Goal: Task Accomplishment & Management: Complete application form

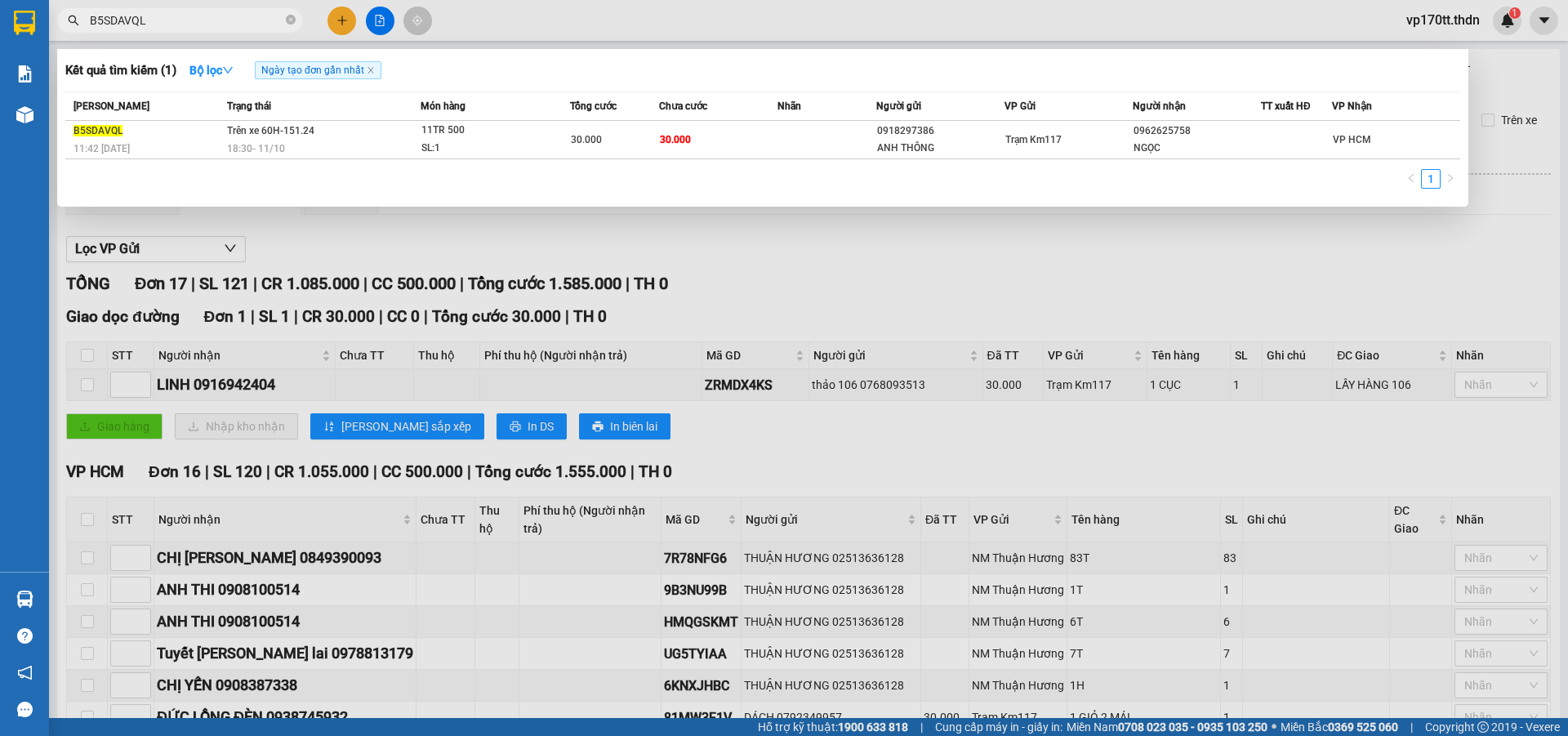
click at [219, 25] on input "B5SDAVQL" at bounding box center [186, 20] width 193 height 18
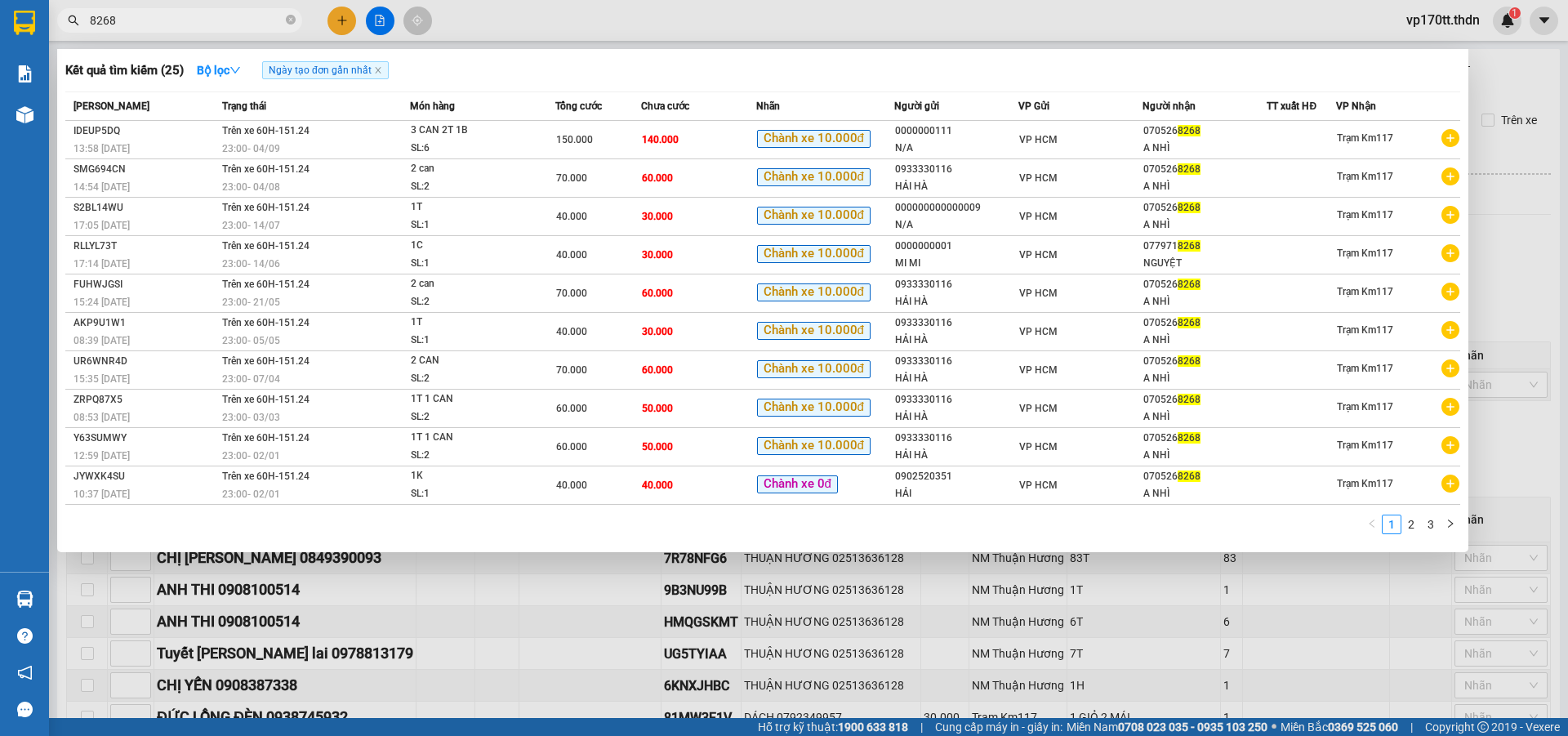
type input "8268"
click at [347, 23] on div at bounding box center [784, 368] width 1568 height 736
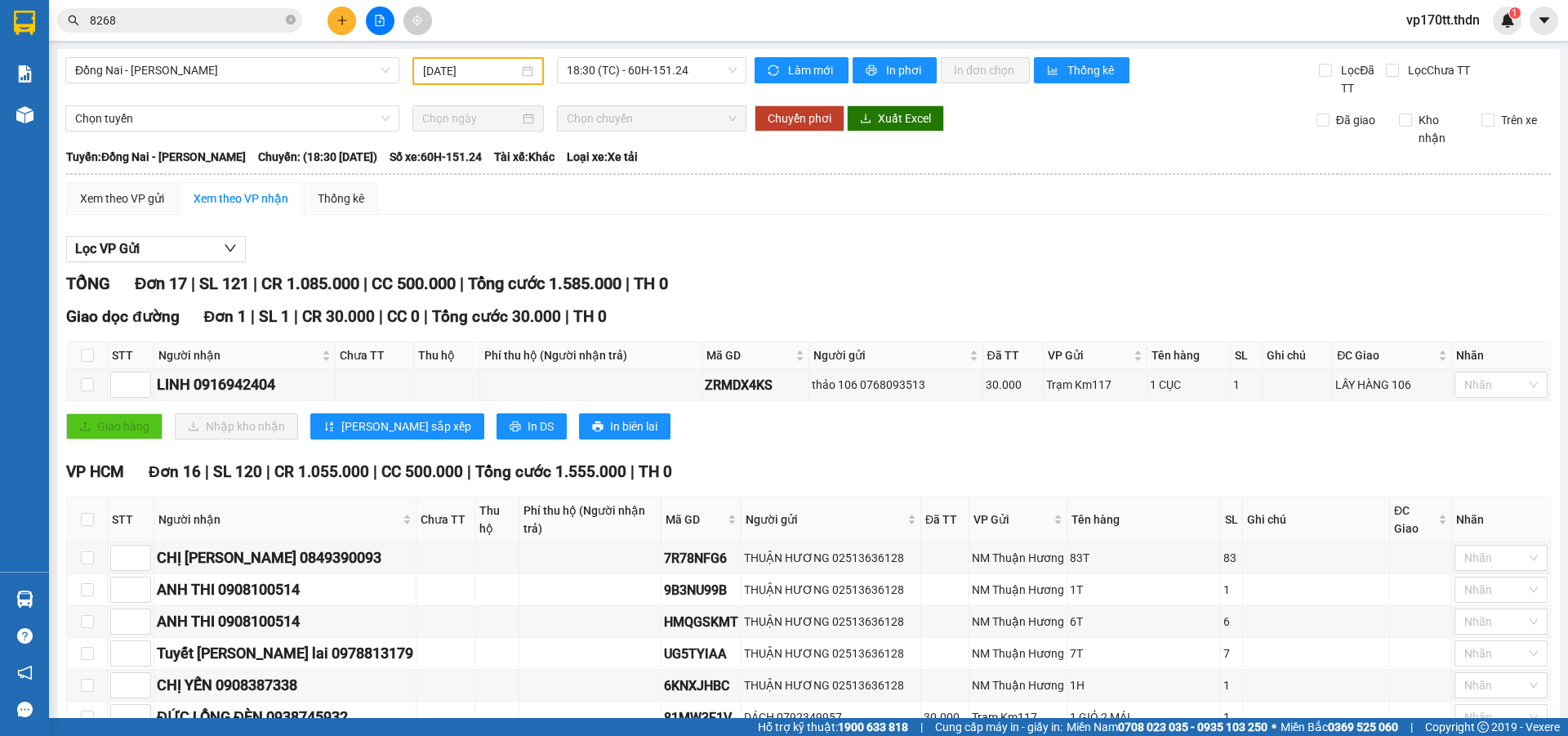
click at [347, 23] on icon "plus" at bounding box center [343, 20] width 12 height 12
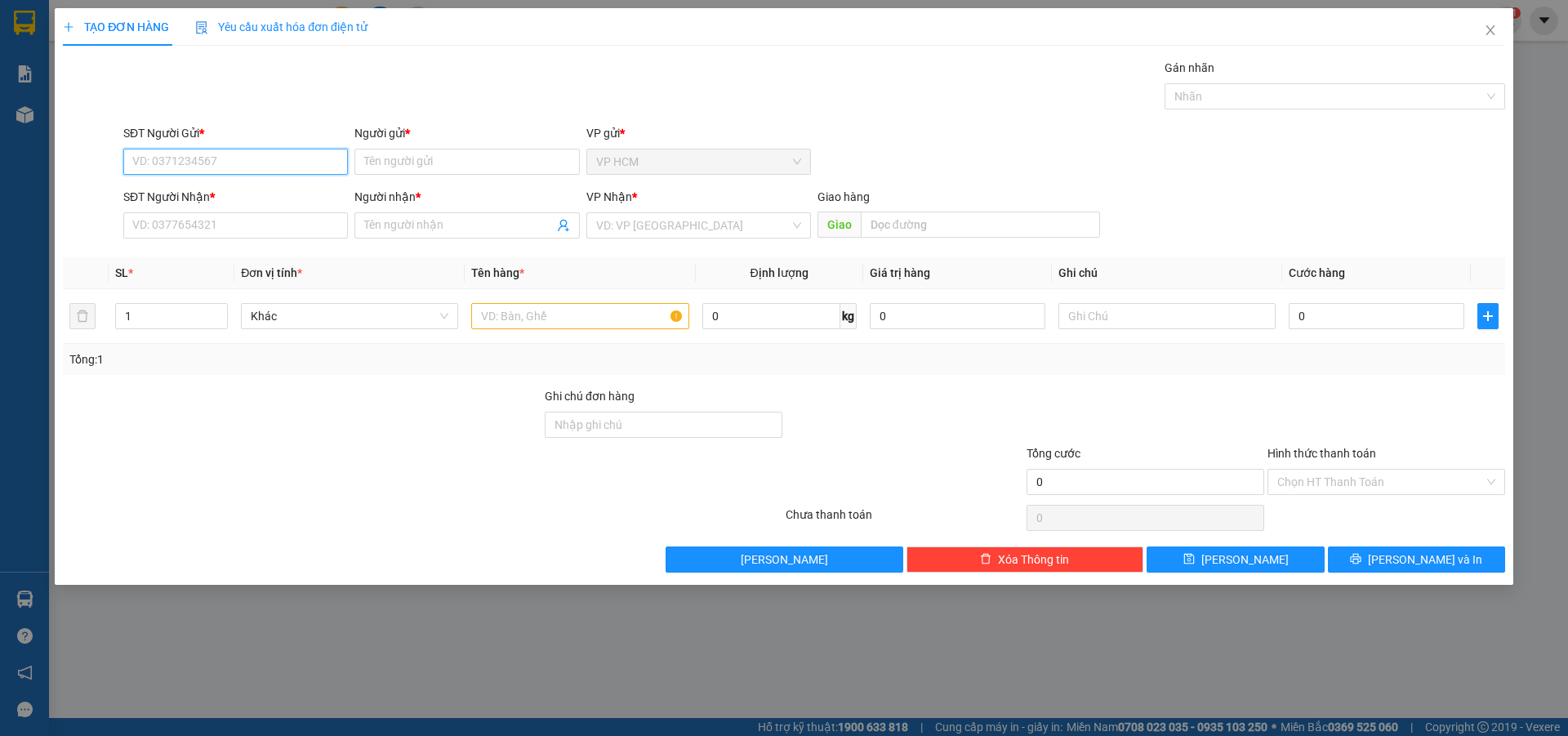
click at [244, 164] on input "SĐT Người Gửi *" at bounding box center [236, 162] width 225 height 26
click at [233, 192] on div "0933330116 - HẢI HÀ" at bounding box center [235, 194] width 205 height 18
type input "0933330116"
type input "HẢI HÀ"
type input "0705268268"
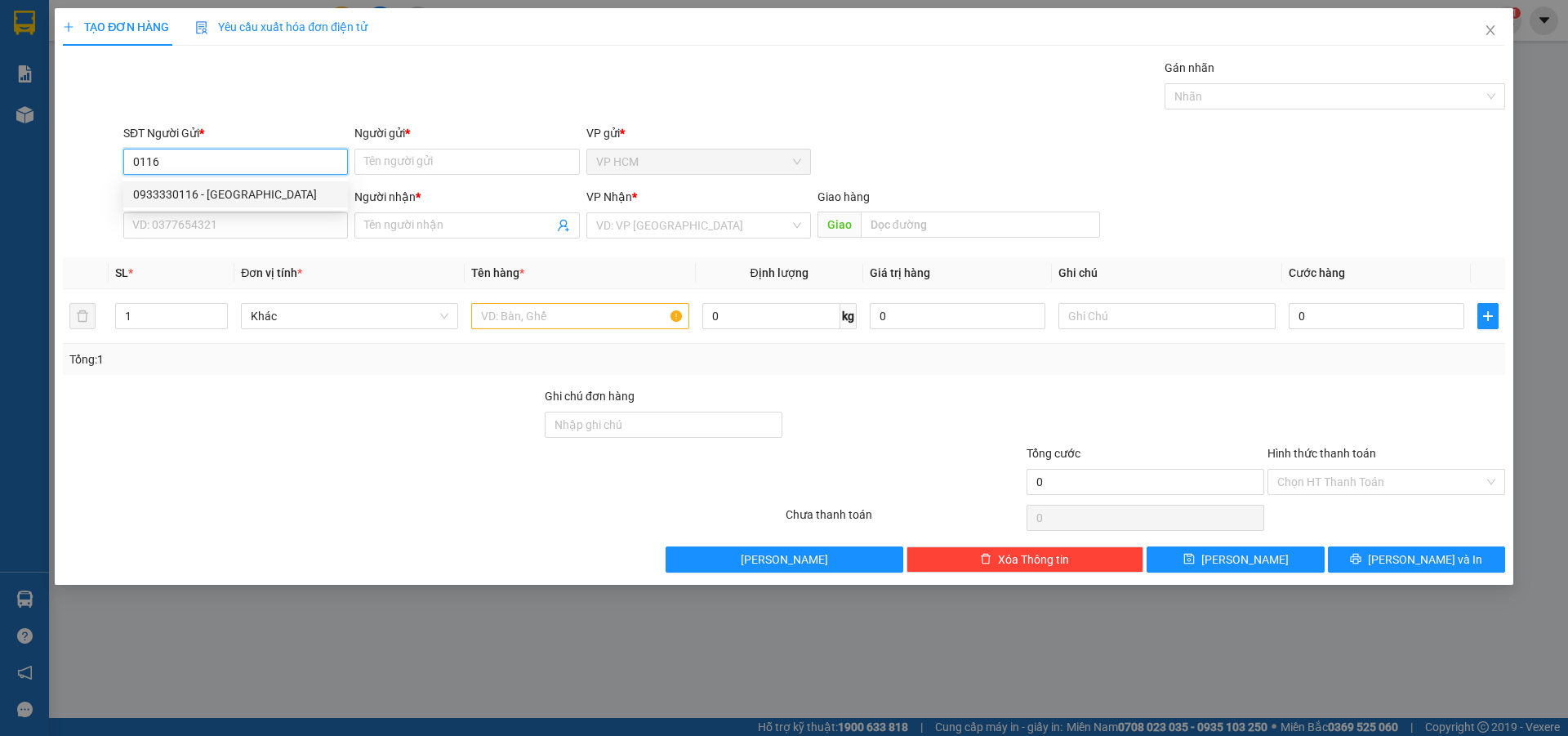
type input "A NHÌ"
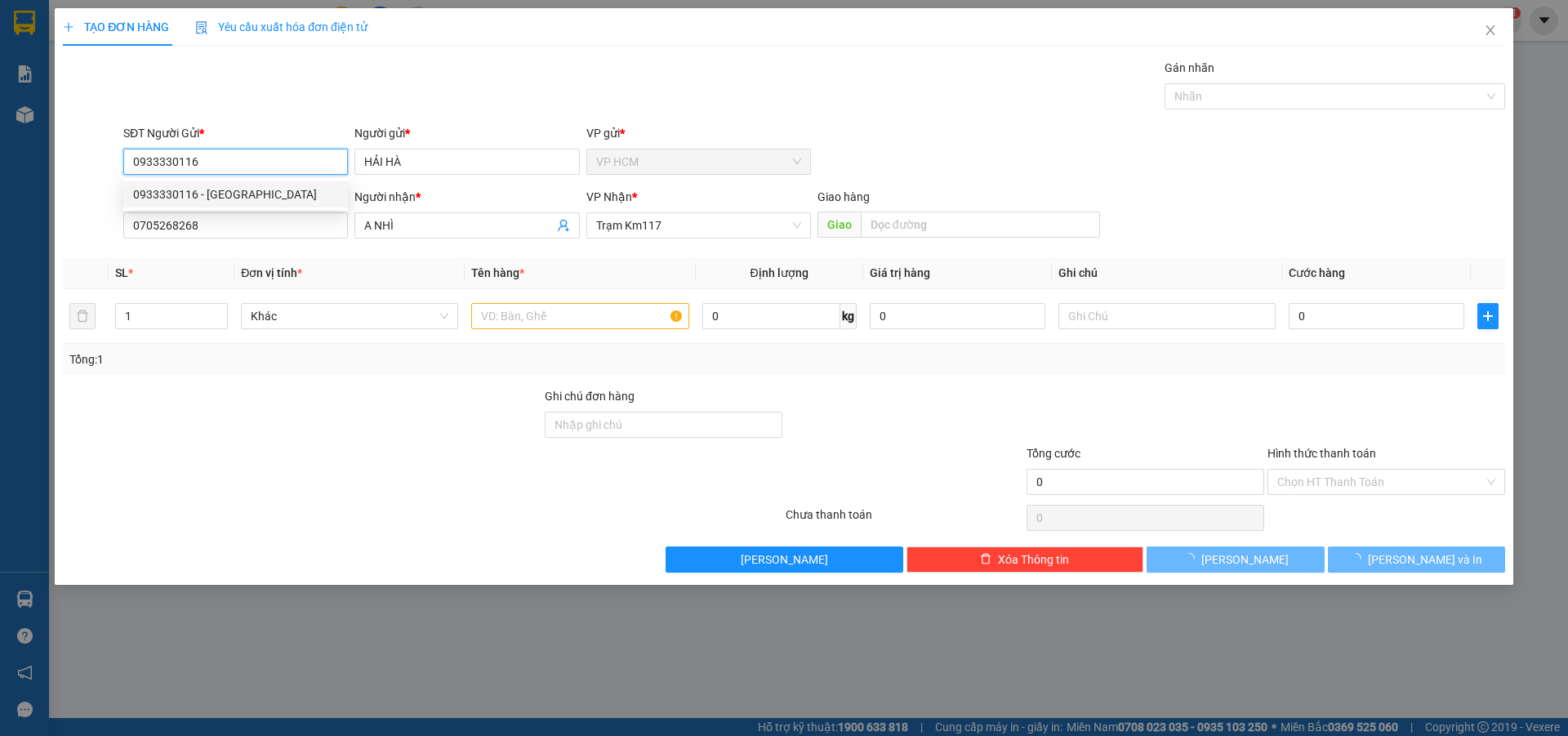
type input "70.000"
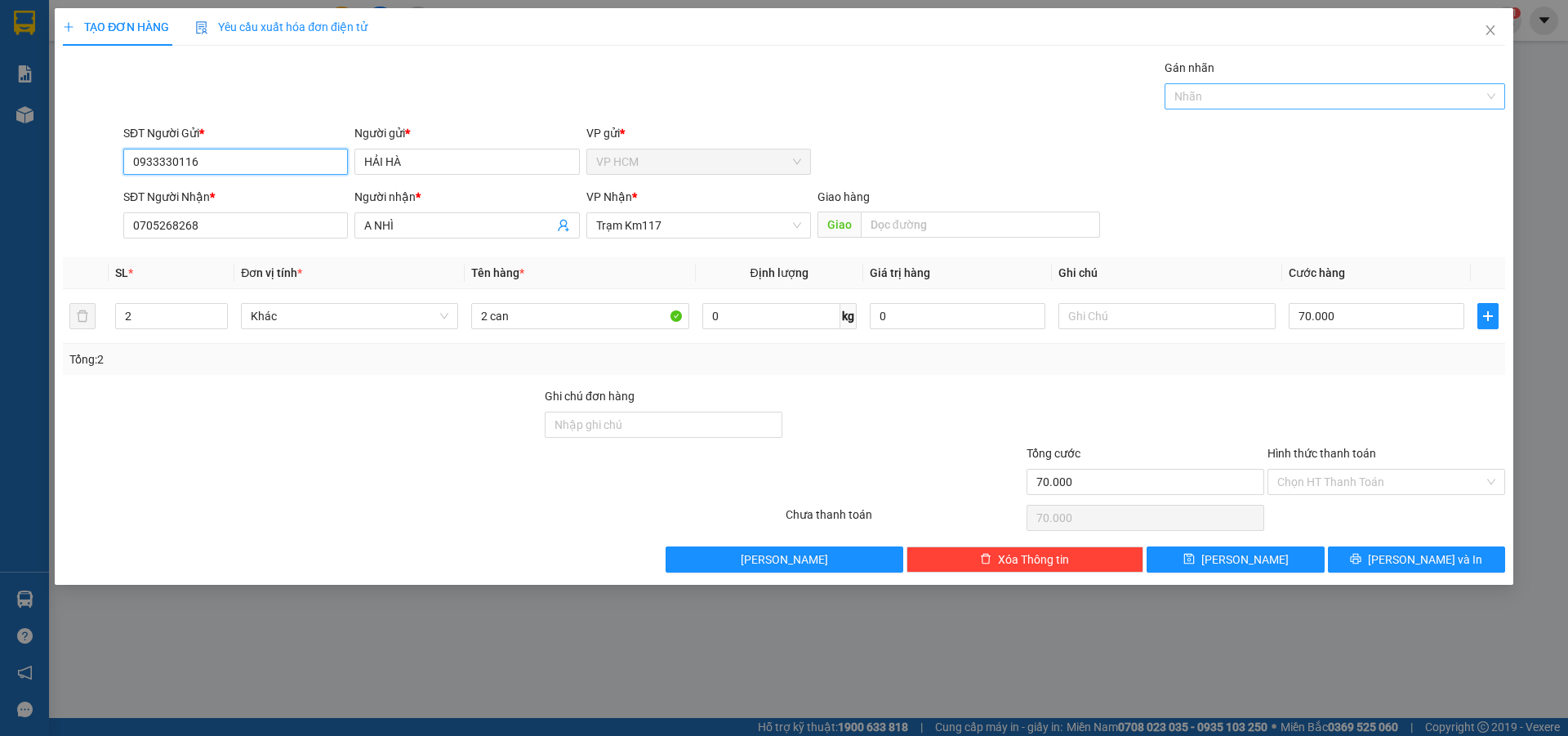
click at [1297, 98] on div at bounding box center [1327, 96] width 316 height 19
type input "0933330116"
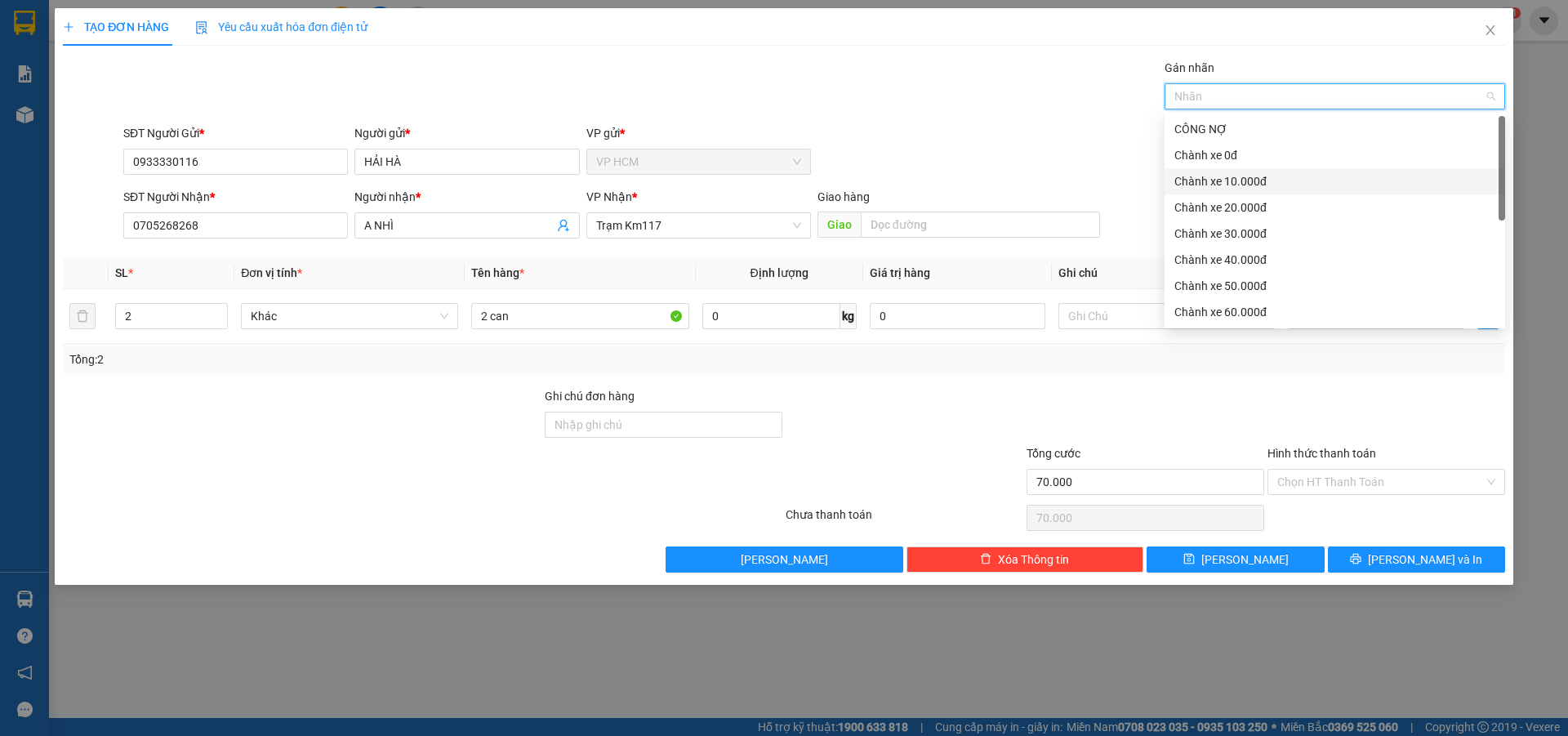
drag, startPoint x: 1234, startPoint y: 180, endPoint x: 1006, endPoint y: 138, distance: 231.8
click at [1234, 180] on div "Chành xe 10.000đ" at bounding box center [1335, 181] width 321 height 18
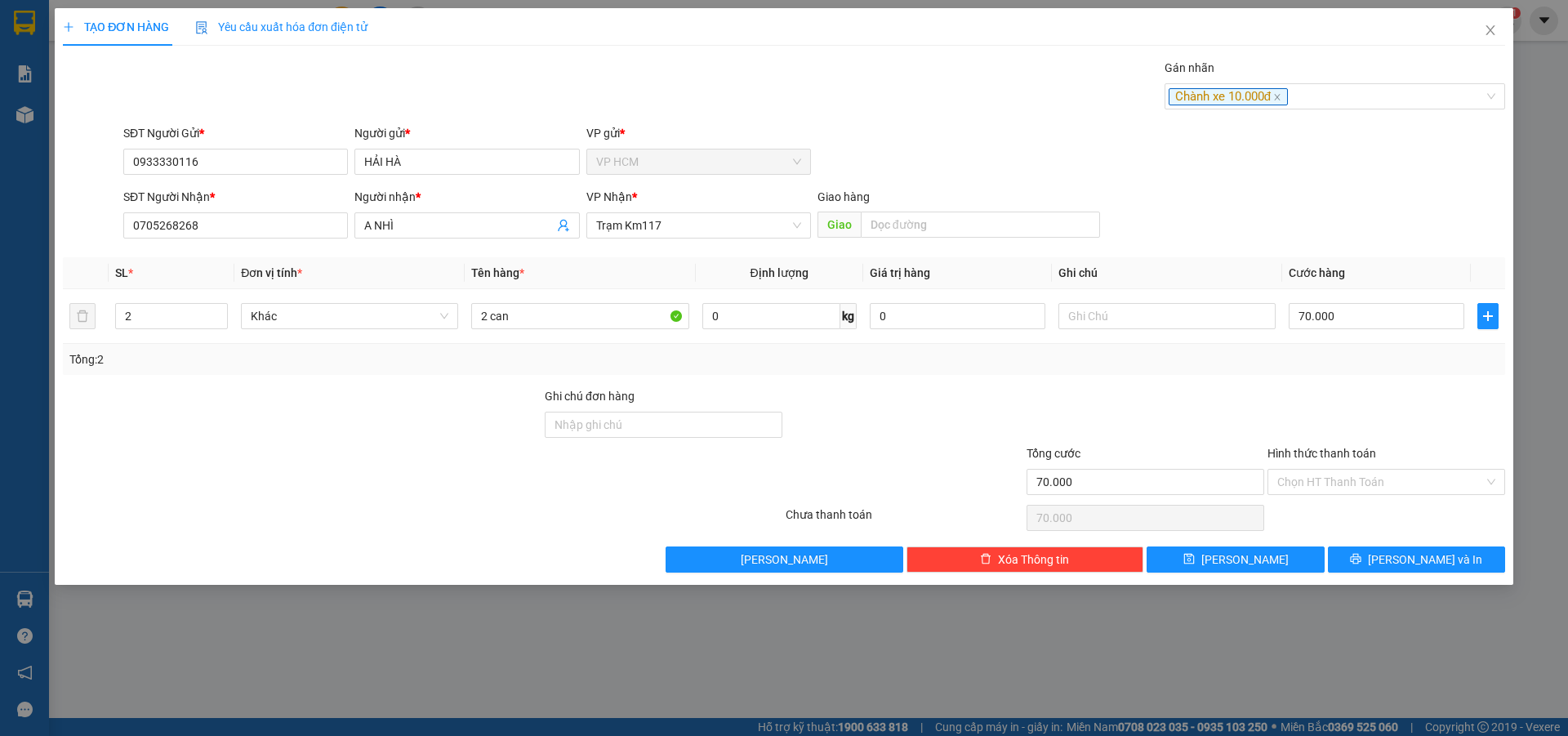
drag, startPoint x: 1006, startPoint y: 138, endPoint x: 1377, endPoint y: 466, distance: 495.2
click at [1006, 143] on div "SĐT Người Gửi * 0933330116 Người gửi * HẢI HÀ VP gửi * VP HCM" at bounding box center [814, 153] width 1389 height 58
click at [1331, 474] on input "Hình thức thanh toán" at bounding box center [1381, 481] width 206 height 25
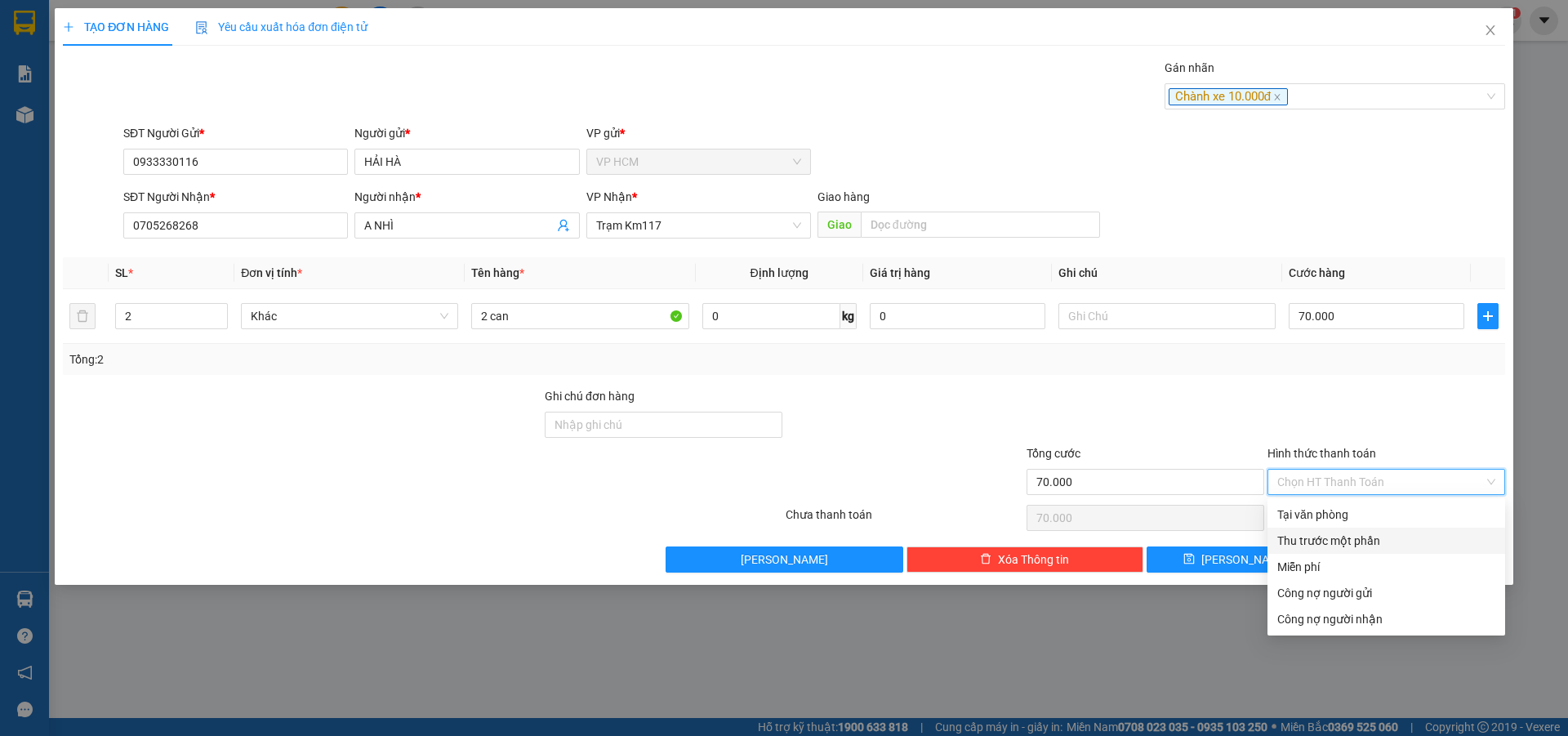
drag, startPoint x: 1314, startPoint y: 547, endPoint x: 1254, endPoint y: 537, distance: 60.8
click at [1314, 547] on div "Thu trước một phần" at bounding box center [1387, 541] width 218 height 18
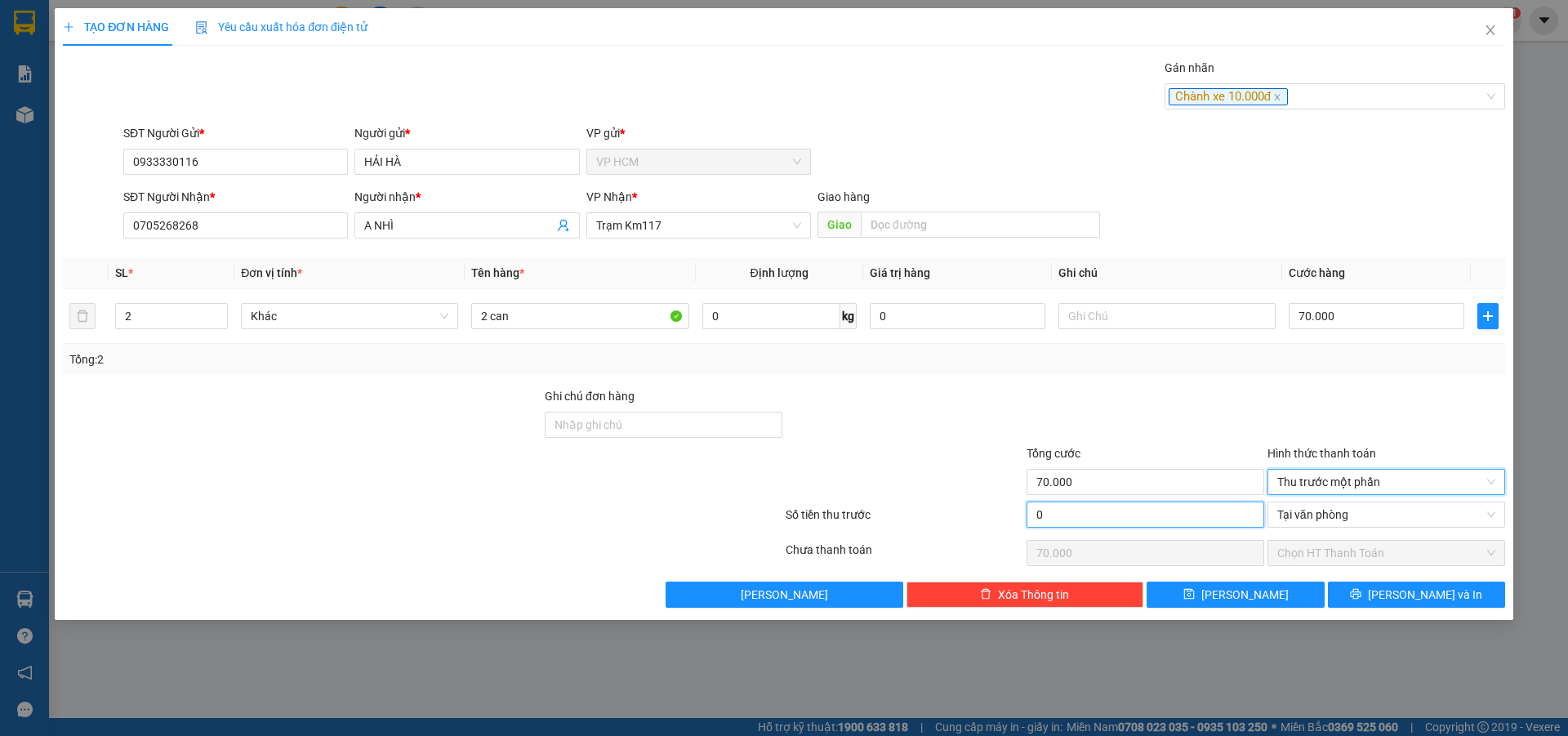
click at [1150, 524] on input "0" at bounding box center [1145, 514] width 238 height 26
type input "1"
type input "69.999"
type input "10"
type input "69.990"
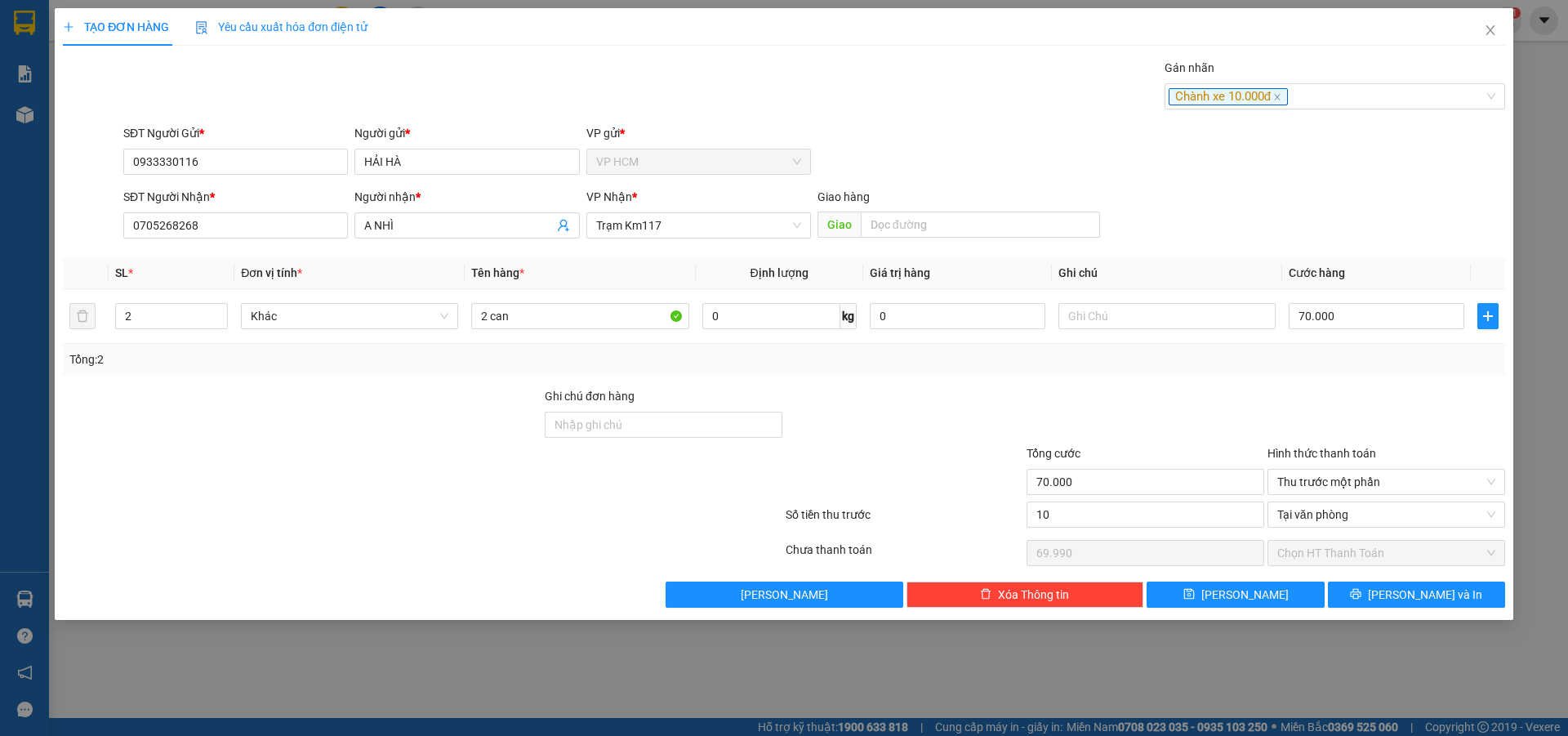
type input "10.000"
type input "60.000"
click at [1228, 407] on div at bounding box center [1145, 416] width 241 height 58
click at [1398, 614] on div "TẠO ĐƠN HÀNG Yêu cầu xuất hóa đơn điện tử Transit Pickup Surcharge Ids Transit …" at bounding box center [784, 314] width 1459 height 612
click at [1396, 605] on button "[PERSON_NAME] và In" at bounding box center [1417, 595] width 178 height 26
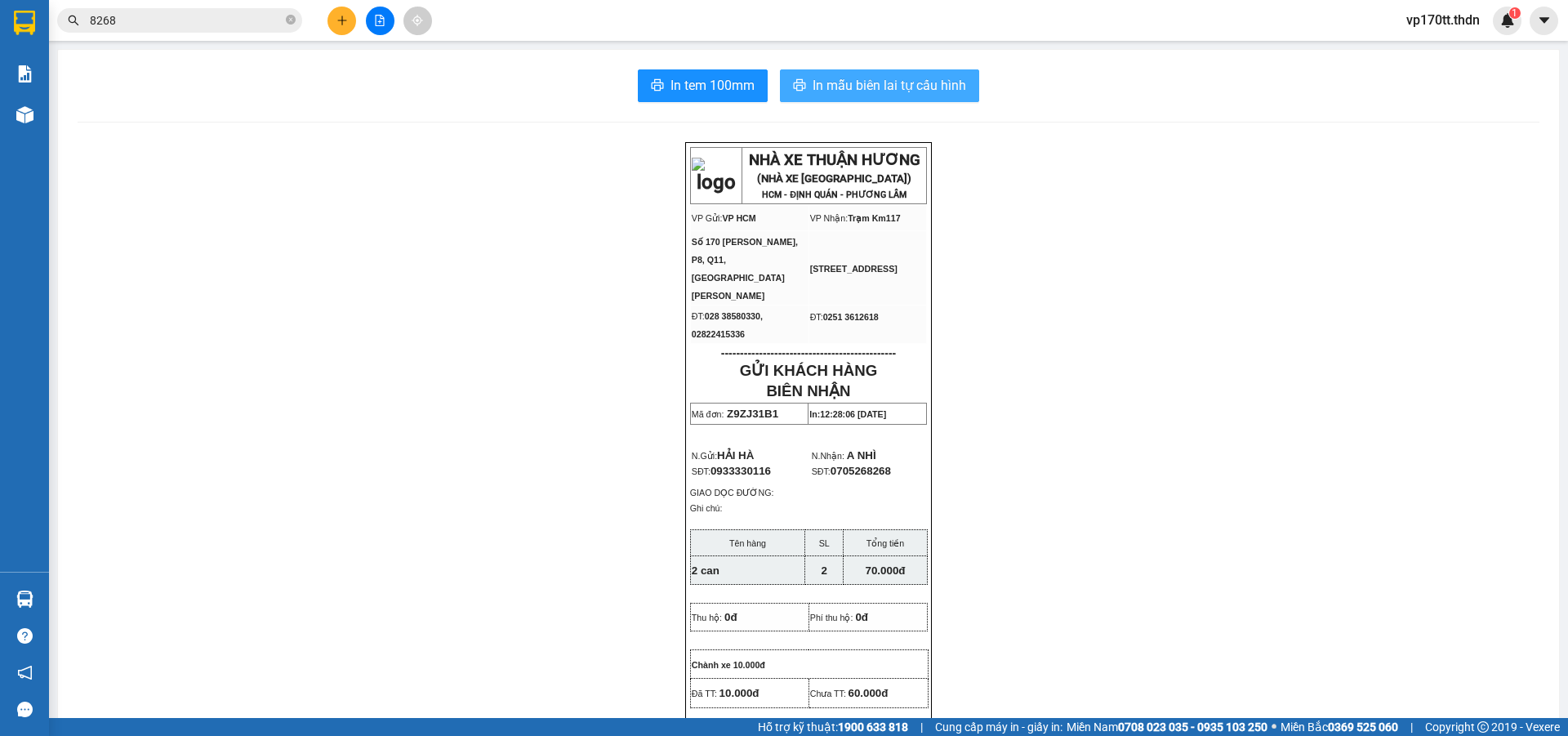
click at [906, 85] on span "In mẫu biên lai tự cấu hình" at bounding box center [890, 85] width 154 height 20
click at [857, 77] on span "In mẫu biên lai tự cấu hình" at bounding box center [890, 85] width 154 height 20
click at [353, 20] on button at bounding box center [342, 21] width 29 height 29
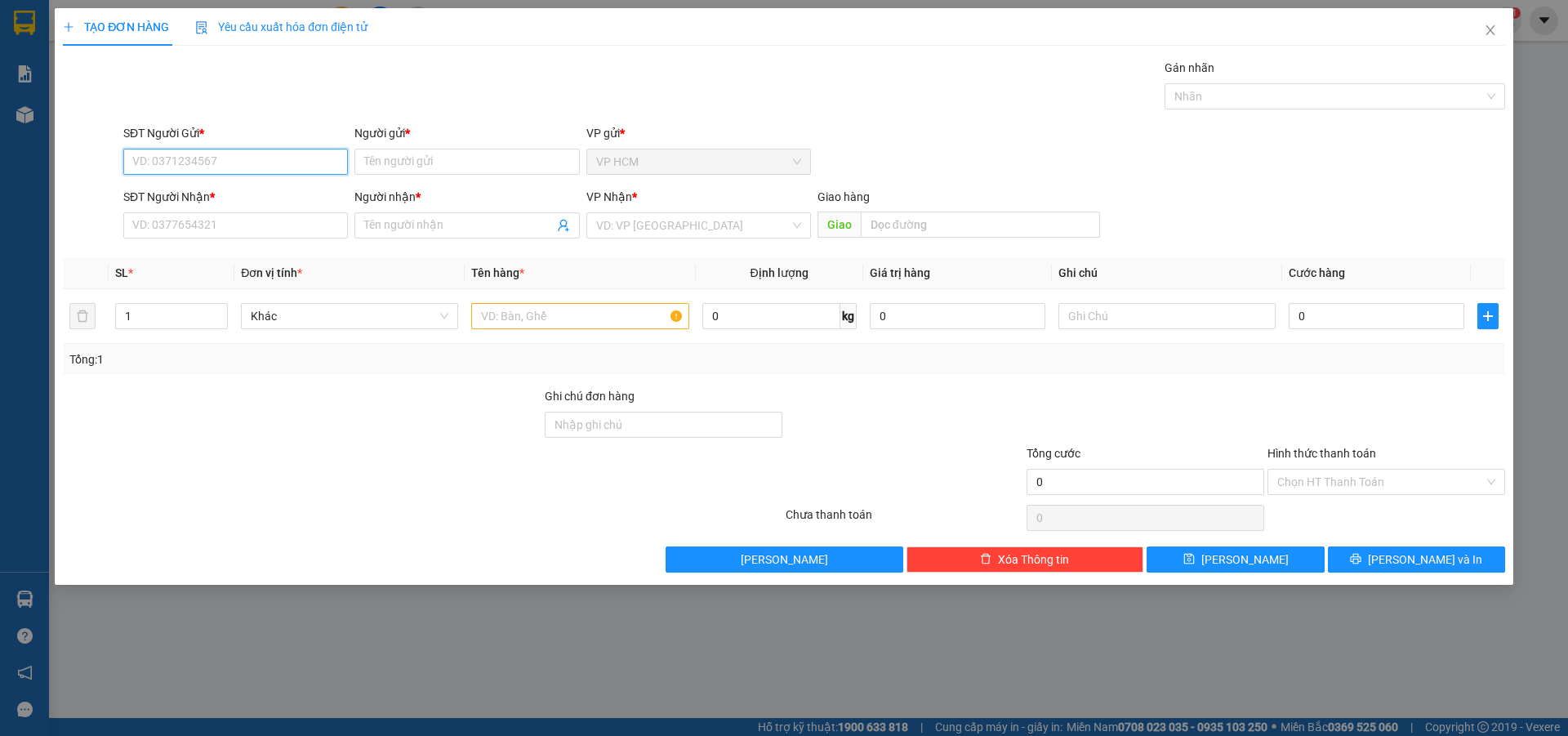
click at [255, 163] on input "SĐT Người Gửi *" at bounding box center [236, 162] width 225 height 26
click at [244, 195] on div "0779938656 - HÙNG" at bounding box center [235, 194] width 205 height 18
type input "0779938656"
type input "HÙNG"
type input "0356221723"
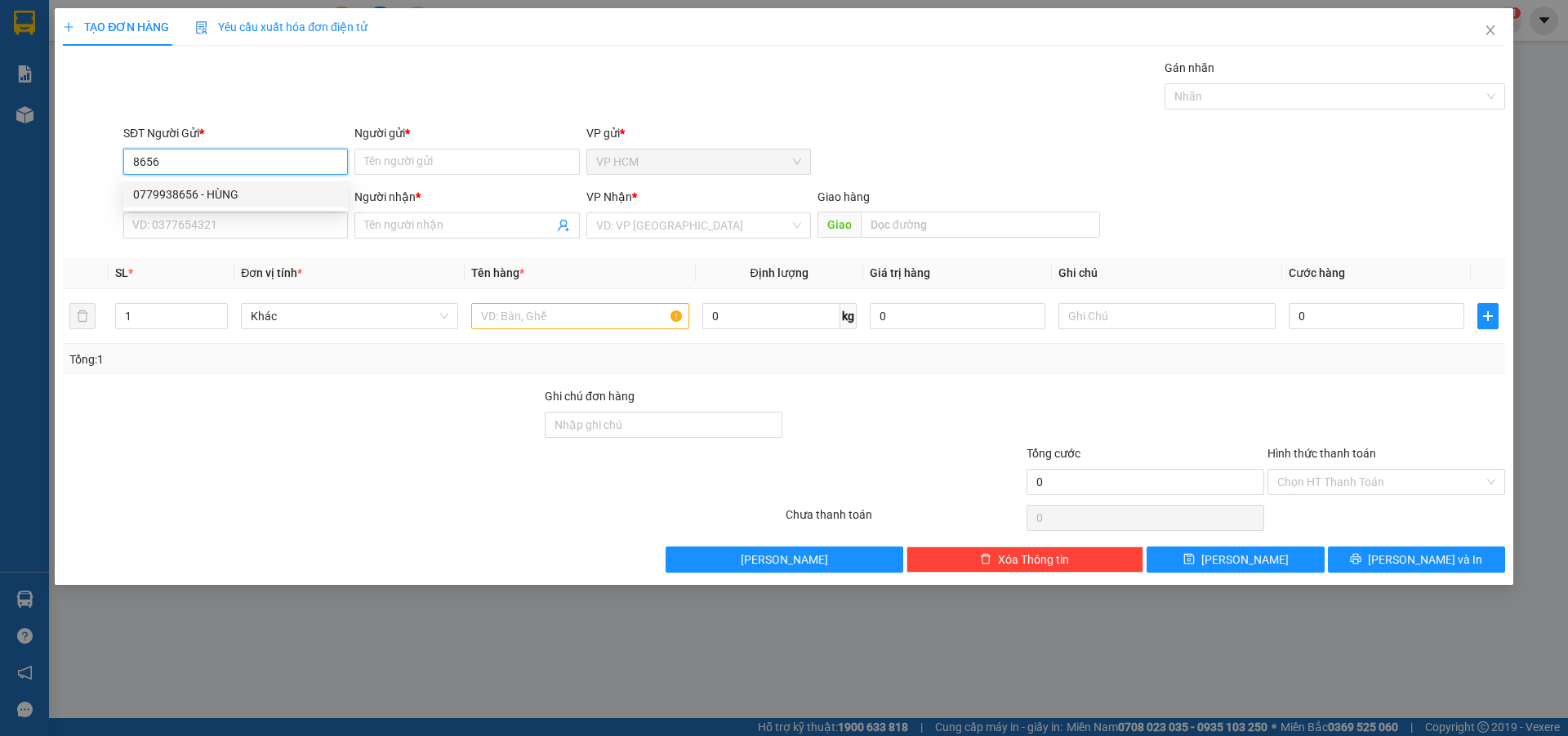
type input "THI PL"
type input "PHƯƠNG LÂM"
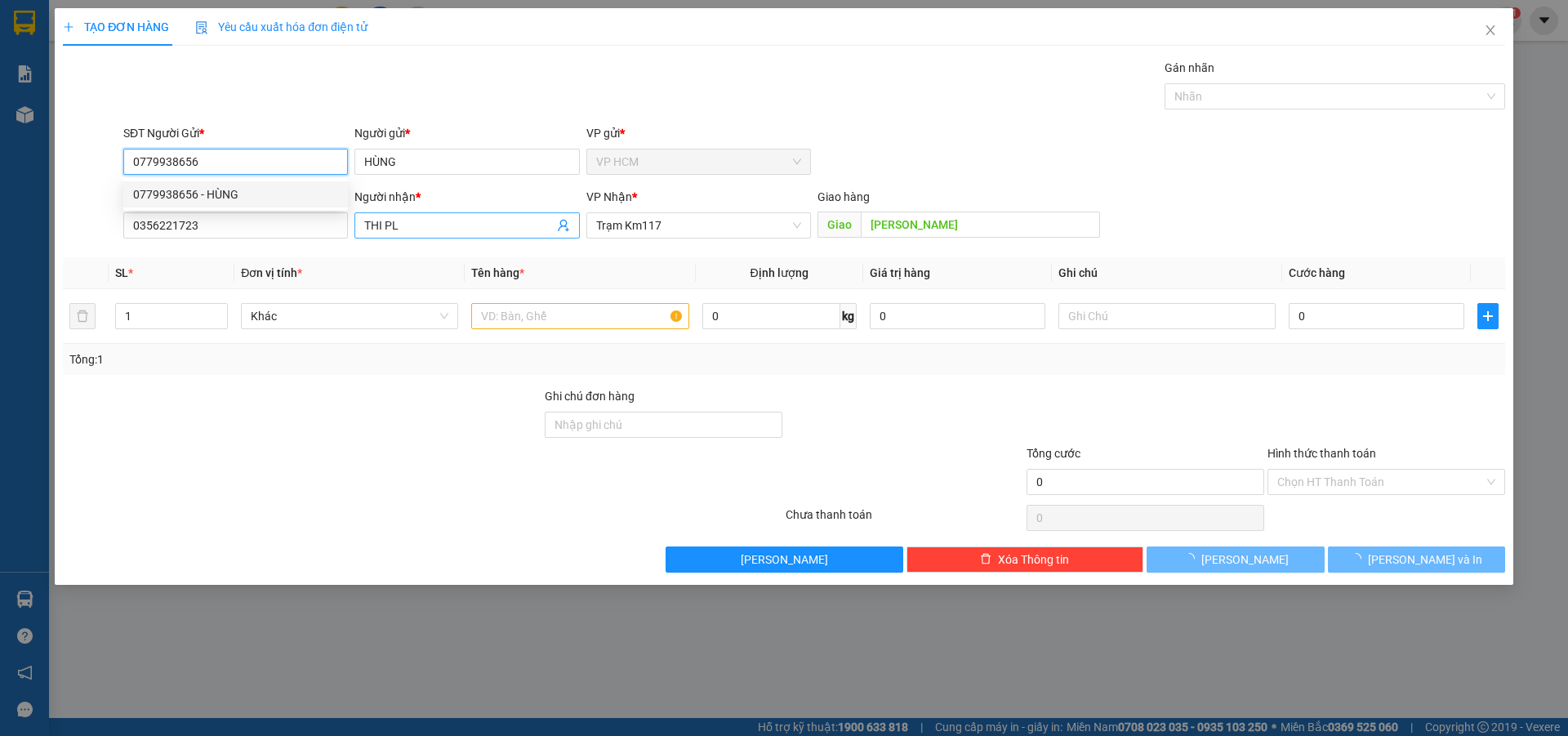
type input "40.000"
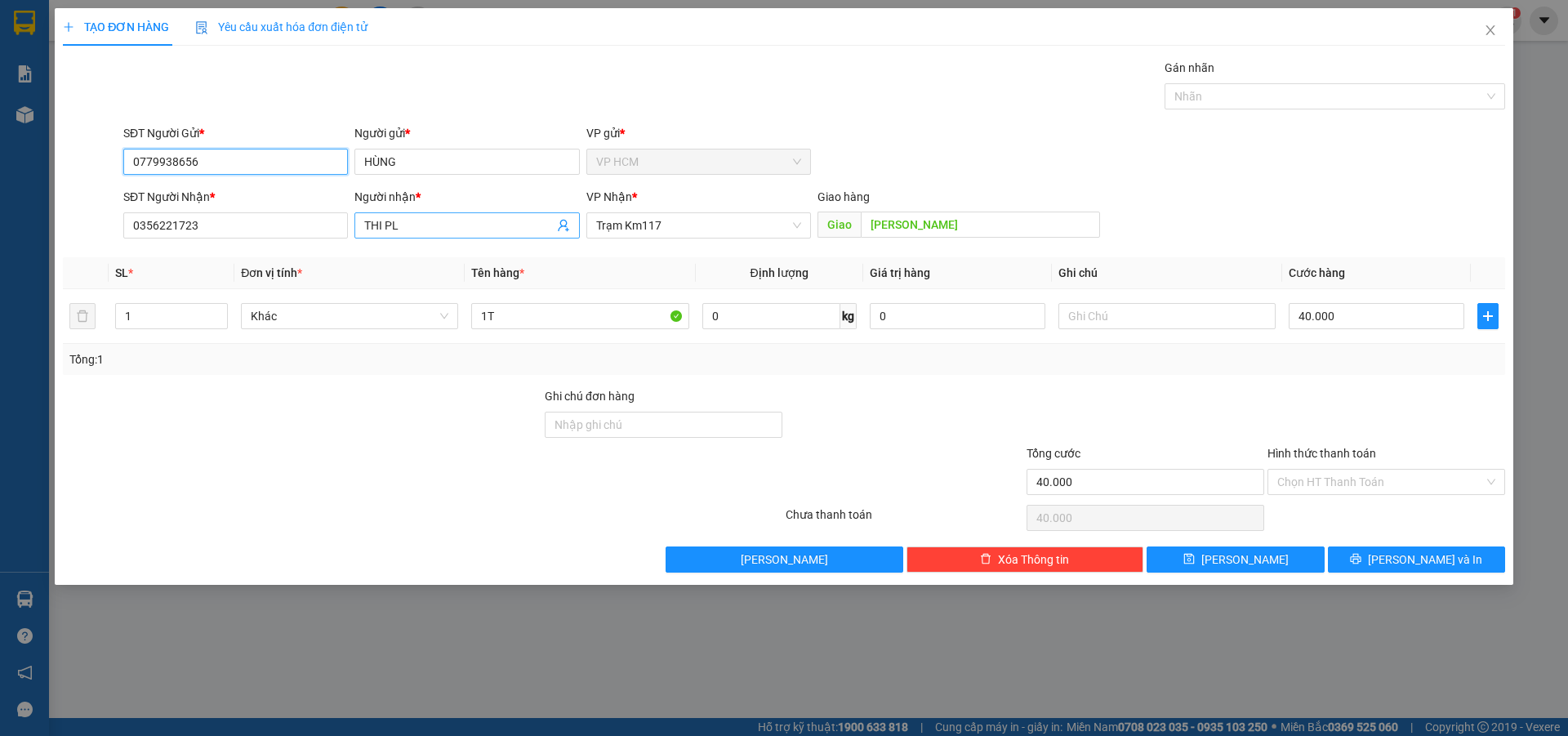
type input "0779938656"
click at [563, 228] on icon "user-add" at bounding box center [563, 225] width 13 height 13
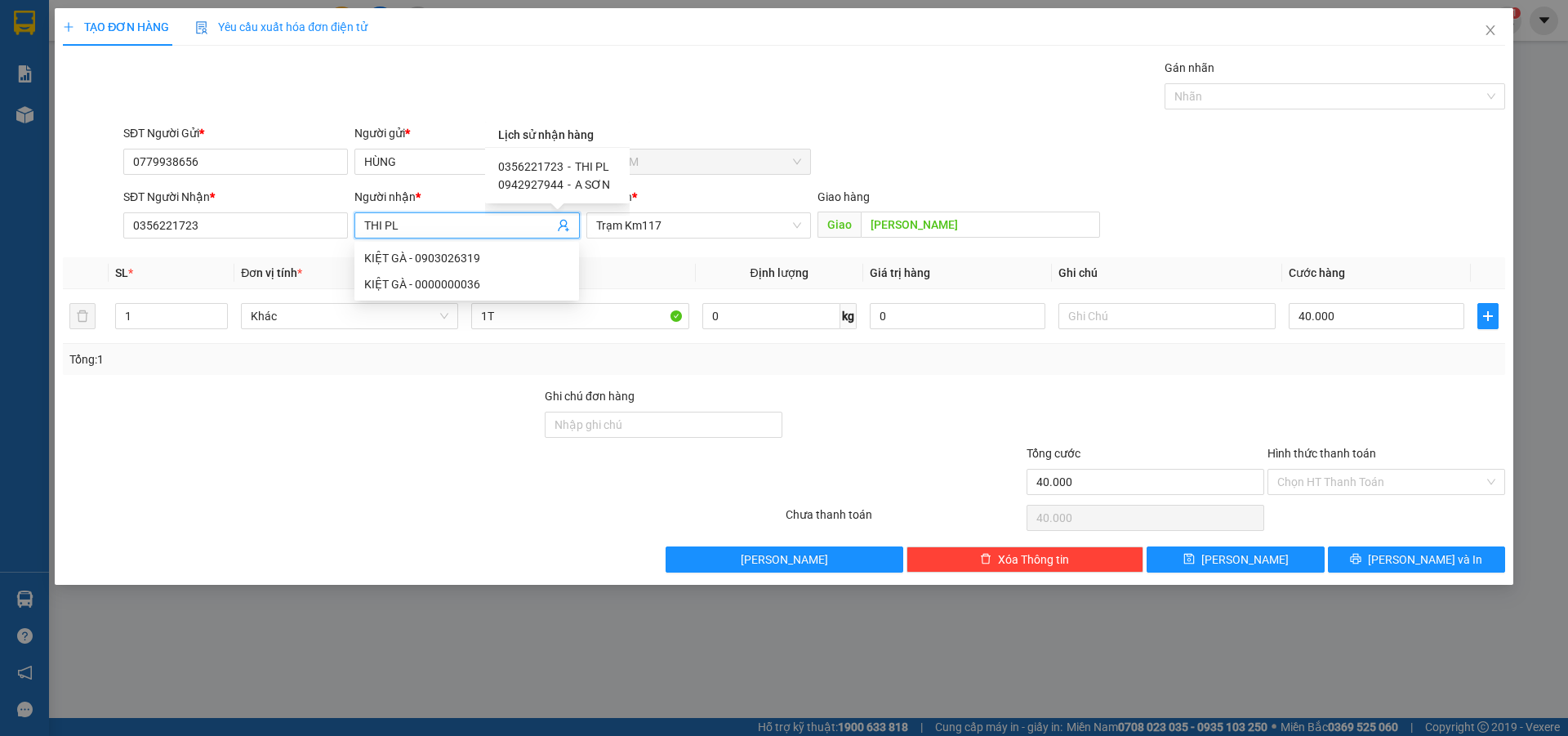
click at [576, 179] on span "A SƠN" at bounding box center [593, 184] width 36 height 13
type input "0942927944"
type input "A SƠN"
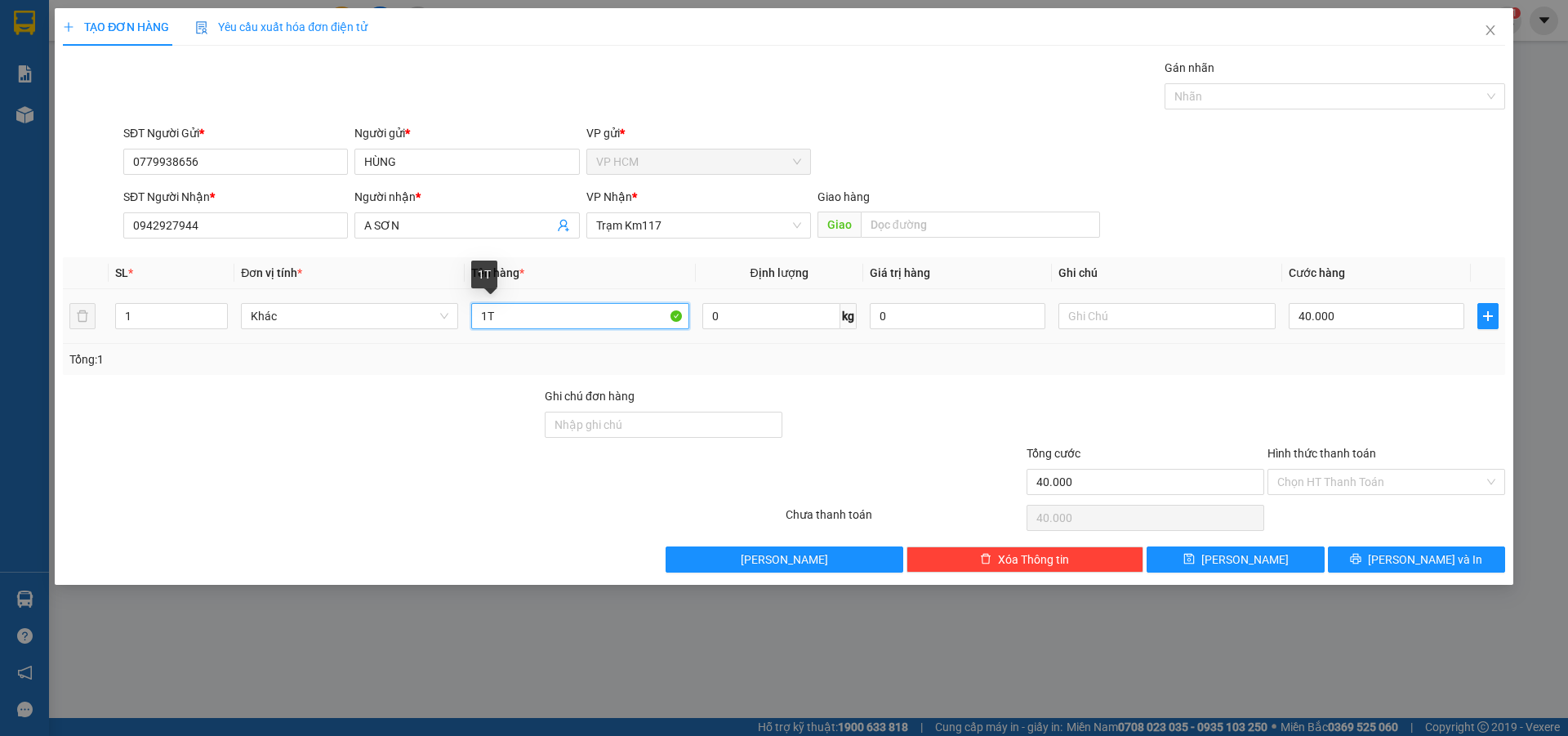
drag, startPoint x: 576, startPoint y: 312, endPoint x: 181, endPoint y: 369, distance: 399.1
click at [408, 349] on div "SL * Đơn vị tính * Tên hàng * Định lượng Giá trị hàng Ghi chú Cước hàng 1 Khác …" at bounding box center [784, 316] width 1443 height 118
type input "2t"
click at [176, 319] on input "1" at bounding box center [171, 316] width 111 height 25
type input "2"
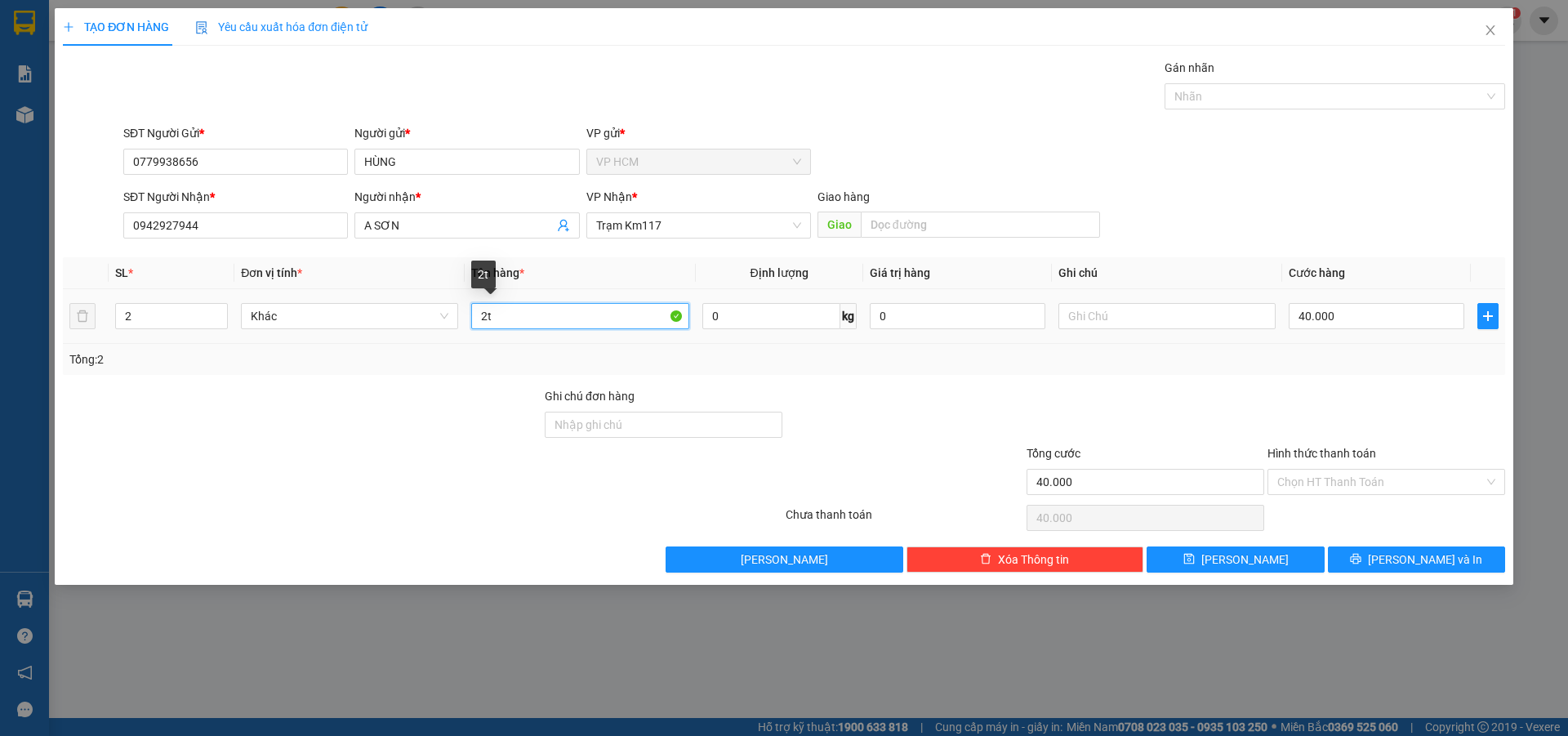
click at [543, 316] on input "2t" at bounding box center [579, 316] width 217 height 26
click at [1280, 88] on div at bounding box center [1327, 96] width 316 height 19
type input "2T"
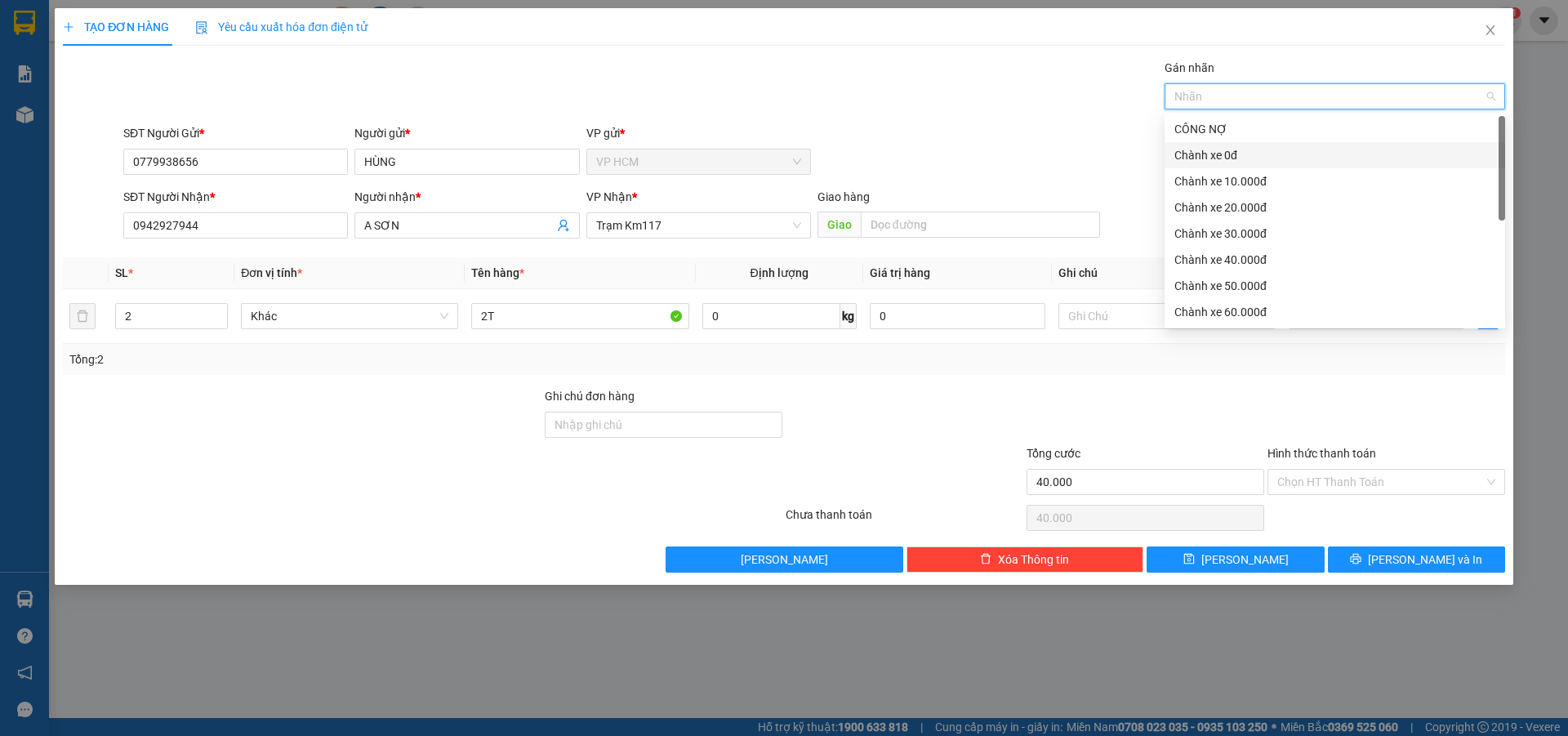
click at [1253, 166] on div "Chành xe 0đ" at bounding box center [1335, 155] width 341 height 26
drag, startPoint x: 820, startPoint y: 83, endPoint x: 1333, endPoint y: 321, distance: 565.5
click at [827, 91] on div "Gán nhãn Chành xe 0đ" at bounding box center [814, 88] width 1389 height 58
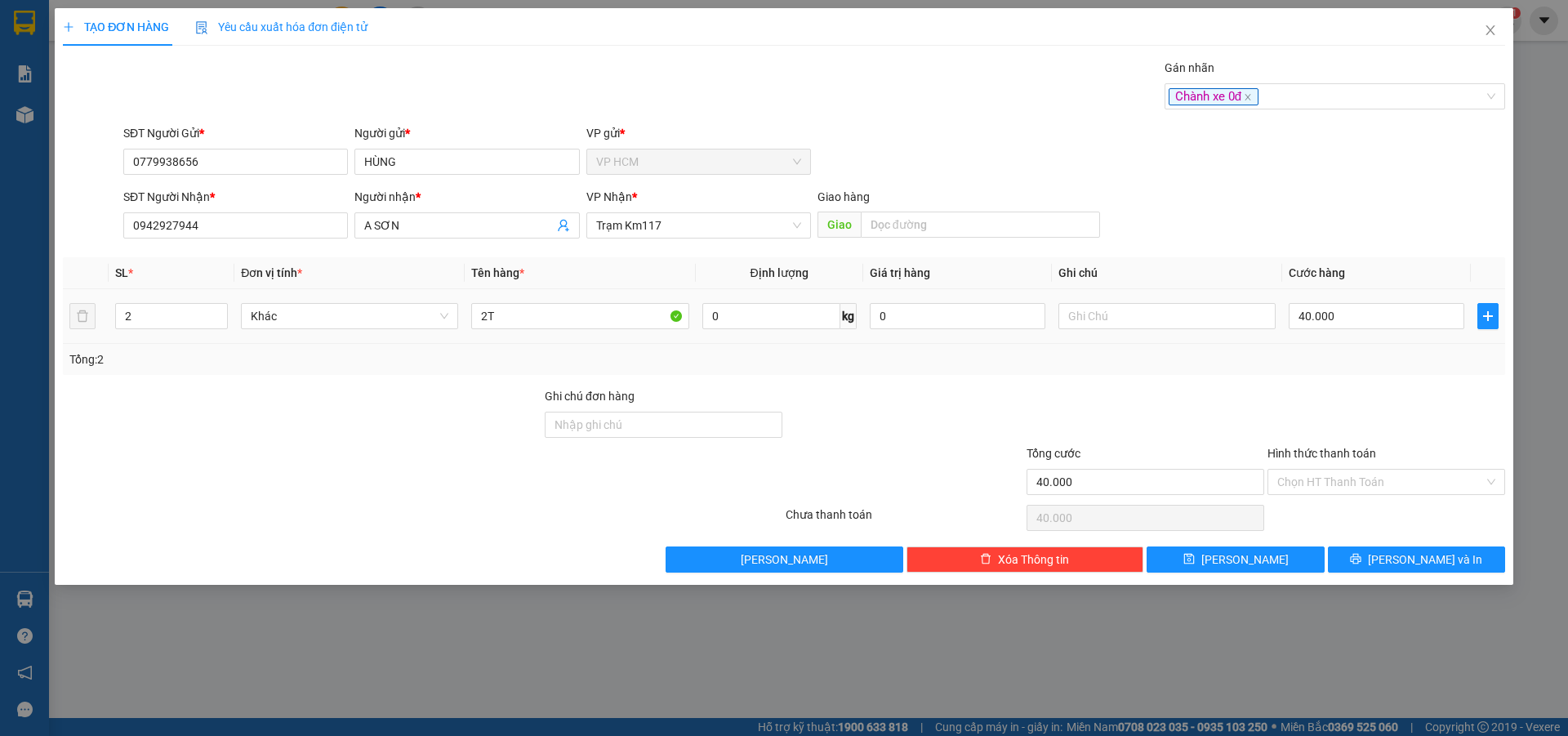
click at [1362, 330] on div "40.000" at bounding box center [1377, 316] width 176 height 33
click at [1362, 323] on input "40.000" at bounding box center [1377, 316] width 176 height 26
type input "5"
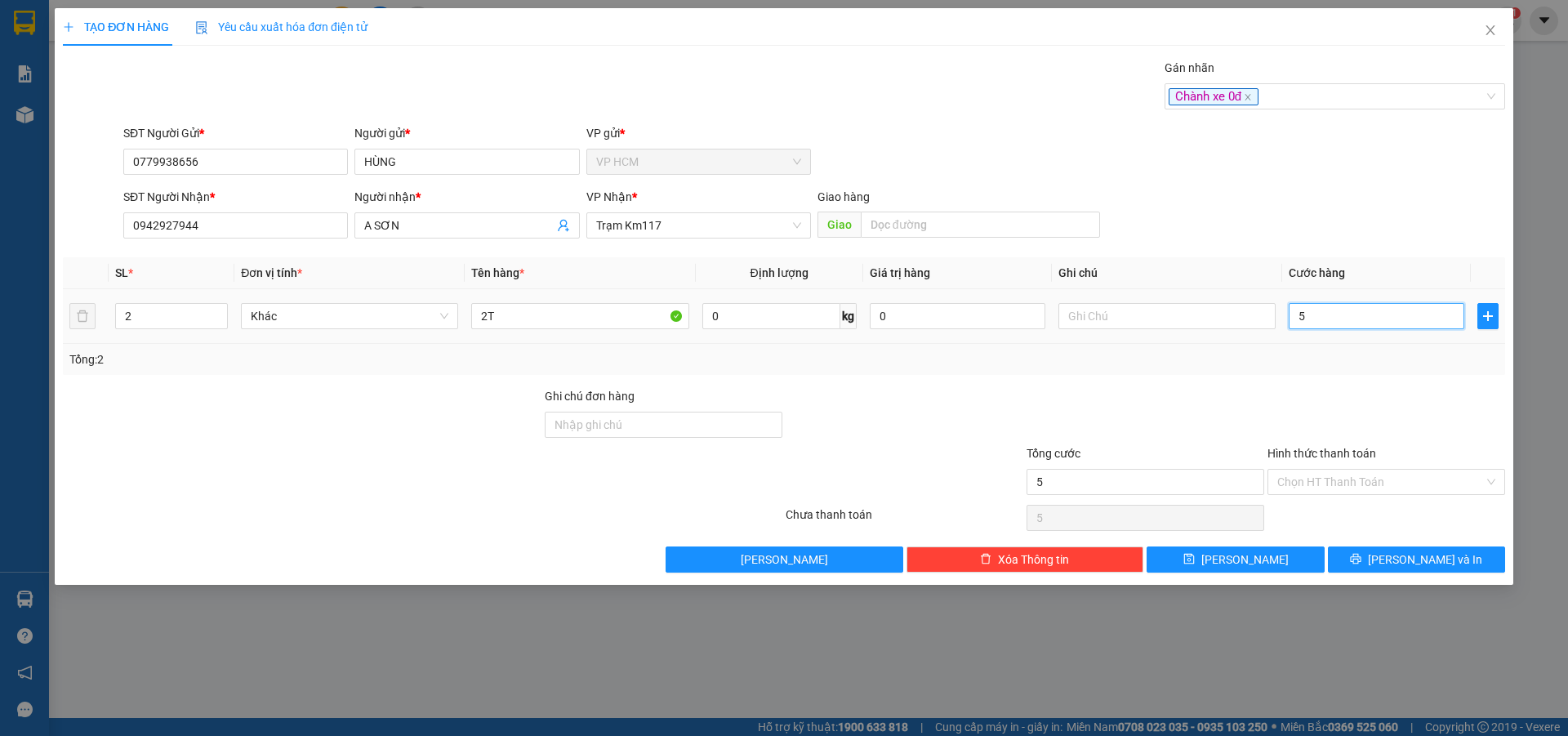
type input "50"
type input "50.000"
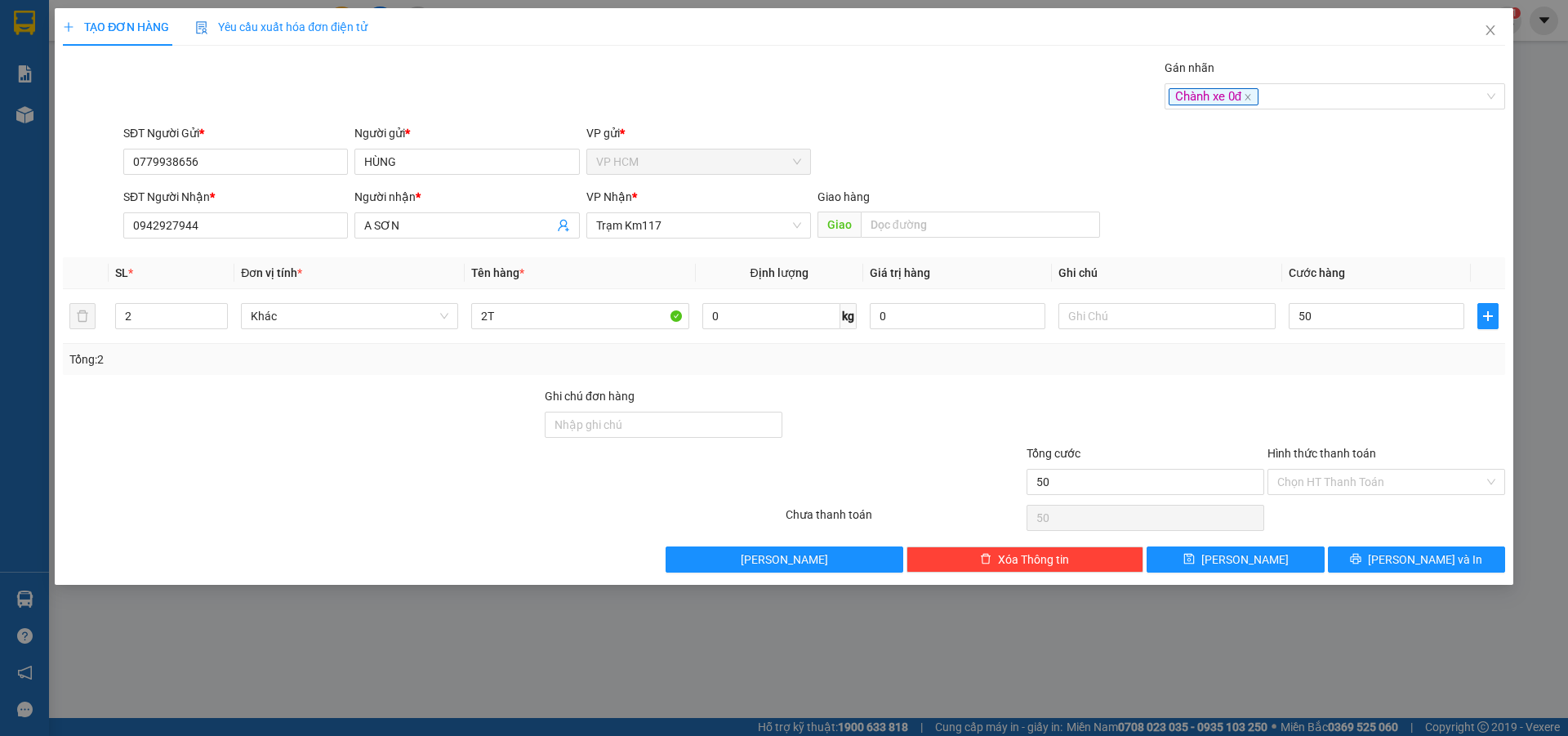
type input "50.000"
click at [1319, 415] on div at bounding box center [1386, 416] width 241 height 58
click at [1346, 487] on input "Hình thức thanh toán" at bounding box center [1381, 481] width 206 height 25
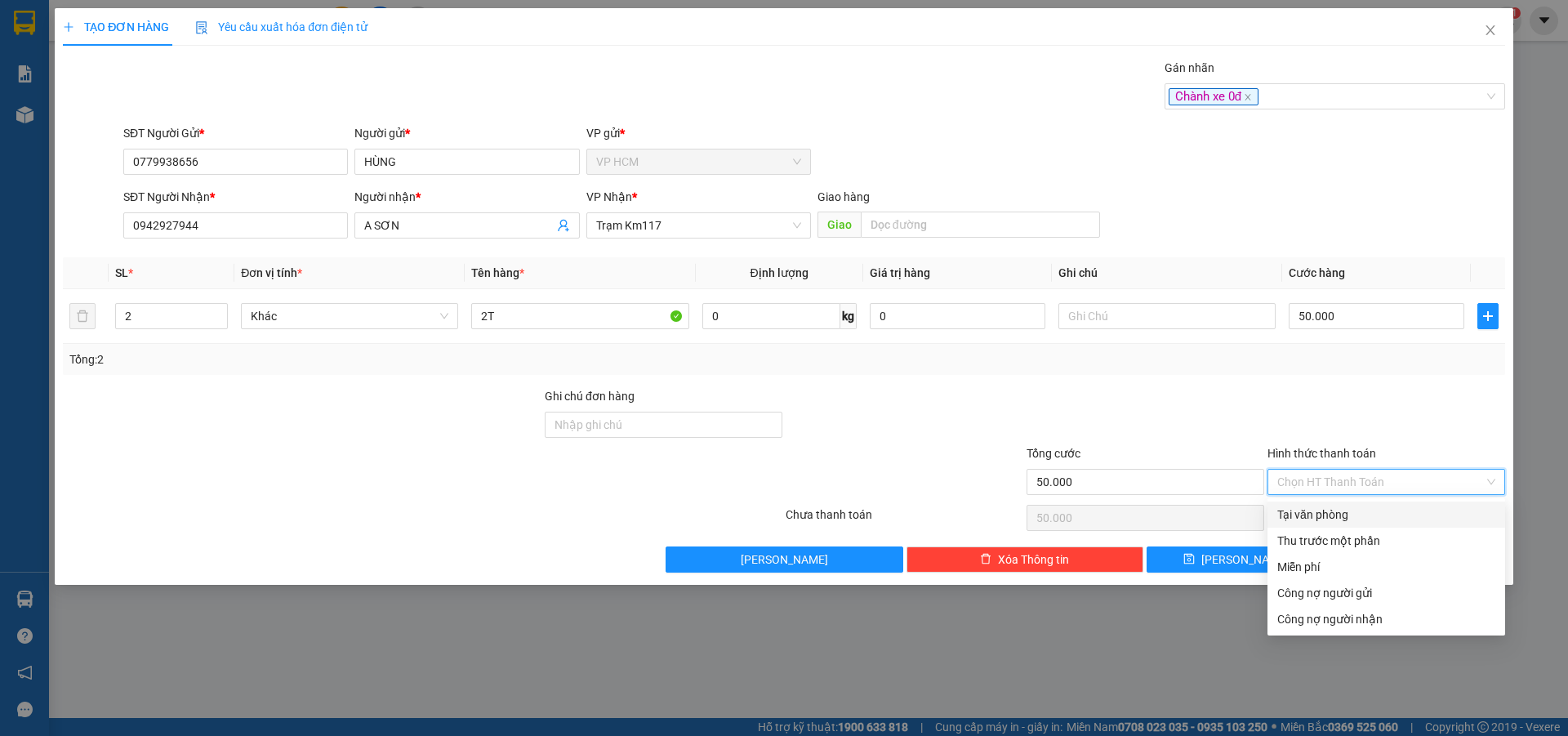
click at [1337, 506] on div "Tại văn phòng" at bounding box center [1387, 514] width 218 height 18
type input "0"
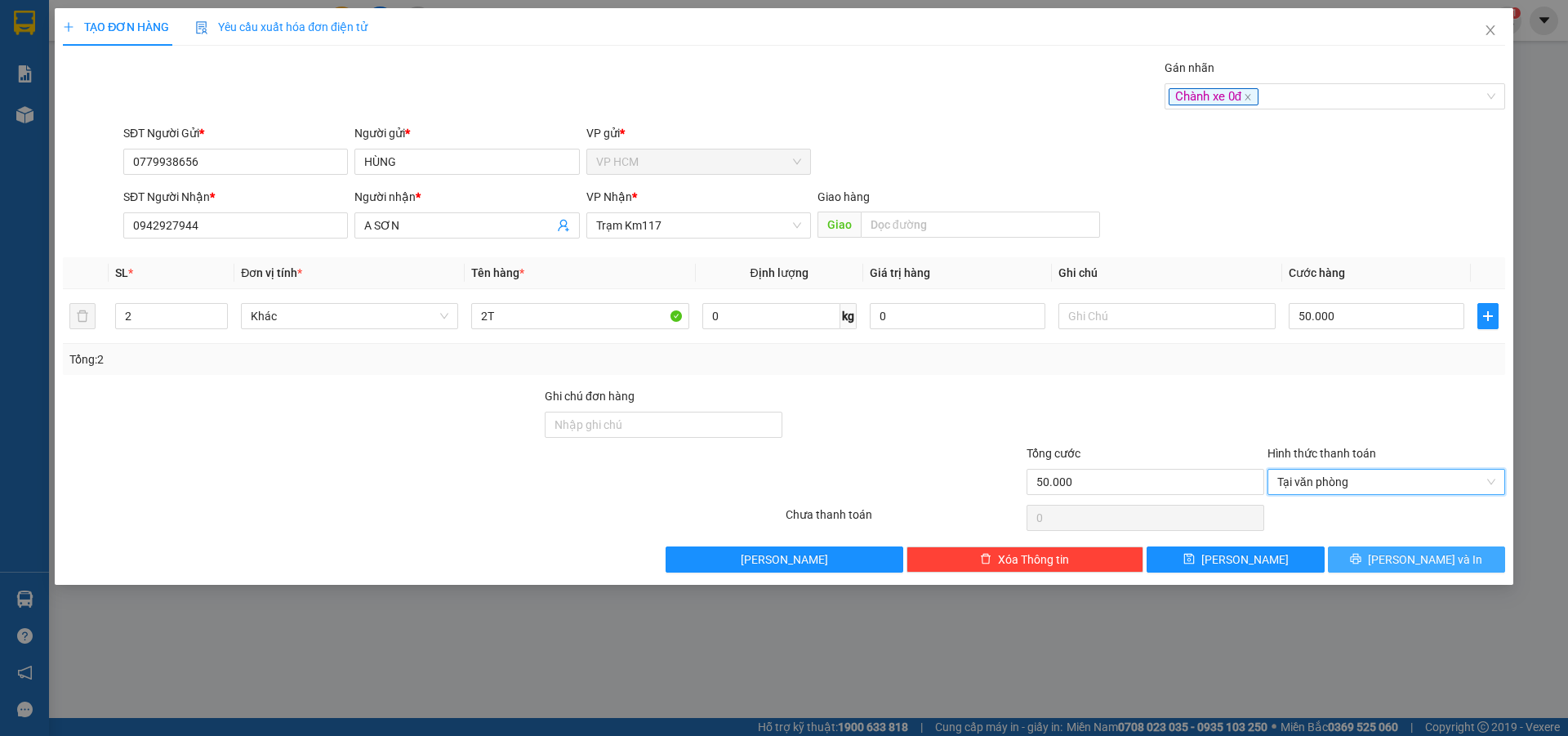
click at [1404, 551] on span "[PERSON_NAME] và In" at bounding box center [1425, 559] width 114 height 18
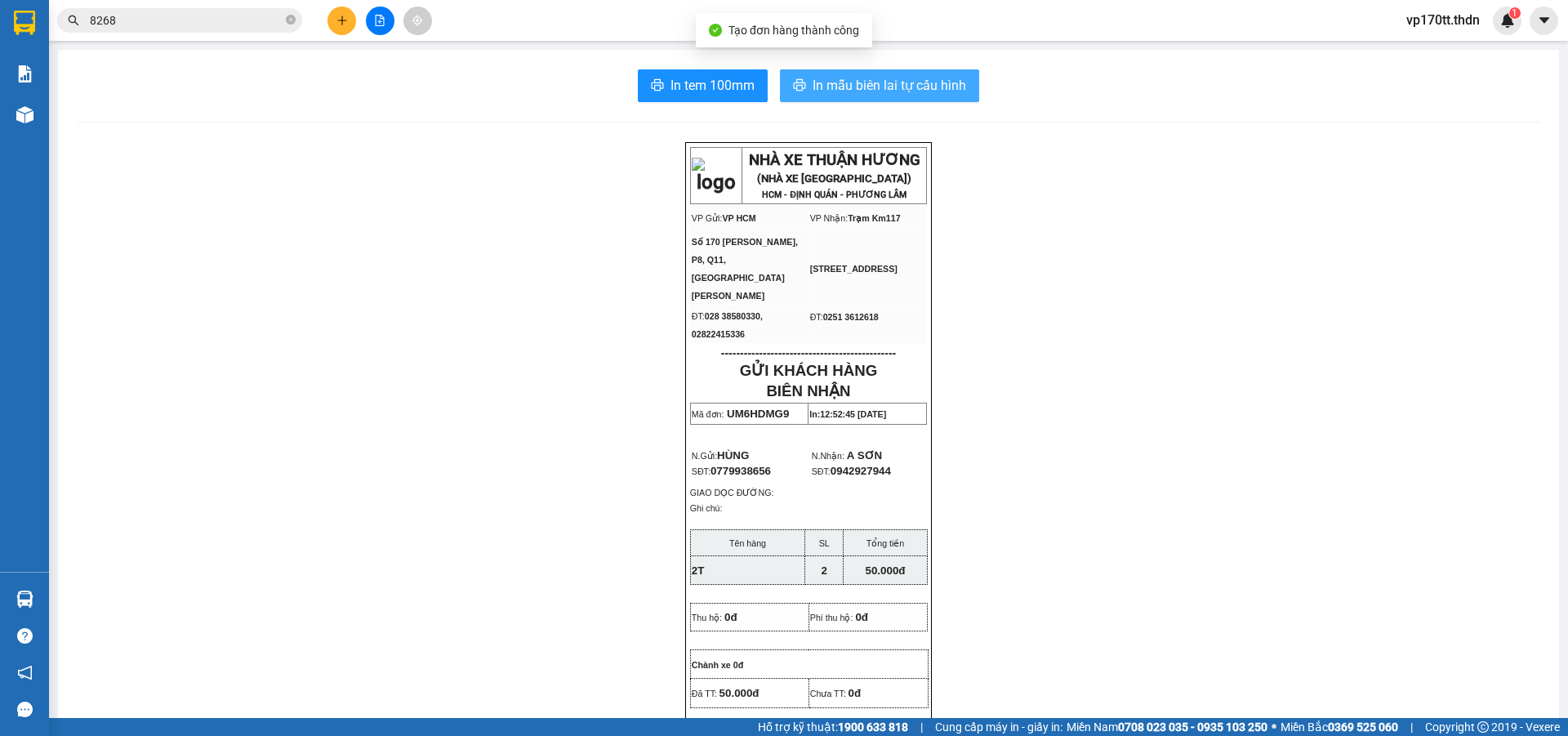
click at [862, 95] on span "In mẫu biên lai tự cấu hình" at bounding box center [890, 85] width 154 height 20
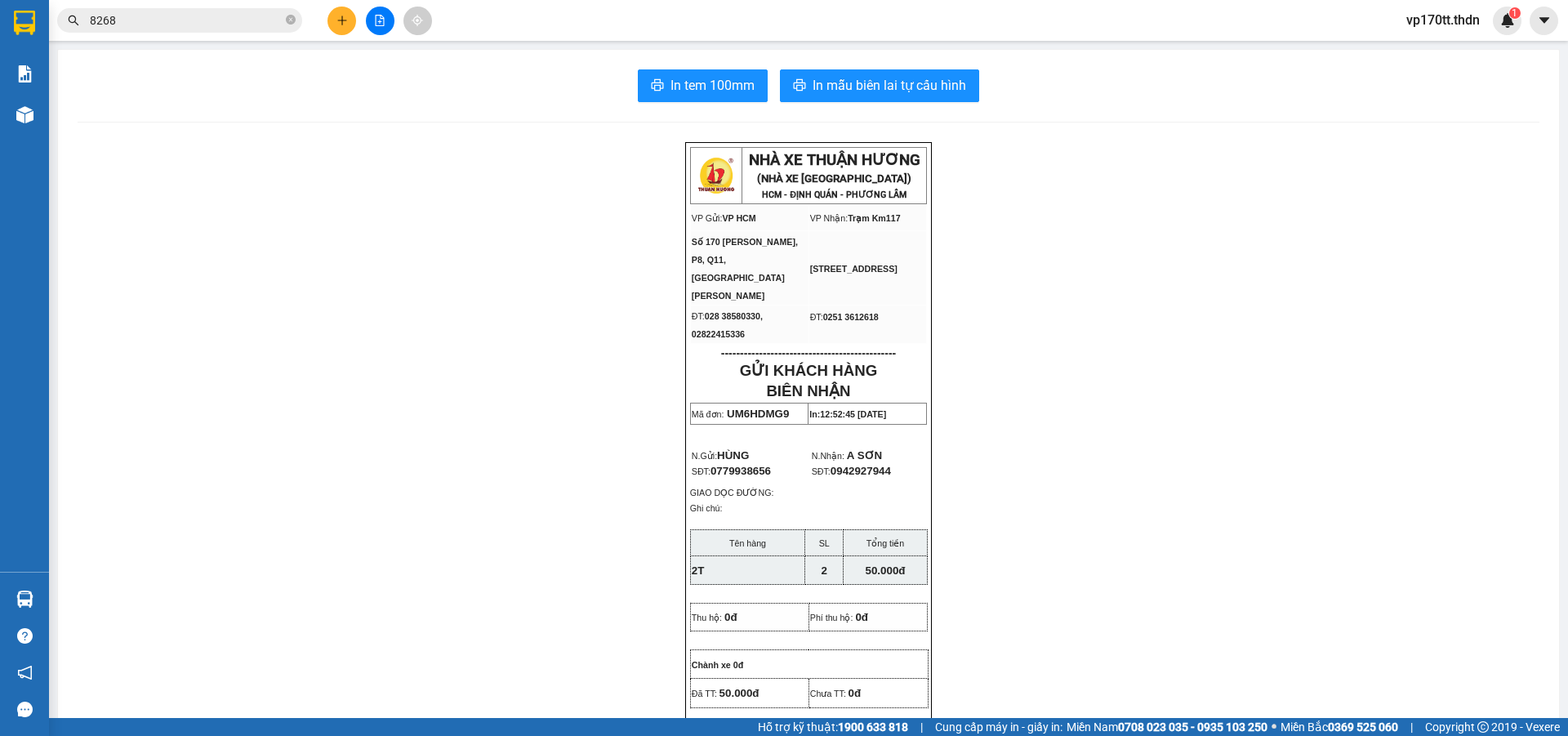
click at [350, 19] on button at bounding box center [342, 21] width 29 height 29
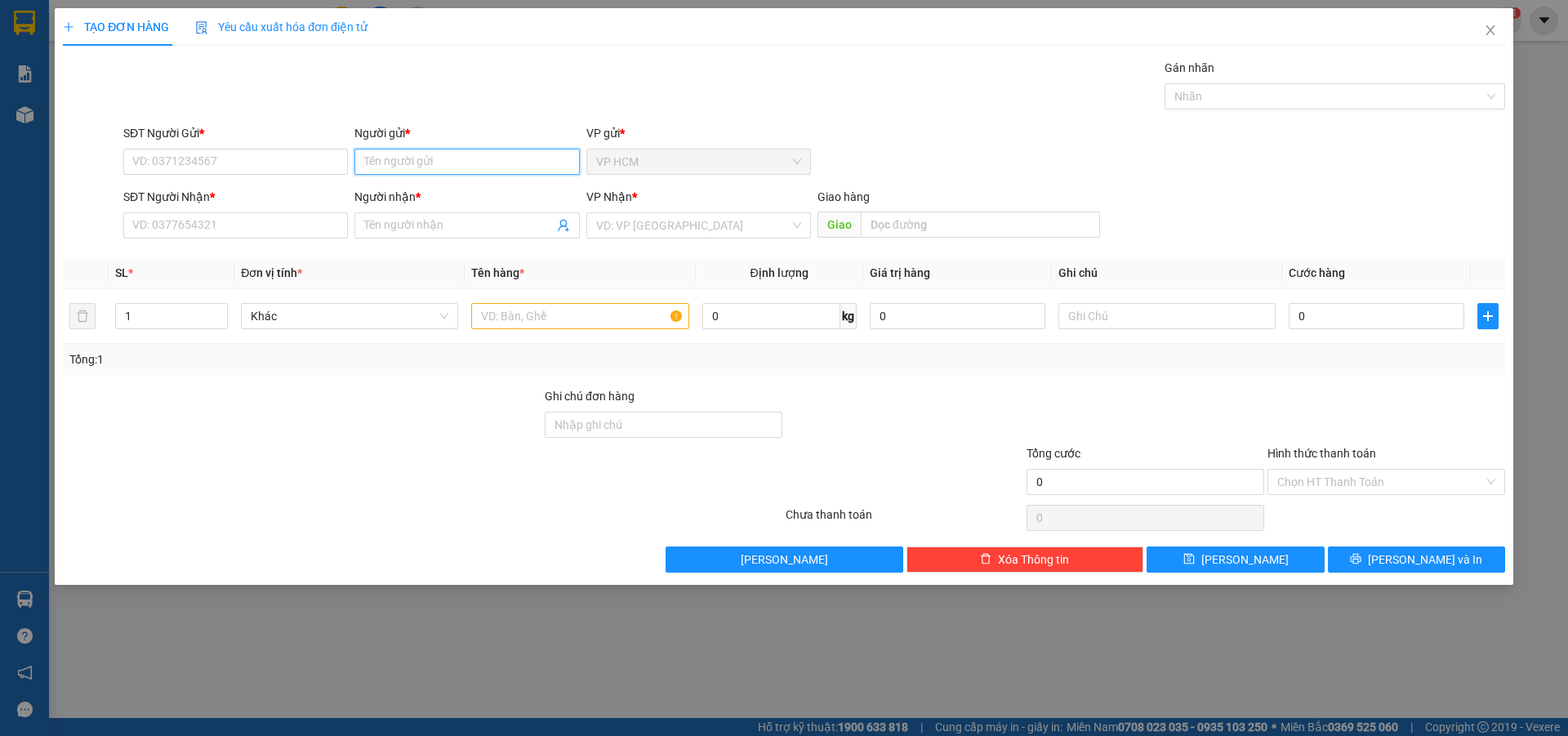
click at [425, 157] on input "Người gửi *" at bounding box center [467, 162] width 225 height 26
type input "[PERSON_NAME]"
click at [430, 223] on input "Người nhận *" at bounding box center [458, 225] width 189 height 18
click at [398, 223] on input "VĂN XANH" at bounding box center [458, 225] width 189 height 18
click at [469, 228] on input "VĂN SANH" at bounding box center [458, 225] width 189 height 18
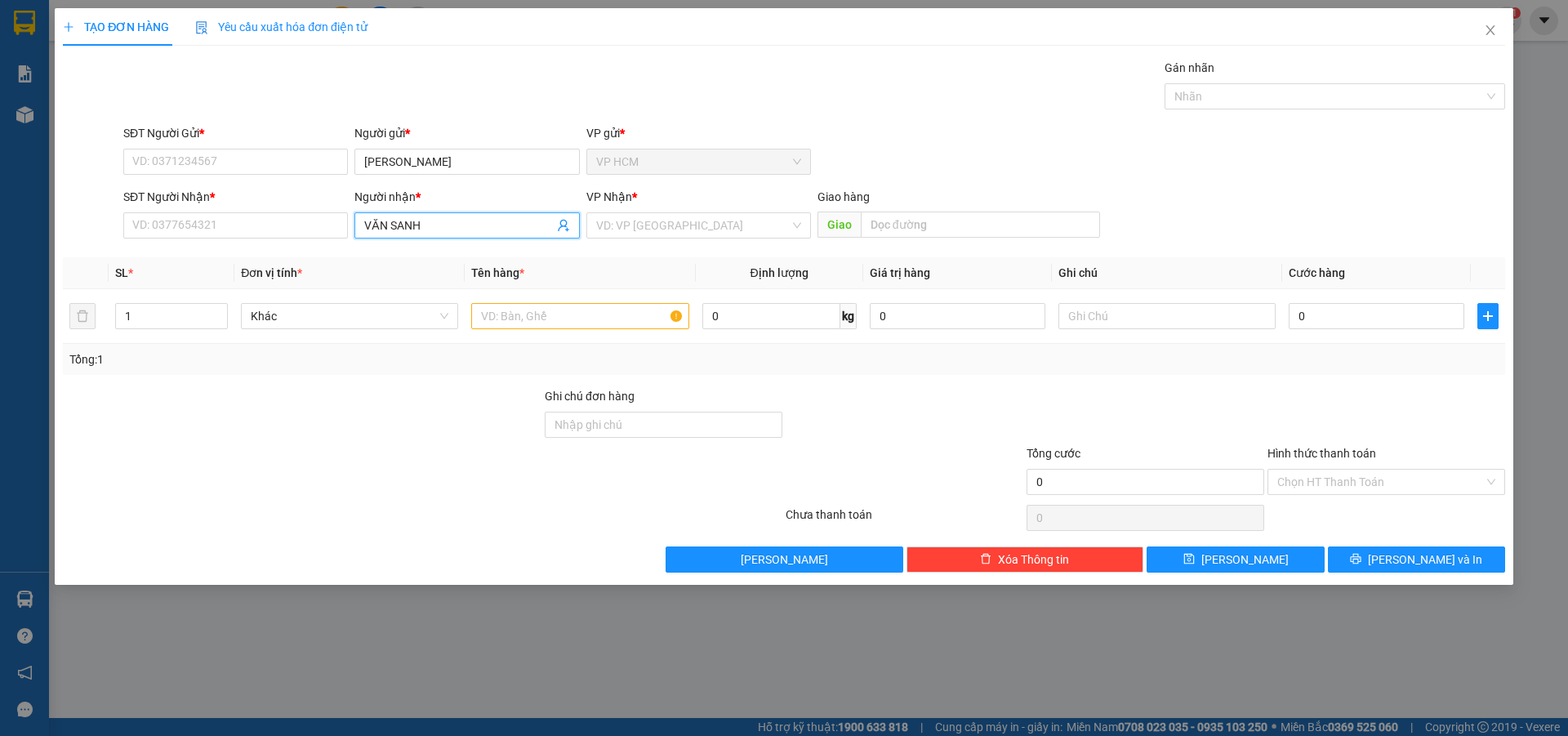
type input "VĂN SANH"
click at [236, 226] on input "SĐT Người Nhận *" at bounding box center [236, 225] width 225 height 26
paste input "0375666646"
type input "0375666646"
click at [240, 255] on div "0375666646 - vân sanh" at bounding box center [235, 258] width 205 height 18
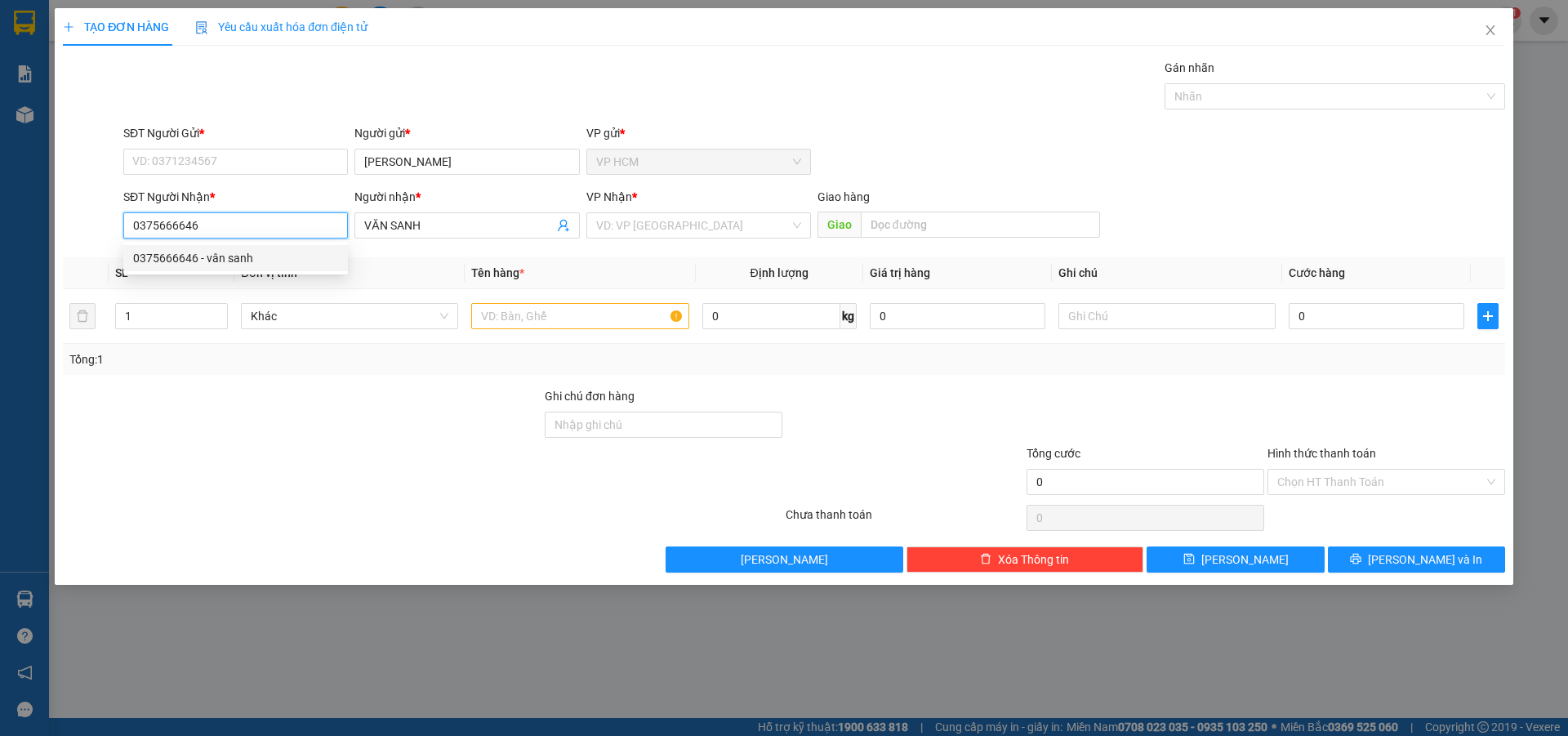
type input "vân sanh"
type input "150.000"
type input "0375666646"
click at [469, 231] on input "vân sanh" at bounding box center [458, 225] width 189 height 18
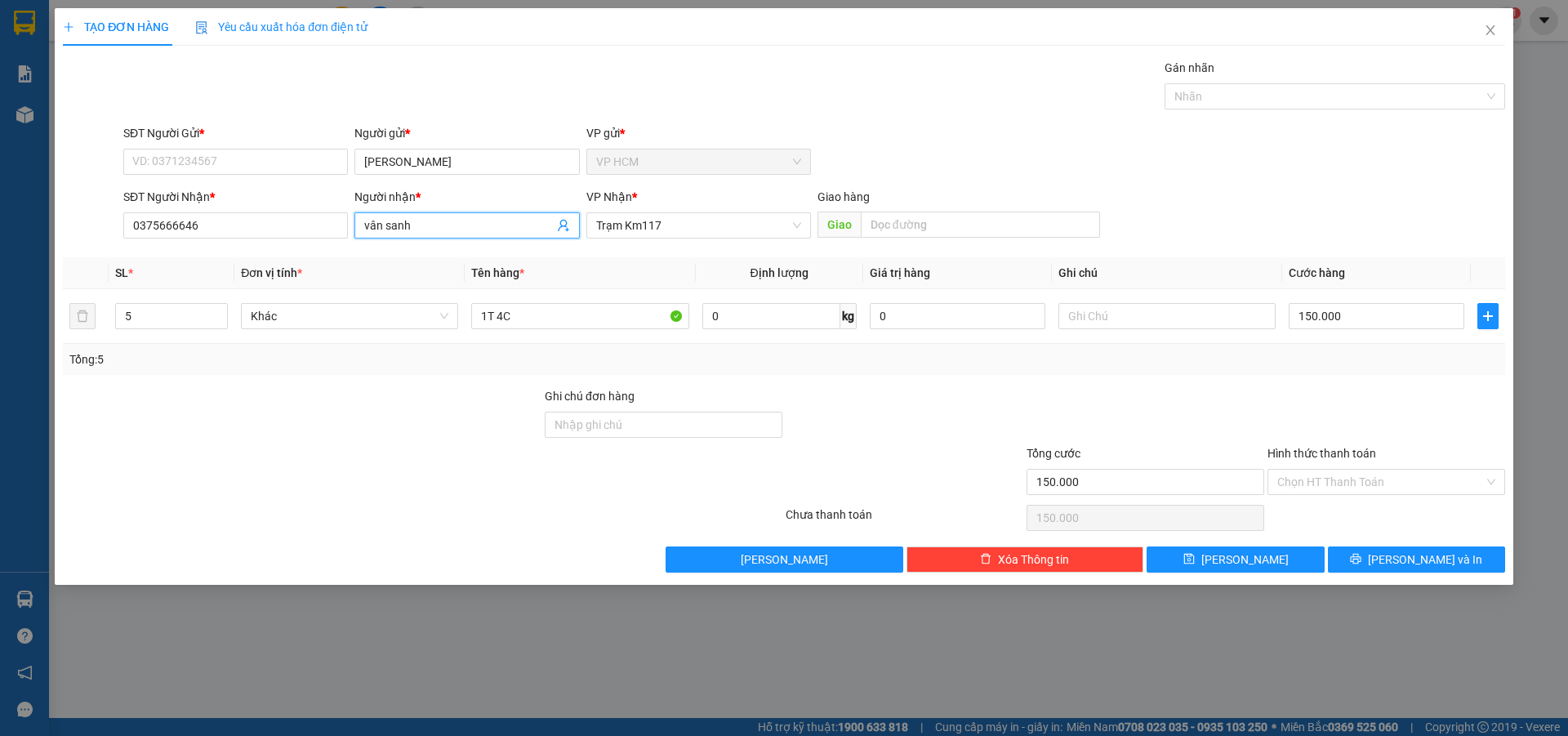
click at [469, 231] on input "vân sanh" at bounding box center [458, 225] width 189 height 18
type input "v"
type input "X"
type input "VĂN XANH"
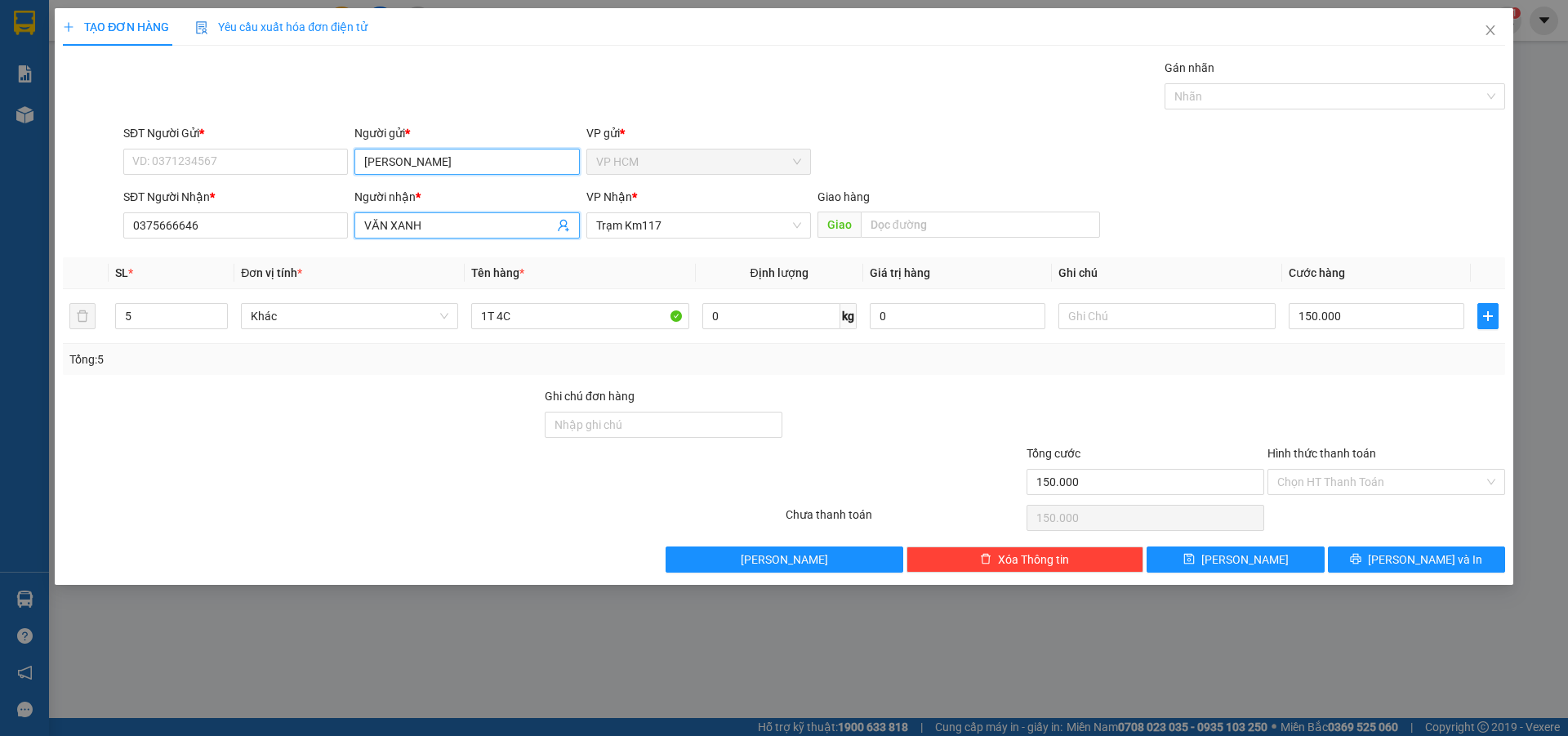
click at [456, 162] on input "[PERSON_NAME]" at bounding box center [467, 162] width 225 height 26
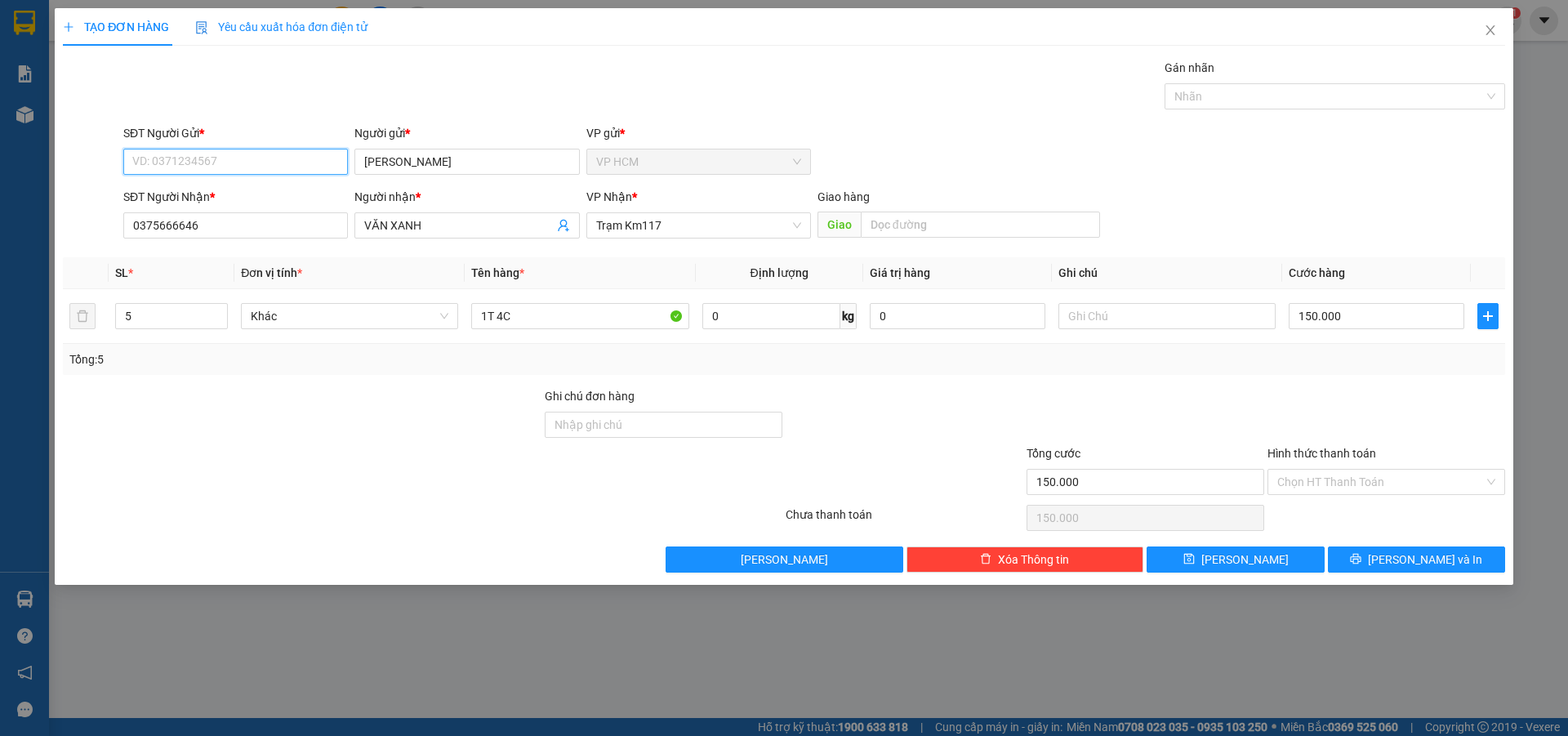
click at [308, 162] on input "SĐT Người Gửi *" at bounding box center [236, 162] width 225 height 26
type input "0000000001"
click at [162, 320] on input "5" at bounding box center [171, 316] width 111 height 25
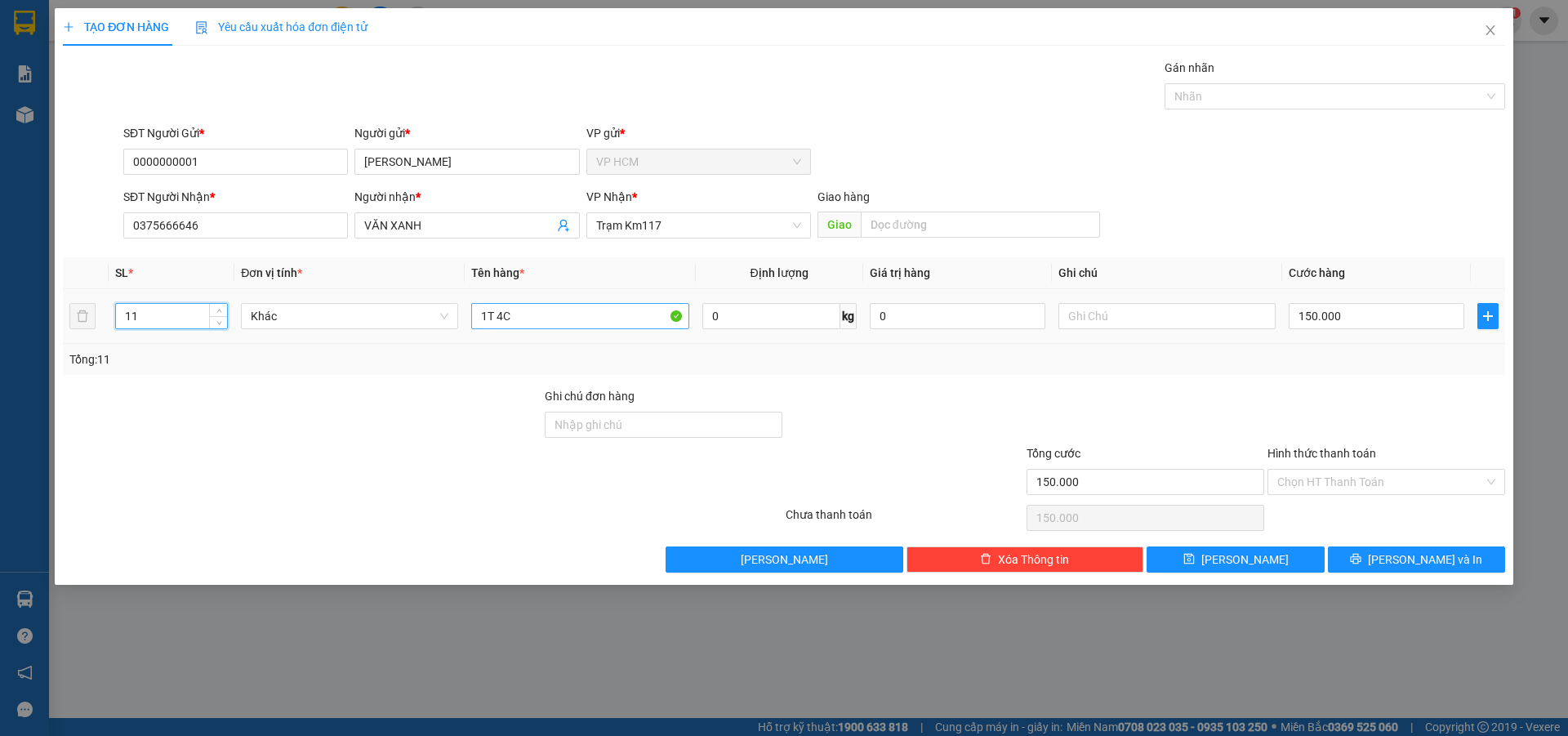
type input "11"
drag, startPoint x: 513, startPoint y: 317, endPoint x: 231, endPoint y: 316, distance: 282.0
click at [156, 317] on tr "11 Khác 1T 4C 0 kg 0 150.000" at bounding box center [784, 316] width 1443 height 55
click at [1298, 91] on div at bounding box center [1327, 96] width 316 height 19
type input "11T"
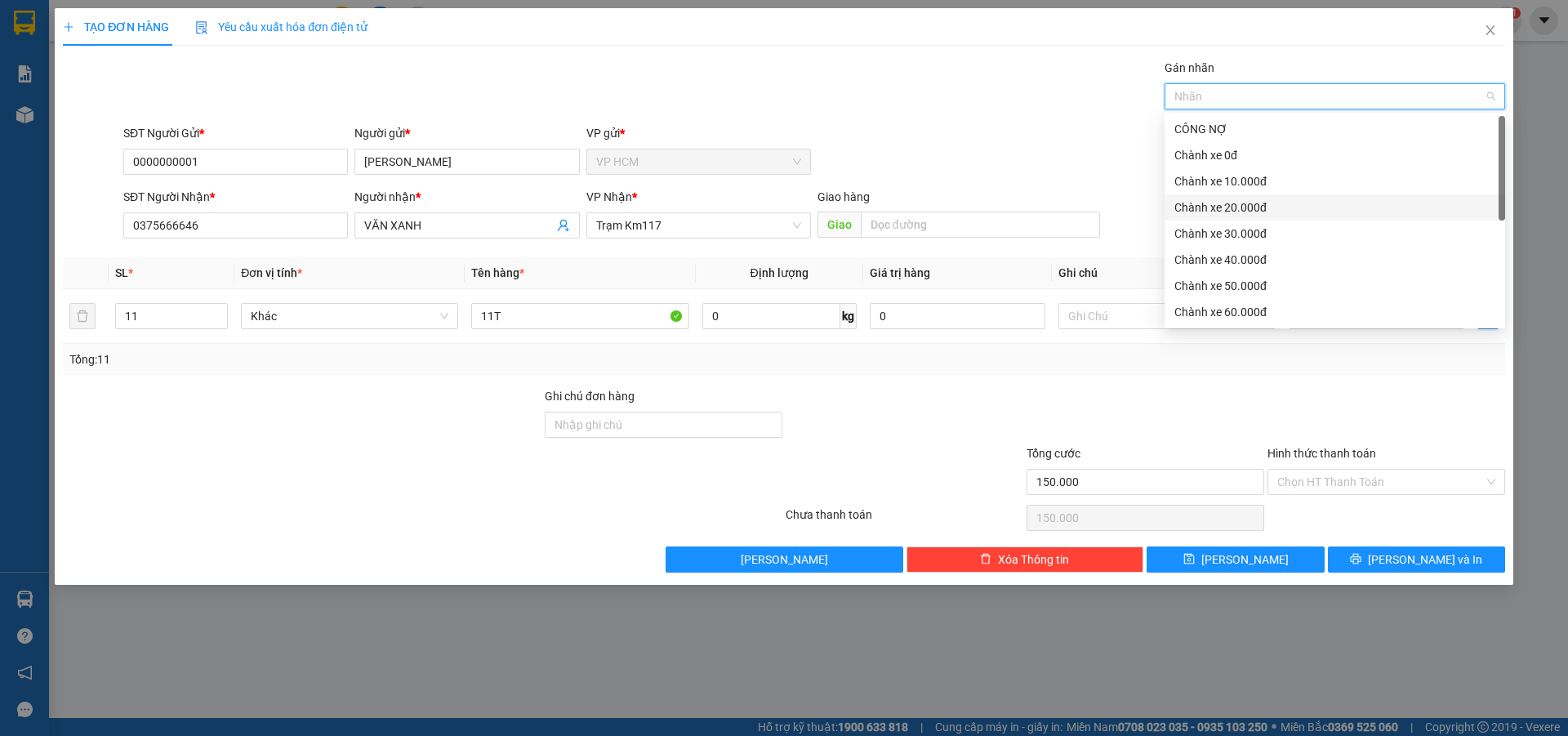
click at [1278, 203] on div "Chành xe 20.000đ" at bounding box center [1335, 207] width 321 height 18
click at [905, 70] on div "Gán nhãn Chành xe 20.000đ Chành xe 20.000đ" at bounding box center [814, 88] width 1389 height 58
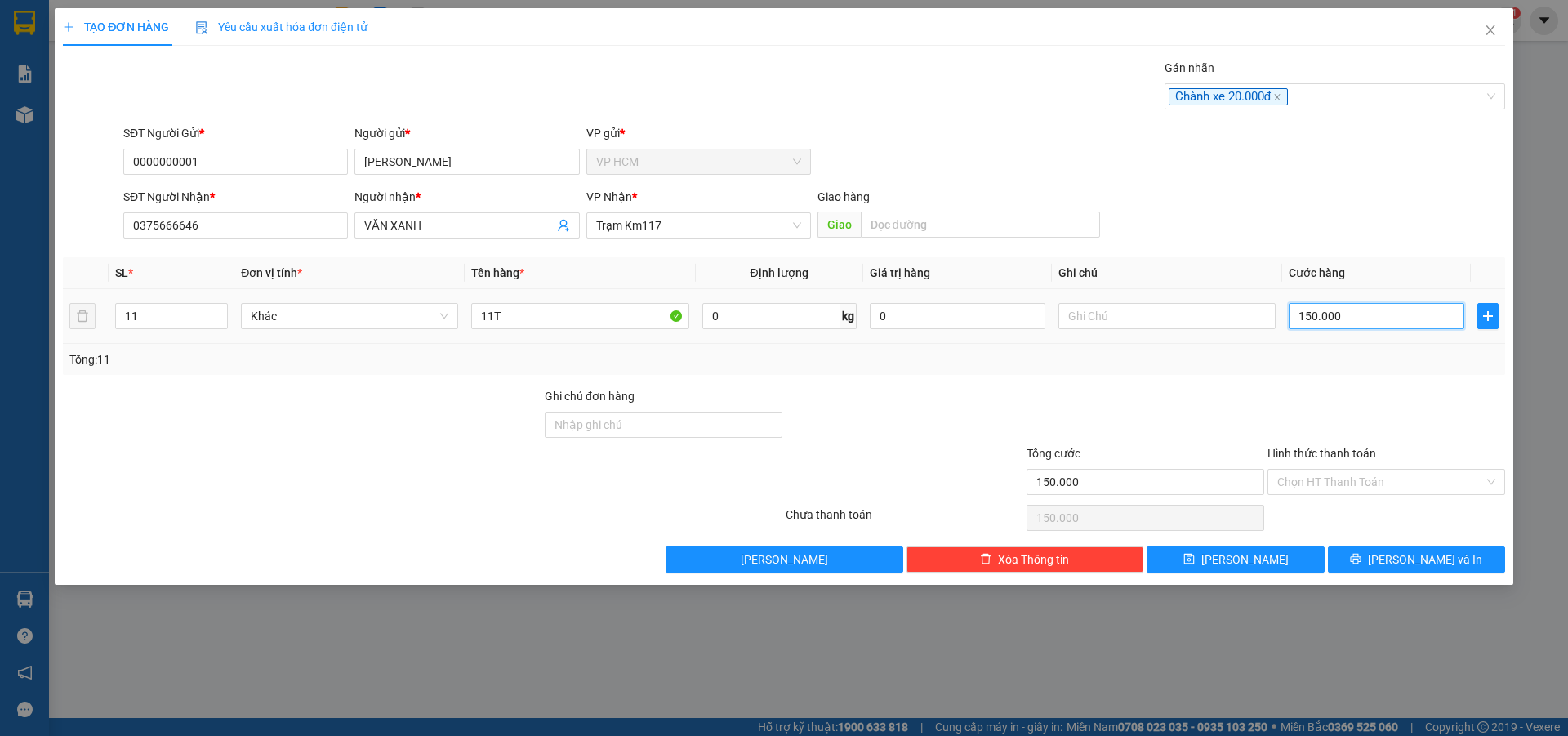
click at [1404, 315] on input "150.000" at bounding box center [1377, 316] width 176 height 26
type input "2"
type input "26"
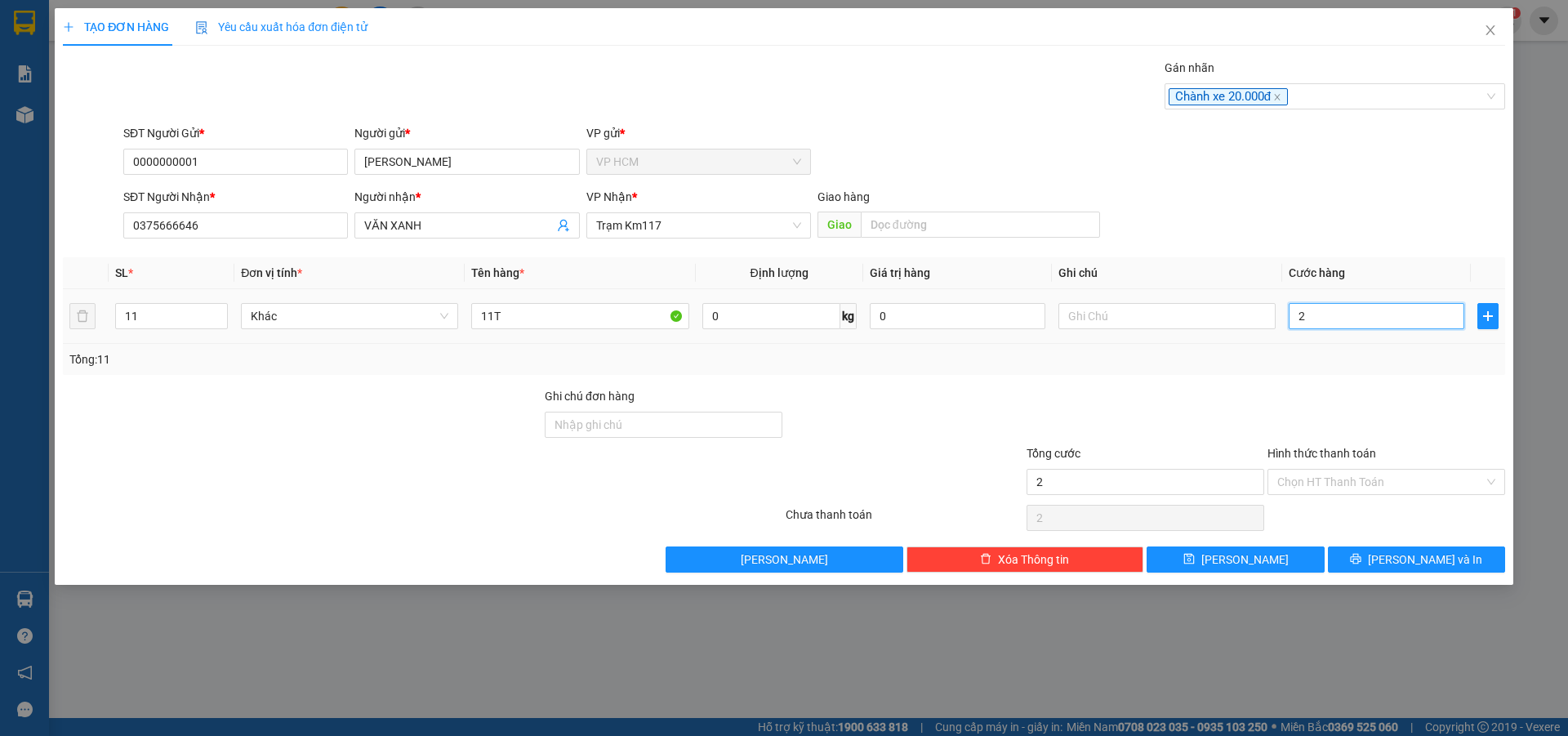
type input "26"
type input "260"
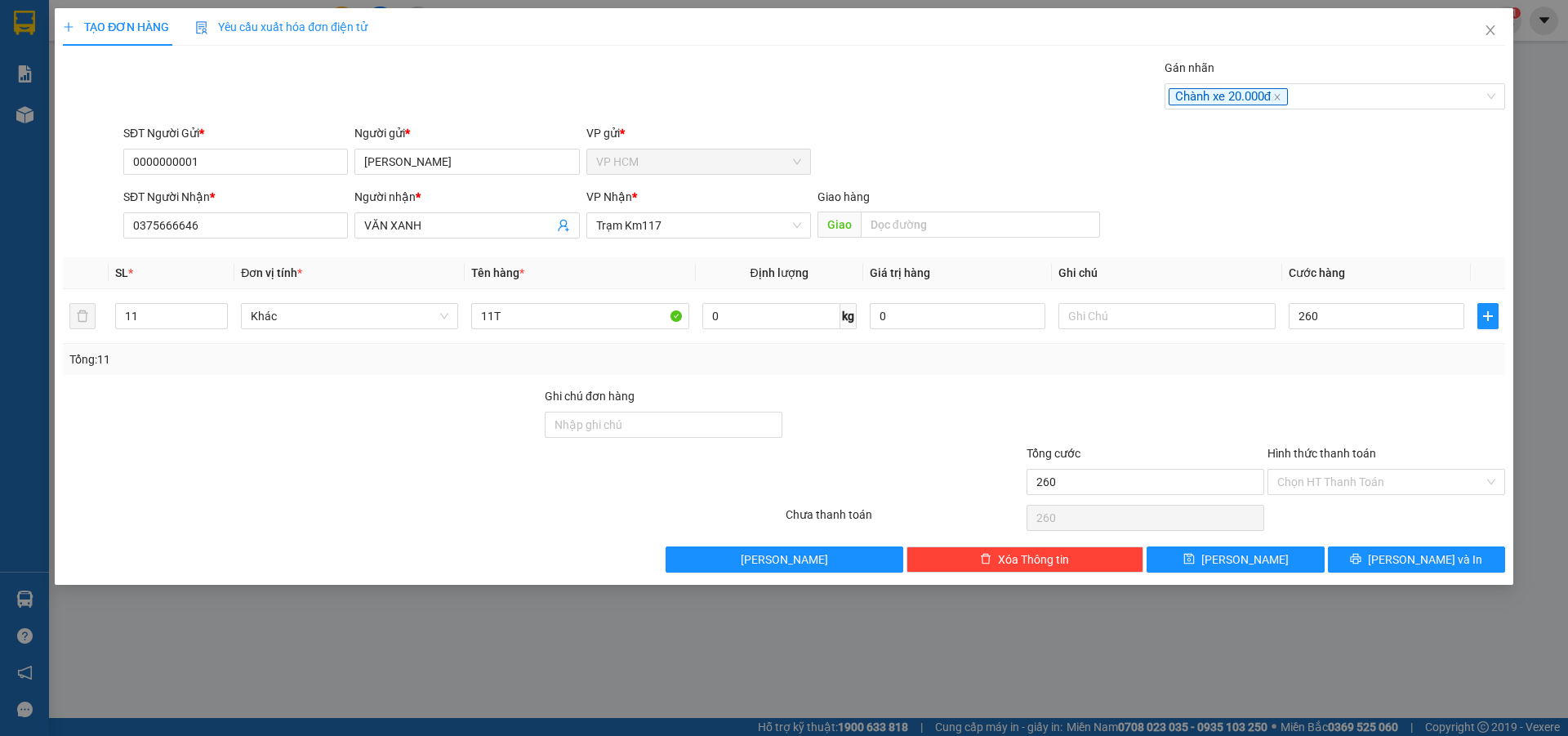
type input "260.000"
click at [1381, 380] on div "Transit Pickup Surcharge Ids Transit Deliver Surcharge Ids Transit Deliver Surc…" at bounding box center [784, 316] width 1443 height 514
click at [1363, 468] on div "Hình thức thanh toán Chọn HT Thanh Toán" at bounding box center [1386, 473] width 238 height 58
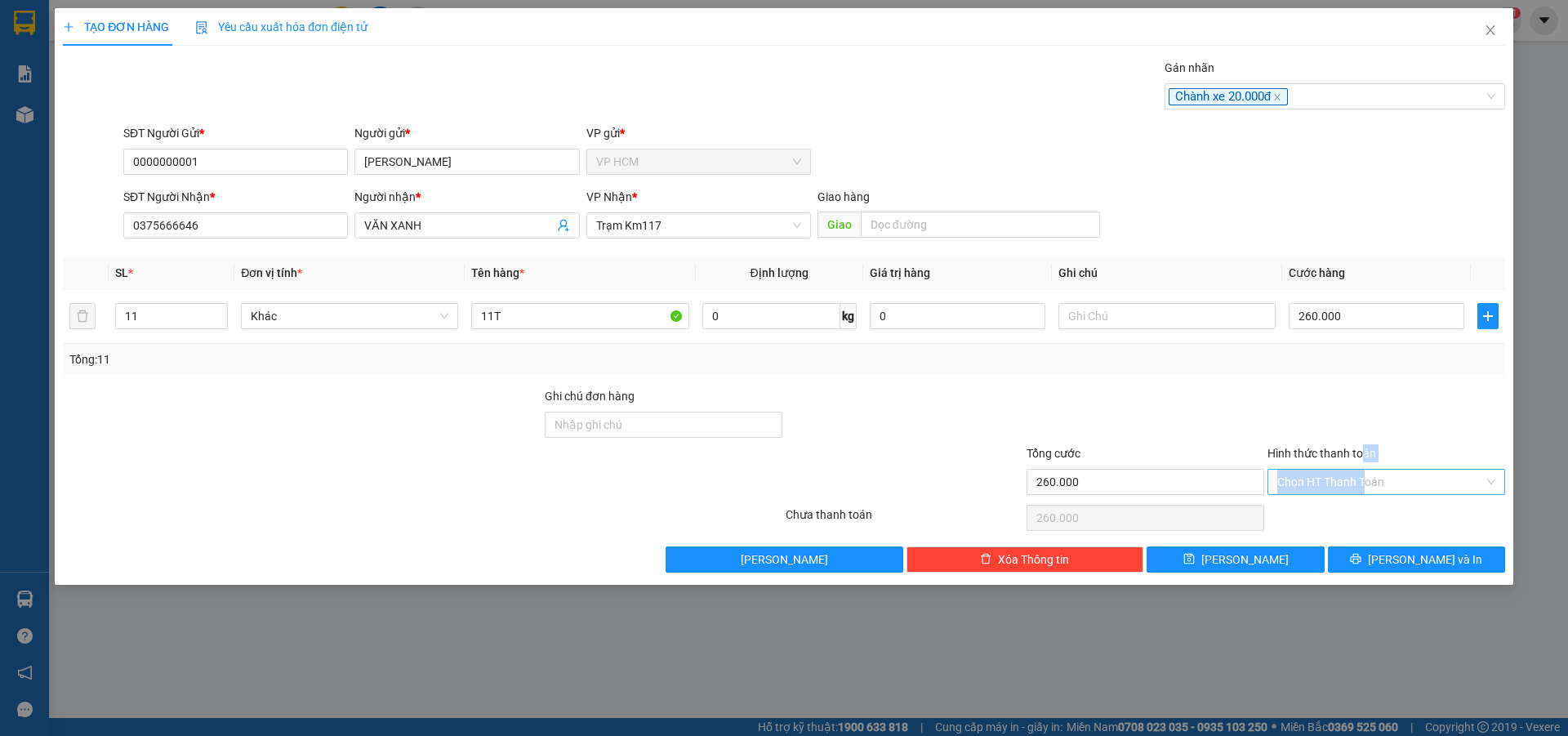
click at [1358, 492] on input "Hình thức thanh toán" at bounding box center [1381, 481] width 206 height 25
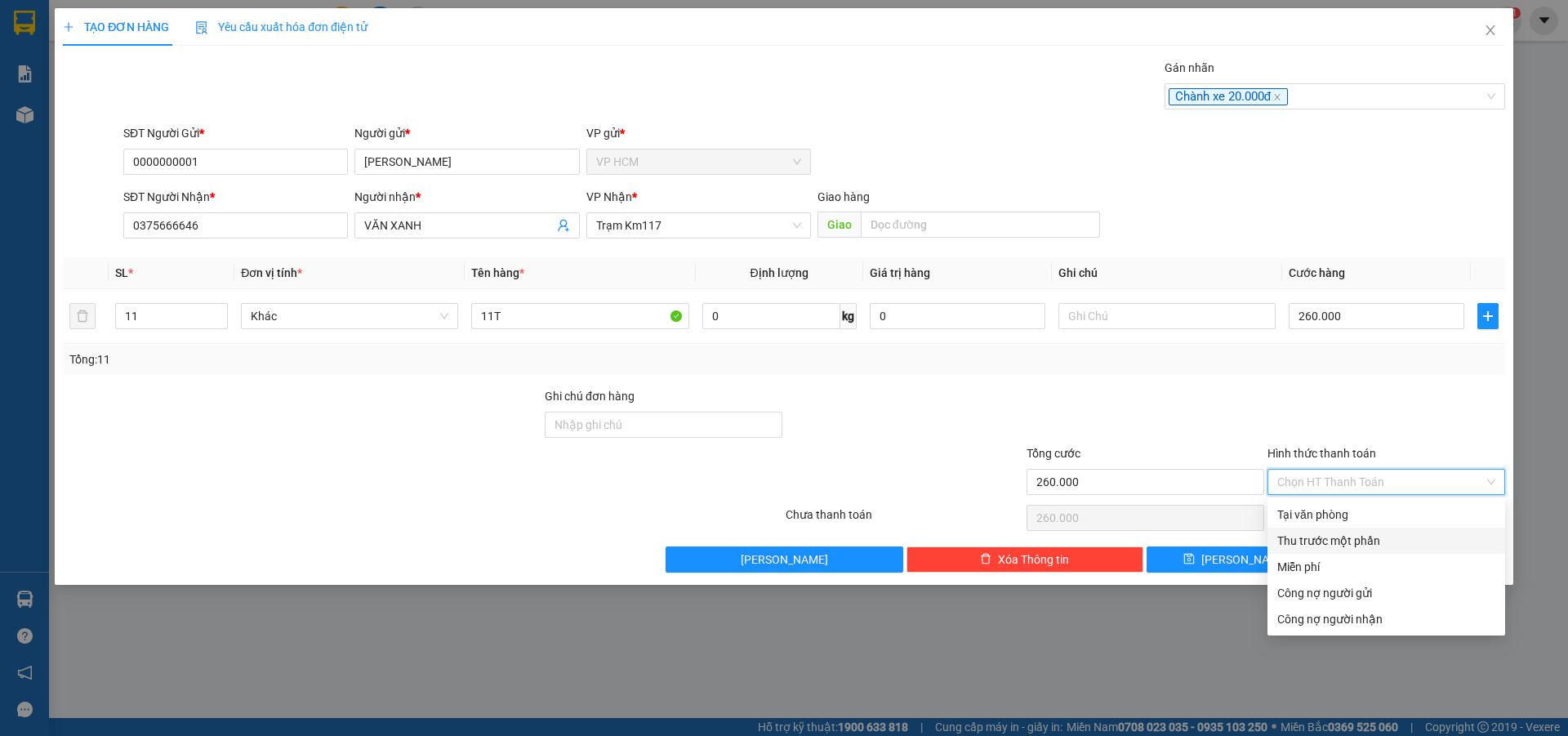
click at [1332, 542] on div "Thu trước một phần" at bounding box center [1387, 541] width 218 height 18
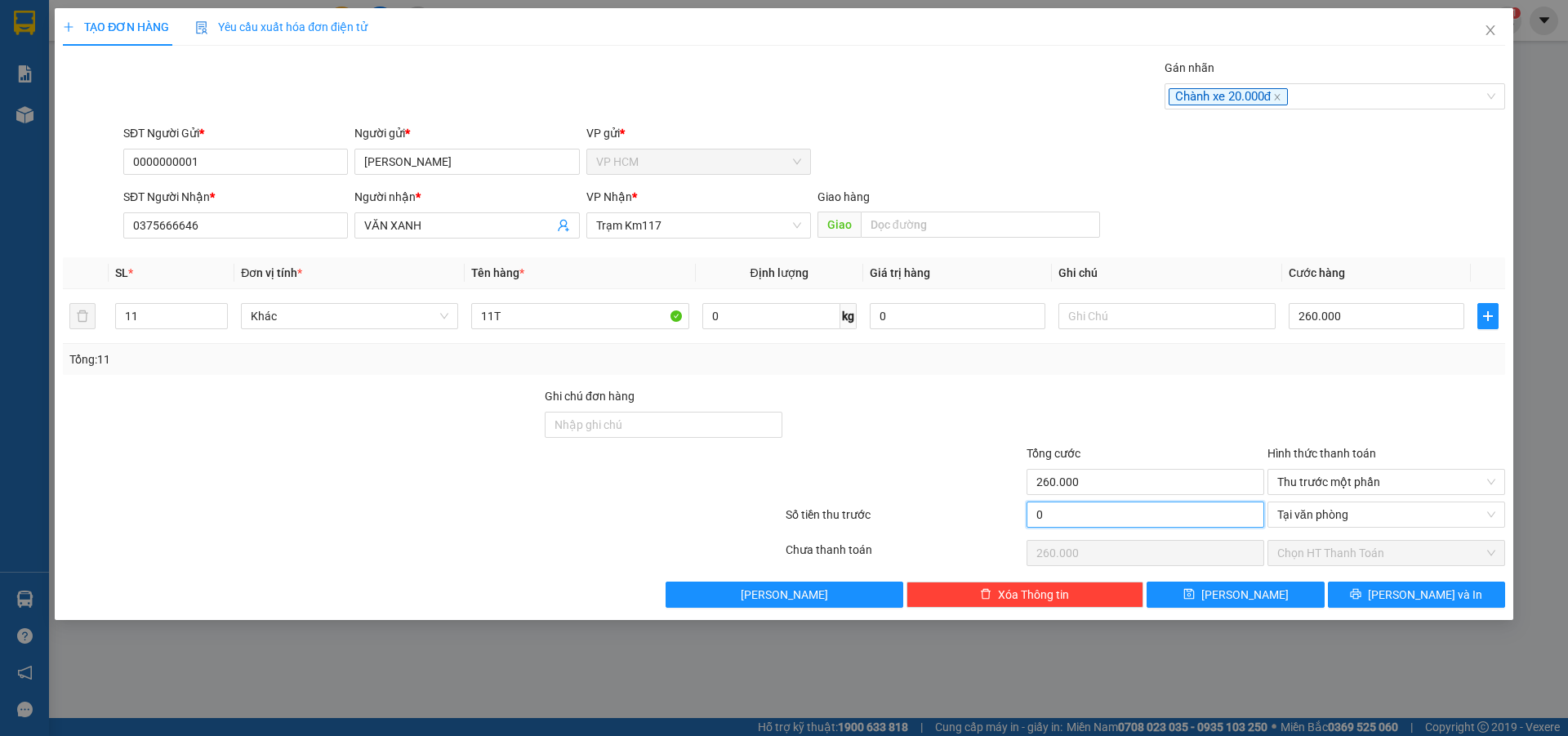
click at [1163, 516] on input "0" at bounding box center [1145, 514] width 238 height 26
type input "2"
type input "259.998"
type input "20"
type input "259.980"
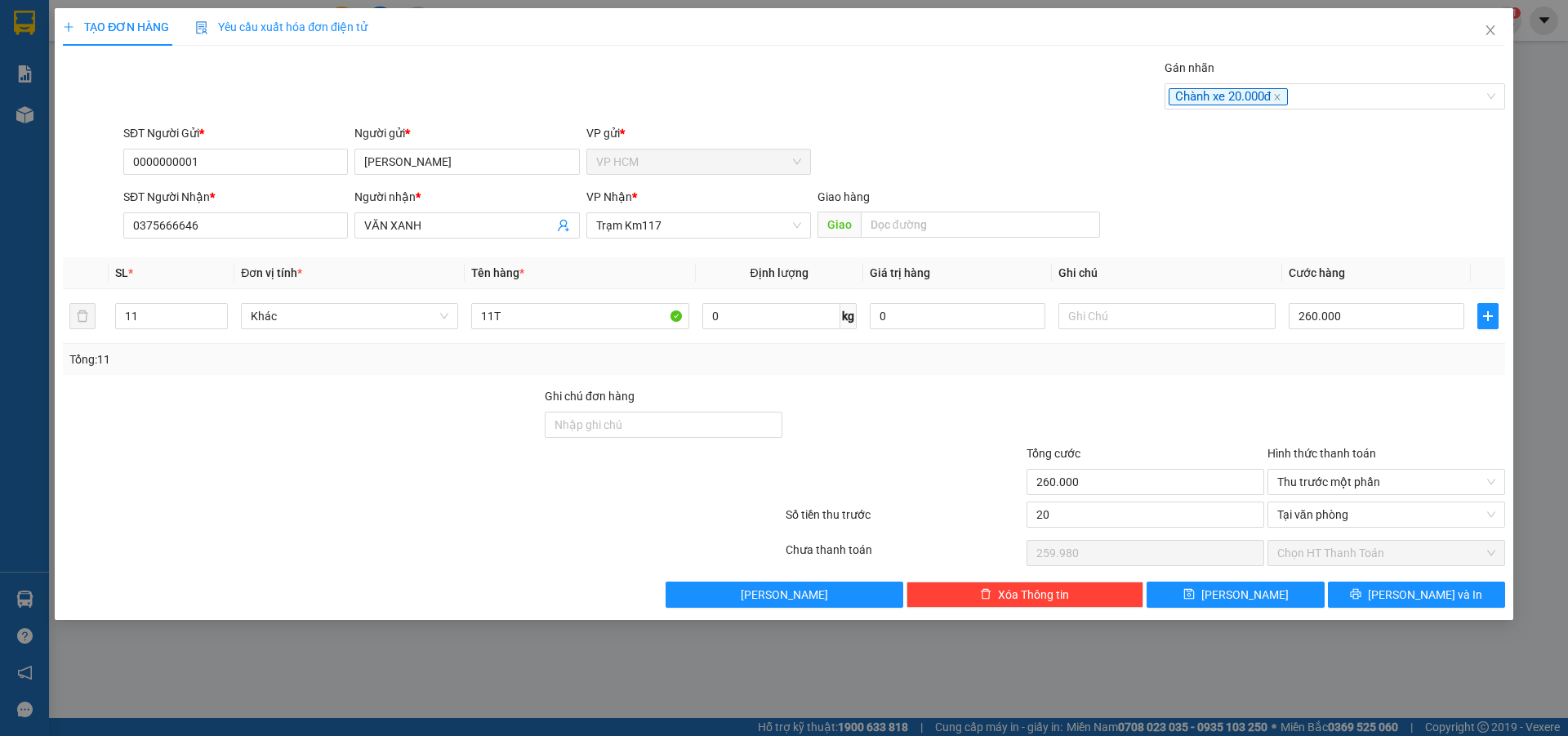
type input "20.000"
type input "240.000"
click at [1198, 396] on div at bounding box center [1145, 416] width 241 height 58
click at [1413, 591] on span "[PERSON_NAME] và In" at bounding box center [1425, 594] width 114 height 18
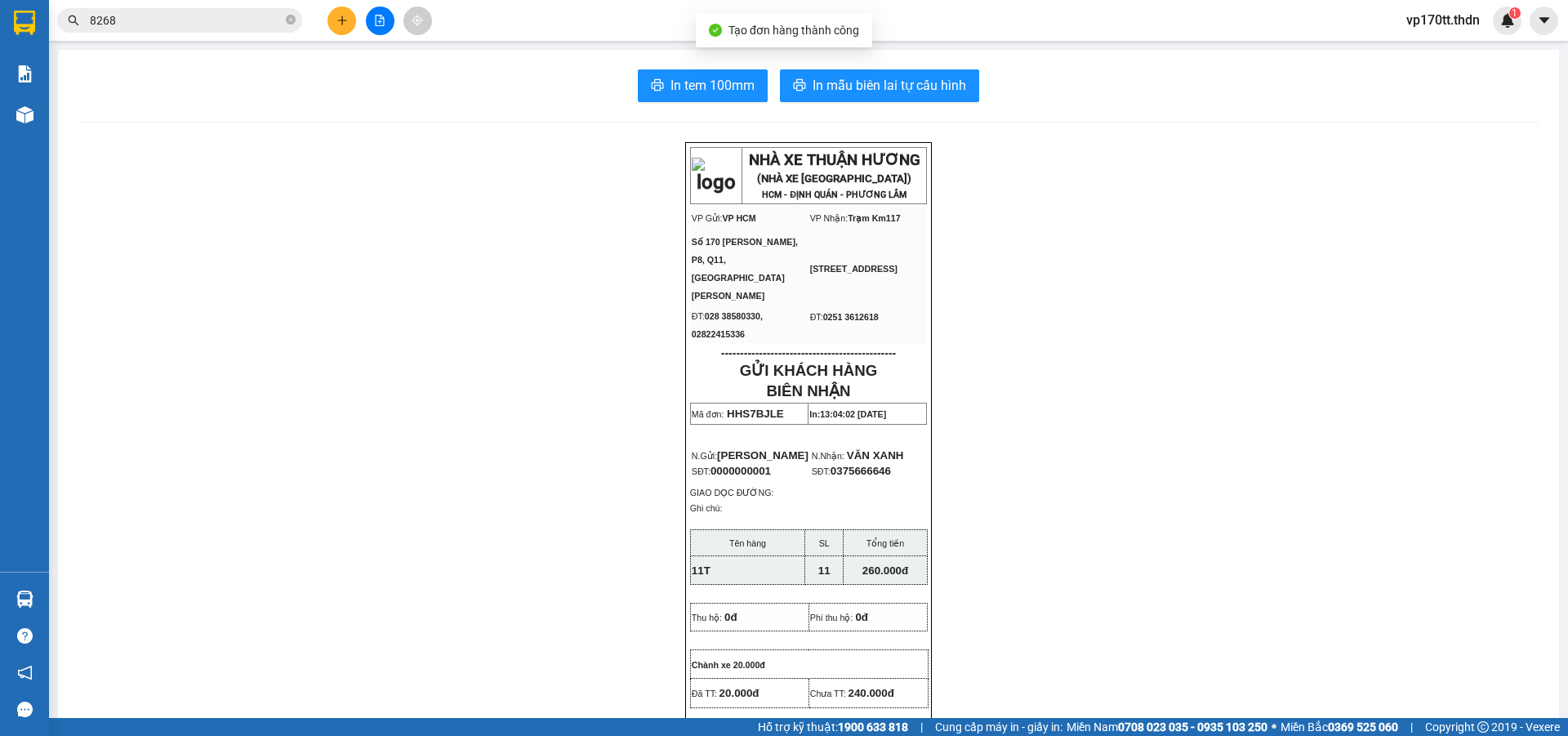
click at [902, 87] on span "In mẫu biên lai tự cấu hình" at bounding box center [890, 85] width 154 height 20
click at [339, 22] on icon "plus" at bounding box center [343, 20] width 12 height 12
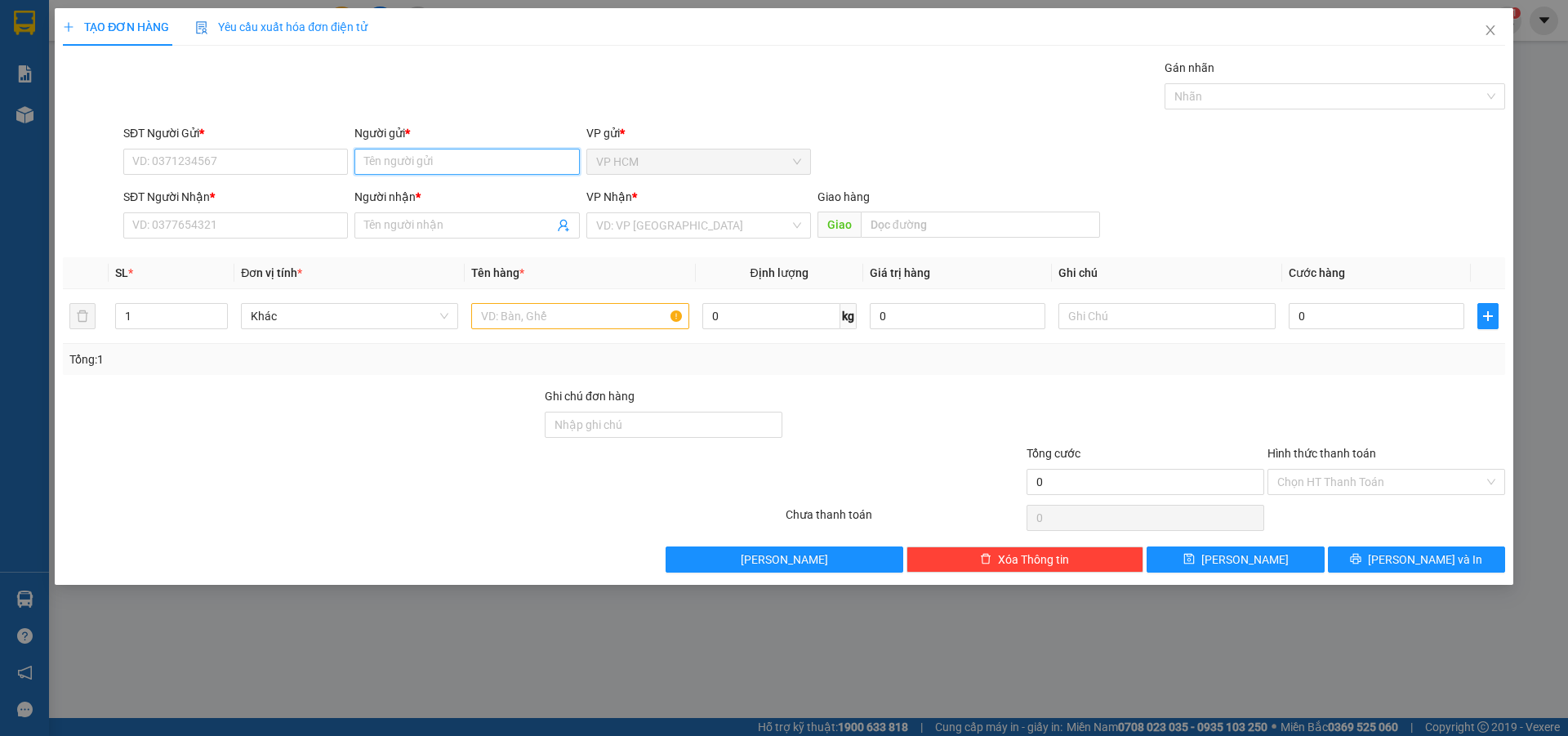
click at [443, 168] on input "Người gửi *" at bounding box center [467, 162] width 225 height 26
click at [444, 163] on input "Người gửi *" at bounding box center [467, 162] width 225 height 26
type input "LAN DUNG"
click at [458, 190] on div "LAN DUNG - 0903610916" at bounding box center [467, 194] width 205 height 18
type input "0903610916"
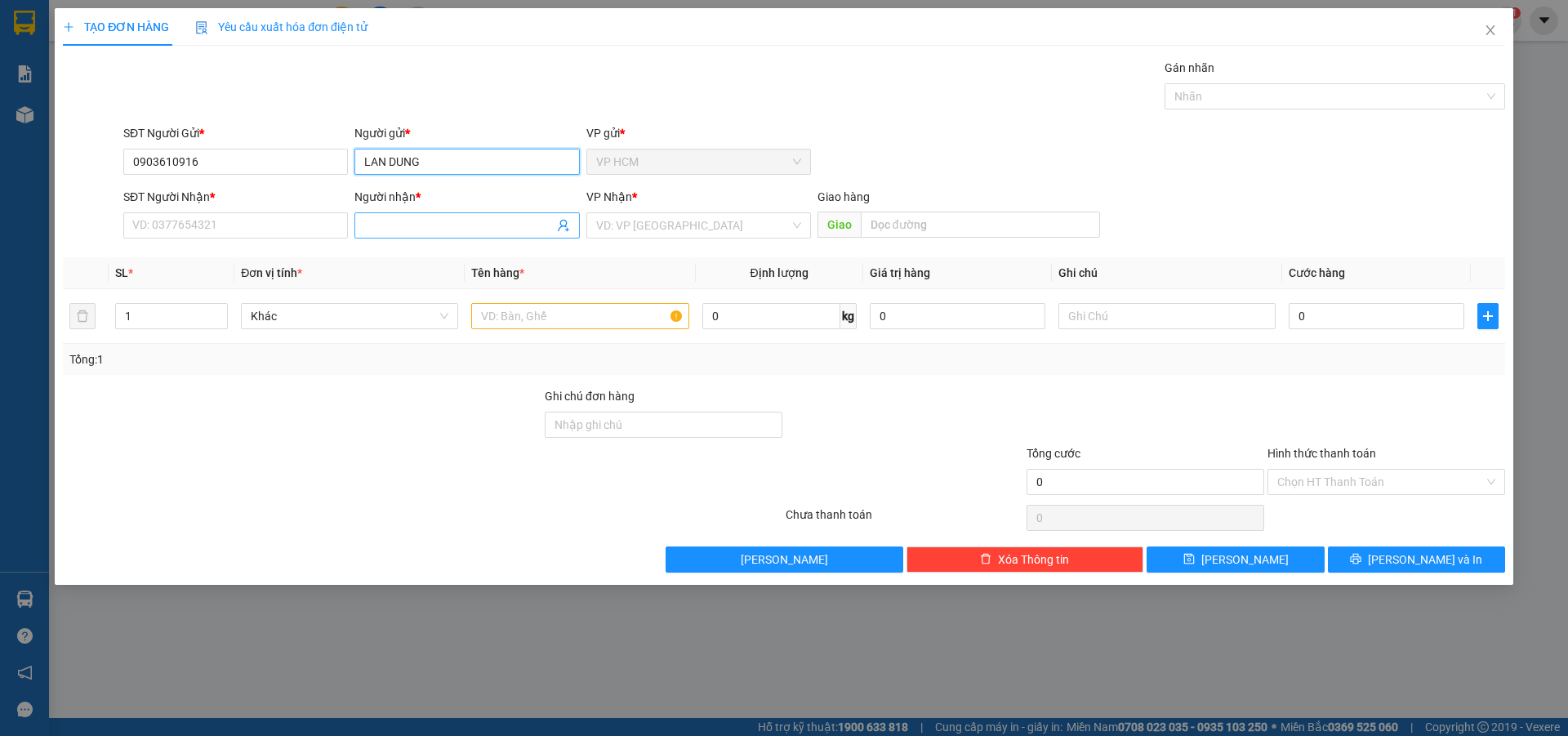
type input "LAN DUNG"
click at [568, 224] on span at bounding box center [467, 225] width 225 height 26
click at [565, 227] on icon "user-add" at bounding box center [563, 226] width 11 height 12
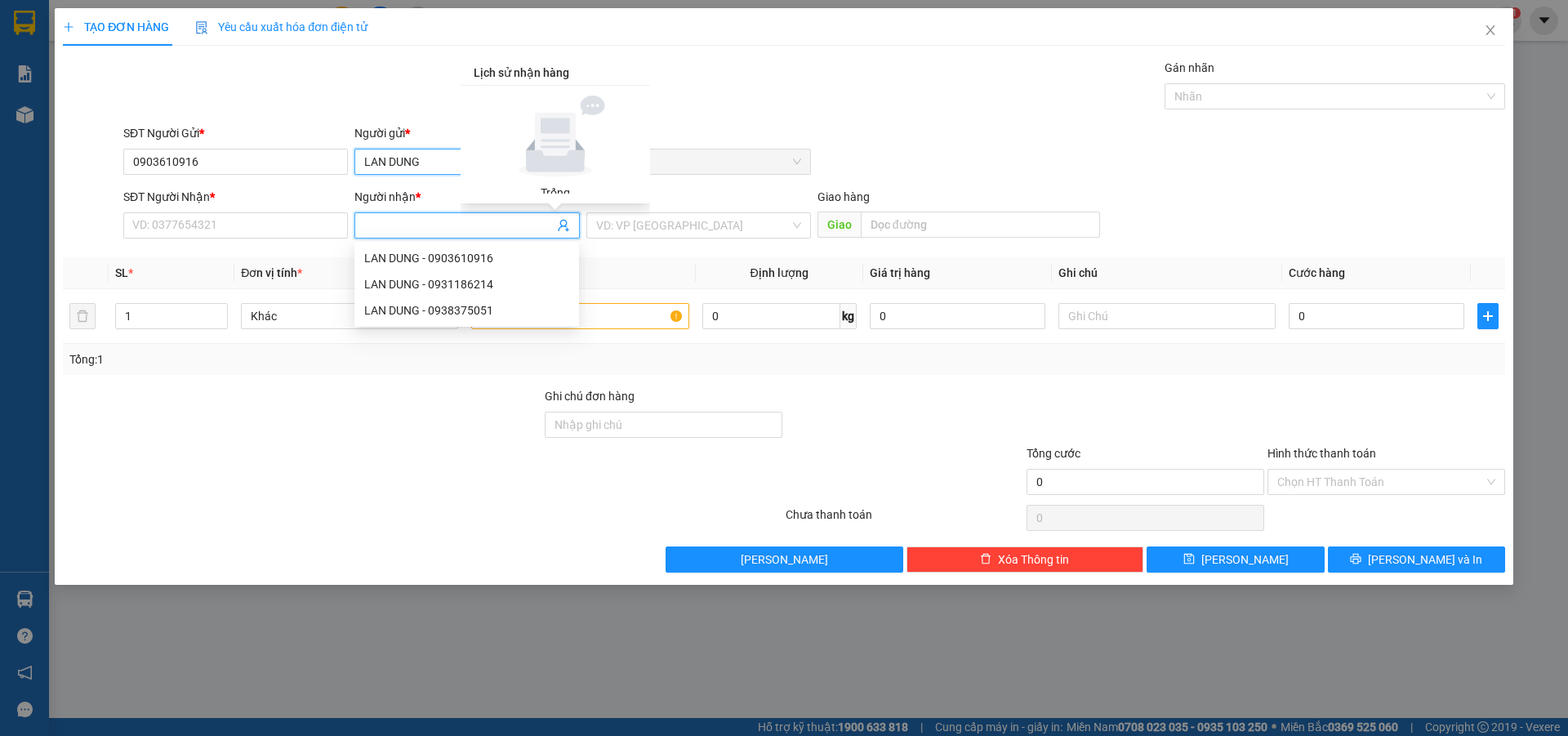
click at [415, 156] on input "LAN DUNG" at bounding box center [467, 162] width 225 height 26
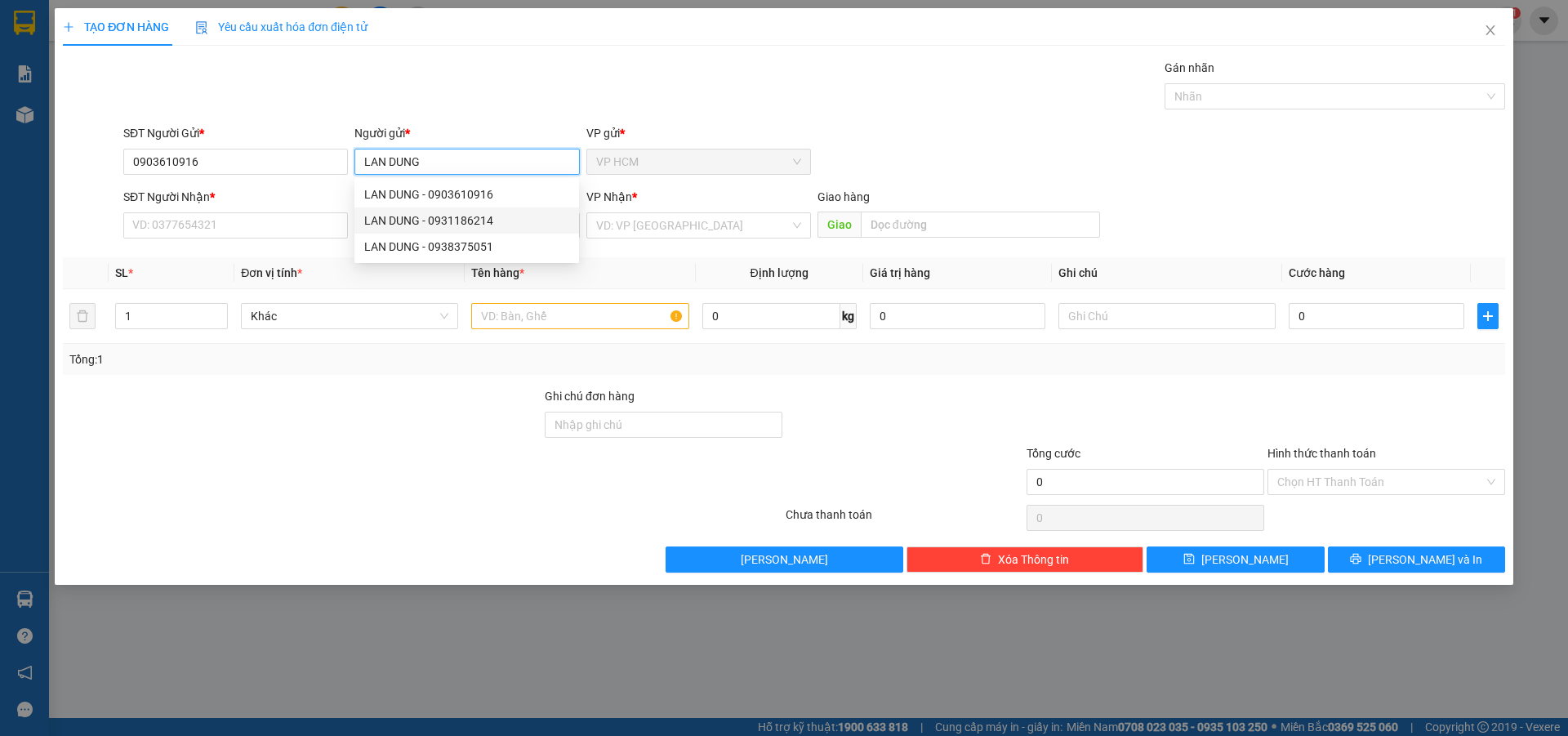
click at [476, 218] on div "LAN DUNG - 0931186214" at bounding box center [467, 220] width 205 height 18
click at [451, 162] on input "LAN DUNG" at bounding box center [467, 162] width 225 height 26
click at [464, 247] on div "LAN DUNG - 0938375051" at bounding box center [467, 246] width 205 height 18
type input "0938375051"
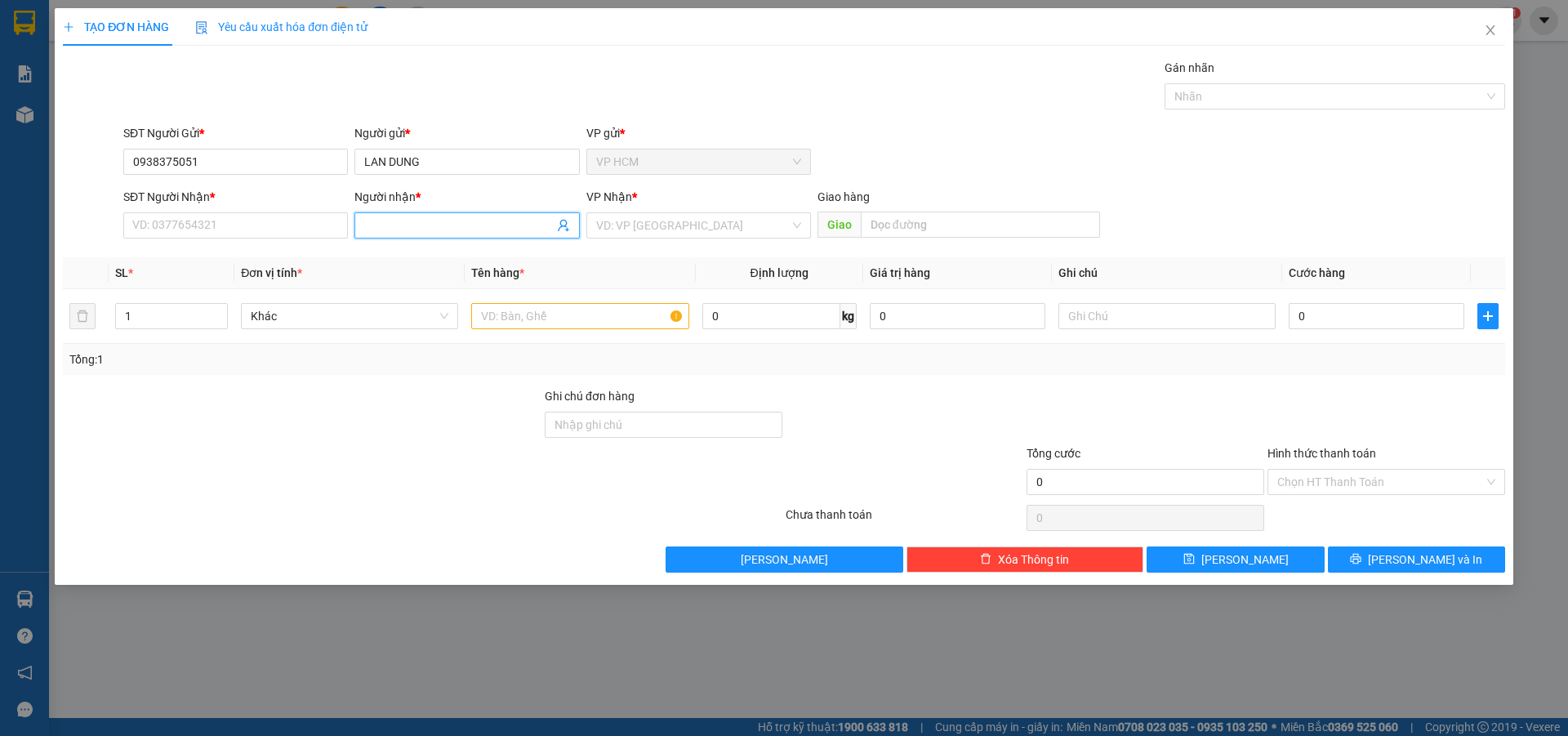
click at [562, 224] on icon "user-add" at bounding box center [563, 225] width 13 height 13
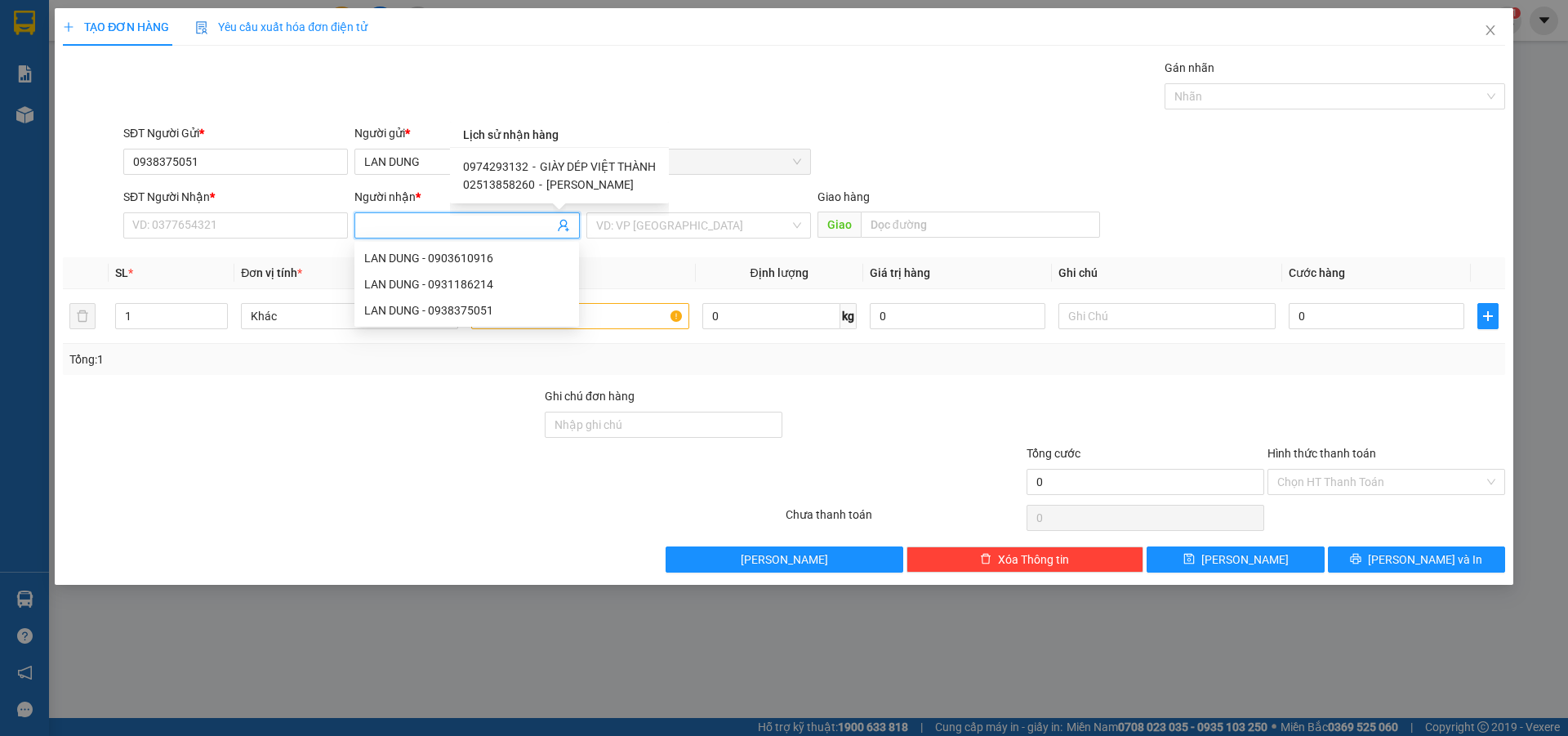
click at [604, 160] on span "GIÀY DÉP VIỆT THÀNH" at bounding box center [597, 166] width 116 height 13
type input "0974293132"
type input "GIÀY DÉP VIỆT THÀNH"
type input "PHƯƠNG LÂM"
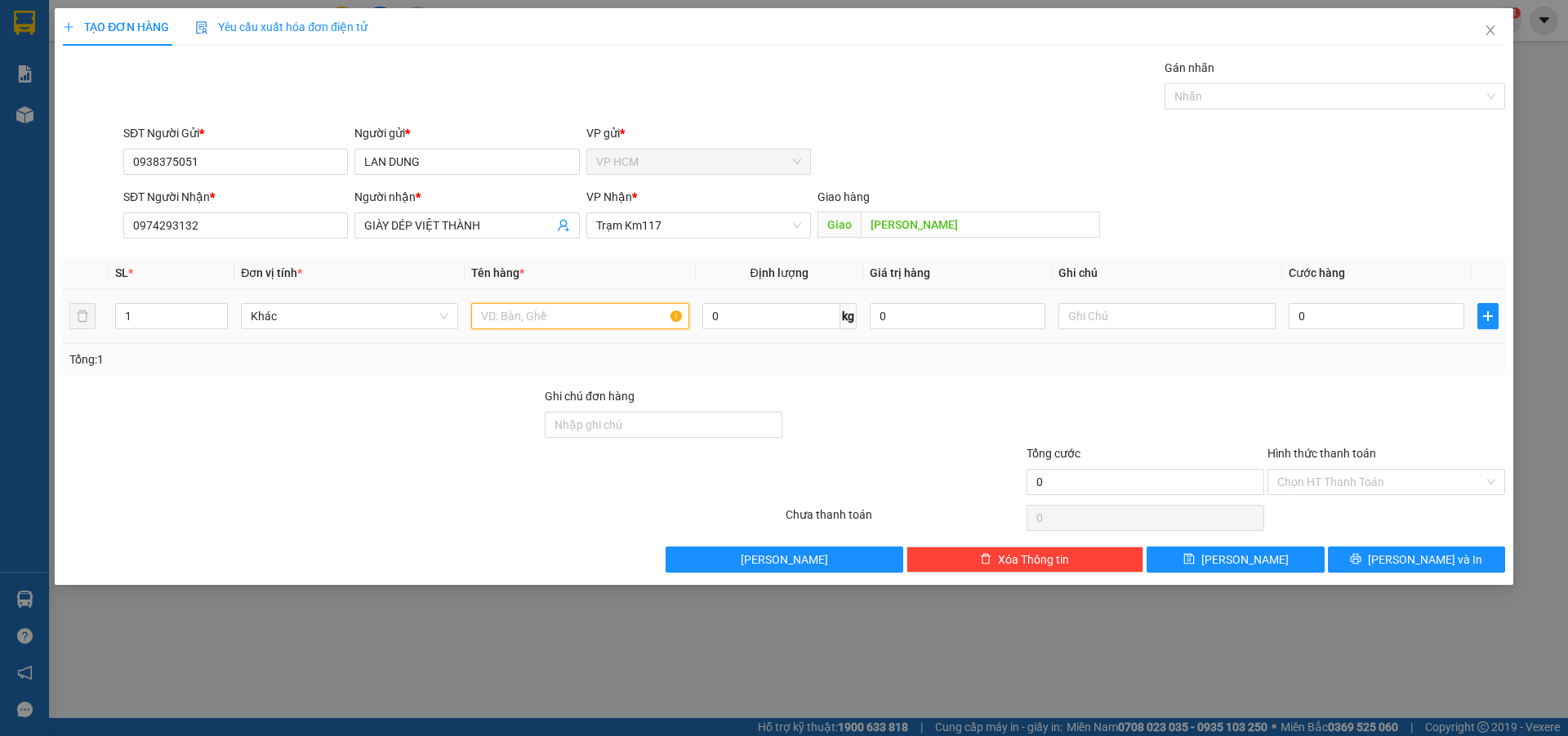
click at [598, 310] on input "text" at bounding box center [579, 316] width 217 height 26
click at [1326, 98] on div at bounding box center [1327, 96] width 316 height 19
type input "1B"
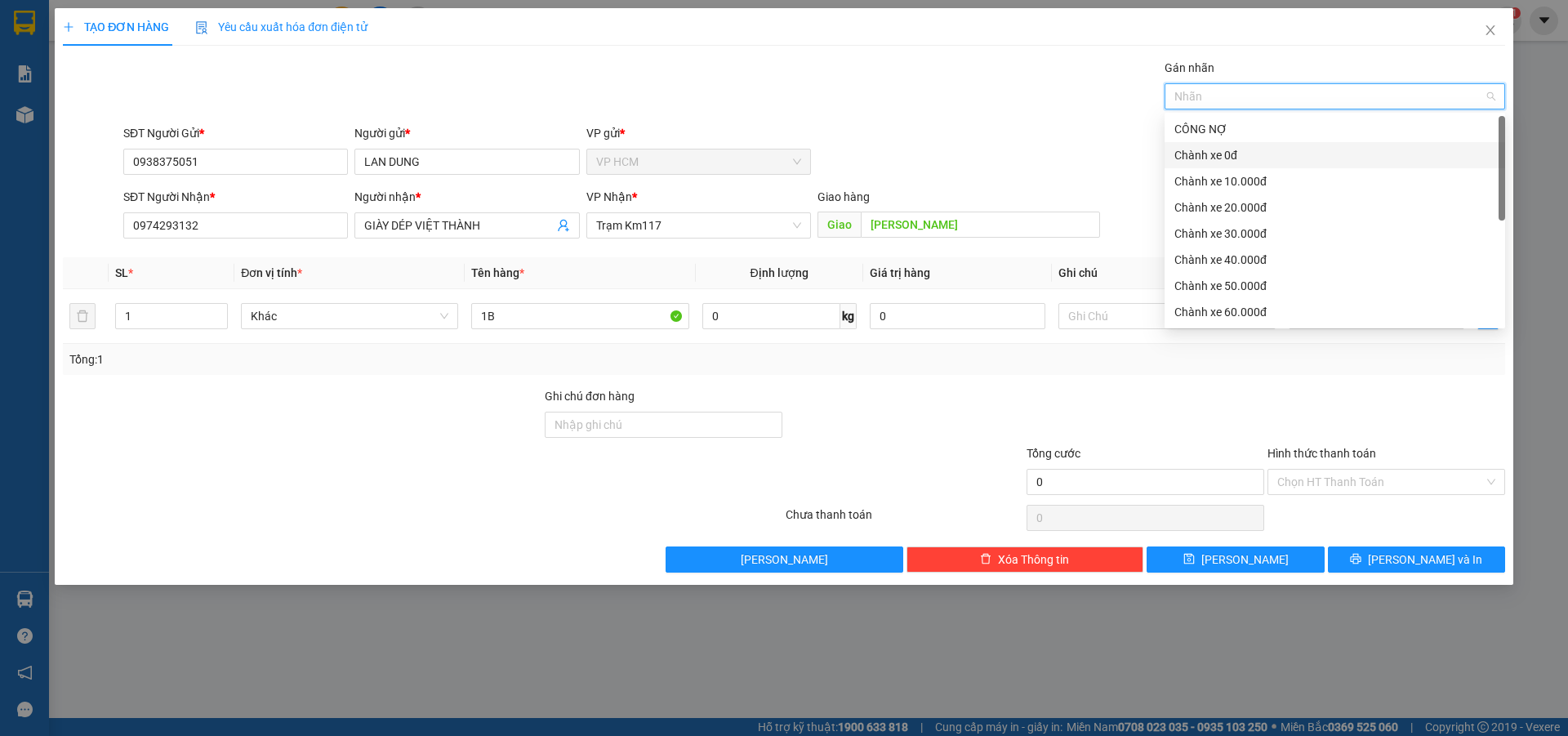
click at [1214, 161] on div "Chành xe 0đ" at bounding box center [1335, 155] width 321 height 18
drag, startPoint x: 873, startPoint y: 118, endPoint x: 1351, endPoint y: 373, distance: 541.8
click at [896, 135] on div "Transit Pickup Surcharge Ids Transit Deliver Surcharge Ids Transit Deliver Surc…" at bounding box center [784, 316] width 1443 height 514
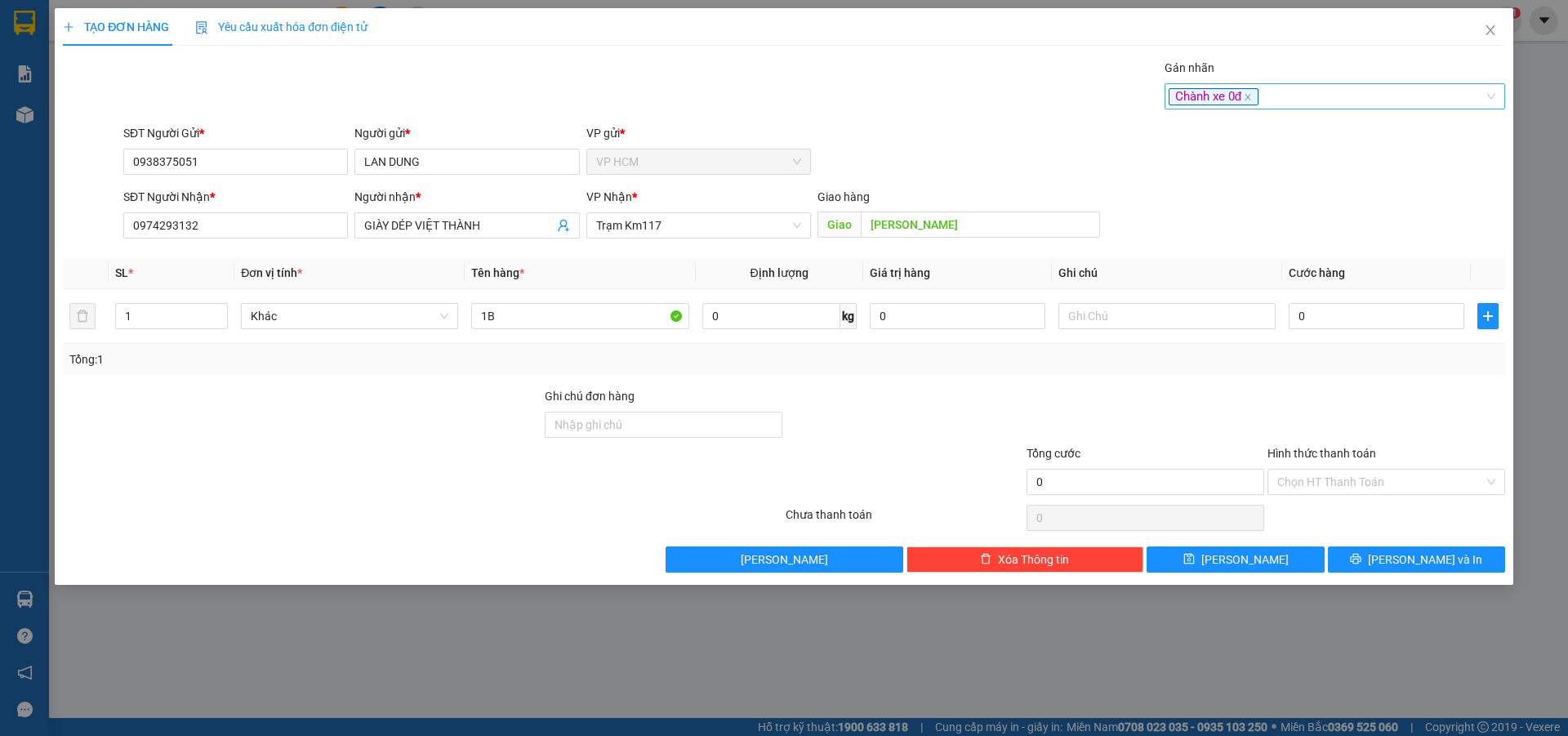
click at [1301, 104] on div "Chành xe 0đ" at bounding box center [1327, 96] width 316 height 19
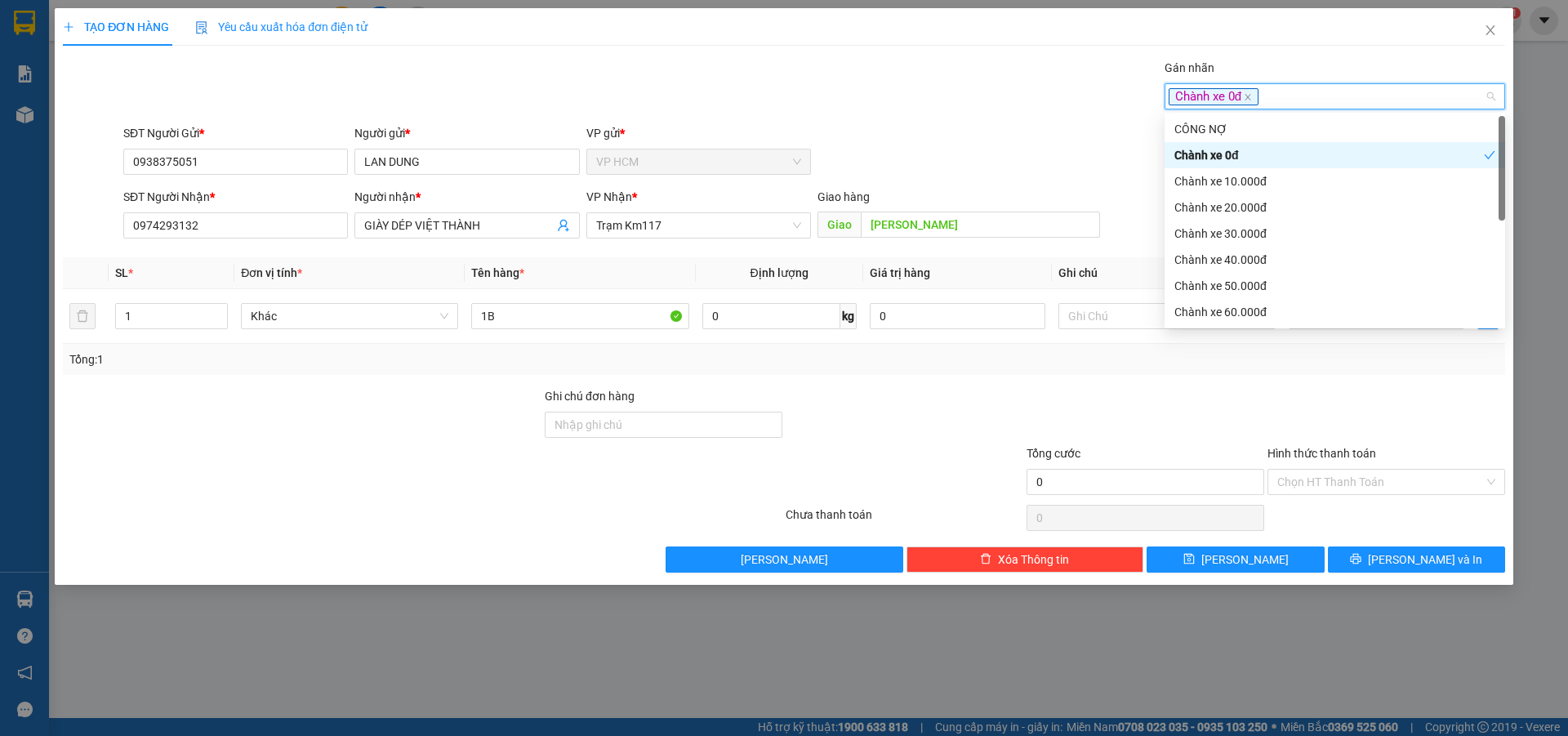
click at [1265, 170] on div "Chành xe 10.000đ" at bounding box center [1335, 181] width 341 height 26
drag, startPoint x: 1255, startPoint y: 152, endPoint x: 811, endPoint y: 95, distance: 447.6
click at [1248, 151] on div "Chành xe 0đ" at bounding box center [1330, 155] width 310 height 18
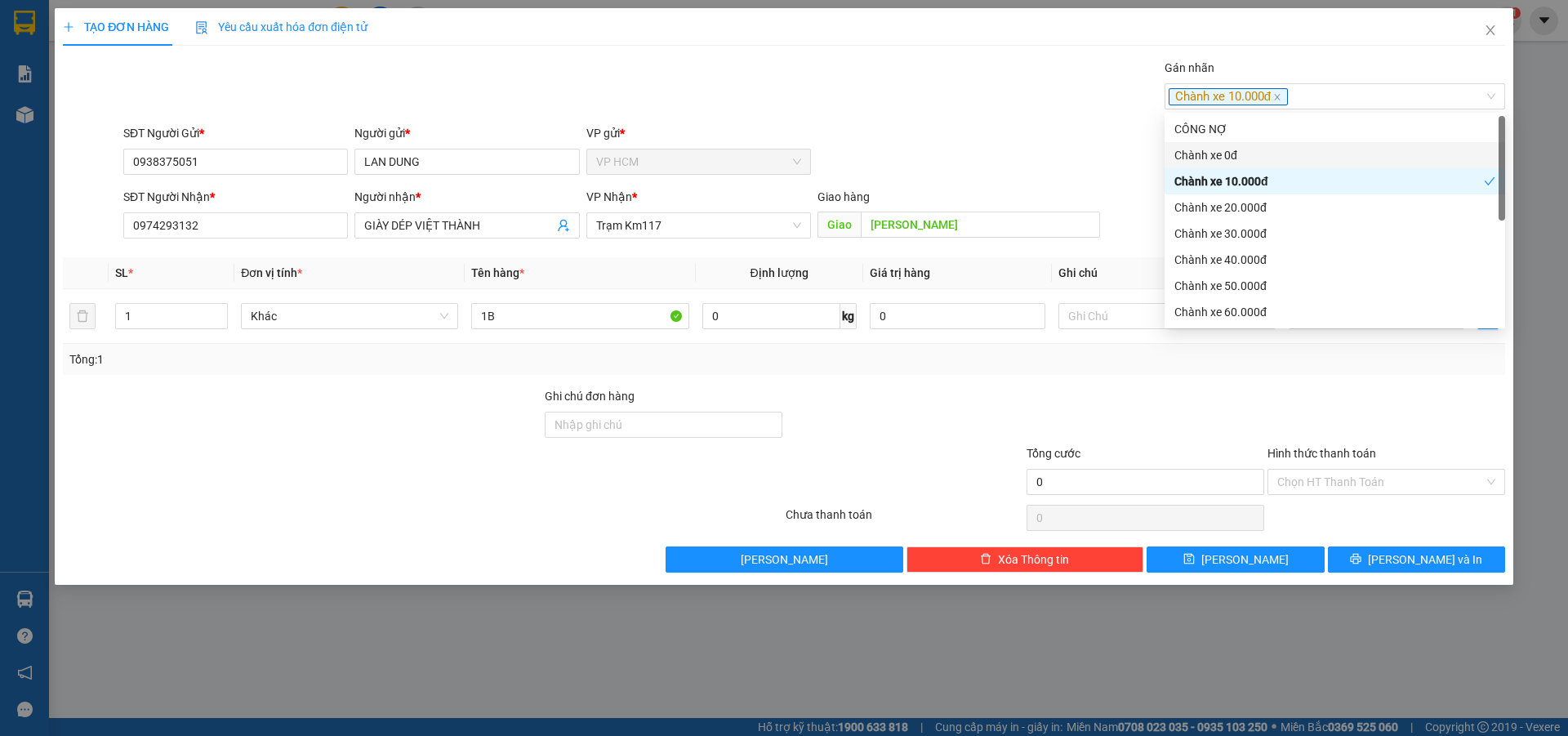
drag, startPoint x: 811, startPoint y: 95, endPoint x: 1245, endPoint y: 345, distance: 500.9
click at [814, 95] on div "Gán nhãn Chành xe 10.000đ" at bounding box center [814, 88] width 1389 height 58
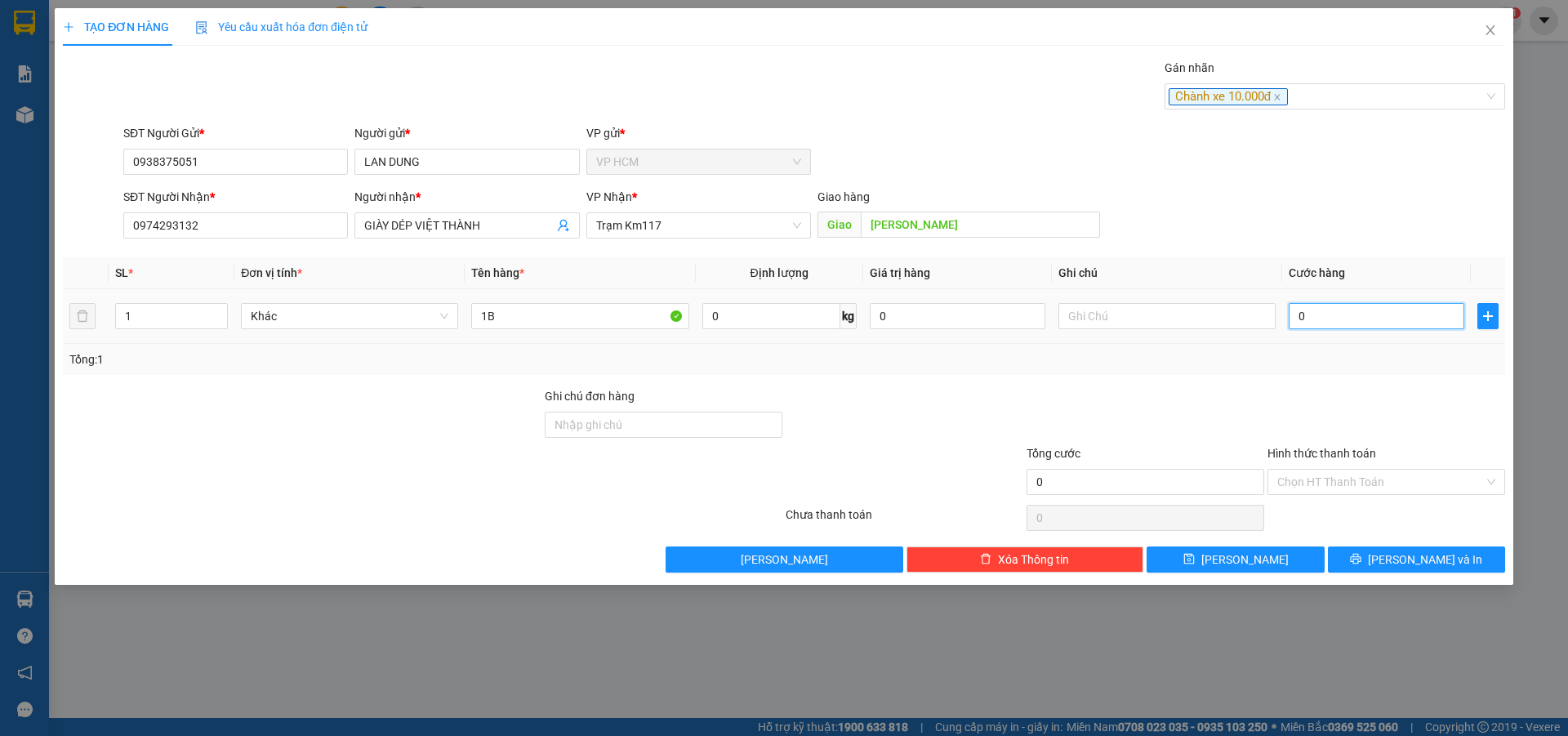
click at [1330, 316] on input "0" at bounding box center [1377, 316] width 176 height 26
type input "6"
type input "60"
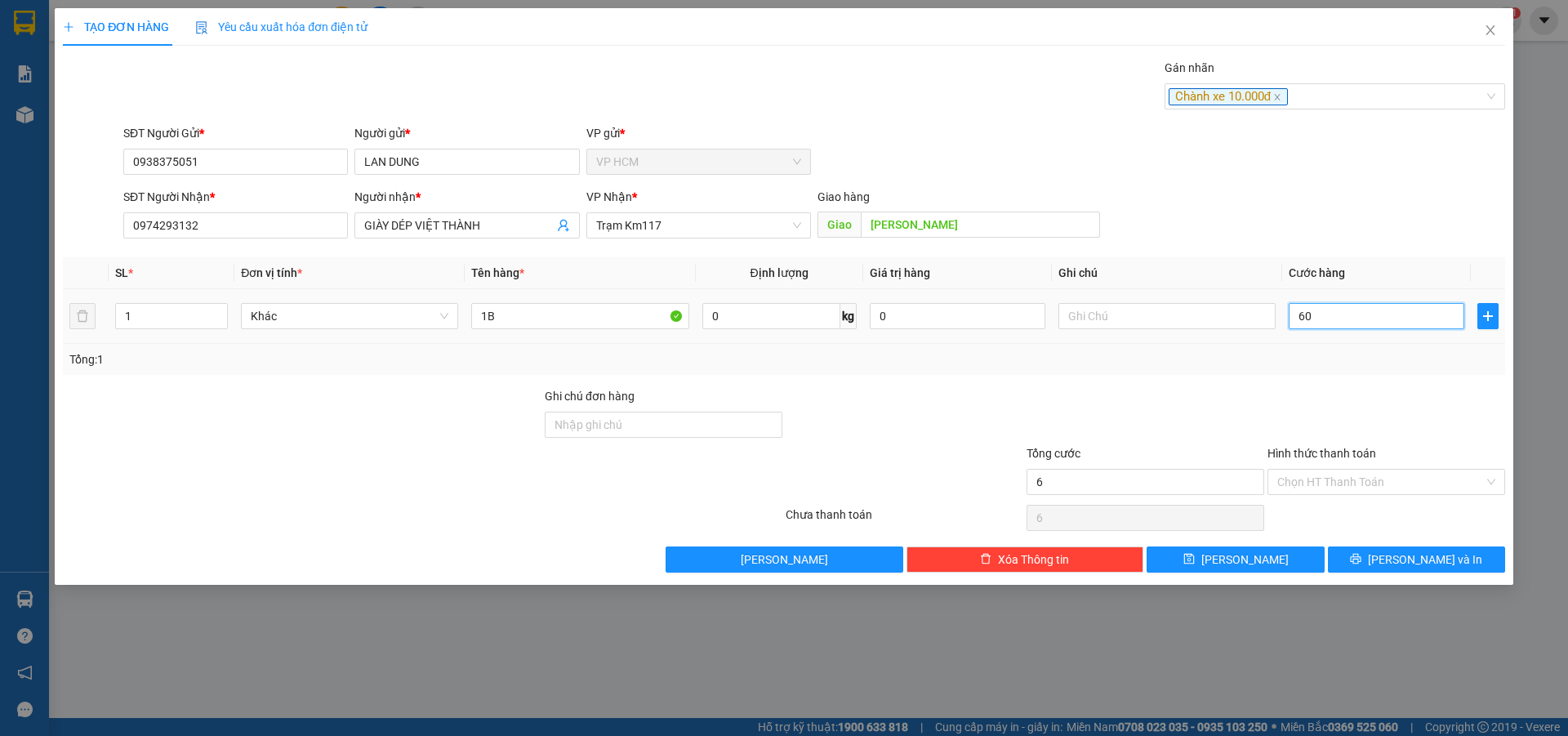
type input "60"
type input "60.000"
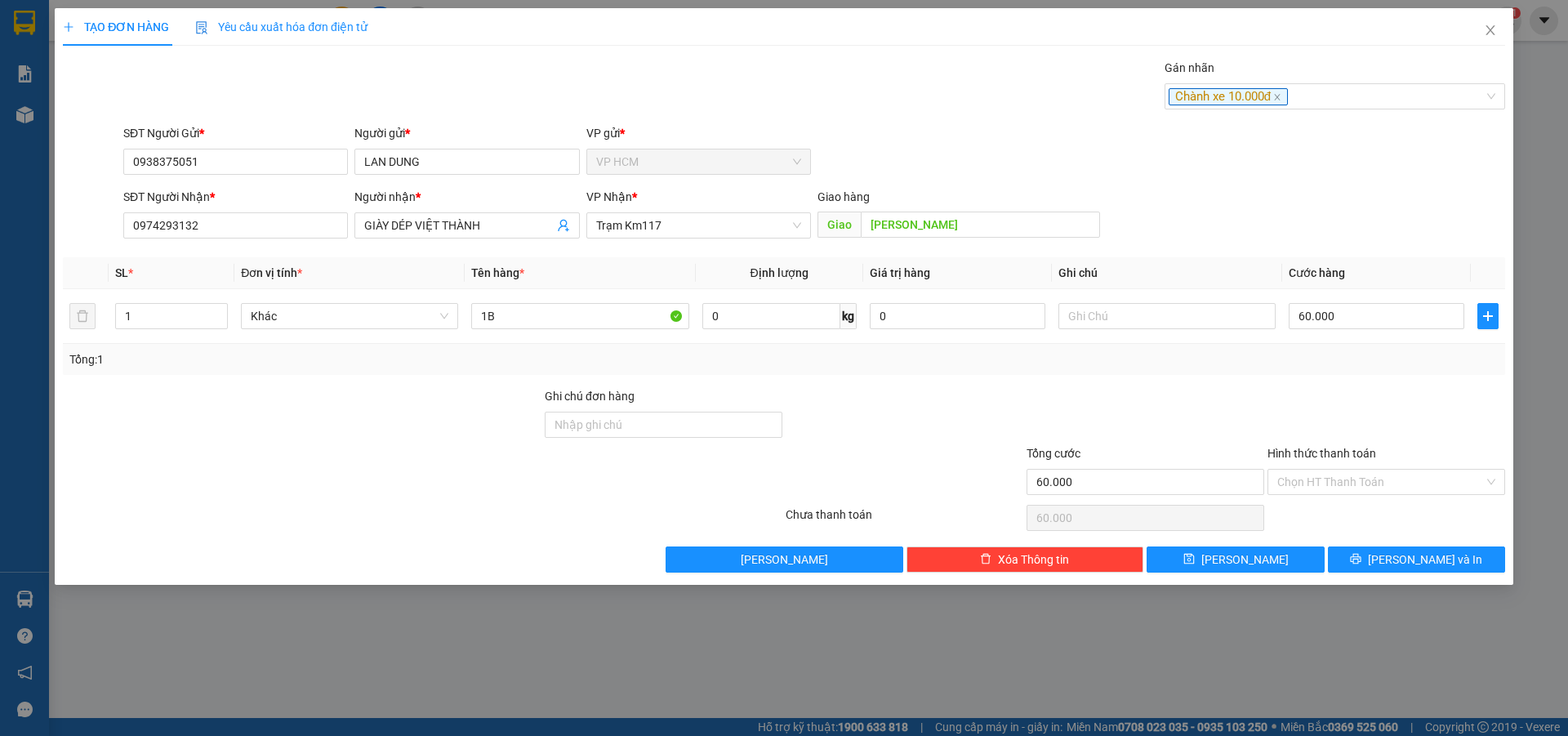
drag, startPoint x: 1330, startPoint y: 355, endPoint x: 1322, endPoint y: 438, distance: 83.4
click at [1330, 363] on div "Tổng: 1" at bounding box center [784, 359] width 1429 height 18
click at [1317, 466] on div "Hình thức thanh toán" at bounding box center [1386, 456] width 238 height 25
click at [1311, 483] on input "Hình thức thanh toán" at bounding box center [1381, 481] width 206 height 25
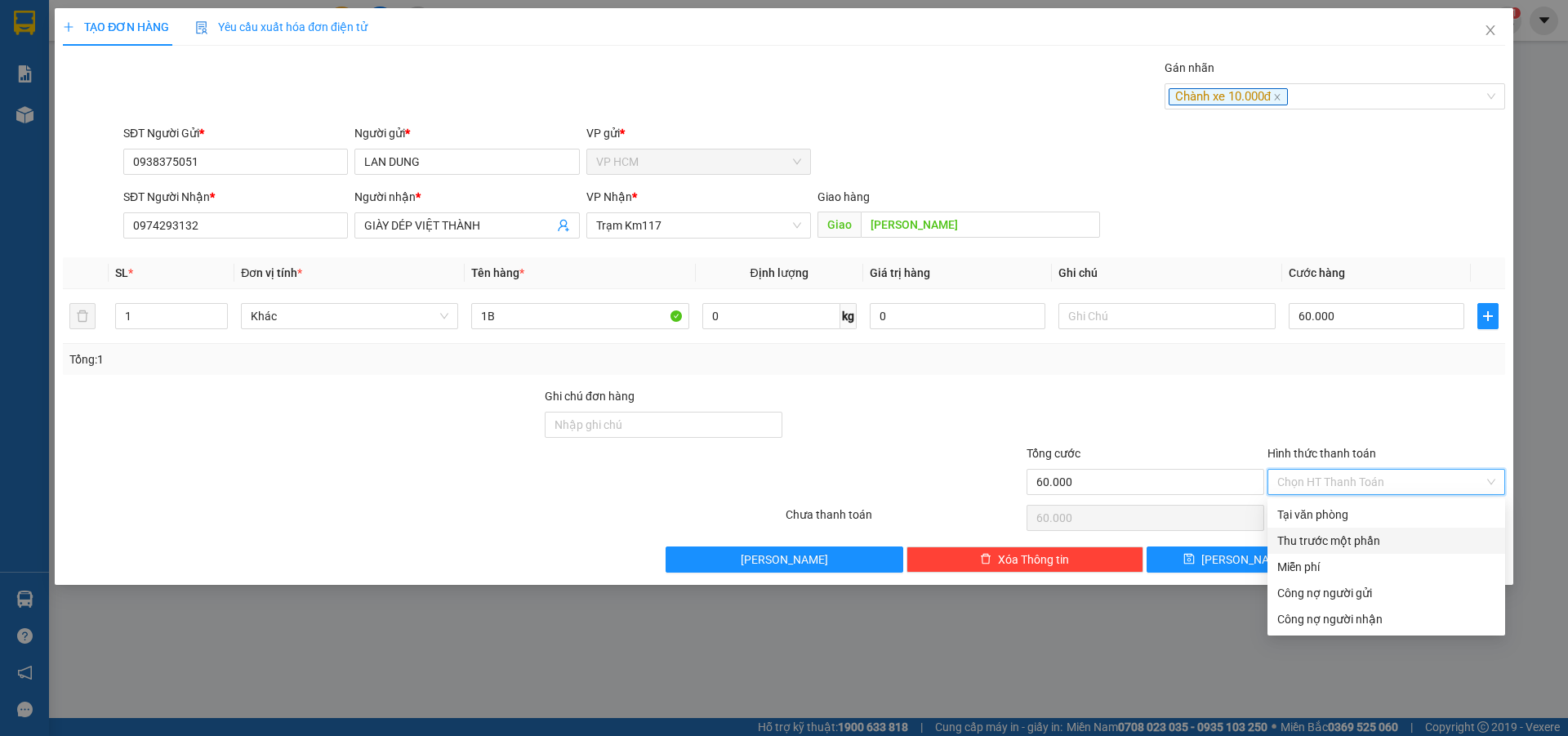
click at [1286, 542] on div "Thu trước một phần" at bounding box center [1387, 541] width 218 height 18
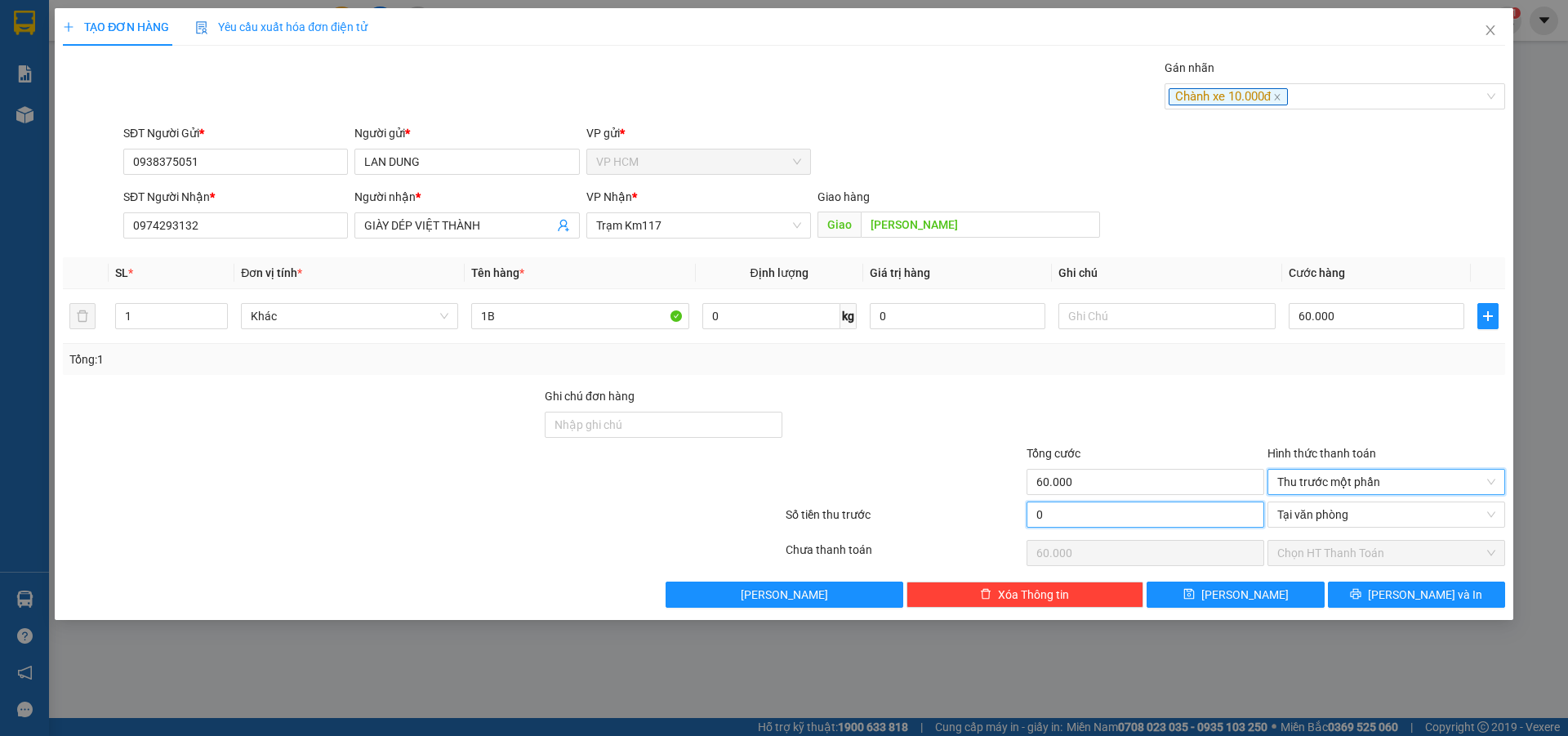
click at [1180, 522] on input "0" at bounding box center [1145, 514] width 238 height 26
click at [1183, 421] on div at bounding box center [1145, 416] width 241 height 58
type input "1.000"
type input "59.000"
click at [1220, 527] on div "1.000" at bounding box center [1145, 518] width 238 height 33
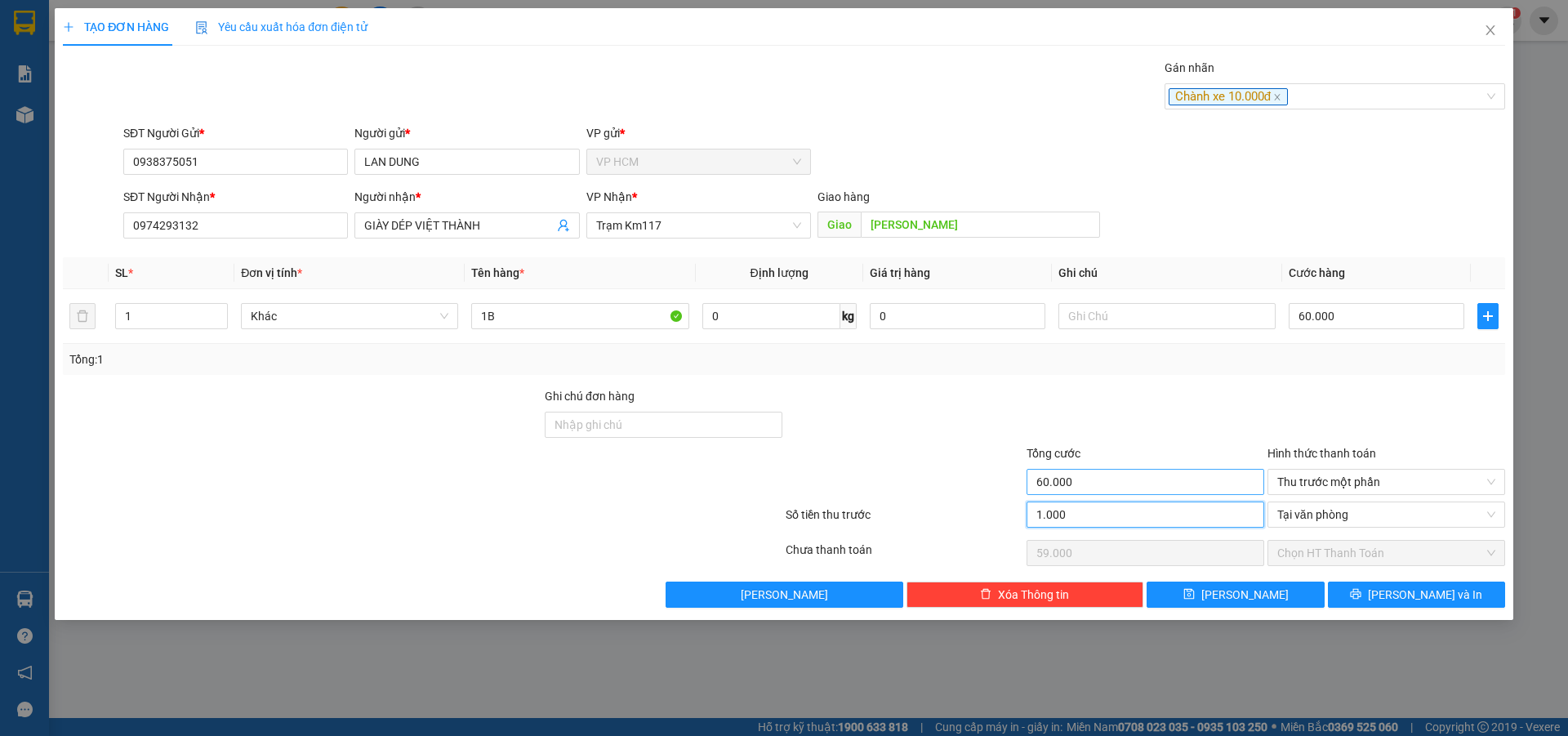
type input "1"
type input "59.999"
click at [1219, 520] on input "1" at bounding box center [1145, 514] width 238 height 26
type input "10"
type input "59.990"
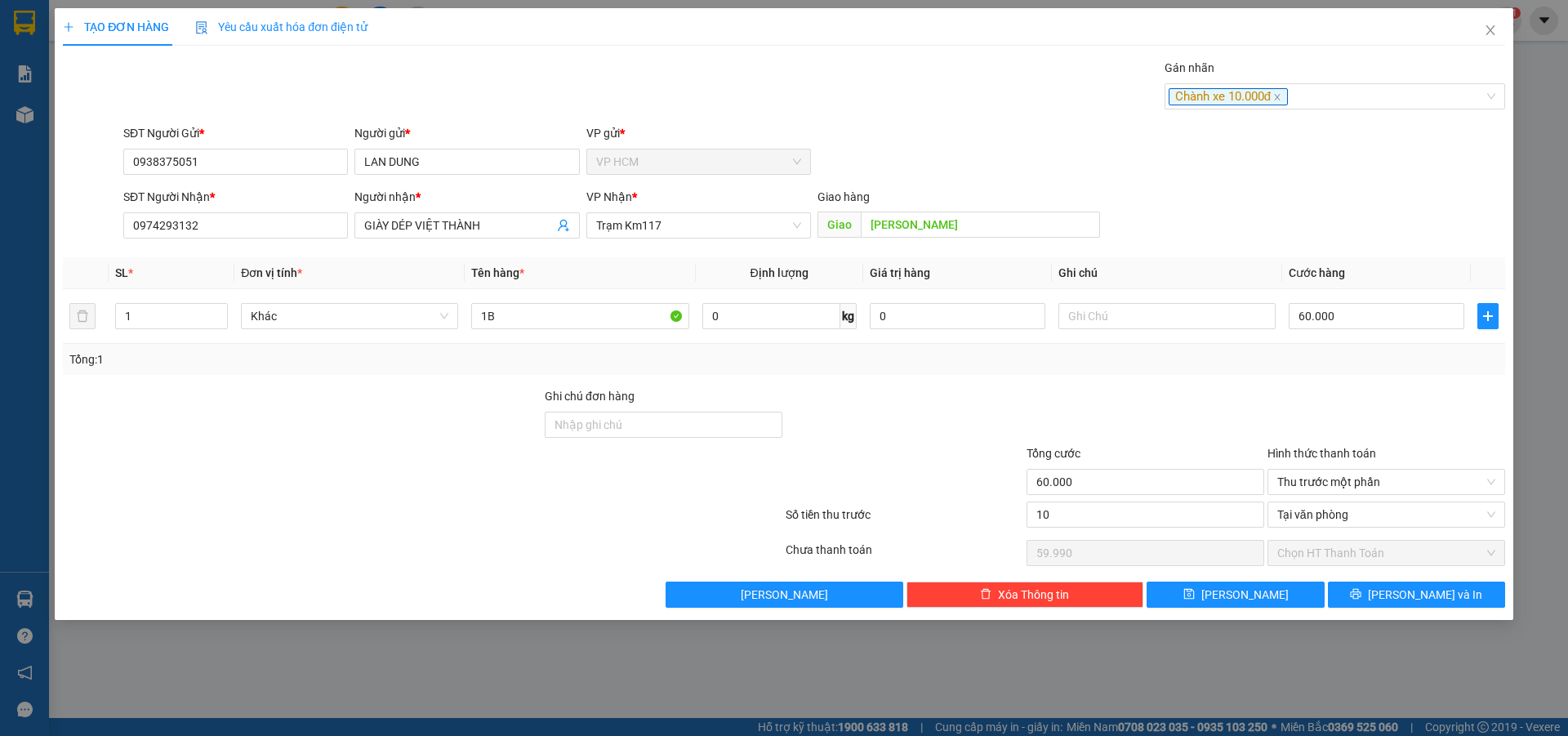
type input "10.000"
type input "50.000"
click at [1220, 419] on div at bounding box center [1145, 416] width 241 height 58
click at [1401, 610] on div "TẠO ĐƠN HÀNG Yêu cầu xuất hóa đơn điện tử Transit Pickup Surcharge Ids Transit …" at bounding box center [784, 314] width 1459 height 612
click at [1431, 590] on span "[PERSON_NAME] và In" at bounding box center [1425, 594] width 114 height 18
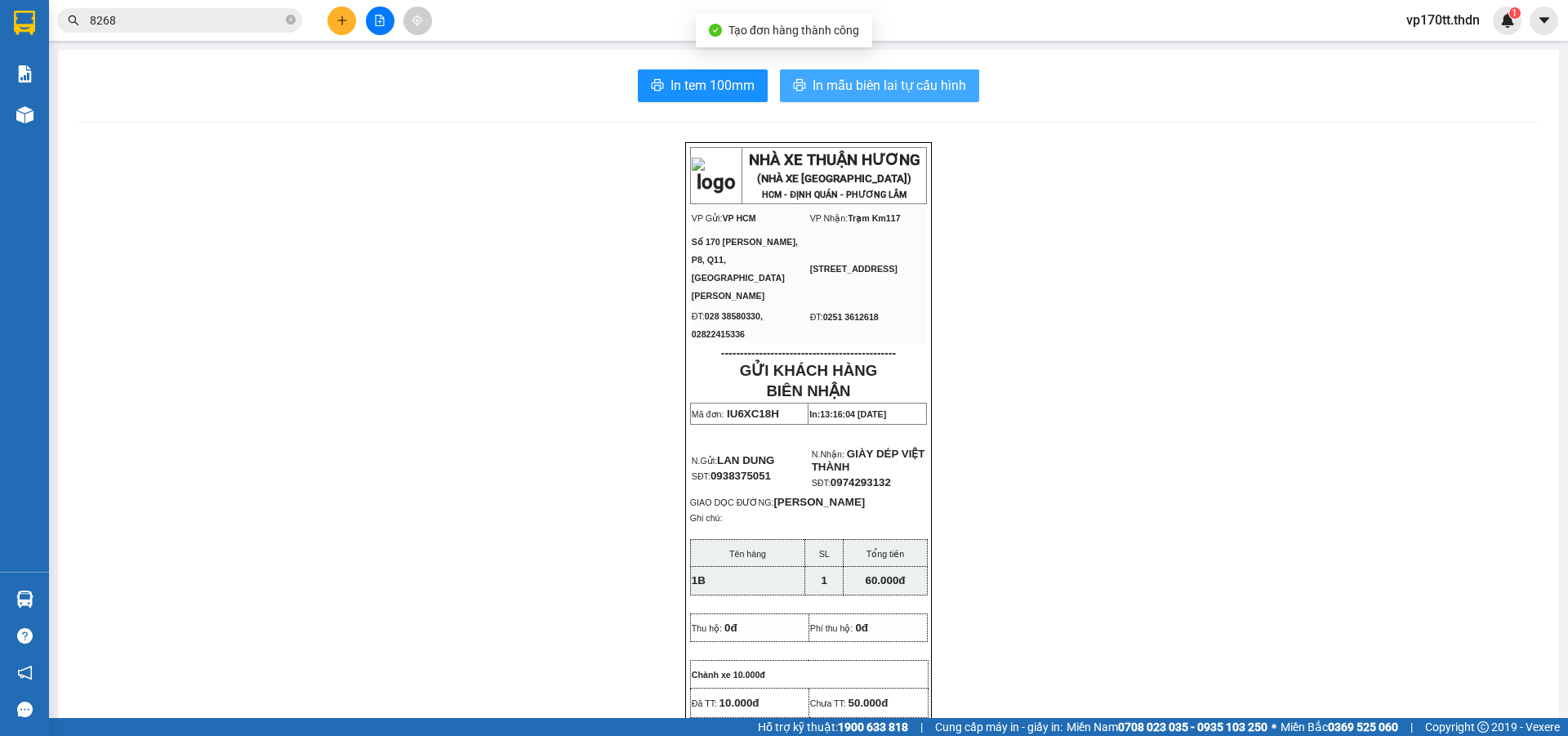
click at [913, 80] on span "In mẫu biên lai tự cấu hình" at bounding box center [890, 85] width 154 height 20
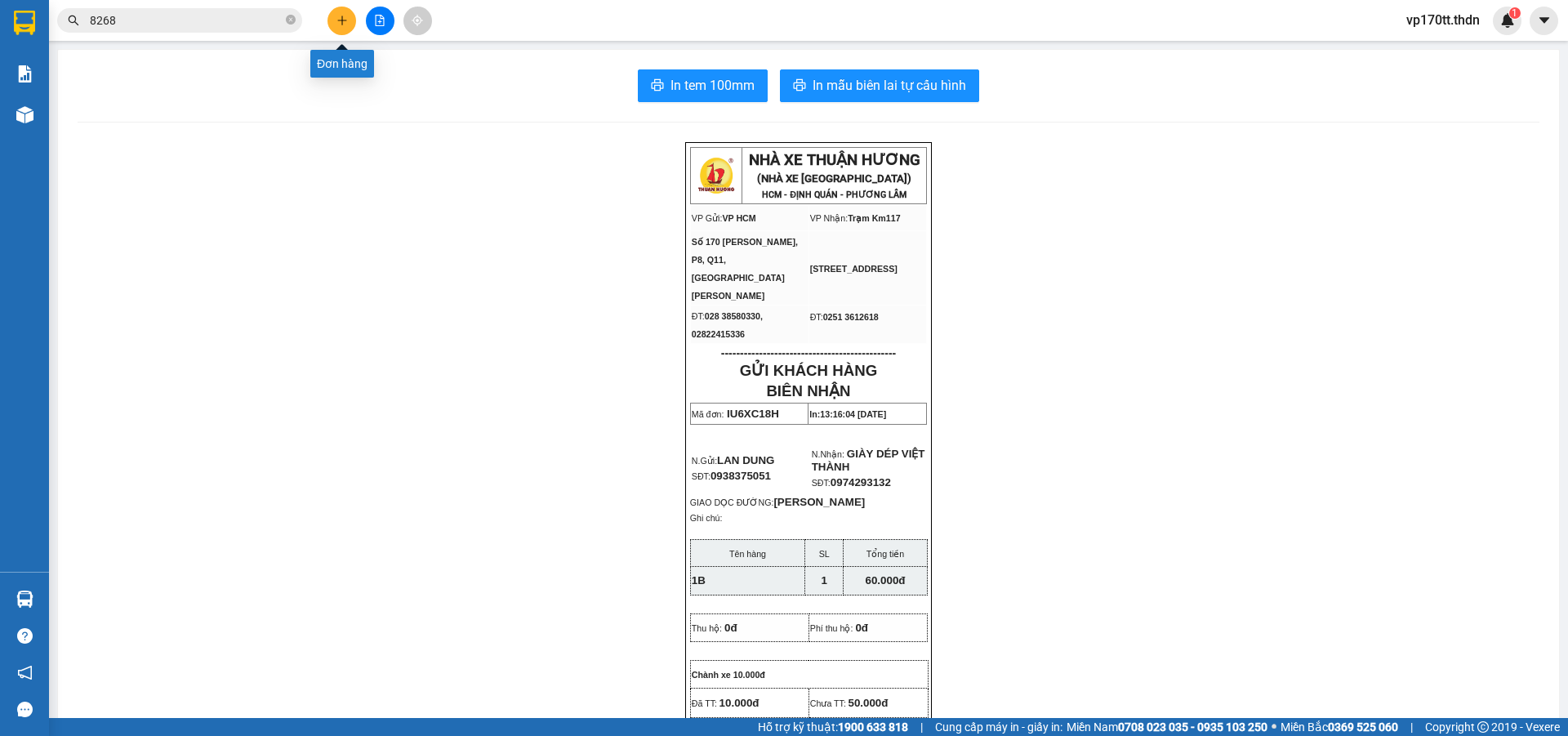
click at [341, 25] on icon "plus" at bounding box center [343, 20] width 12 height 12
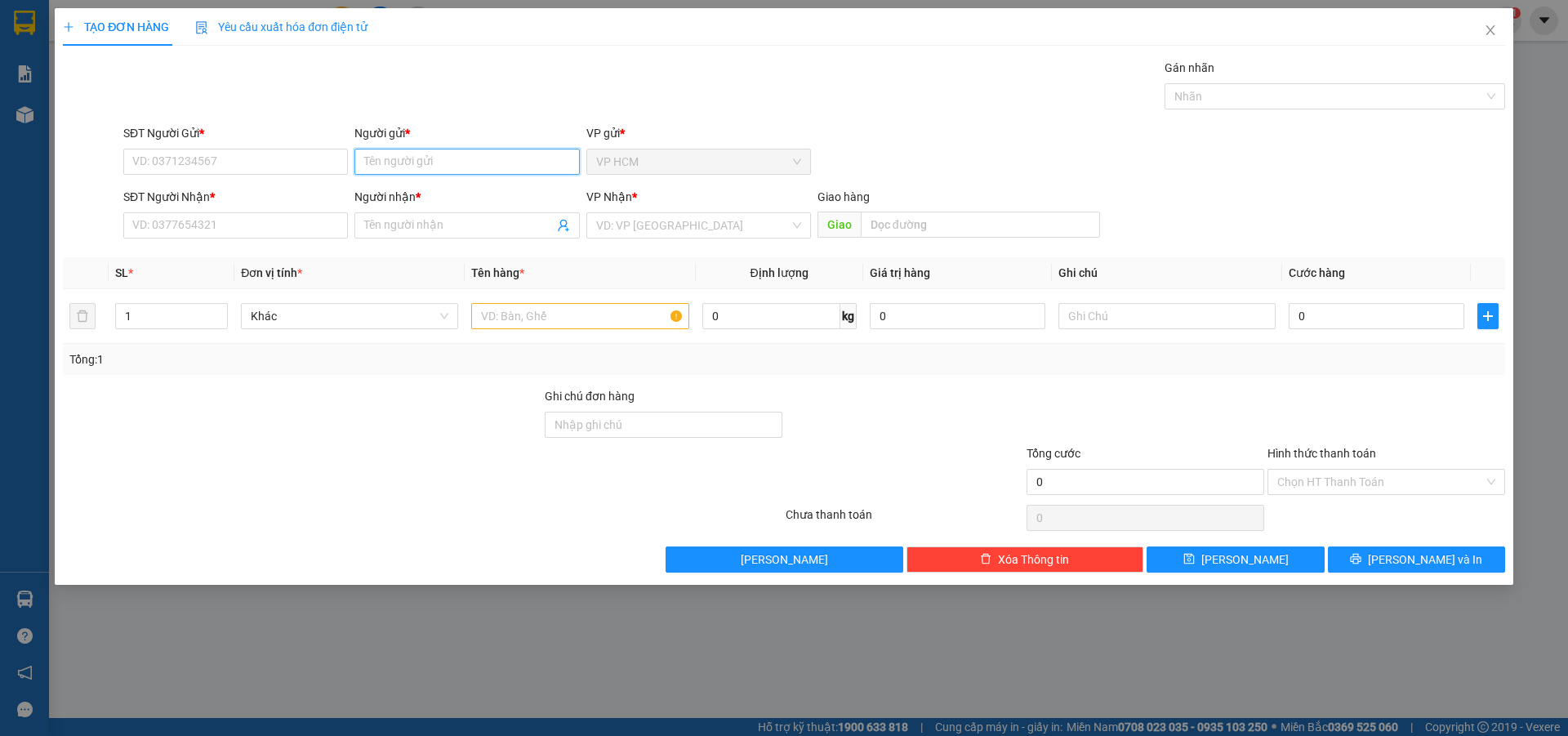
click at [373, 173] on input "Người gửi *" at bounding box center [467, 162] width 225 height 26
type input "phát thành"
drag, startPoint x: 503, startPoint y: 189, endPoint x: 559, endPoint y: 230, distance: 69.4
click at [502, 189] on div "PHÁT THÀNH - 0704088125" at bounding box center [467, 194] width 205 height 18
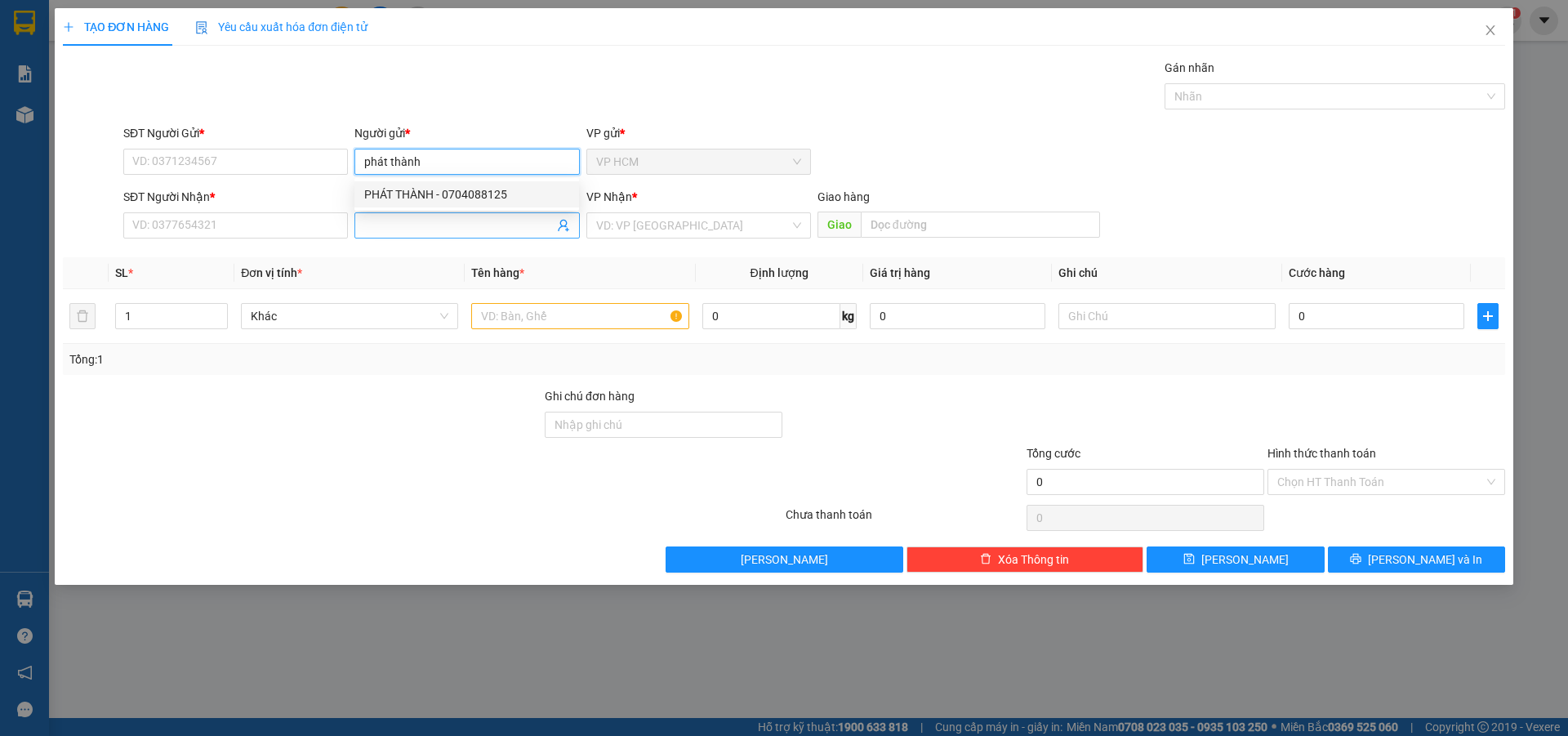
type input "0704088125"
type input "PHÁT THÀNH"
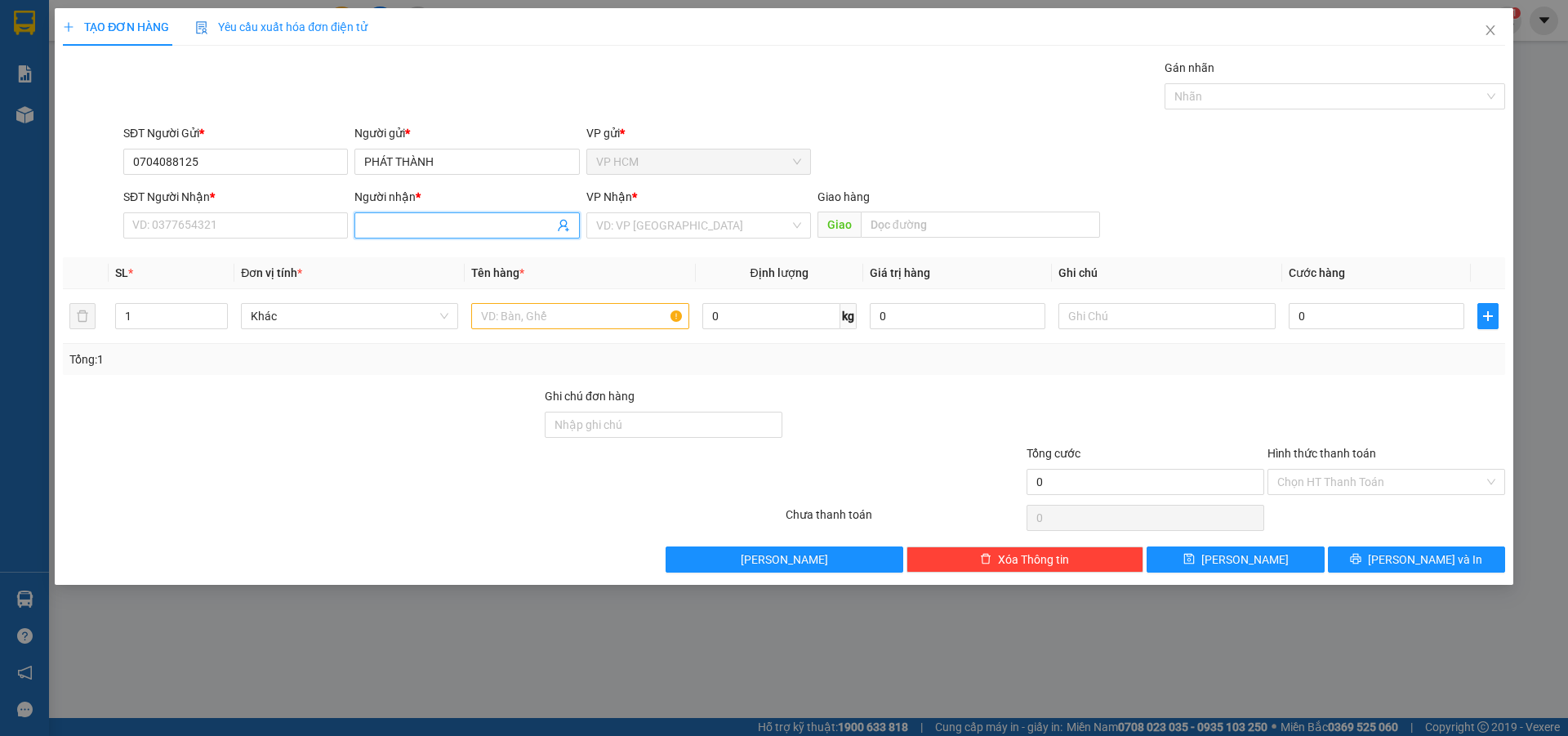
click at [562, 234] on span at bounding box center [467, 225] width 225 height 26
click at [563, 224] on icon "user-add" at bounding box center [563, 225] width 13 height 13
click at [571, 184] on span "CHÚ MINH" at bounding box center [595, 184] width 55 height 13
type input "0949353005"
type input "CHÚ MINH"
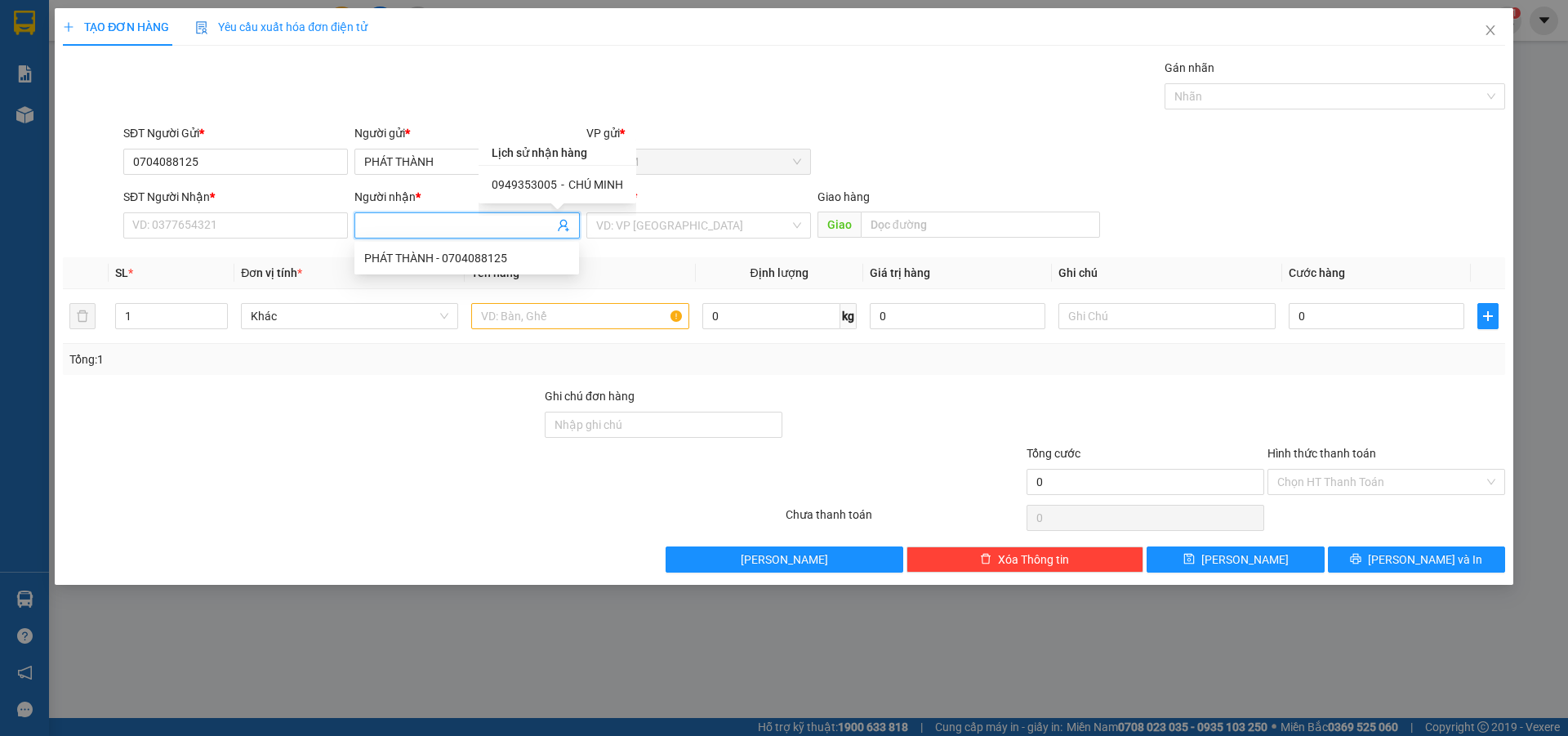
type input "CHỢ CŨ"
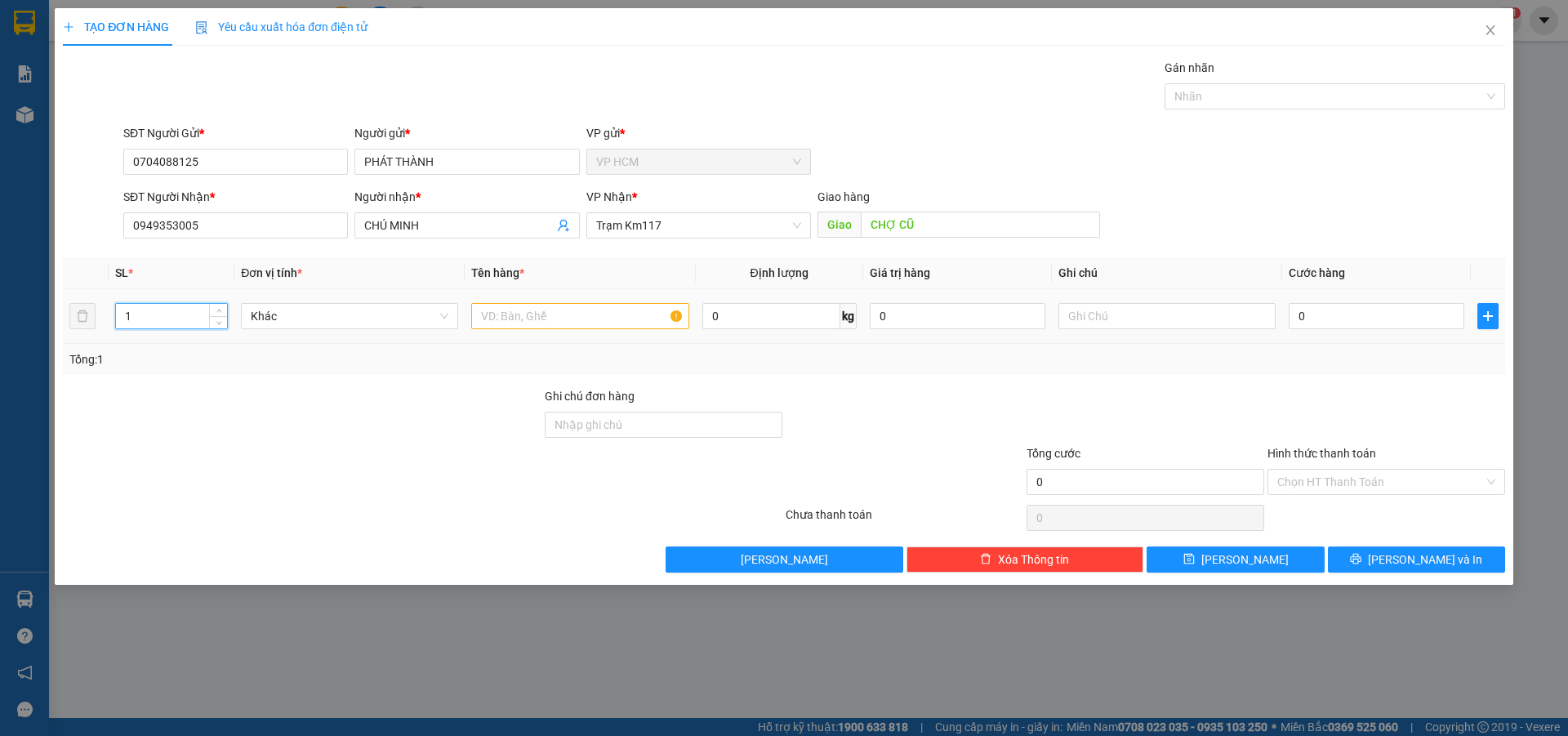
click at [194, 310] on input "1" at bounding box center [171, 316] width 111 height 25
drag, startPoint x: 199, startPoint y: 304, endPoint x: 34, endPoint y: 339, distance: 168.7
click at [0, 339] on div "TẠO ĐƠN HÀNG Yêu cầu xuất hóa đơn điện tử Transit Pickup Surcharge Ids Transit …" at bounding box center [784, 368] width 1568 height 736
type input "3"
click at [619, 315] on input "text" at bounding box center [579, 316] width 217 height 26
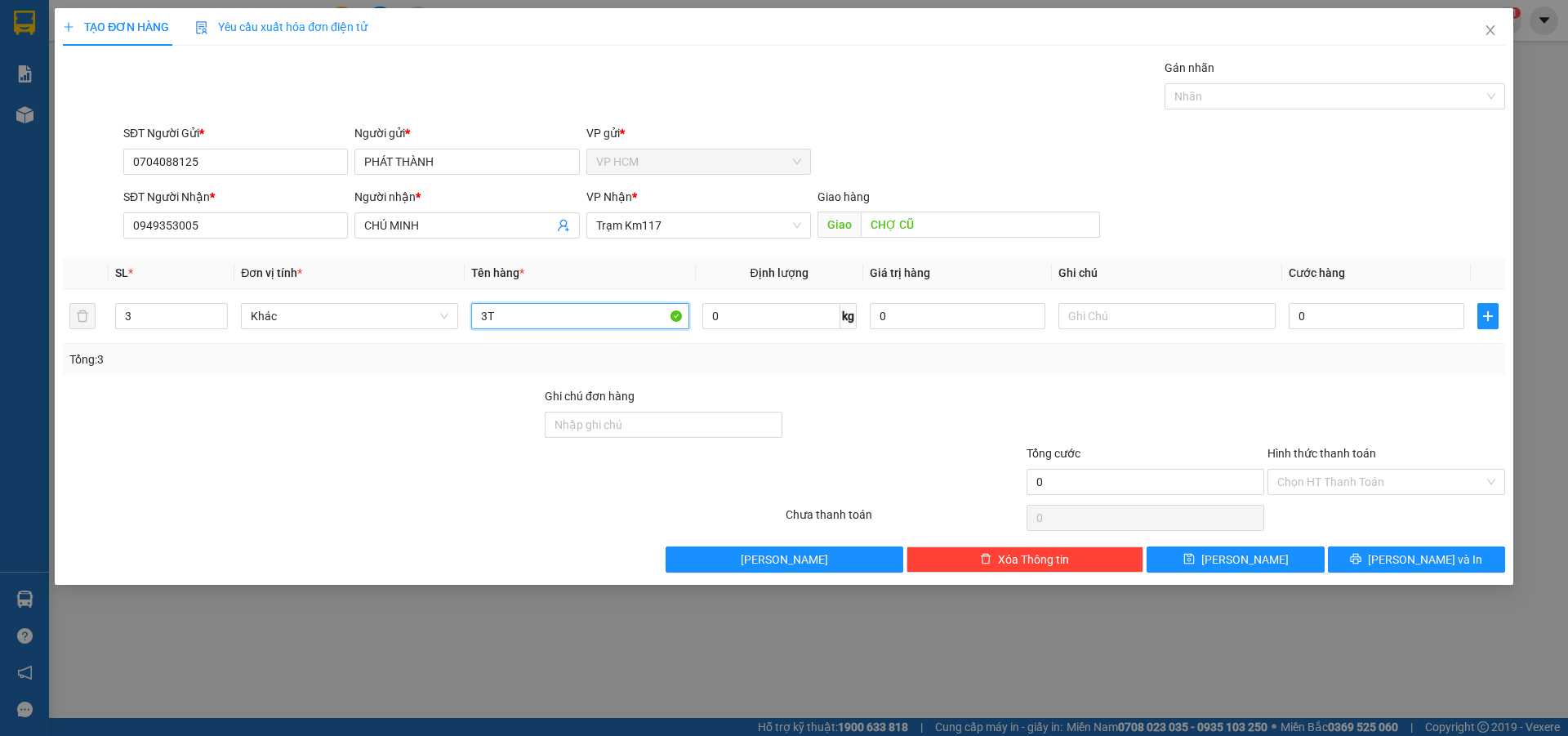
type input "3T"
drag, startPoint x: 1183, startPoint y: 81, endPoint x: 1188, endPoint y: 100, distance: 19.6
click at [1184, 81] on div "Gán nhãn" at bounding box center [1335, 71] width 341 height 25
click at [1199, 92] on div at bounding box center [1327, 96] width 316 height 19
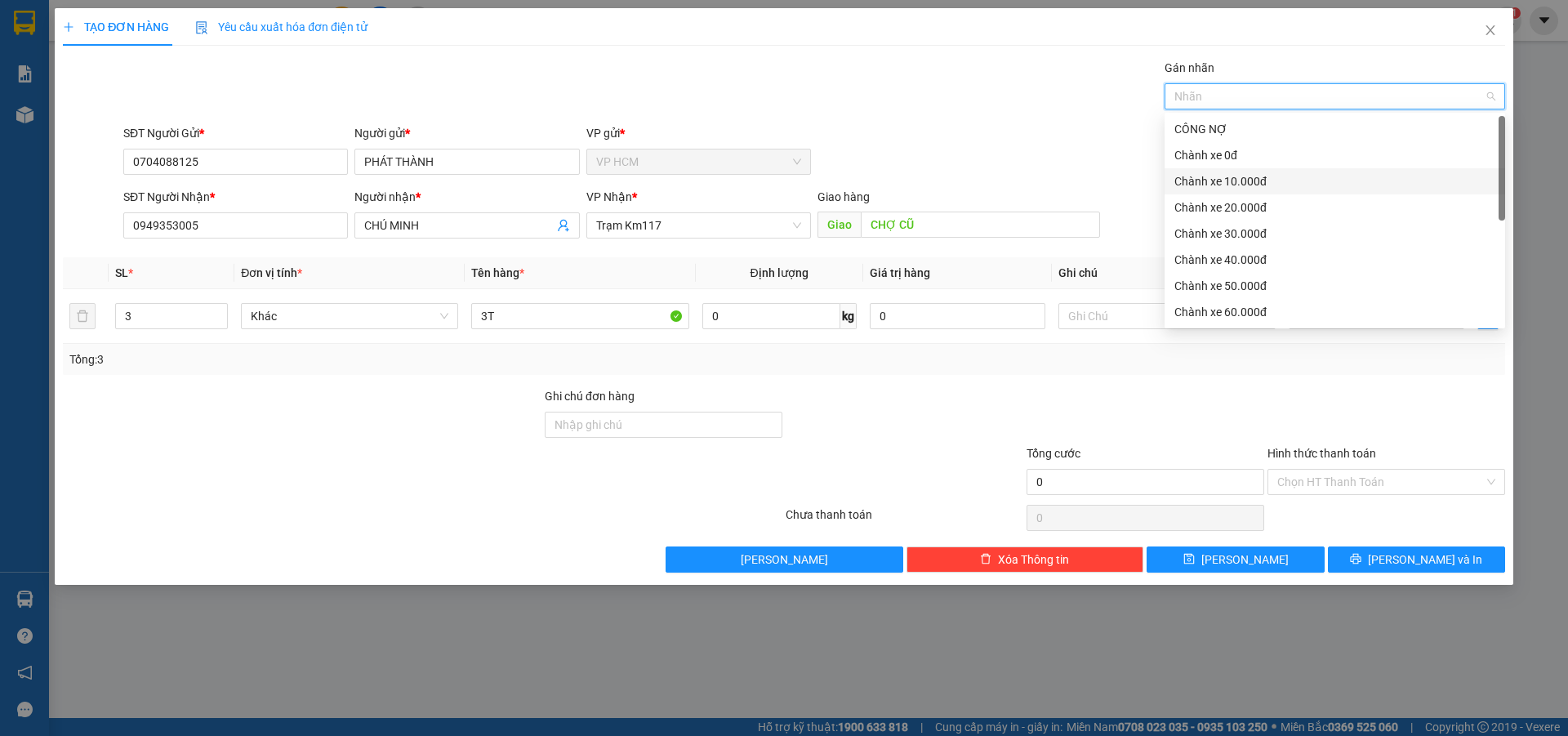
click at [1216, 177] on div "Chành xe 10.000đ" at bounding box center [1335, 181] width 321 height 18
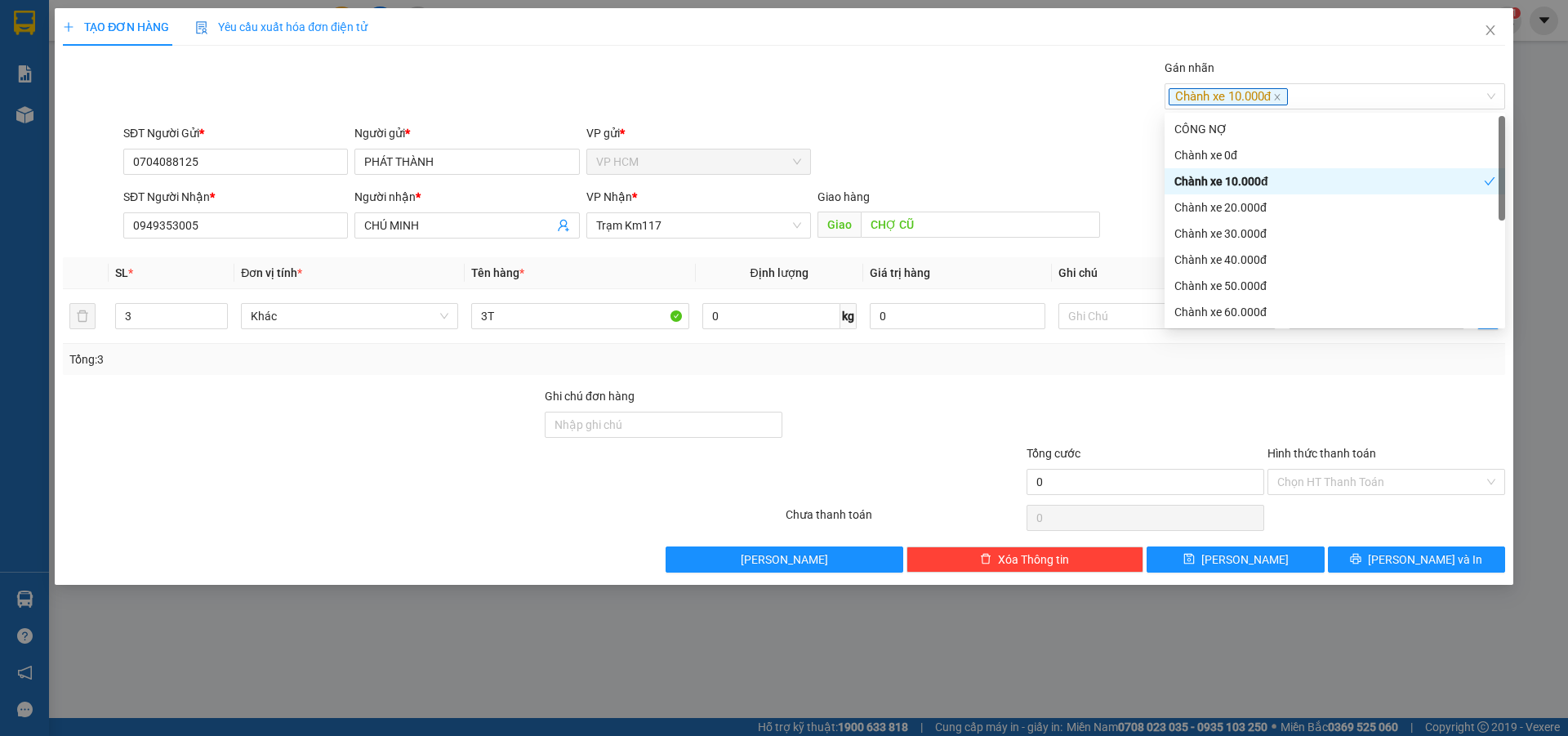
drag, startPoint x: 706, startPoint y: 10, endPoint x: 1397, endPoint y: 285, distance: 743.7
click at [726, 21] on div "TẠO ĐƠN HÀNG Yêu cầu xuất hóa đơn điện tử" at bounding box center [784, 27] width 1443 height 37
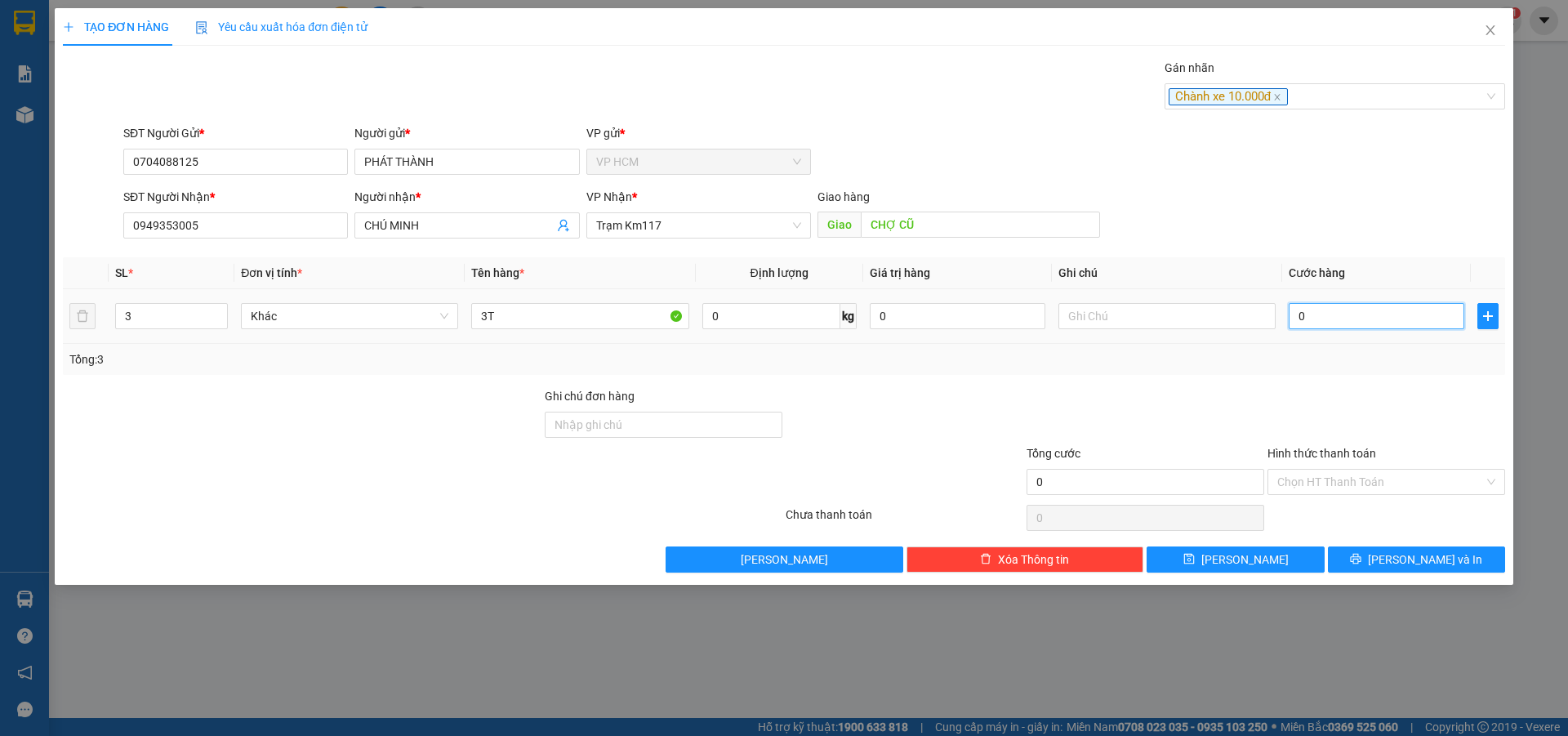
click at [1381, 315] on input "0" at bounding box center [1377, 316] width 176 height 26
type input "1"
type input "11"
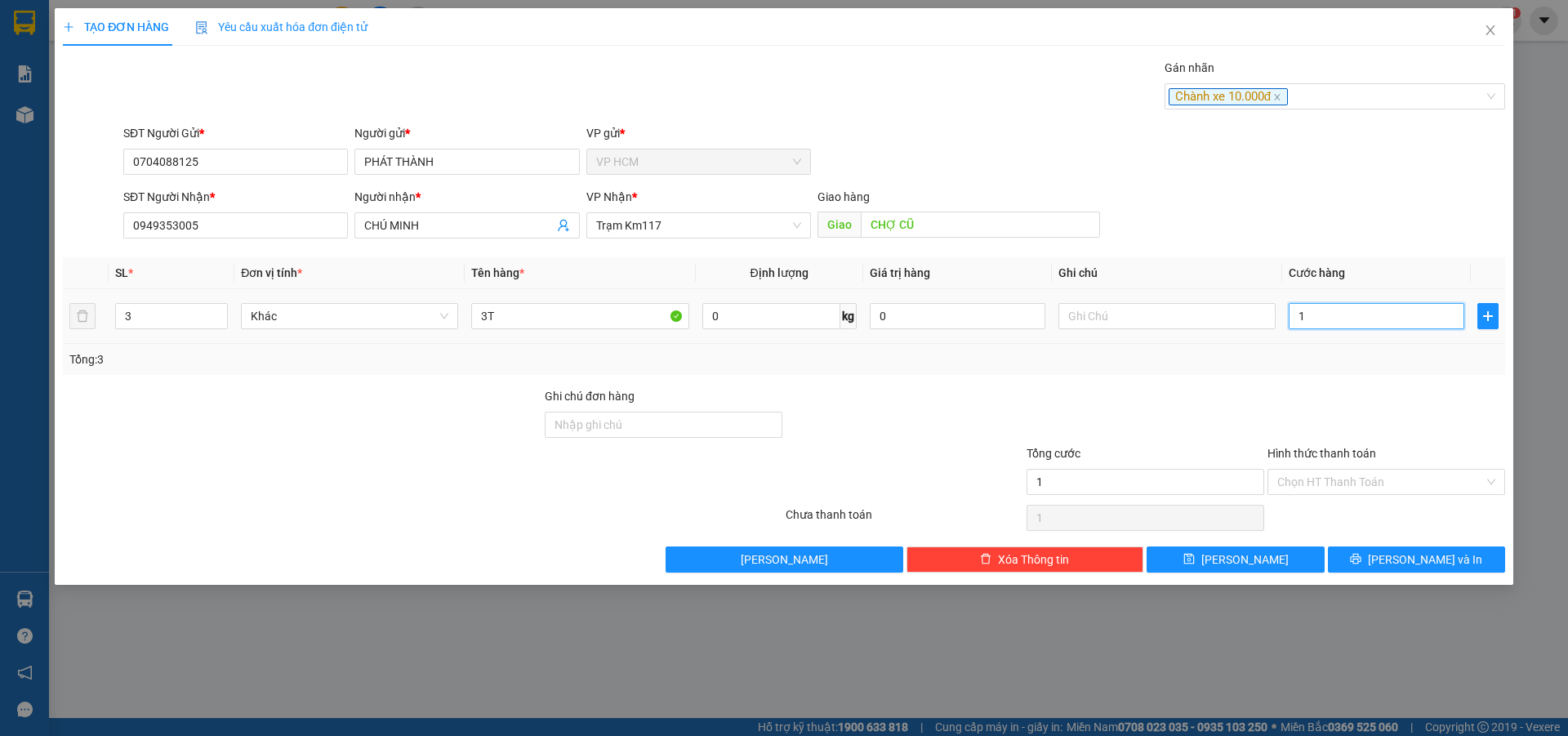
type input "11"
type input "115"
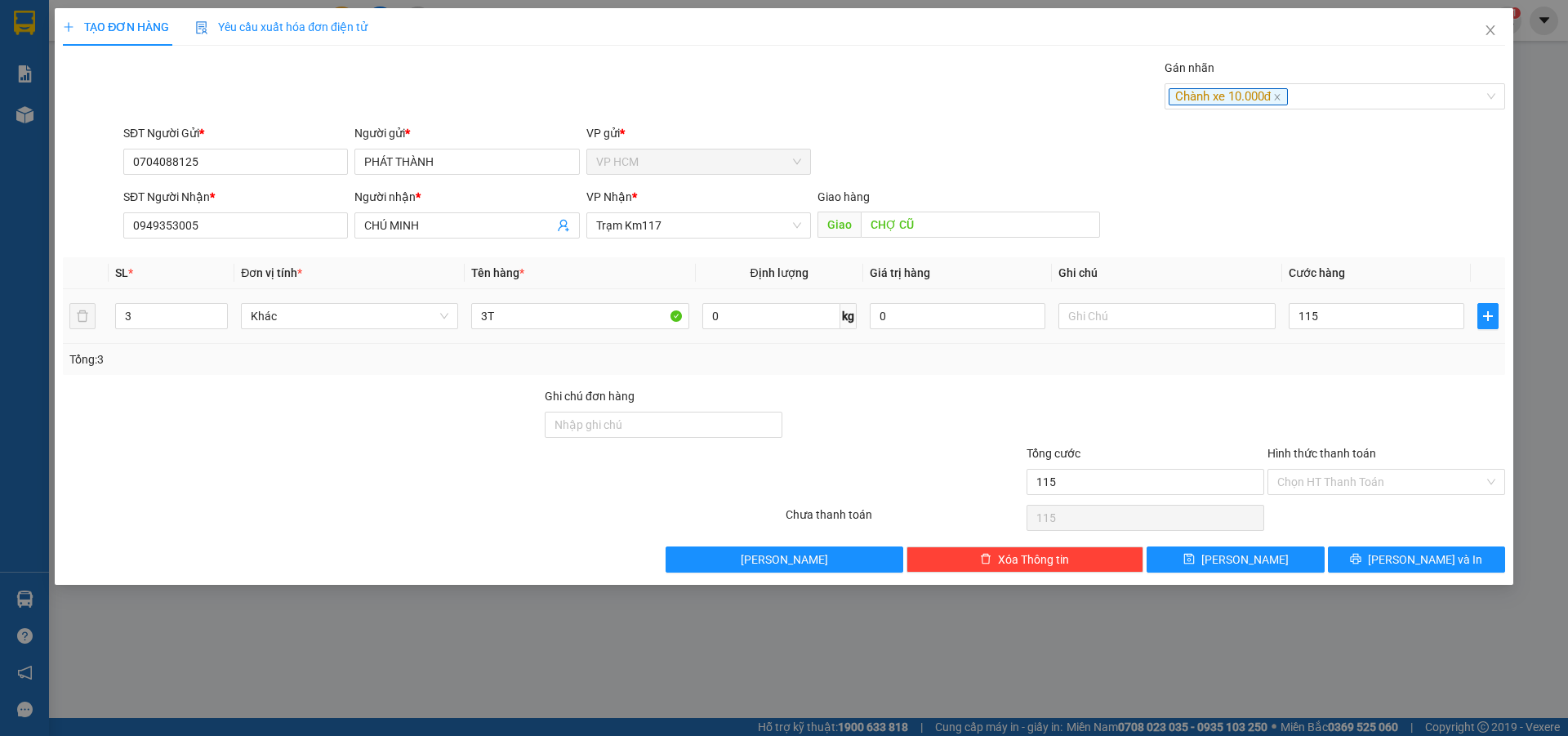
type input "115.000"
drag, startPoint x: 1342, startPoint y: 369, endPoint x: 1338, endPoint y: 442, distance: 73.1
click at [1342, 376] on div "Transit Pickup Surcharge Ids Transit Deliver Surcharge Ids Transit Deliver Surc…" at bounding box center [784, 316] width 1443 height 514
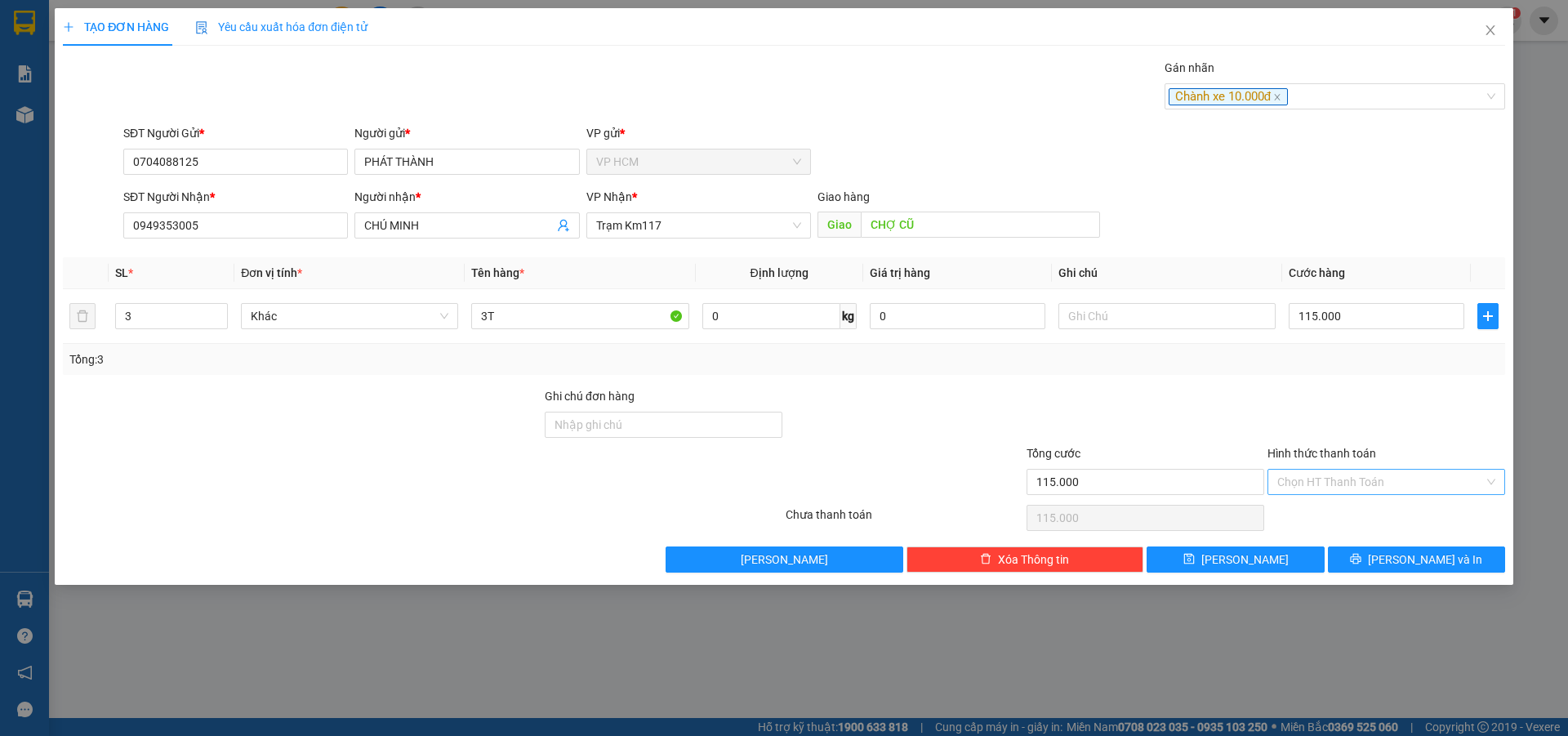
click at [1333, 481] on input "Hình thức thanh toán" at bounding box center [1381, 481] width 206 height 25
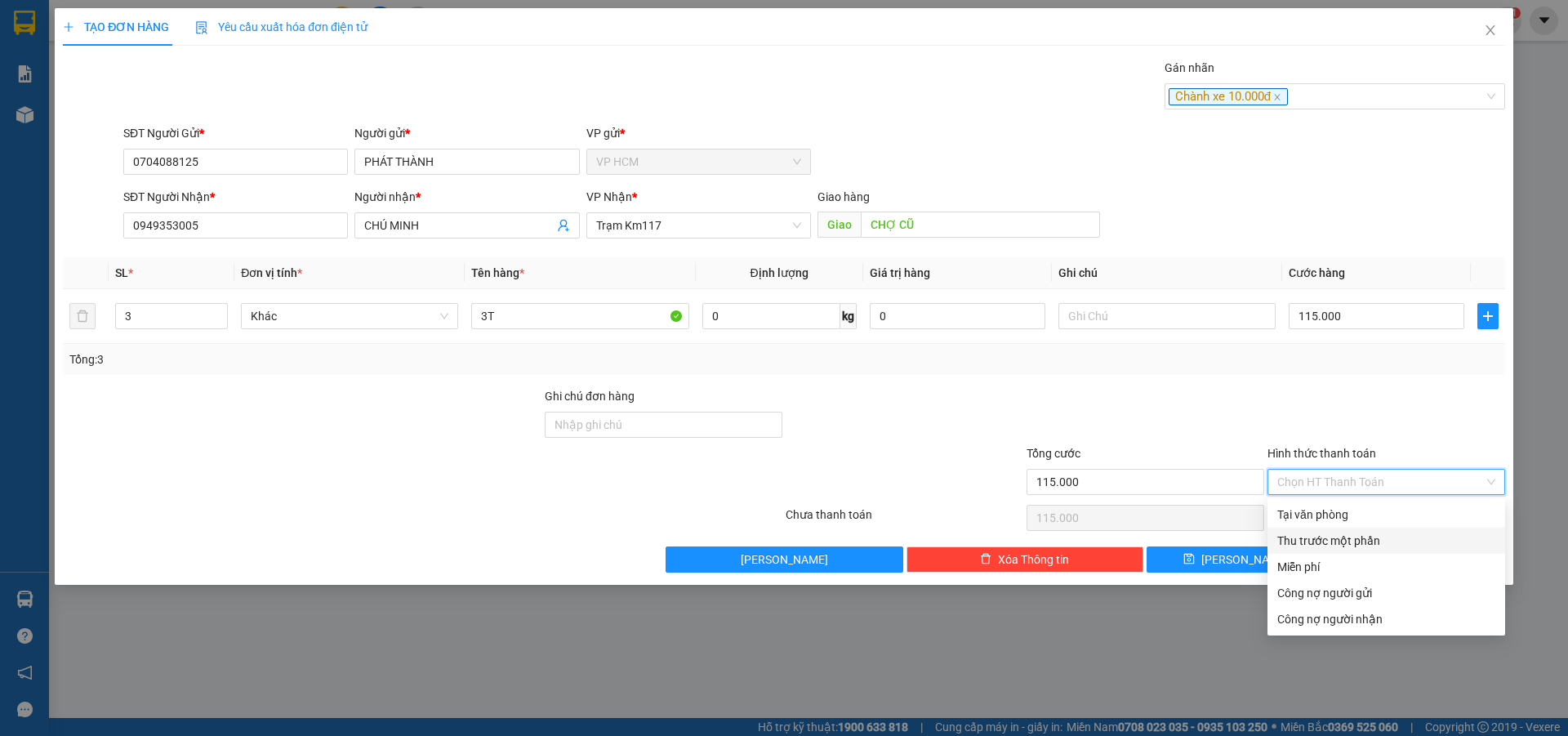
click at [1315, 538] on div "Thu trước một phần" at bounding box center [1387, 541] width 218 height 18
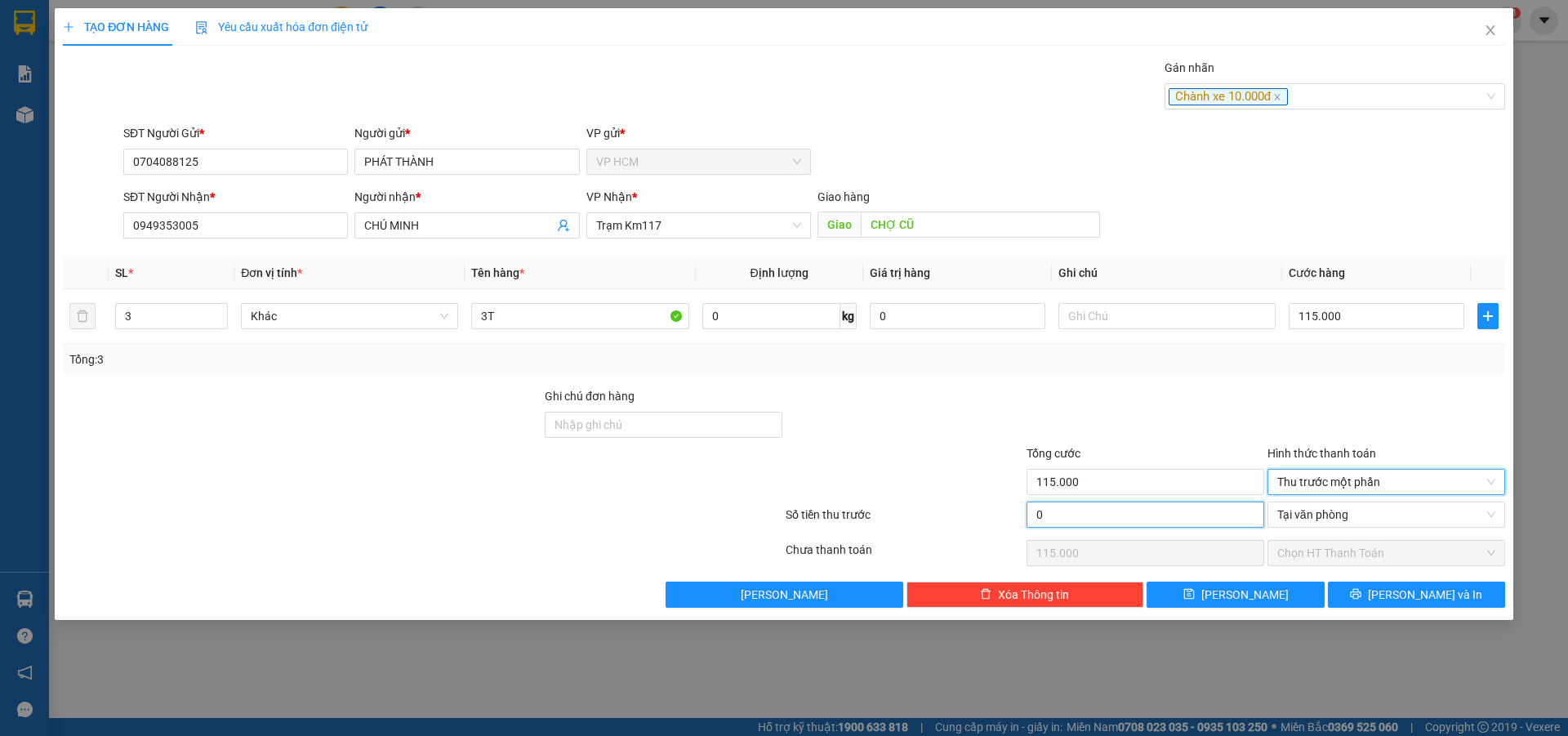
click at [1140, 511] on input "0" at bounding box center [1145, 514] width 238 height 26
type input "1"
type input "114.999"
type input "10"
type input "114.990"
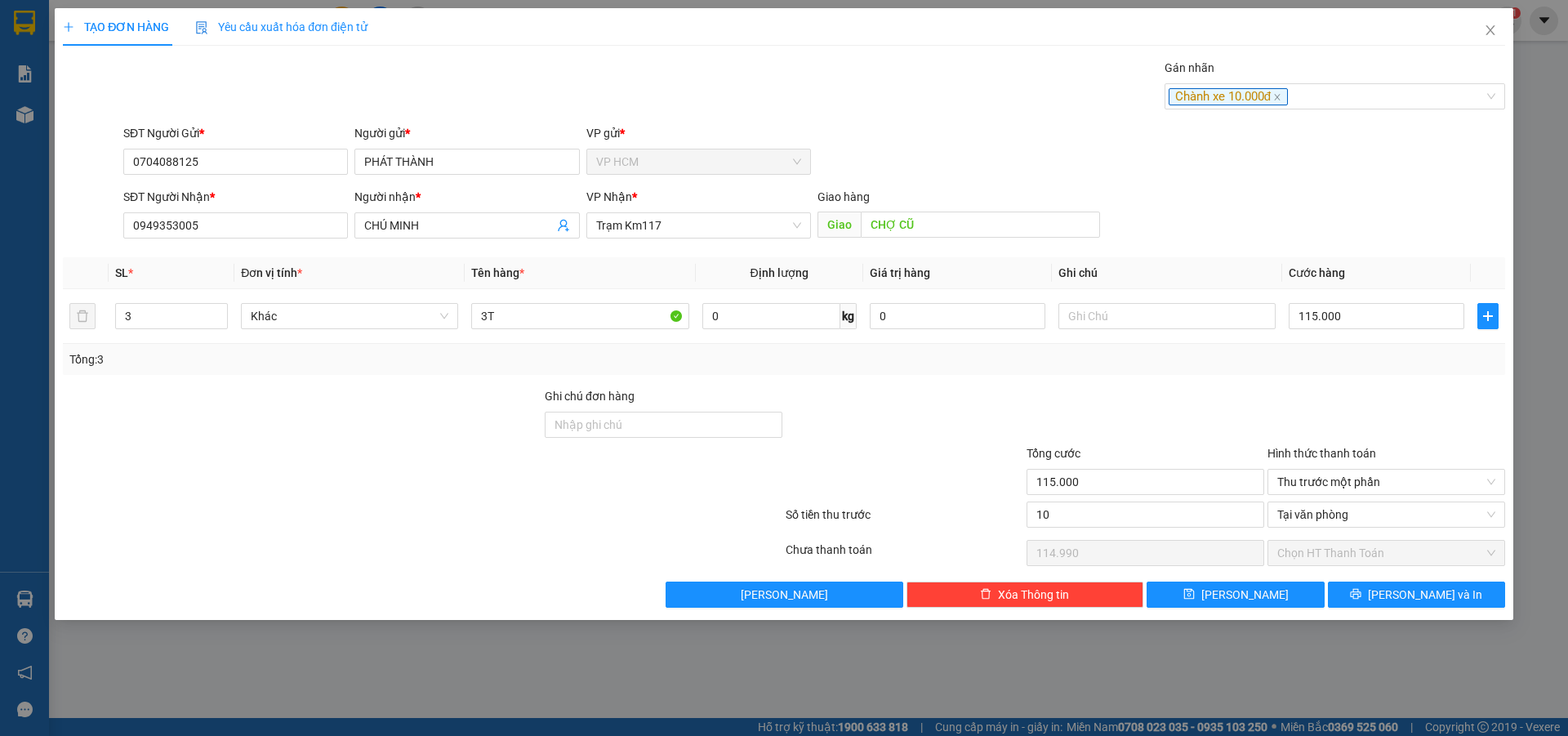
type input "10.000"
type input "105.000"
click at [1157, 399] on div at bounding box center [1145, 416] width 241 height 58
click at [1420, 592] on span "[PERSON_NAME] và In" at bounding box center [1425, 594] width 114 height 18
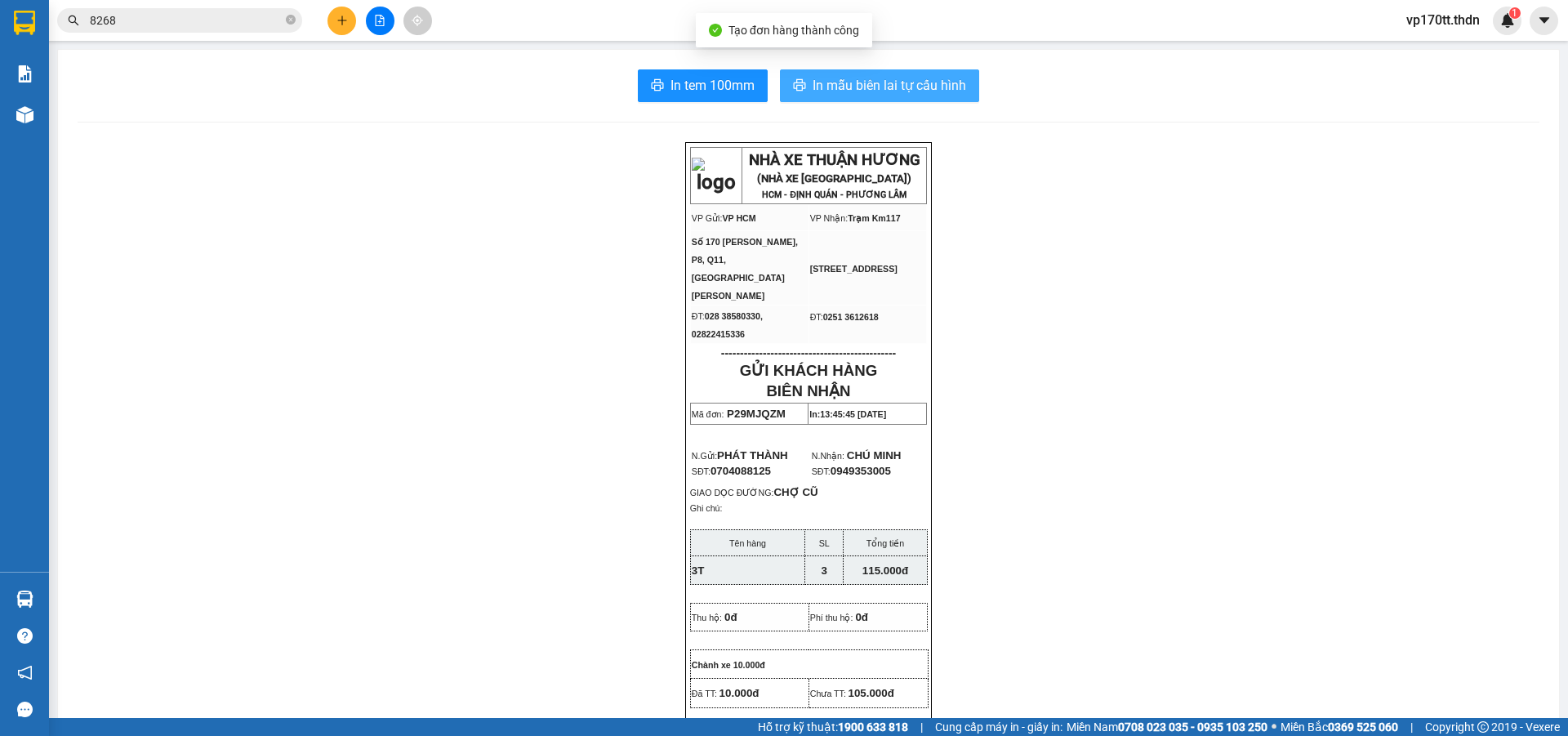
click at [868, 92] on span "In mẫu biên lai tự cấu hình" at bounding box center [890, 85] width 154 height 20
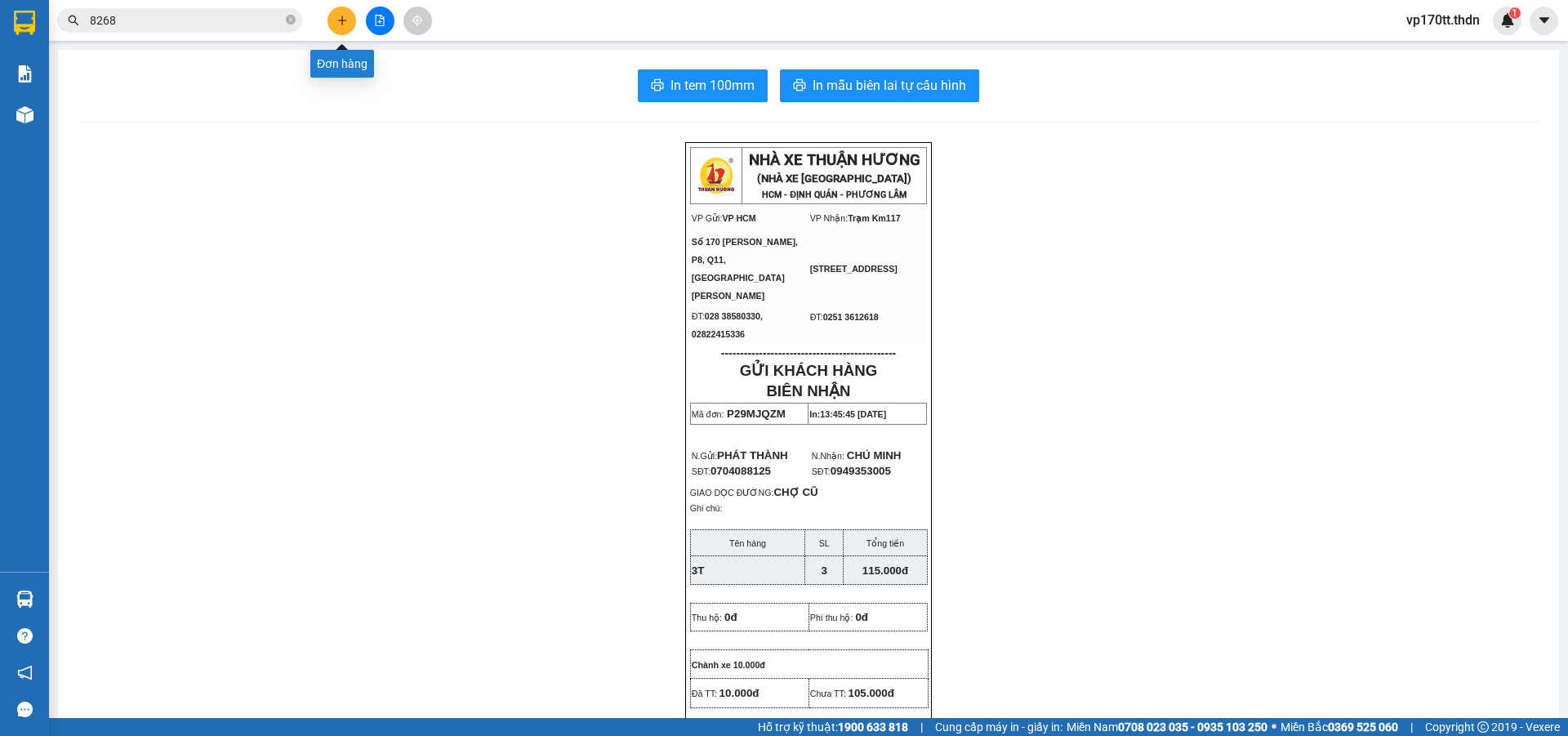
click at [345, 24] on icon "plus" at bounding box center [343, 20] width 12 height 12
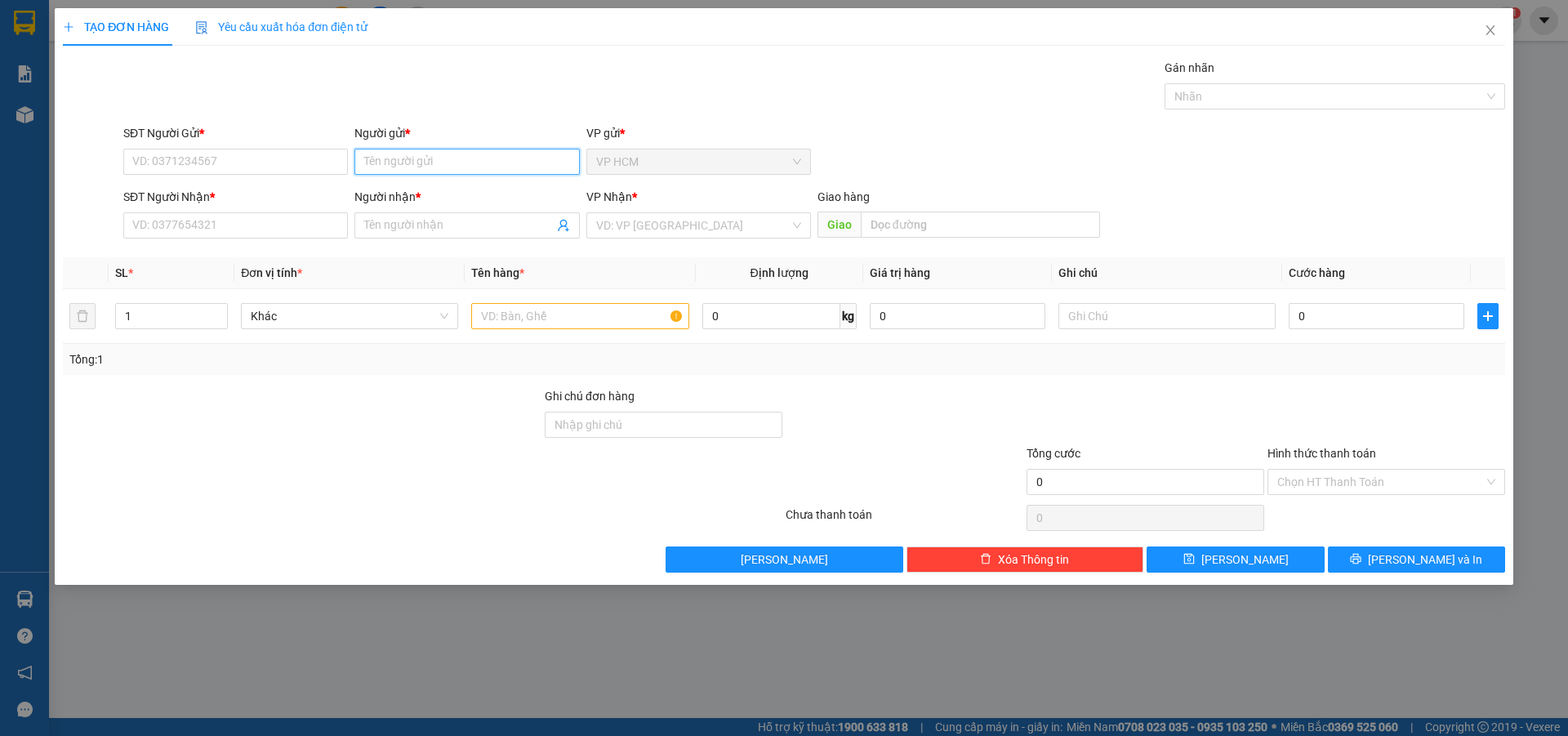
click at [394, 152] on input "Người gửi *" at bounding box center [467, 162] width 225 height 26
type input "MINH KÝ"
click at [445, 193] on div "MINH KÝ - 0937229353" at bounding box center [467, 194] width 205 height 18
type input "0937229353"
type input "MINH KÝ"
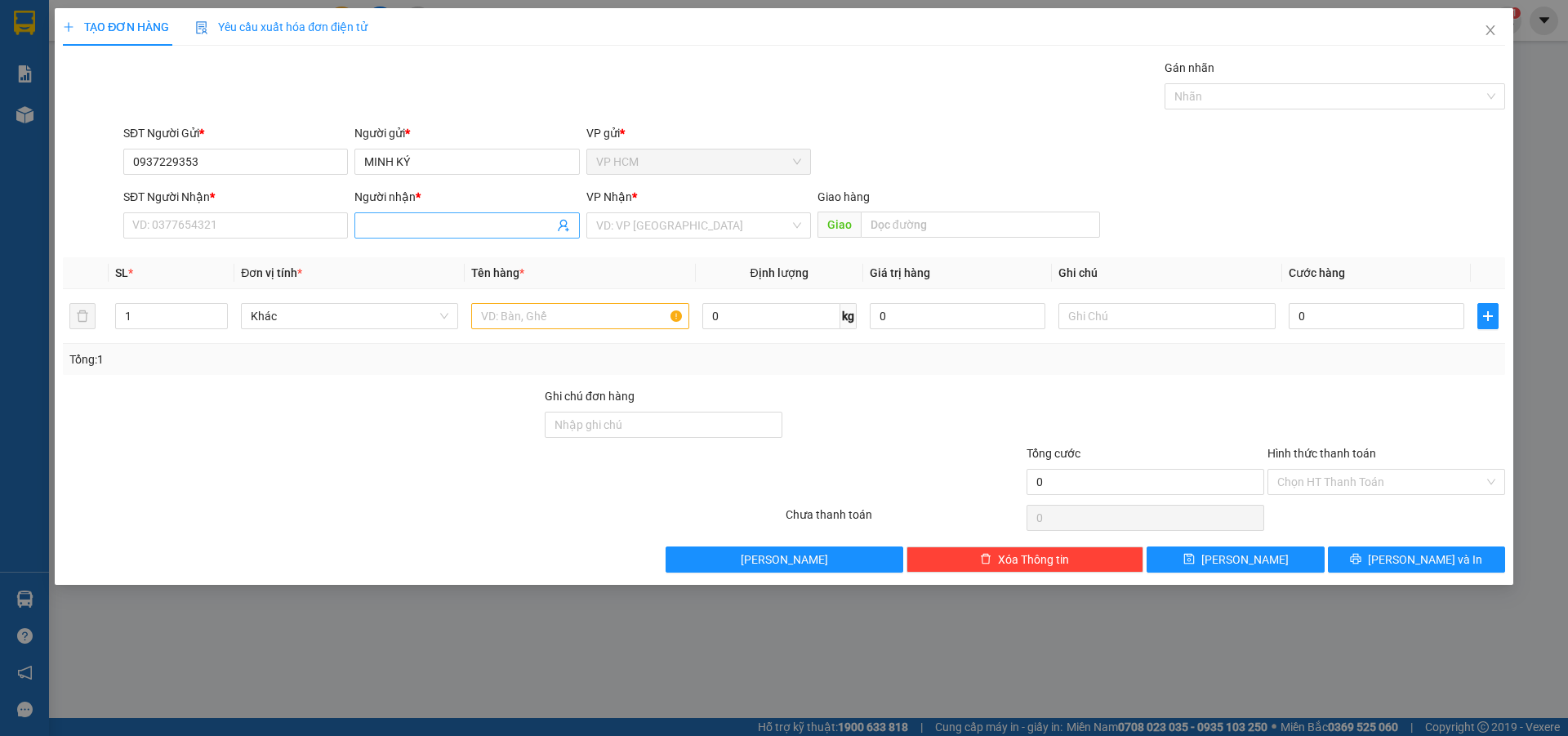
click at [562, 229] on icon "user-add" at bounding box center [563, 225] width 13 height 13
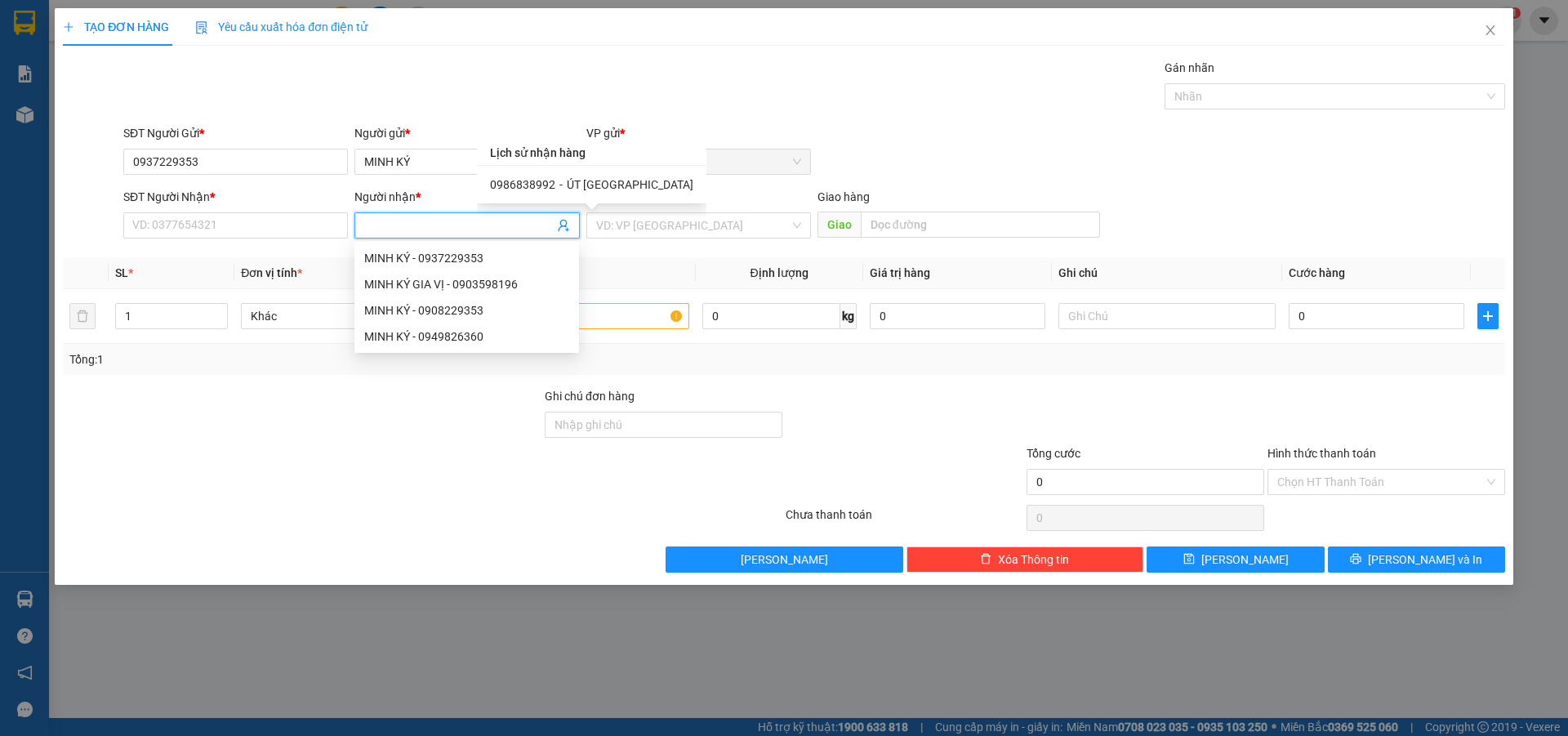
click at [570, 189] on span "ÚT [GEOGRAPHIC_DATA]" at bounding box center [630, 184] width 127 height 13
type input "0986838992"
type input "ÚT [GEOGRAPHIC_DATA]"
type input "PHƯƠNG LÂM"
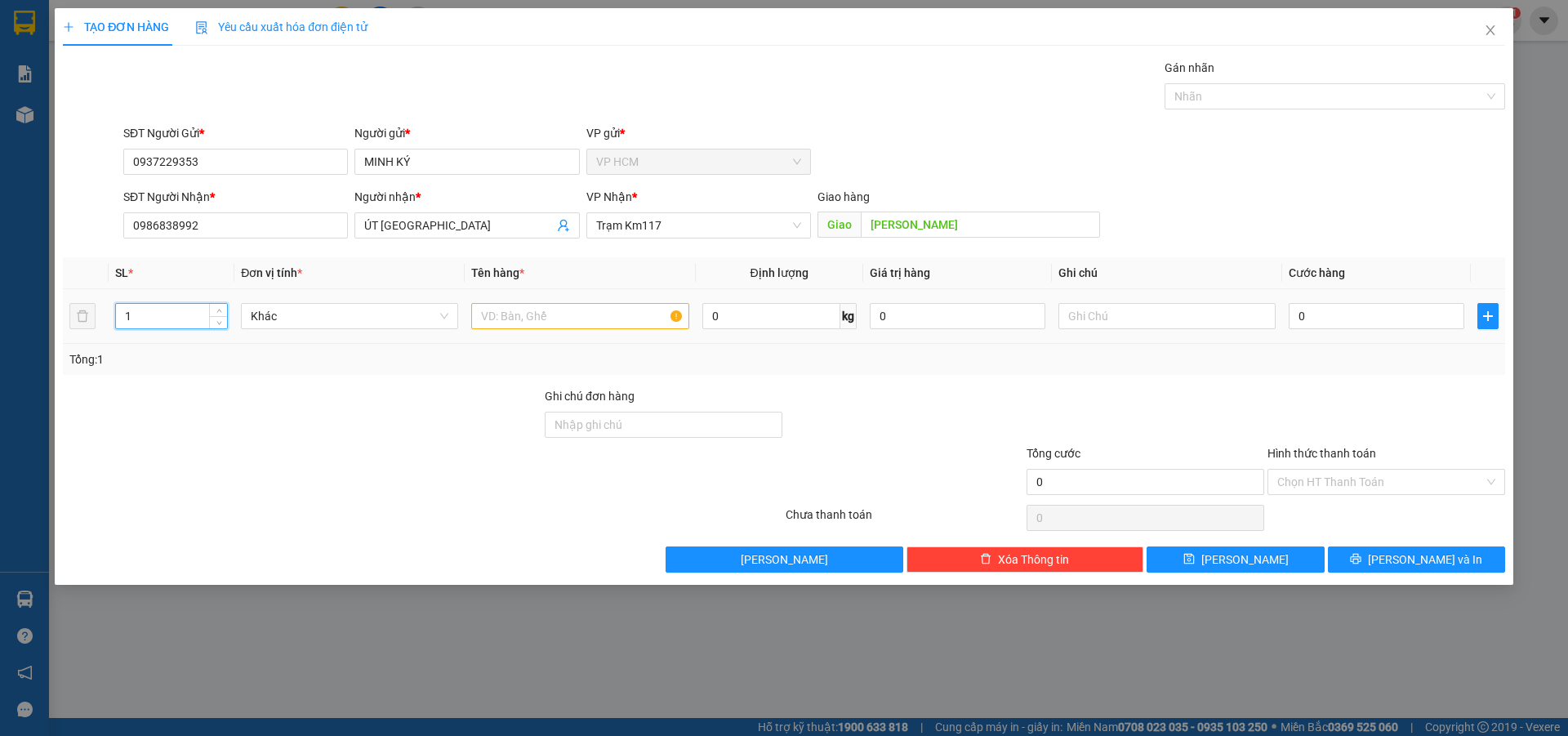
drag, startPoint x: 184, startPoint y: 321, endPoint x: 424, endPoint y: 341, distance: 240.8
click at [7, 339] on div "TẠO ĐƠN HÀNG Yêu cầu xuất hóa đơn điện tử Transit Pickup Surcharge Ids Transit …" at bounding box center [784, 368] width 1568 height 736
click at [600, 318] on input "text" at bounding box center [579, 316] width 217 height 26
type input "13B 4 XAU 2 CAN"
click at [179, 322] on input "1" at bounding box center [171, 316] width 111 height 25
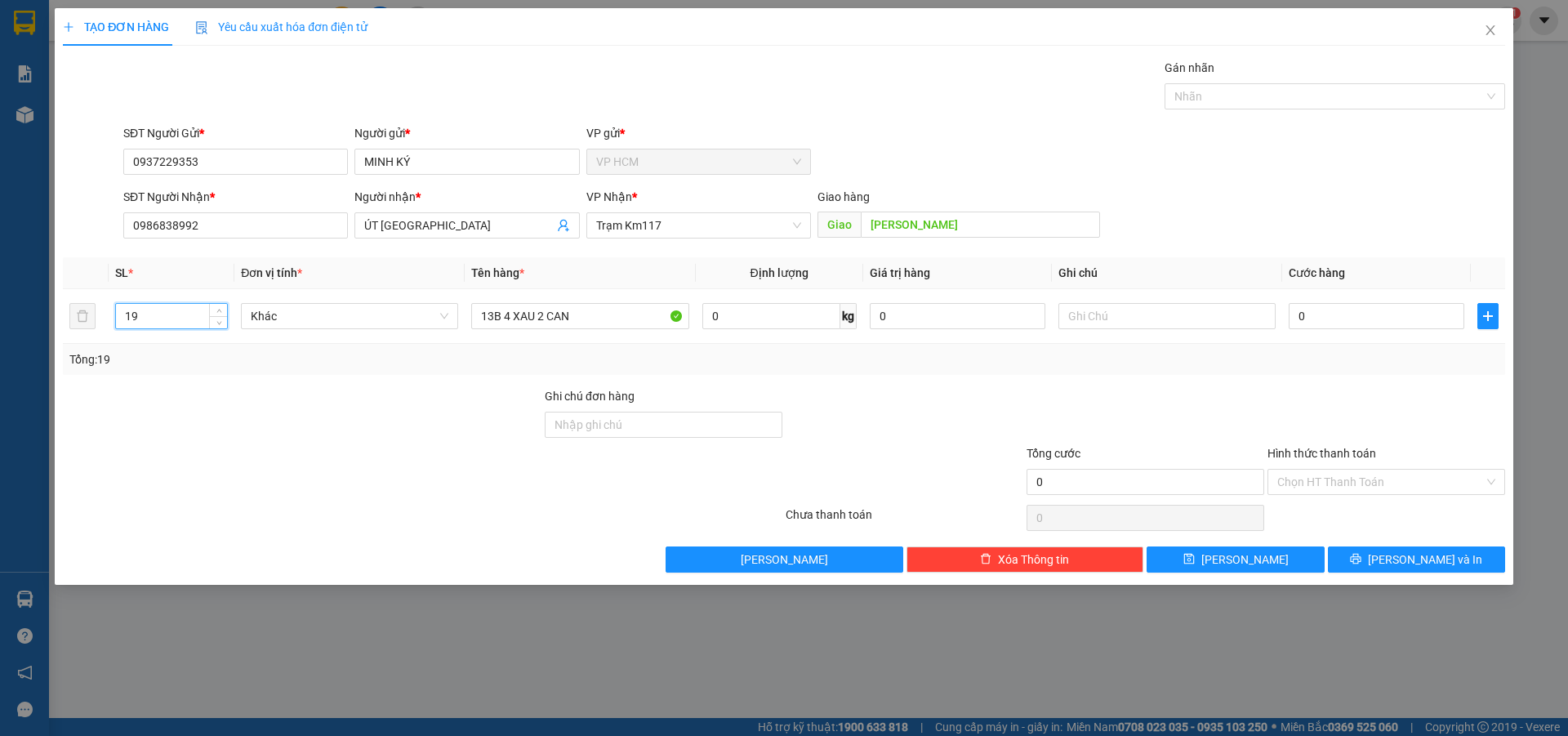
type input "19"
click at [1241, 83] on div "Gán nhãn" at bounding box center [1335, 71] width 341 height 25
drag, startPoint x: 1242, startPoint y: 99, endPoint x: 1247, endPoint y: 119, distance: 20.6
click at [1242, 100] on div at bounding box center [1327, 96] width 316 height 19
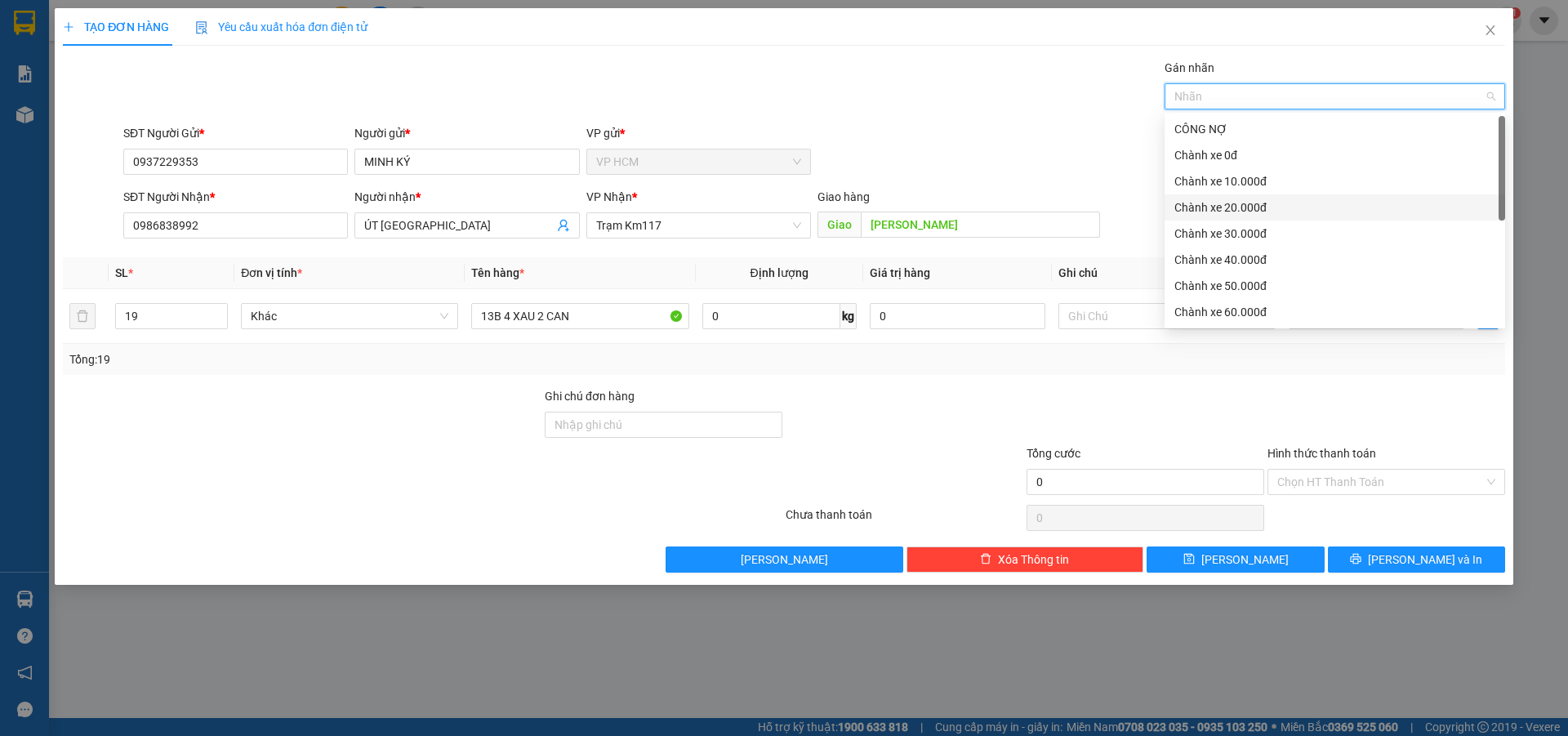
click at [1240, 205] on div "Chành xe 20.000đ" at bounding box center [1335, 207] width 321 height 18
click at [960, 129] on div "SĐT Người Gửi * 0937229353 Người gửi * MINH KÝ VP gửi * VP HCM" at bounding box center [814, 153] width 1389 height 58
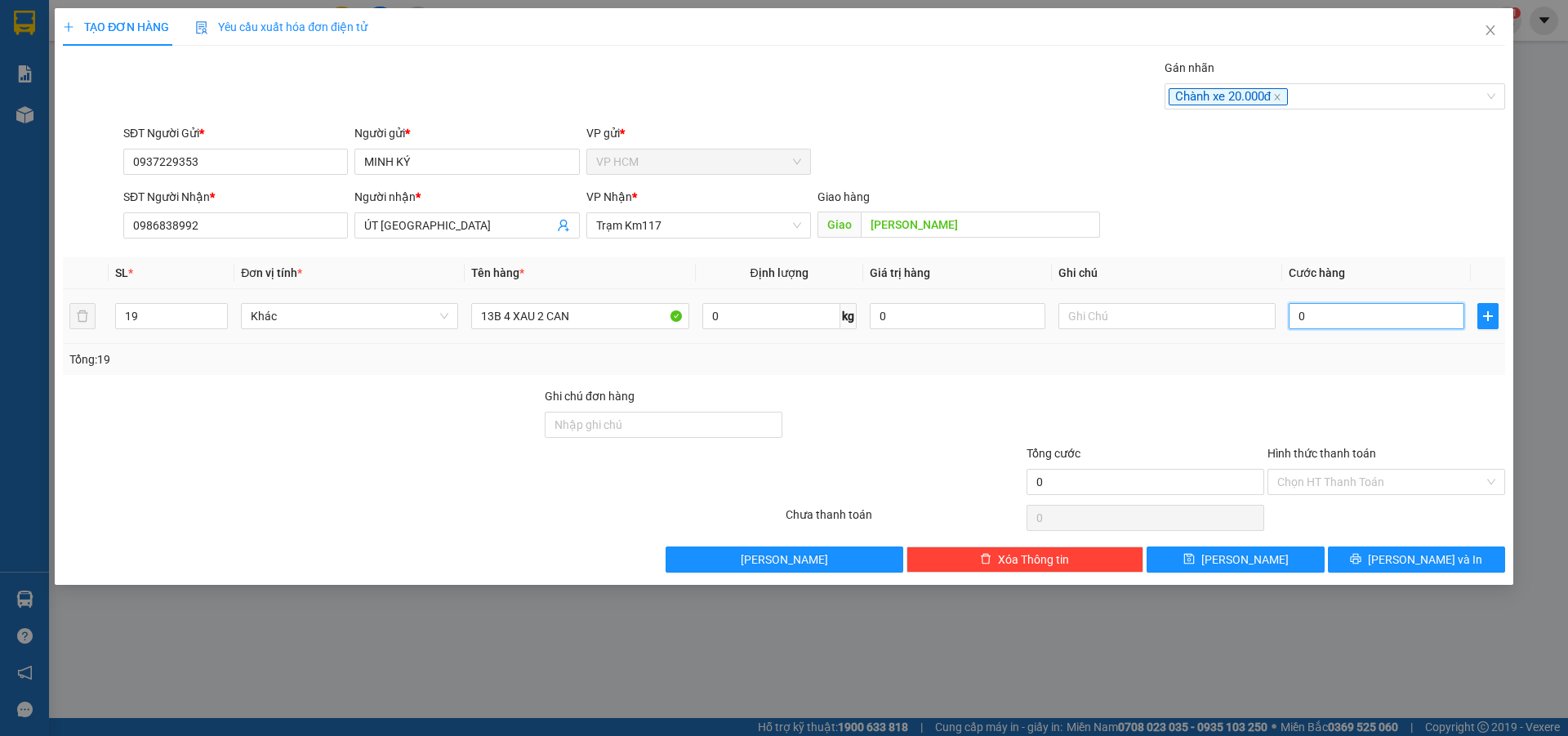
click at [1328, 326] on input "0" at bounding box center [1377, 316] width 176 height 26
type input "3"
type input "37"
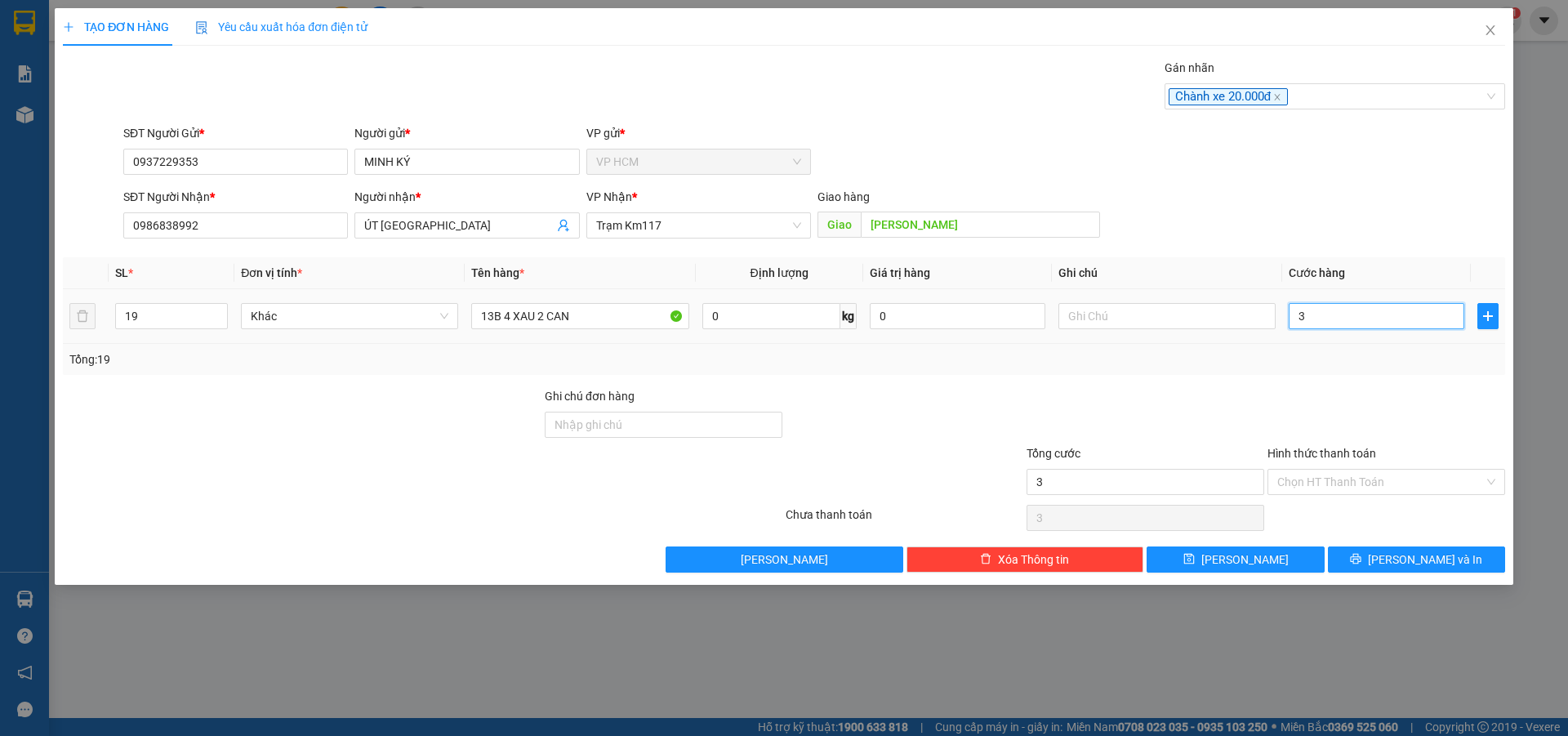
type input "37"
type input "370"
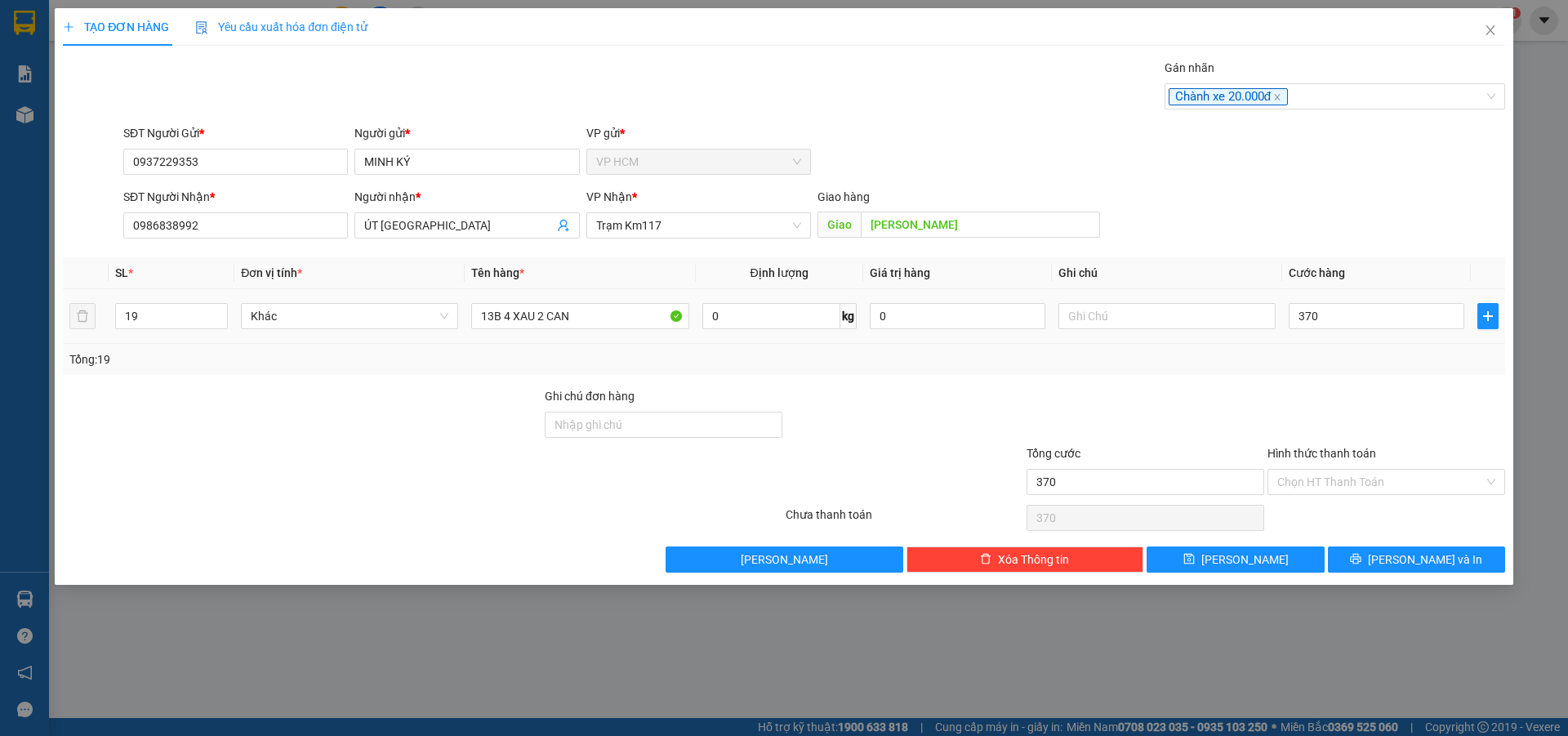
type input "370.000"
drag, startPoint x: 1325, startPoint y: 365, endPoint x: 1329, endPoint y: 384, distance: 19.4
click at [1325, 367] on div "Tổng: 19" at bounding box center [784, 359] width 1429 height 18
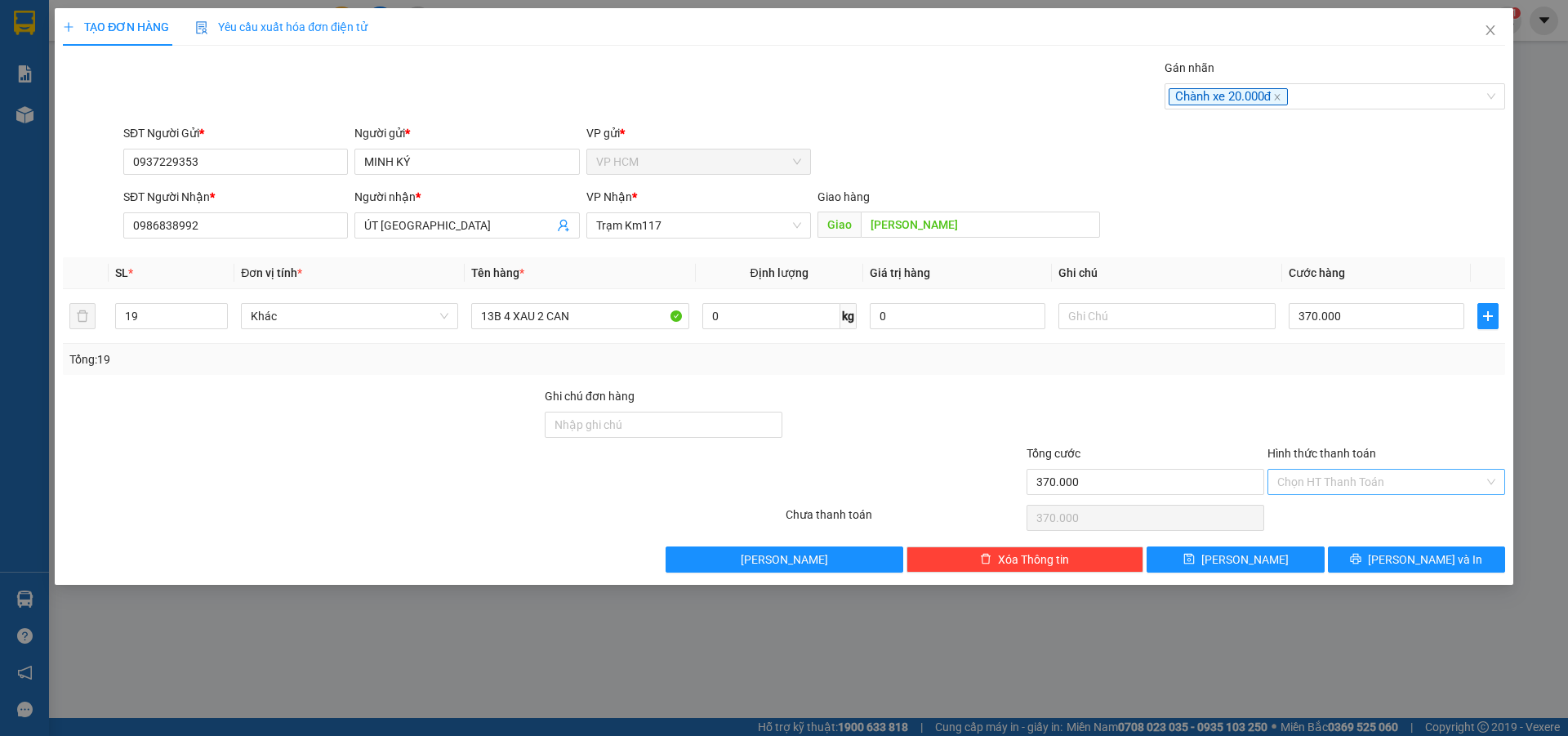
click at [1324, 489] on input "Hình thức thanh toán" at bounding box center [1381, 481] width 206 height 25
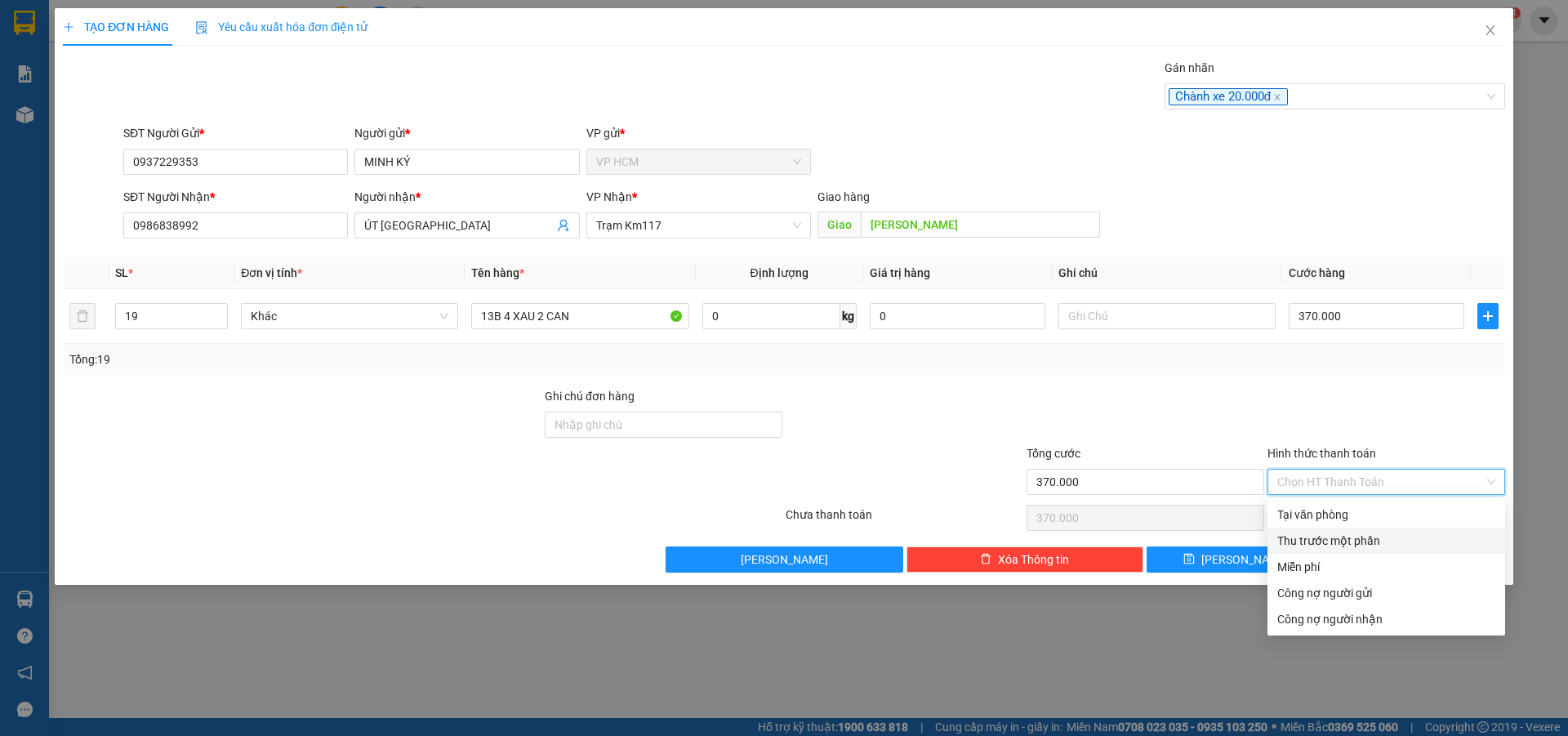
click at [1313, 534] on div "Thu trước một phần" at bounding box center [1387, 541] width 218 height 18
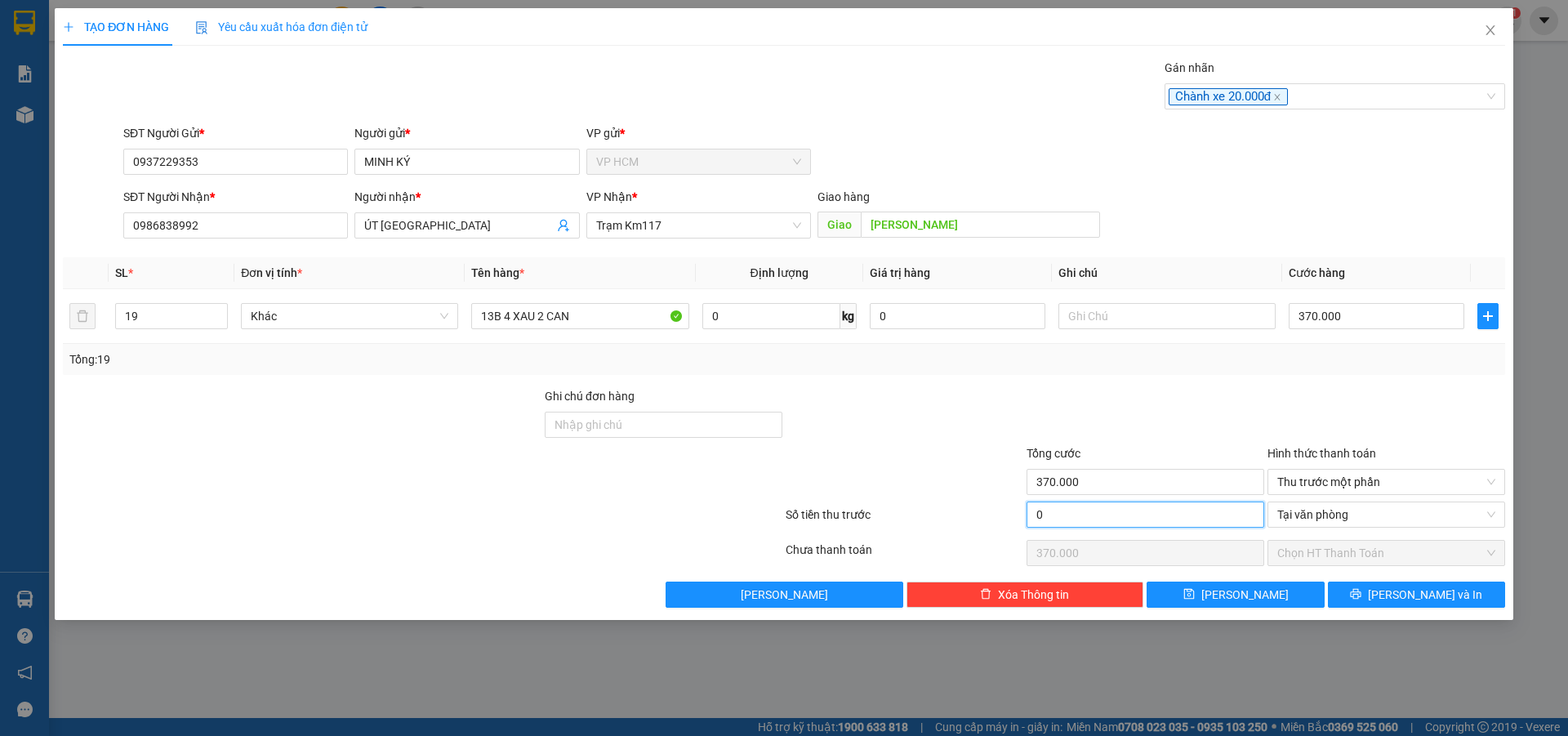
click at [1136, 514] on input "0" at bounding box center [1145, 514] width 238 height 26
type input "2"
type input "369.998"
type input "20"
type input "369.980"
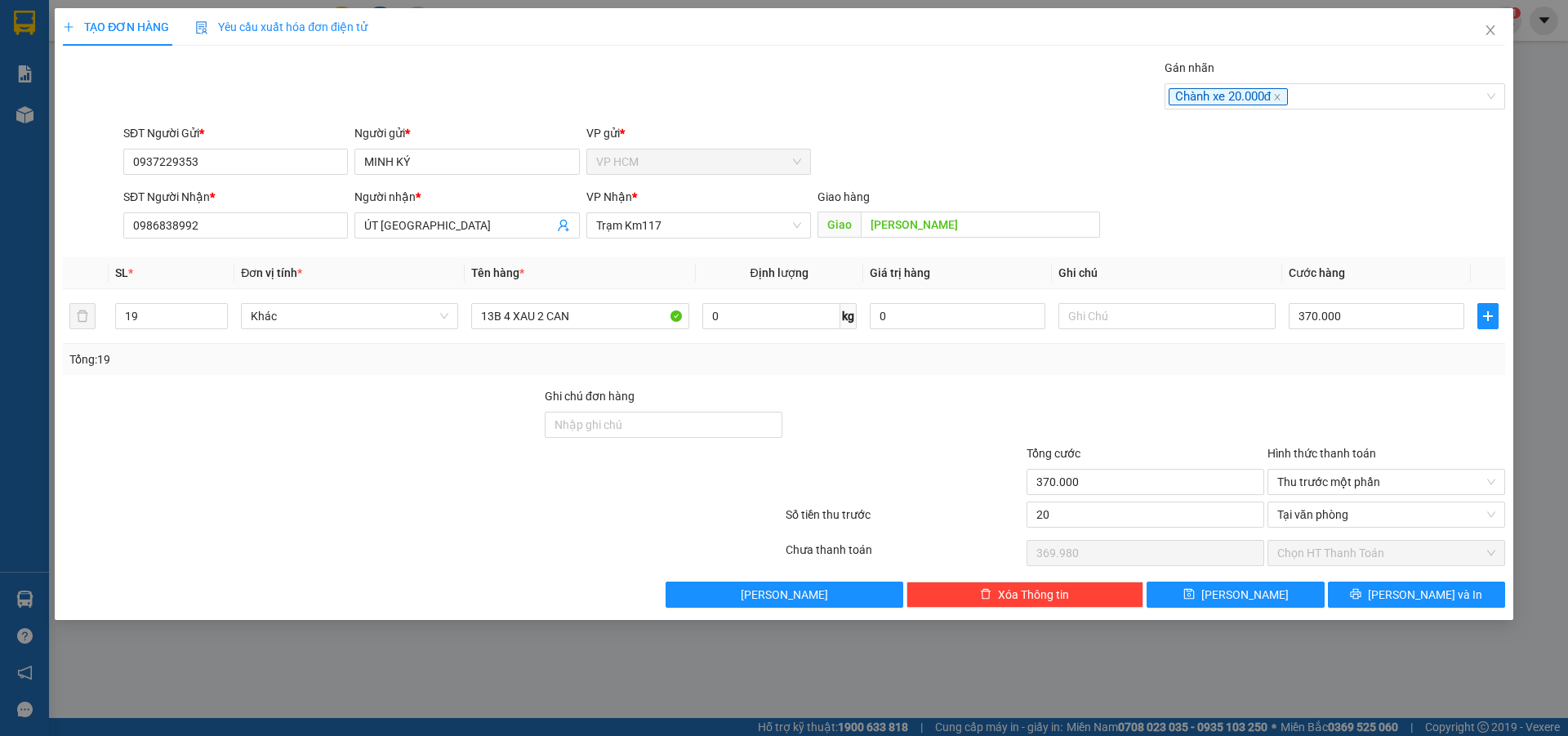
type input "20.000"
type input "350.000"
drag, startPoint x: 1134, startPoint y: 417, endPoint x: 1368, endPoint y: 600, distance: 297.1
click at [1134, 418] on div at bounding box center [1145, 416] width 241 height 58
click at [1407, 598] on span "[PERSON_NAME] và In" at bounding box center [1425, 594] width 114 height 18
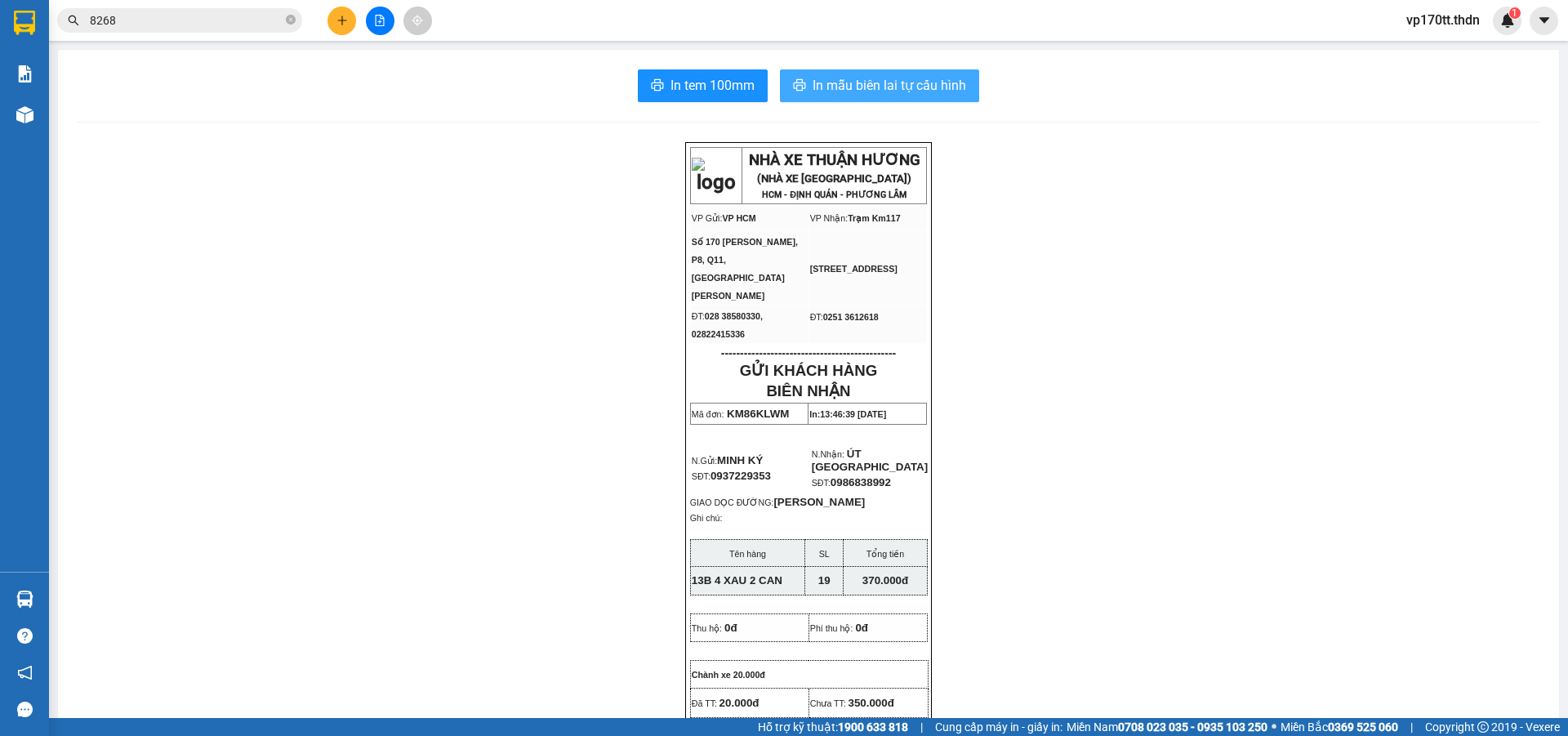
click at [896, 91] on span "In mẫu biên lai tự cấu hình" at bounding box center [890, 85] width 154 height 20
click at [335, 31] on button at bounding box center [342, 21] width 29 height 29
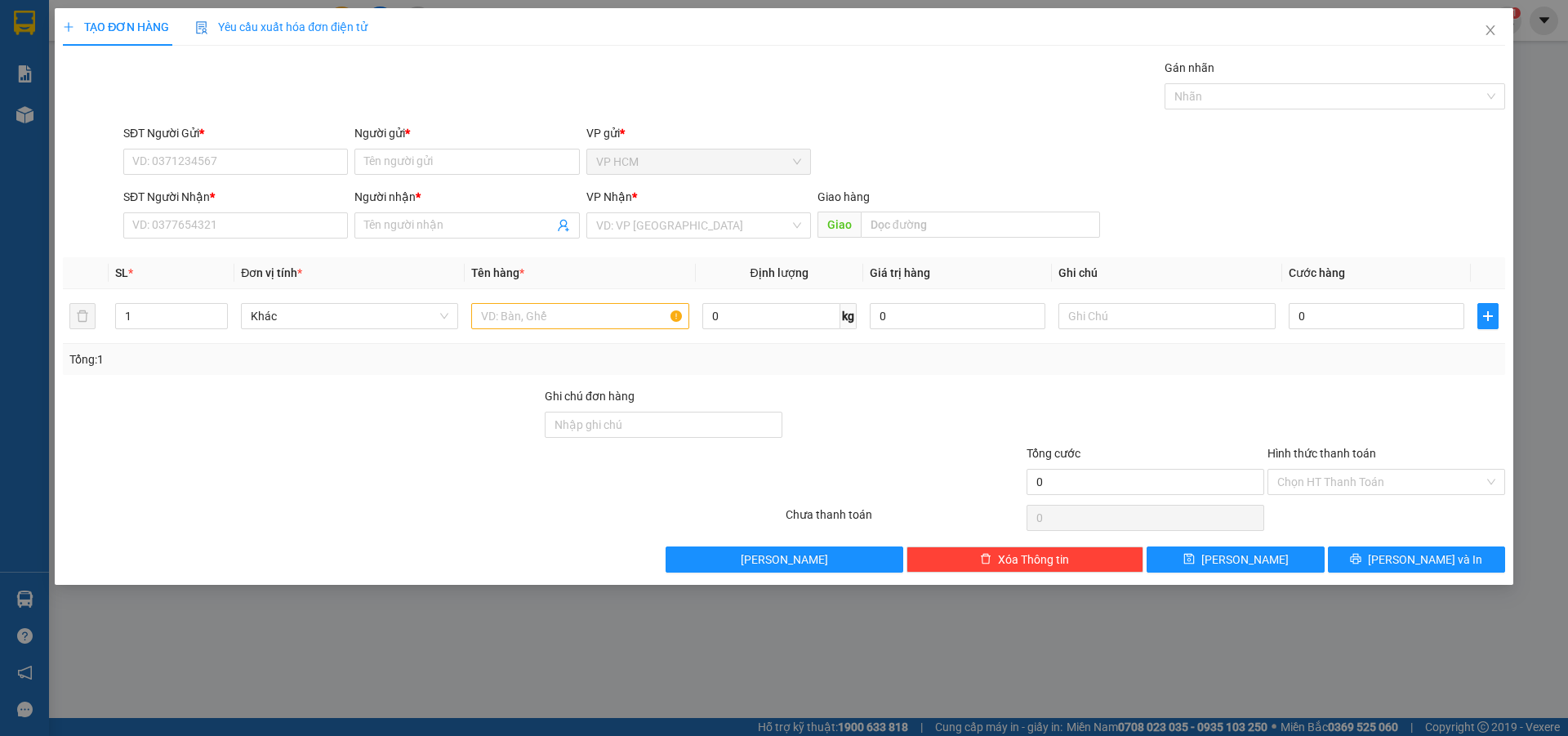
click at [425, 177] on div "Người gửi * Tên người gửi" at bounding box center [467, 153] width 225 height 58
click at [427, 159] on input "Người gửi *" at bounding box center [467, 162] width 225 height 26
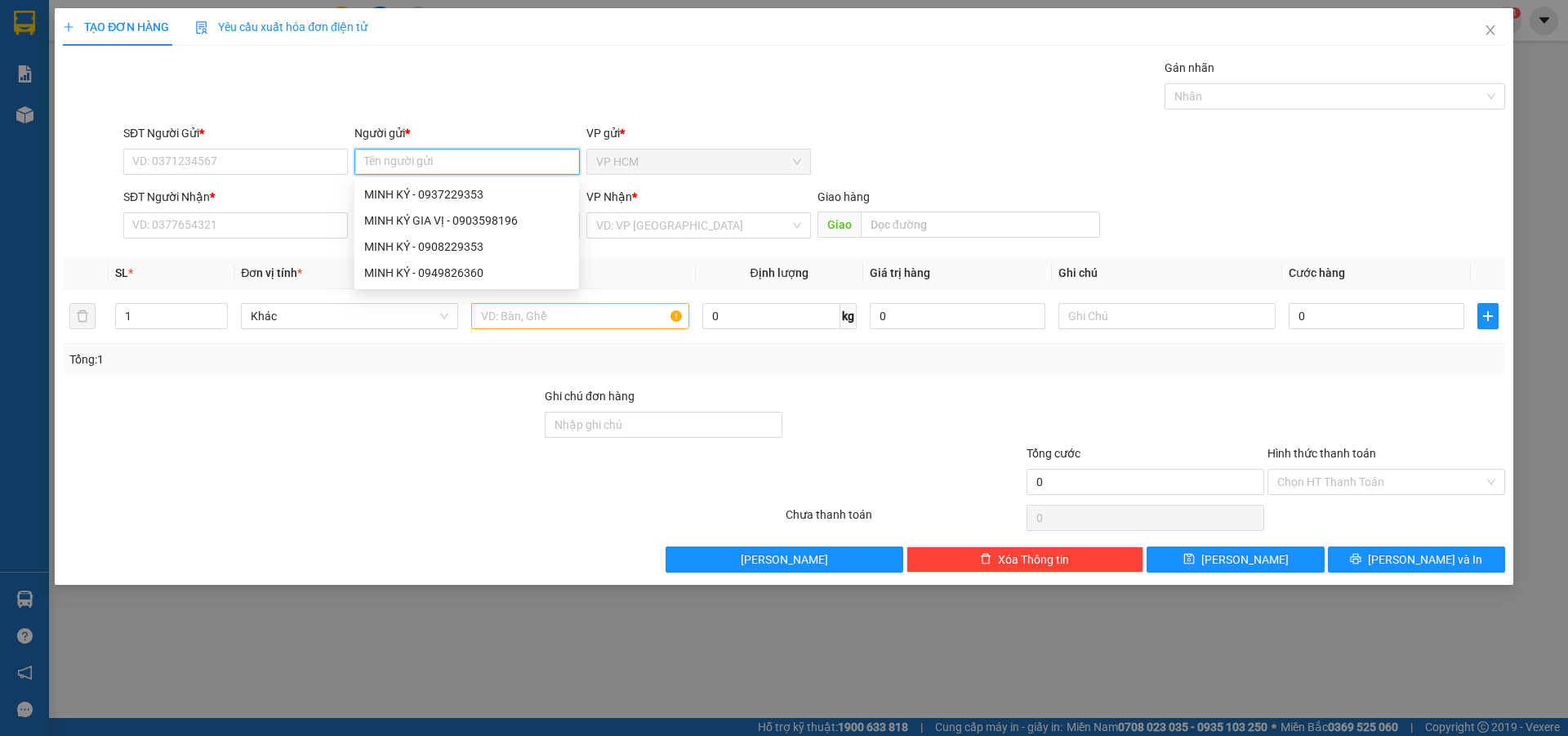
click at [427, 159] on input "Người gửi *" at bounding box center [467, 162] width 225 height 26
type input "HỒNG LỢI"
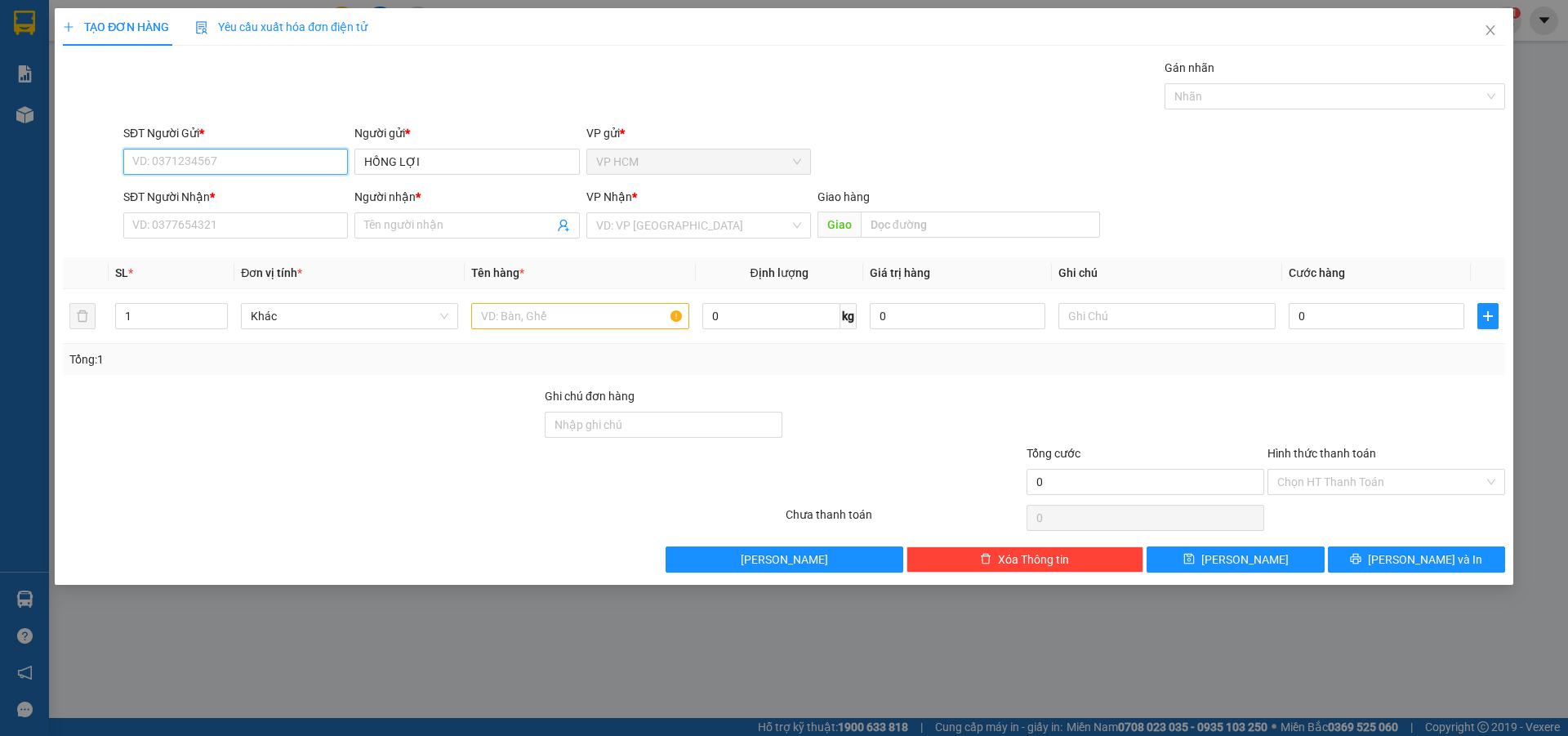
click at [235, 158] on input "SĐT Người Gửi *" at bounding box center [236, 162] width 225 height 26
type input "02839522078"
click at [447, 236] on span at bounding box center [467, 225] width 225 height 26
type input "V"
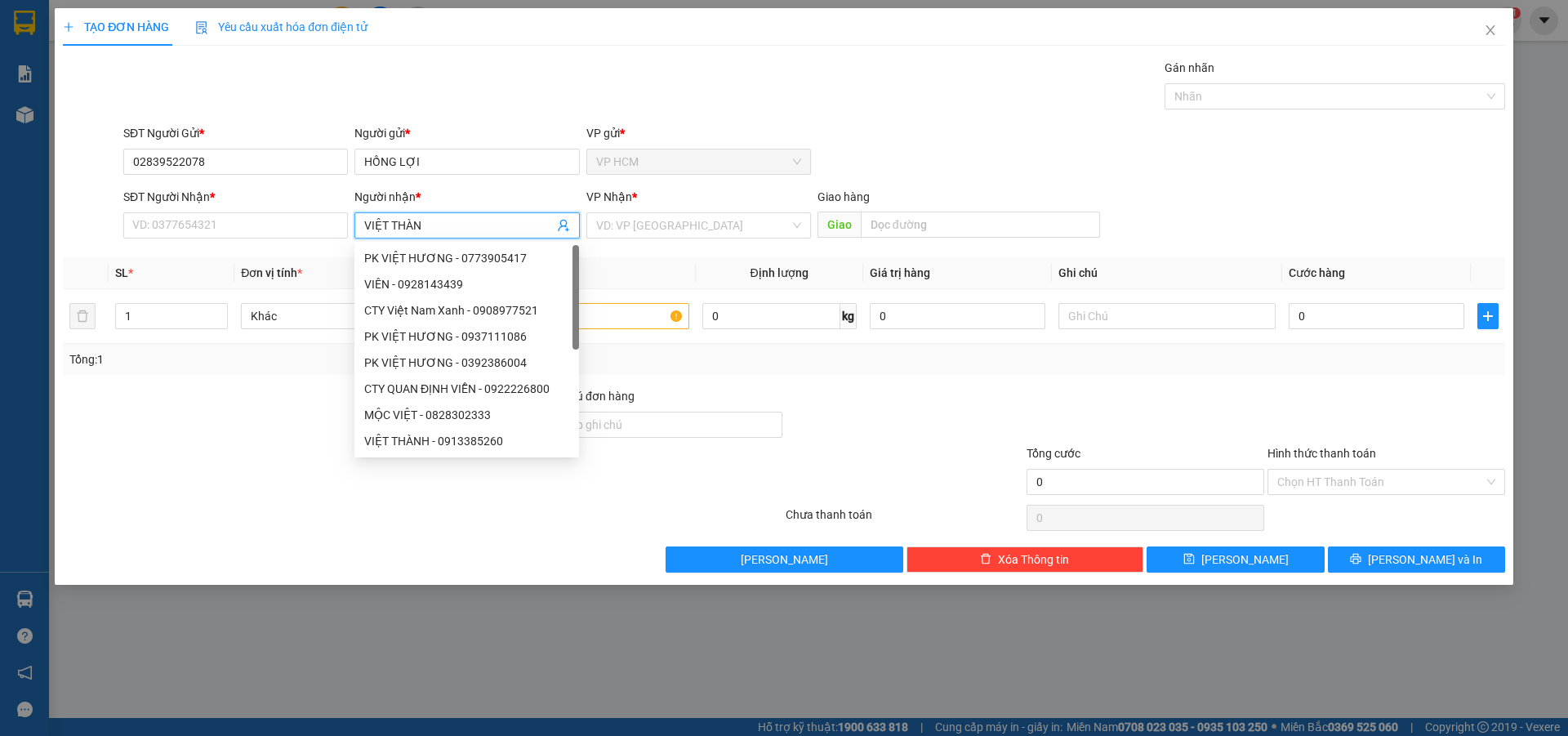
type input "VIỆT THÀNH"
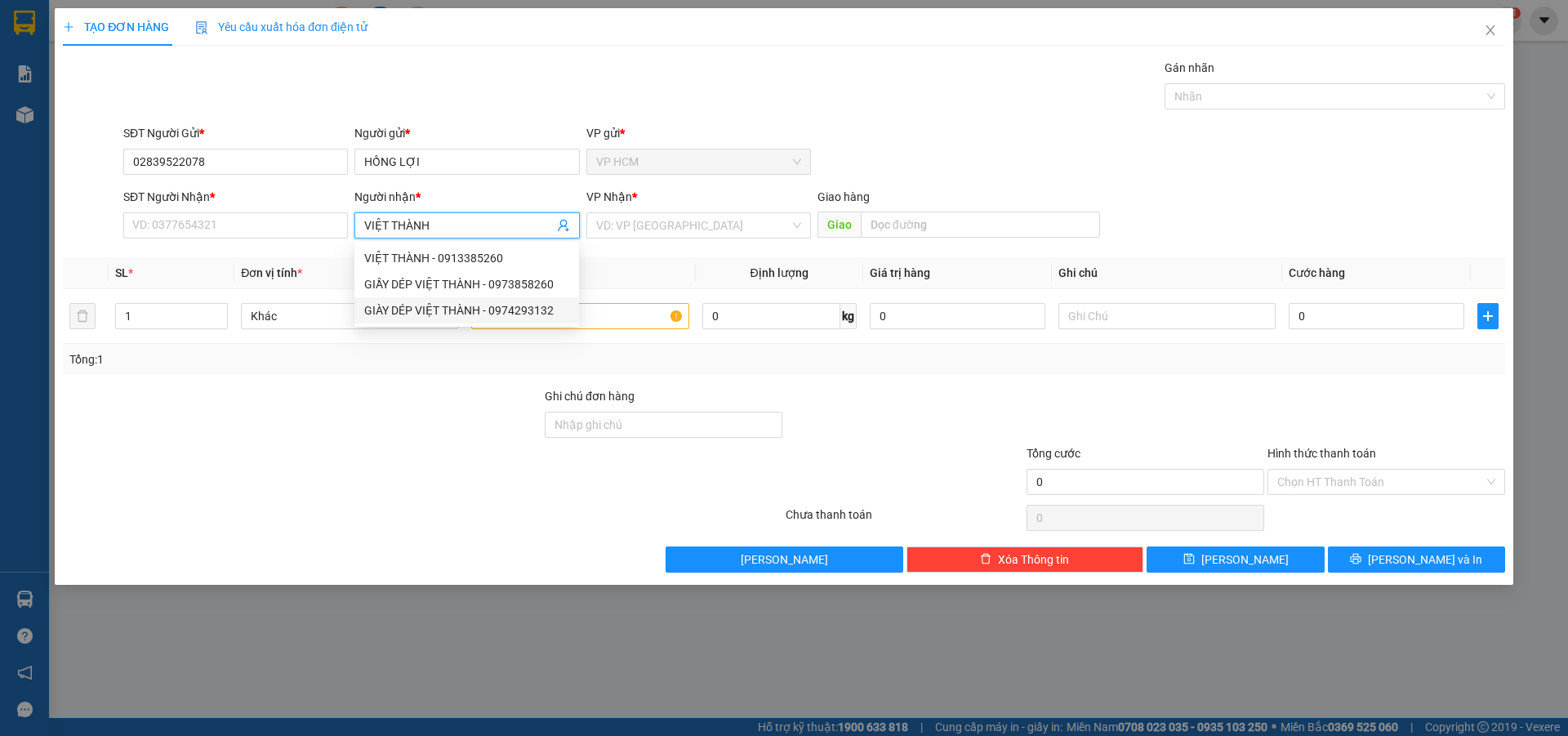
click at [546, 311] on div "GIÀY DÉP VIỆT THÀNH - 0974293132" at bounding box center [467, 310] width 205 height 18
type input "0974293132"
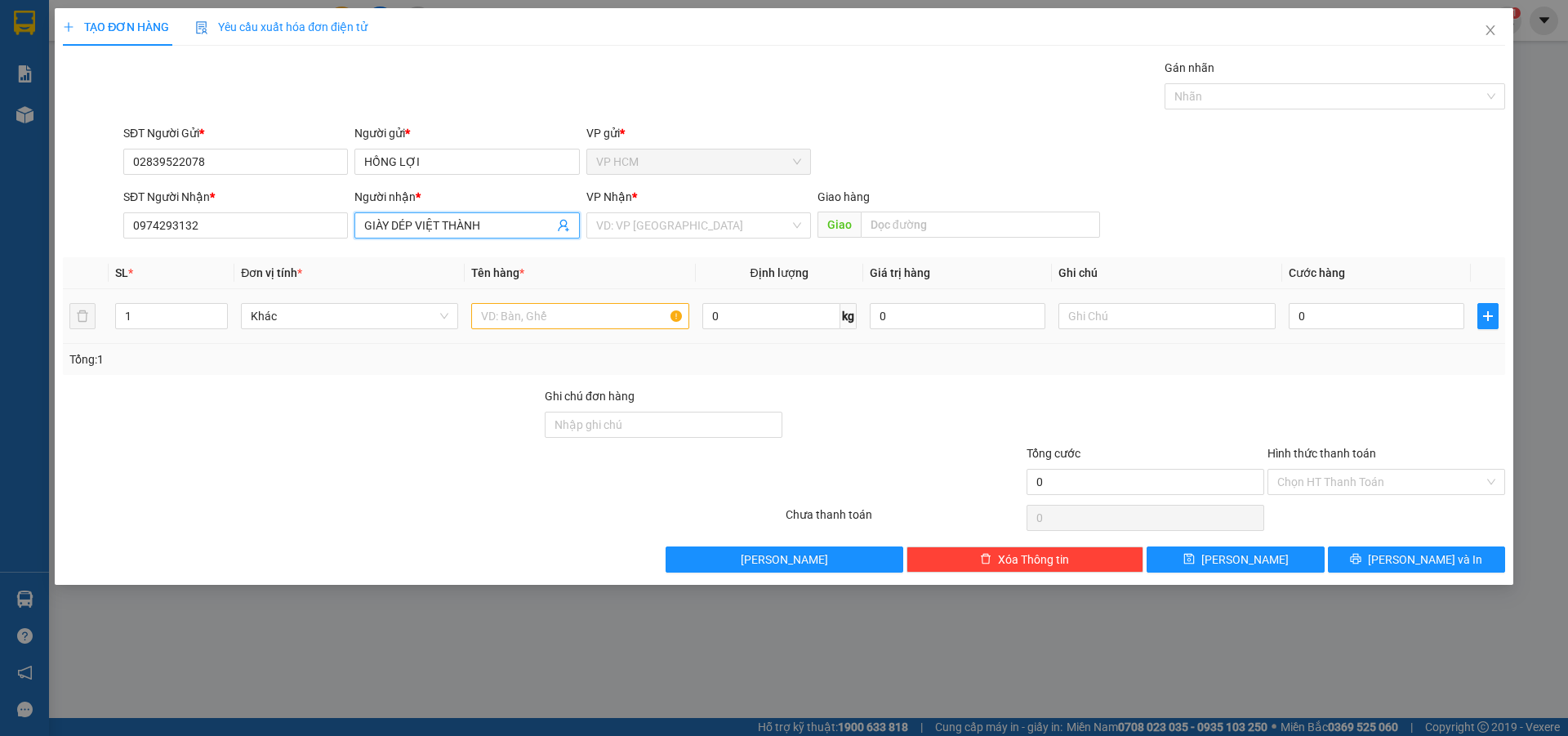
type input "GIÀY DÉP VIỆT THÀNH"
drag, startPoint x: 473, startPoint y: 323, endPoint x: 539, endPoint y: 328, distance: 66.2
click at [476, 323] on input "text" at bounding box center [579, 316] width 217 height 26
type input "1B"
click at [664, 228] on input "search" at bounding box center [693, 225] width 194 height 25
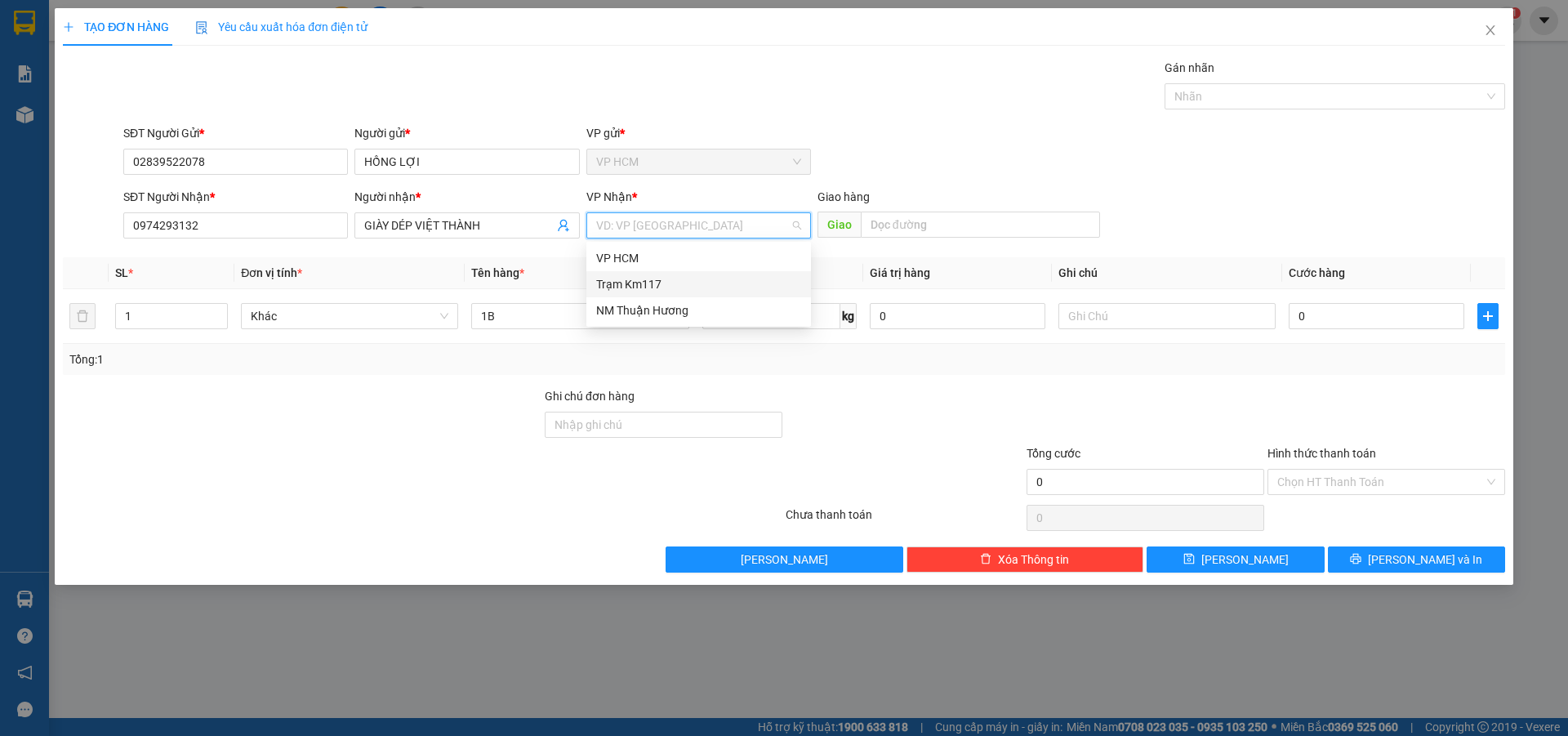
click at [659, 287] on div "Trạm Km117" at bounding box center [699, 283] width 205 height 18
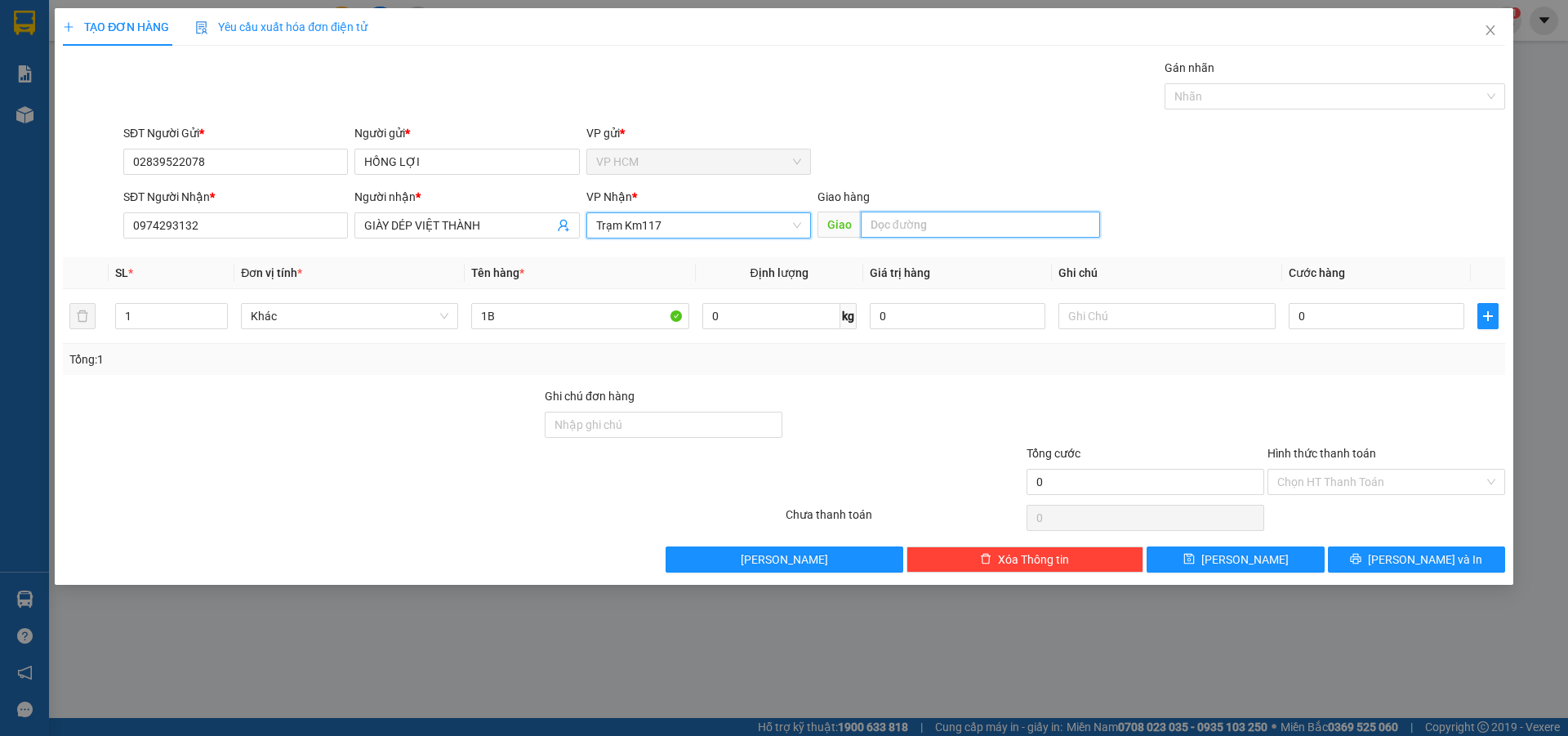
click at [886, 222] on input "text" at bounding box center [980, 224] width 239 height 26
click at [1205, 105] on div at bounding box center [1327, 96] width 316 height 19
type input "PHƯƠNG LÂM"
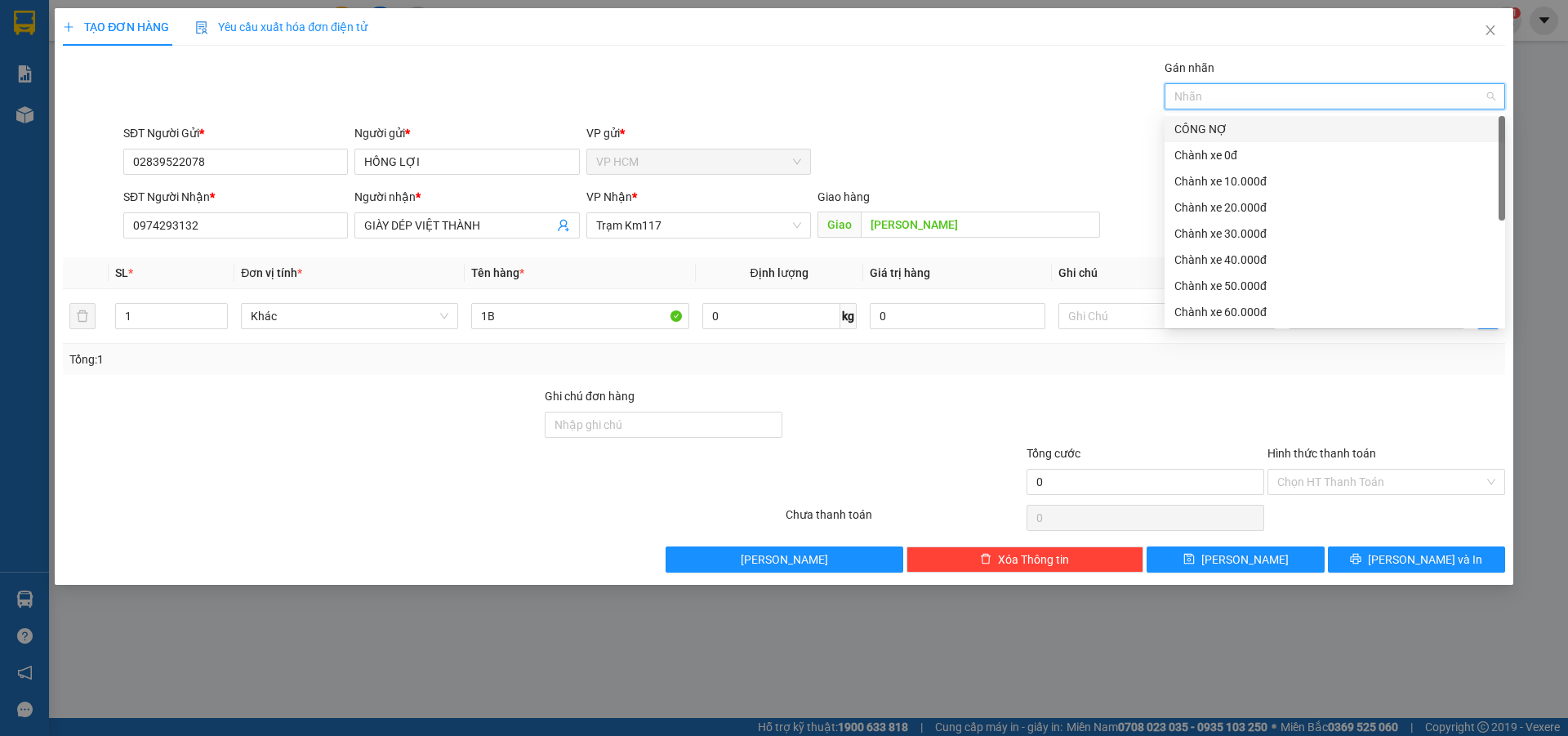
click at [1228, 129] on div "CÔNG NỢ" at bounding box center [1335, 129] width 321 height 18
click at [1228, 129] on div "CÔNG NỢ" at bounding box center [1330, 129] width 310 height 18
click at [1236, 189] on div "Chành xe 10.000đ" at bounding box center [1335, 181] width 321 height 18
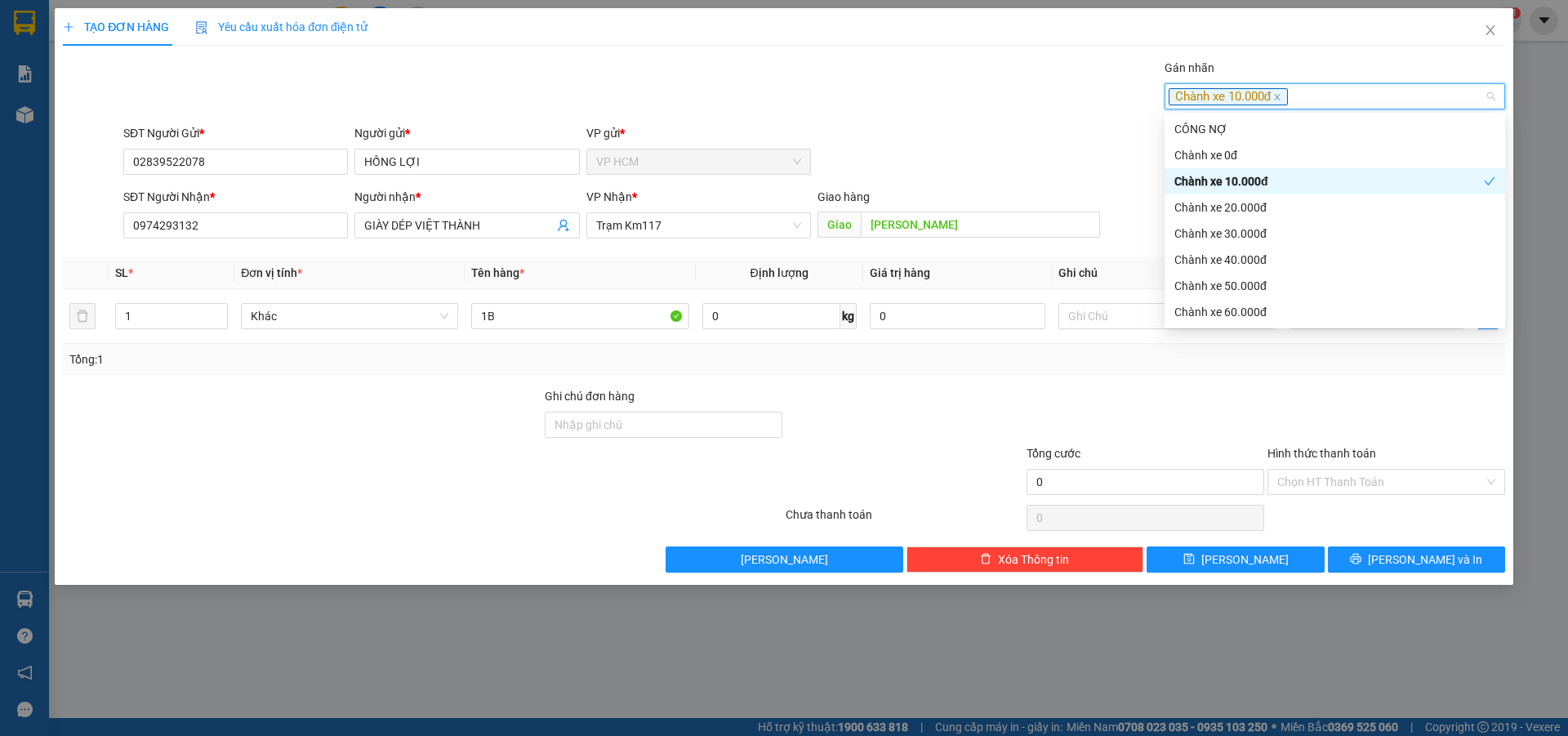
drag, startPoint x: 803, startPoint y: 93, endPoint x: 1304, endPoint y: 349, distance: 562.6
click at [803, 94] on div "Gán nhãn Chành xe 10.000đ" at bounding box center [814, 88] width 1389 height 58
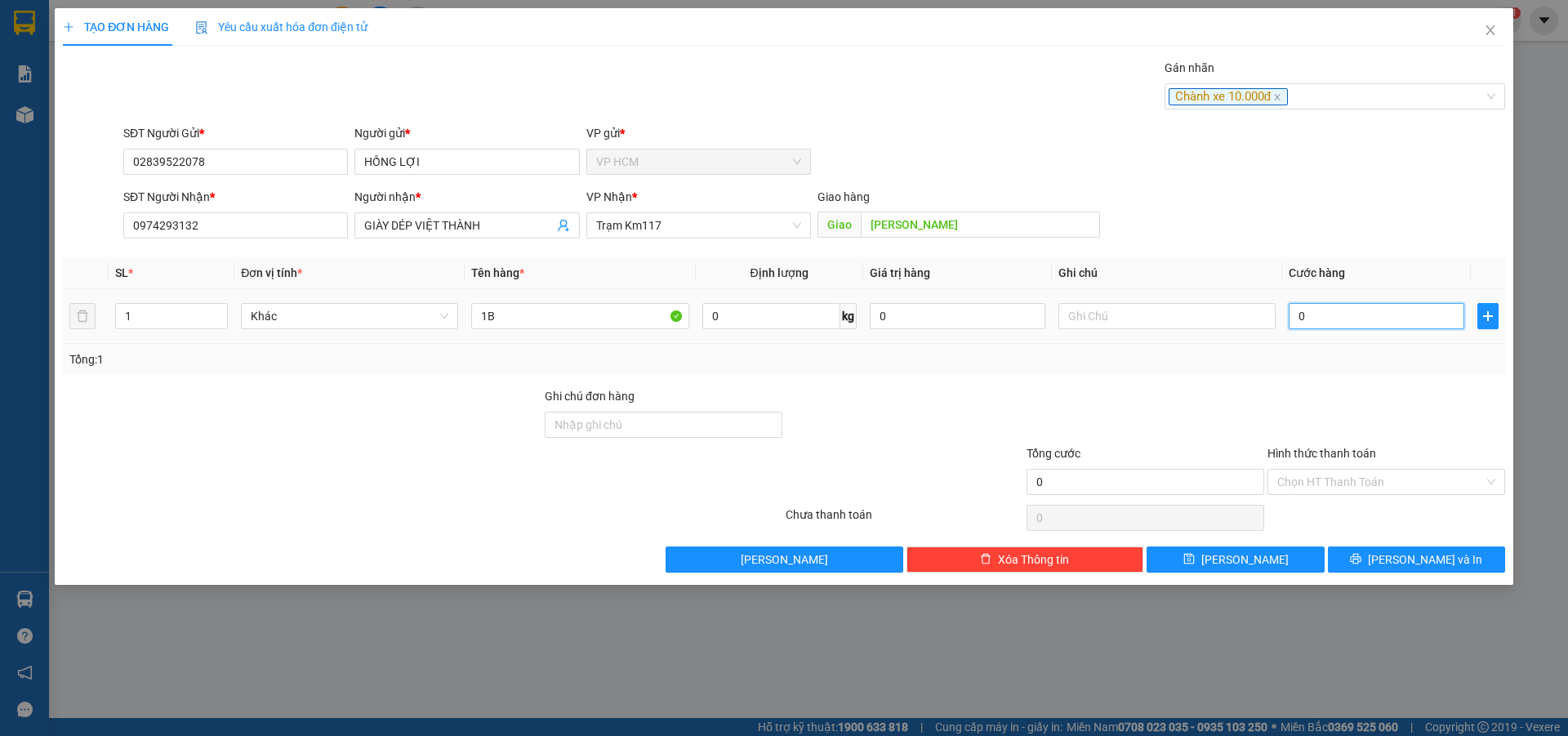
click at [1351, 324] on input "0" at bounding box center [1377, 316] width 176 height 26
type input "6"
type input "60"
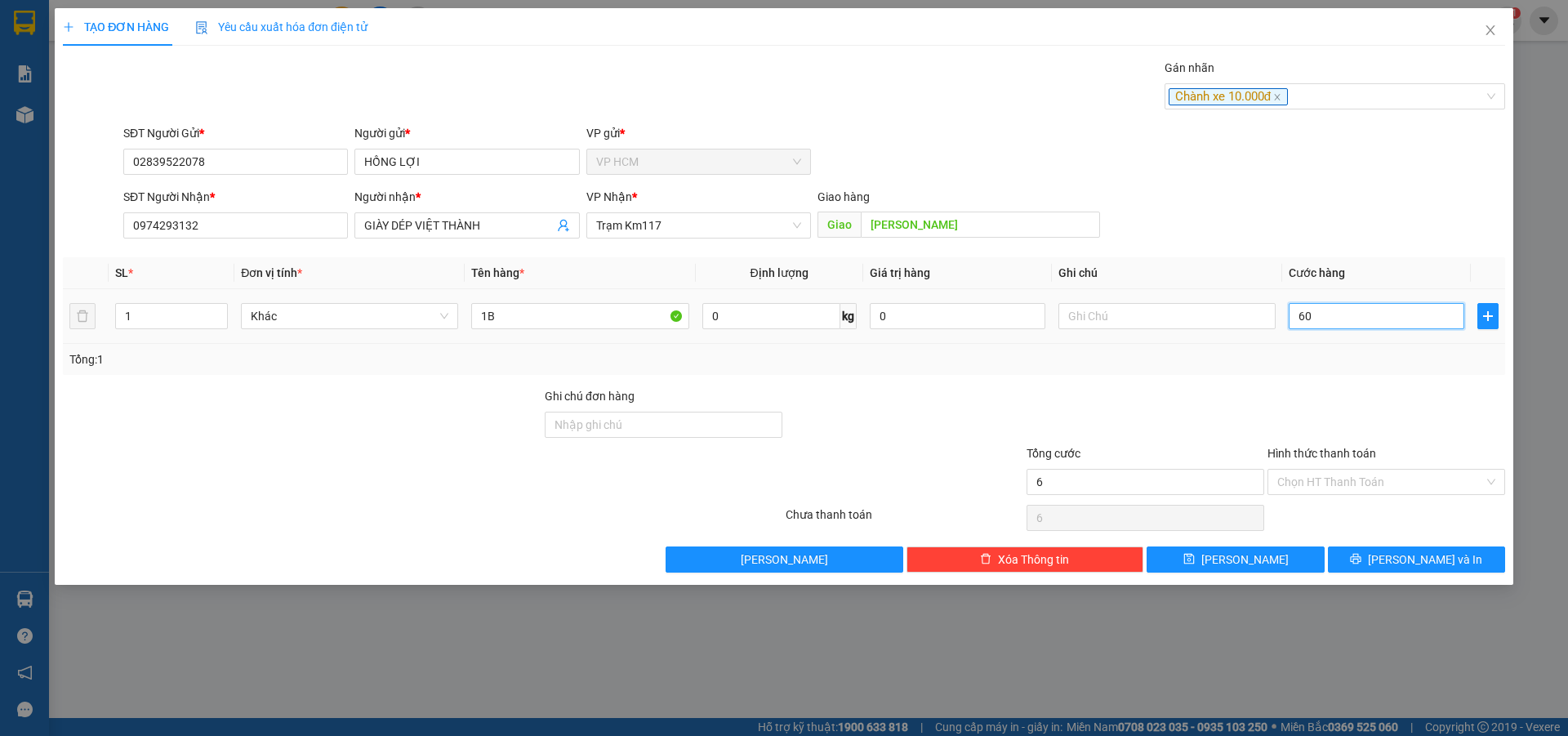
type input "60"
type input "60.000"
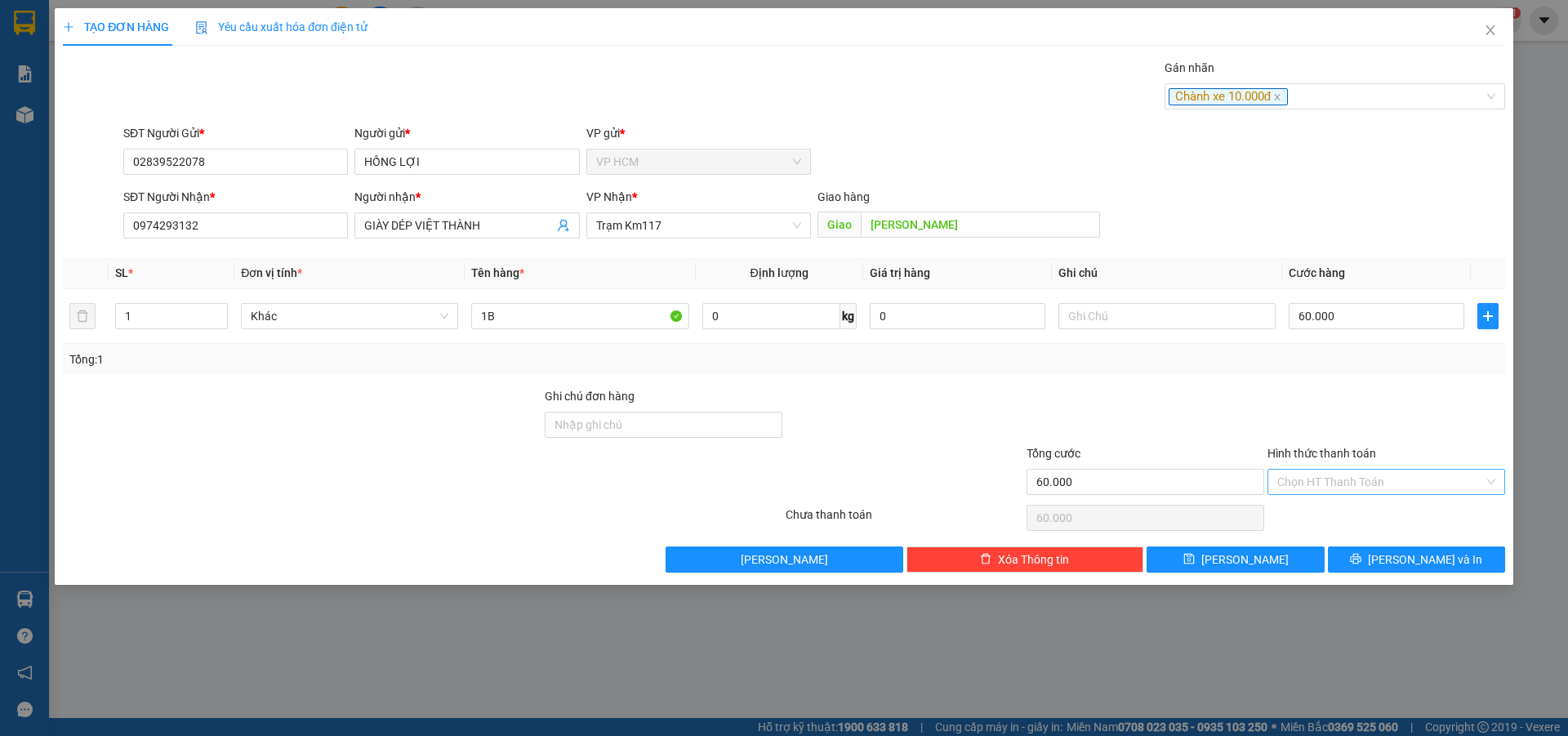
drag, startPoint x: 1327, startPoint y: 409, endPoint x: 1316, endPoint y: 488, distance: 79.8
click at [1327, 409] on div at bounding box center [1386, 416] width 241 height 58
click at [1316, 489] on input "Hình thức thanh toán" at bounding box center [1381, 481] width 206 height 25
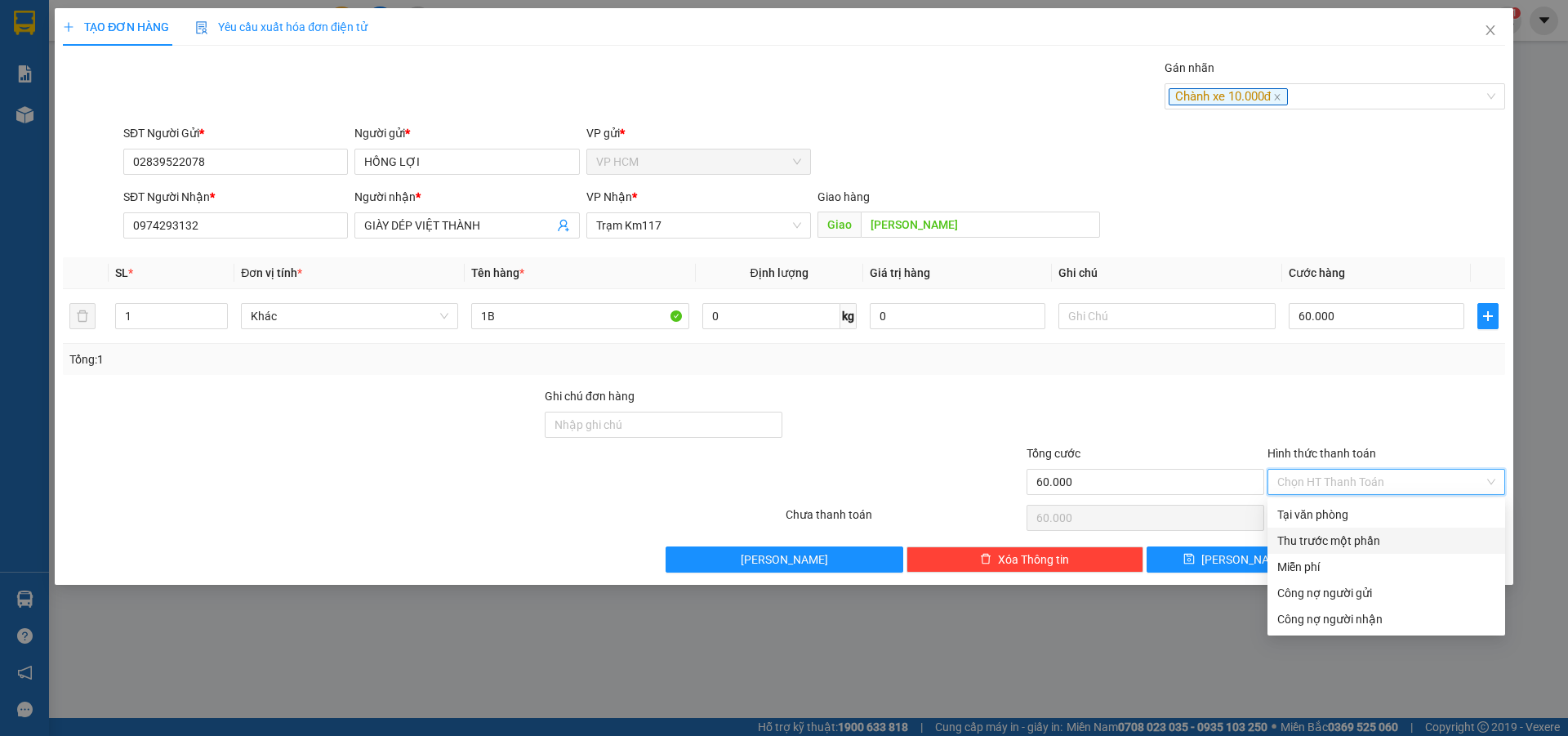
click at [1316, 536] on div "Thu trước một phần" at bounding box center [1387, 541] width 218 height 18
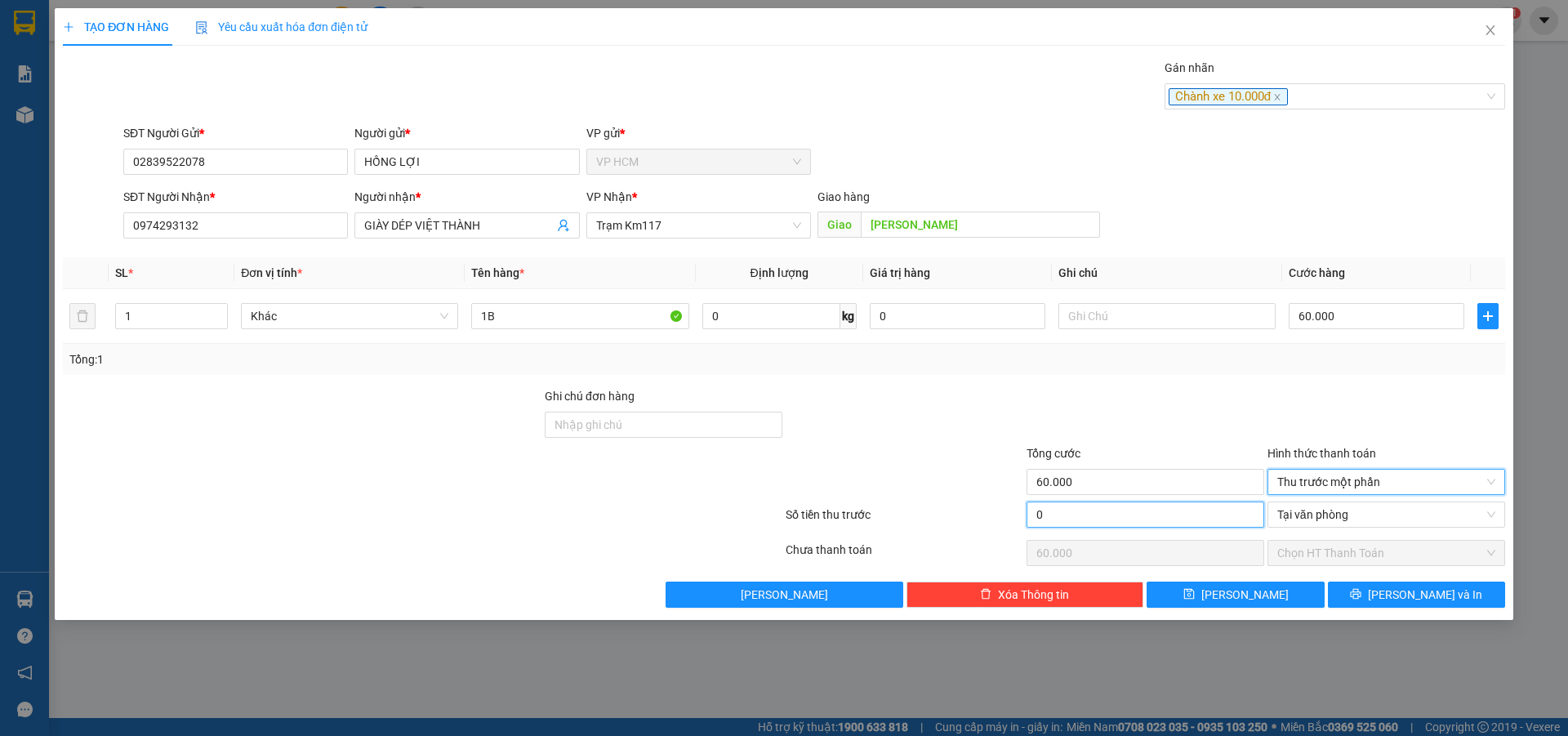
drag, startPoint x: 1136, startPoint y: 505, endPoint x: 1245, endPoint y: 376, distance: 168.9
click at [1135, 504] on input "0" at bounding box center [1145, 514] width 238 height 26
type input "1"
type input "59.999"
type input "10"
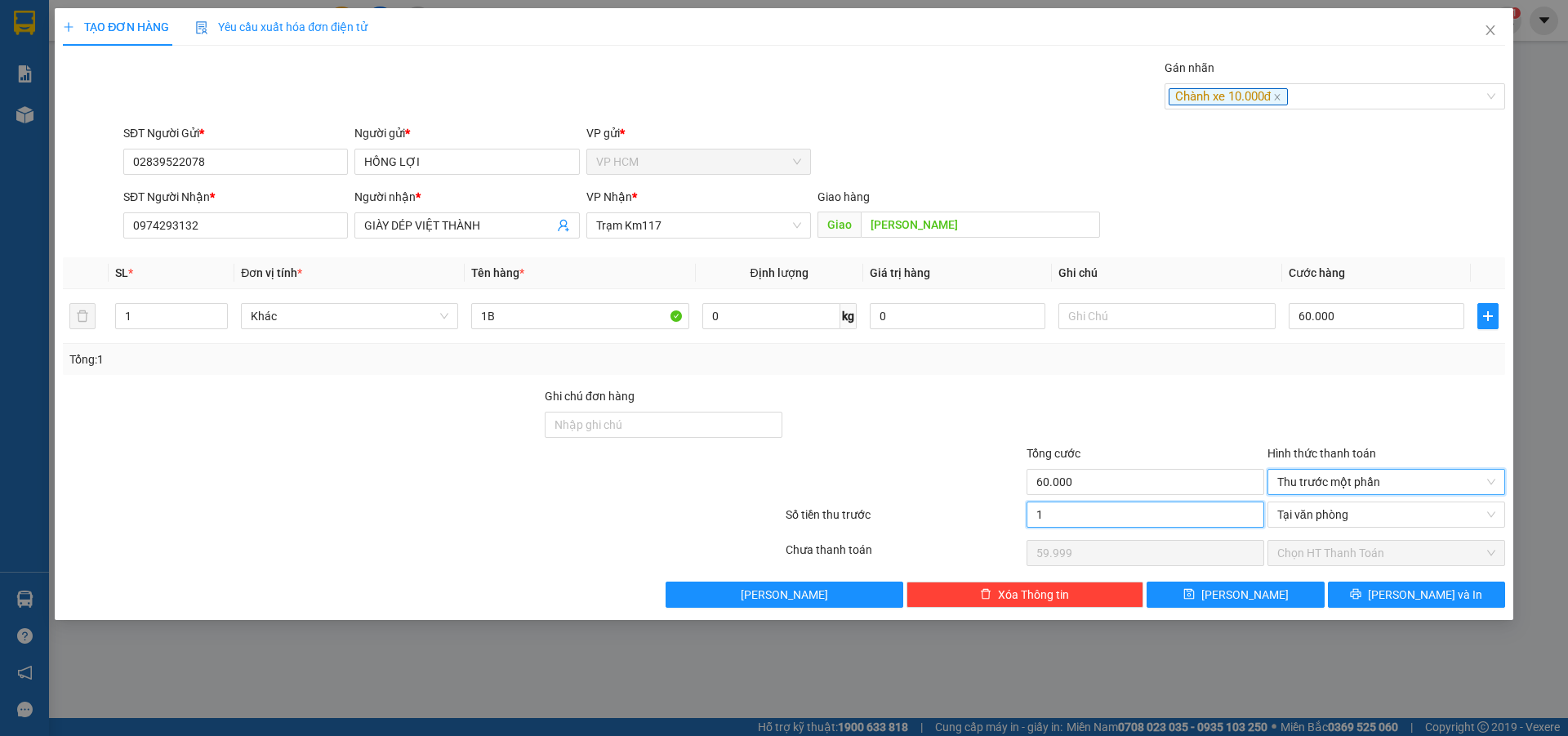
type input "59.990"
type input "10.000"
type input "50.000"
click at [1247, 371] on div "Tổng: 1" at bounding box center [784, 360] width 1443 height 31
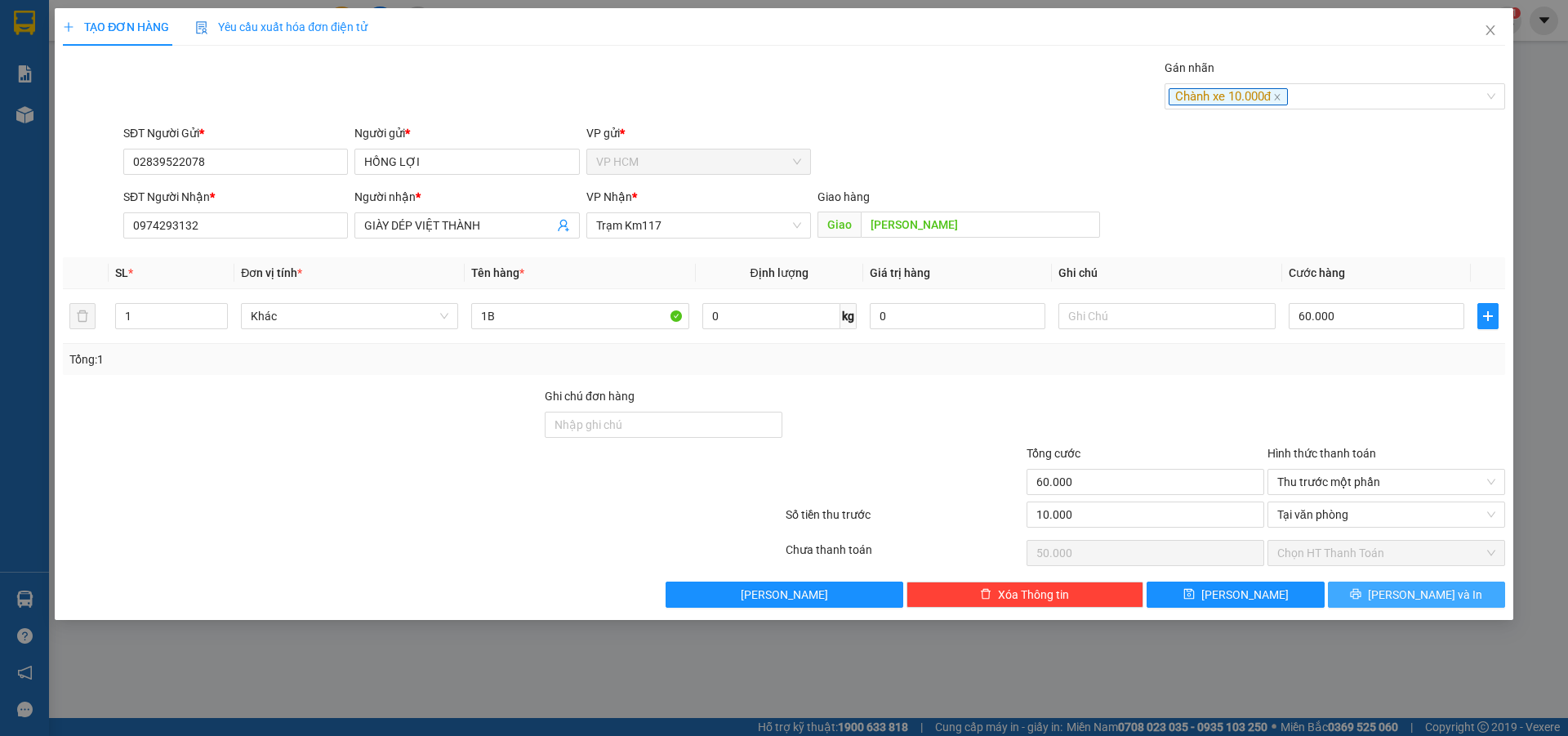
click at [1423, 588] on span "[PERSON_NAME] và In" at bounding box center [1425, 594] width 114 height 18
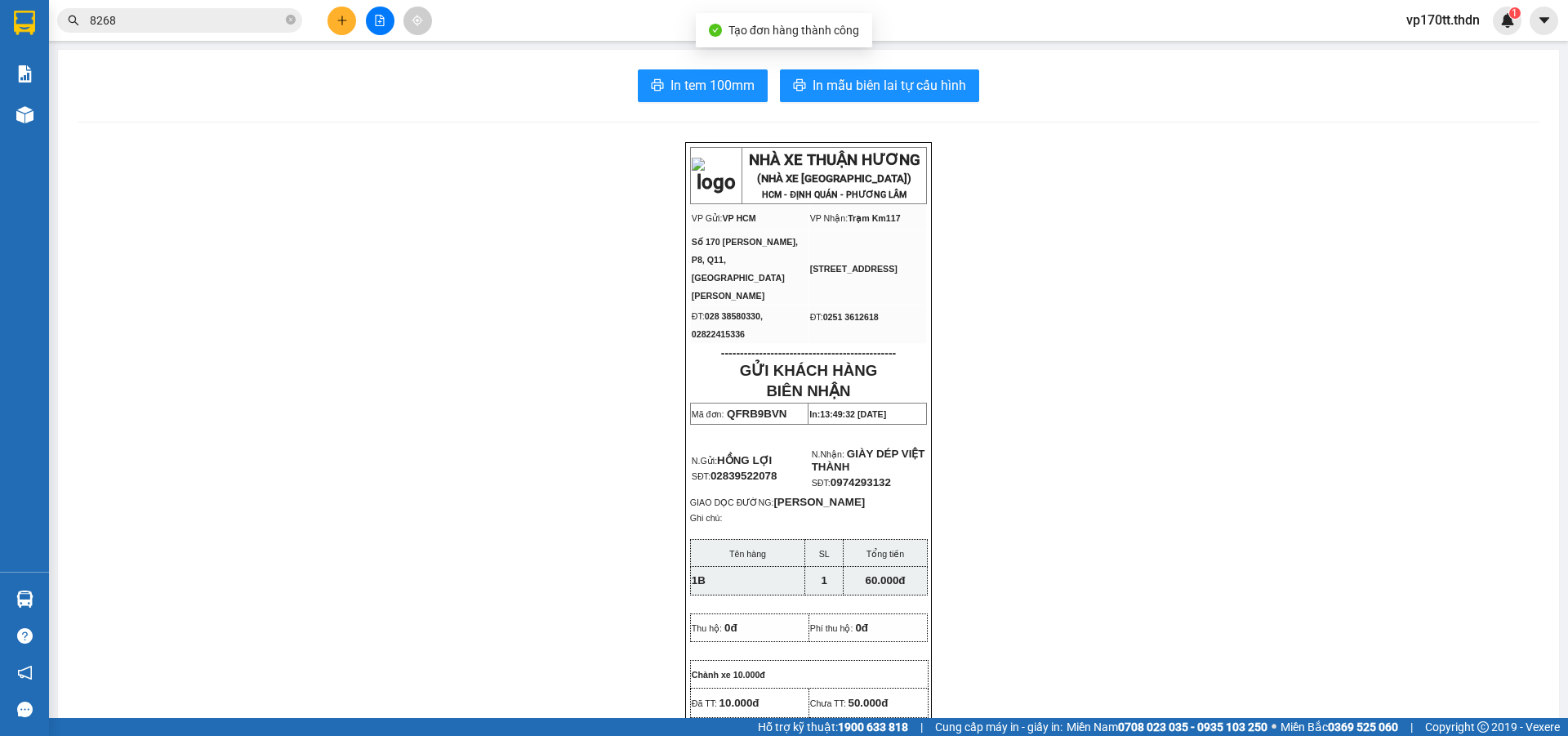
click at [873, 84] on span "In mẫu biên lai tự cấu hình" at bounding box center [890, 85] width 154 height 20
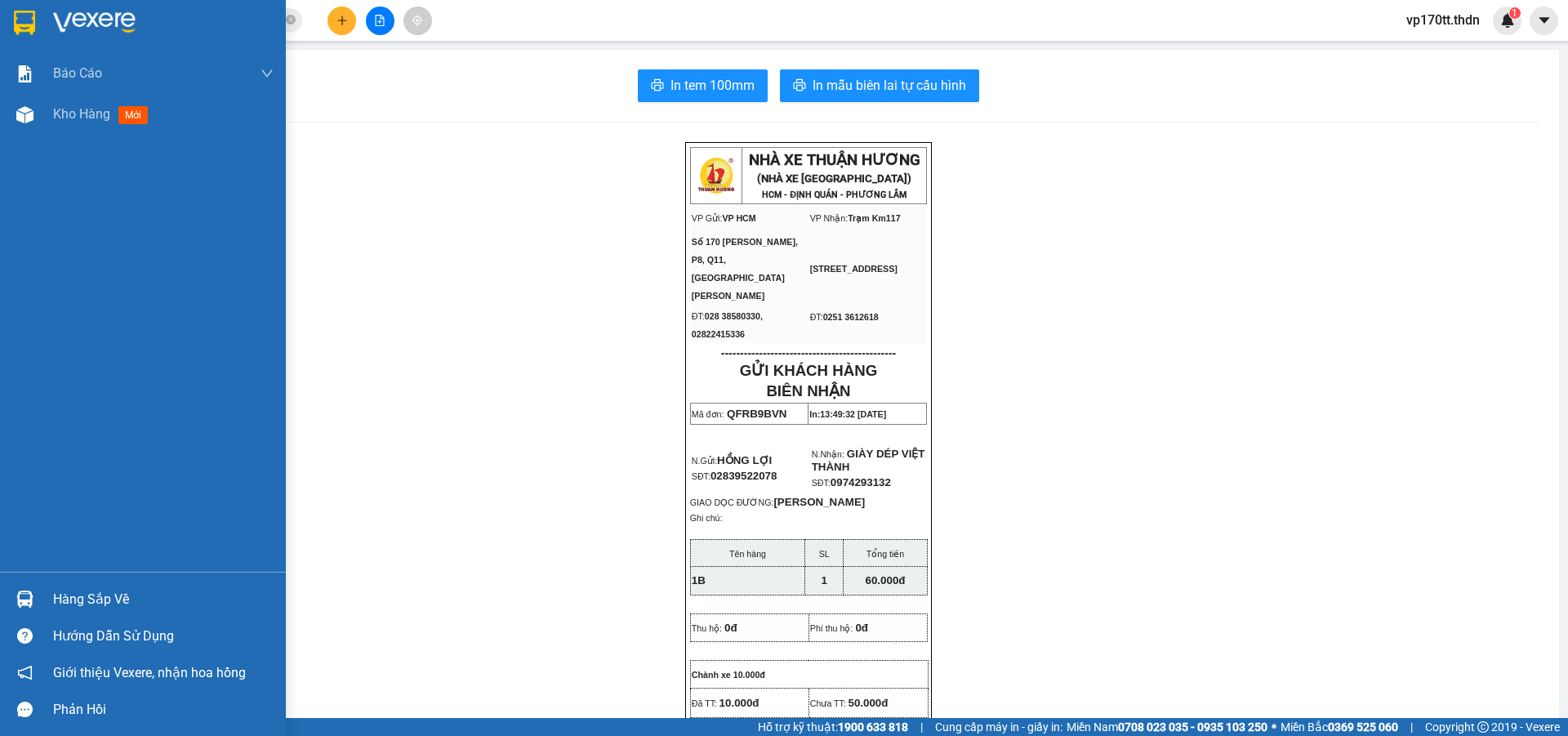
click at [29, 12] on img at bounding box center [24, 23] width 21 height 25
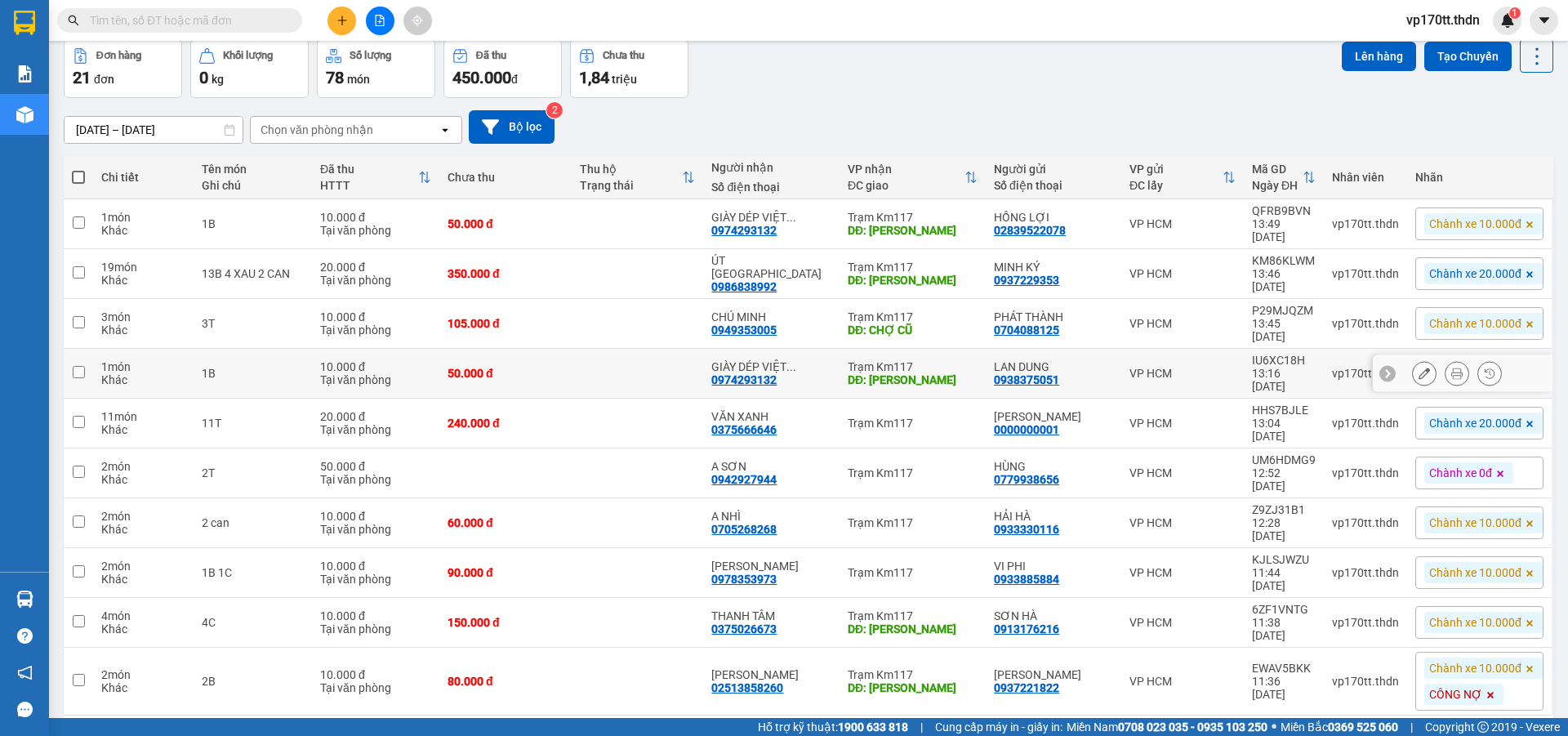
scroll to position [75, 0]
click at [1488, 733] on div "10 / trang" at bounding box center [1485, 740] width 51 height 16
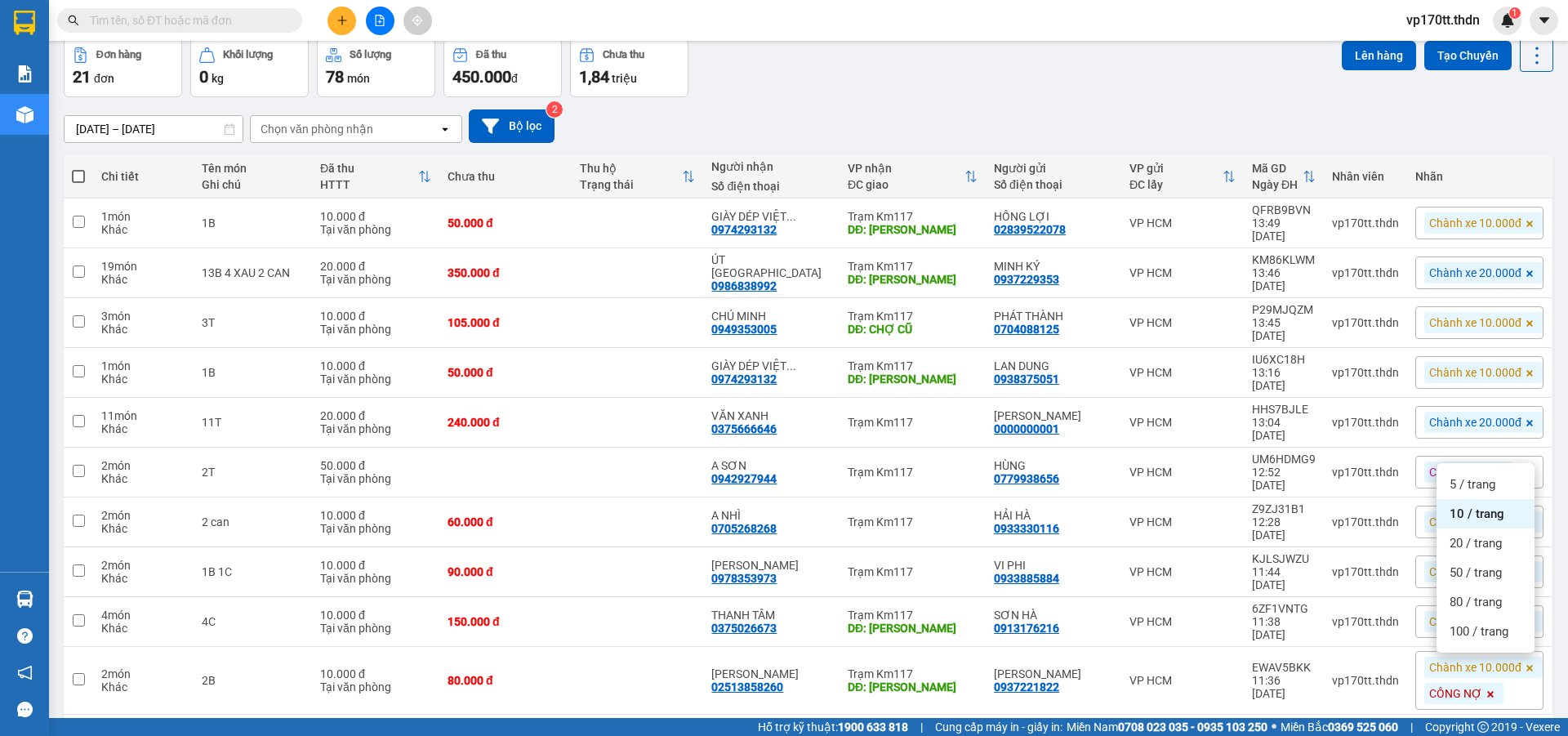
click at [1494, 645] on div "100 / trang" at bounding box center [1486, 631] width 98 height 30
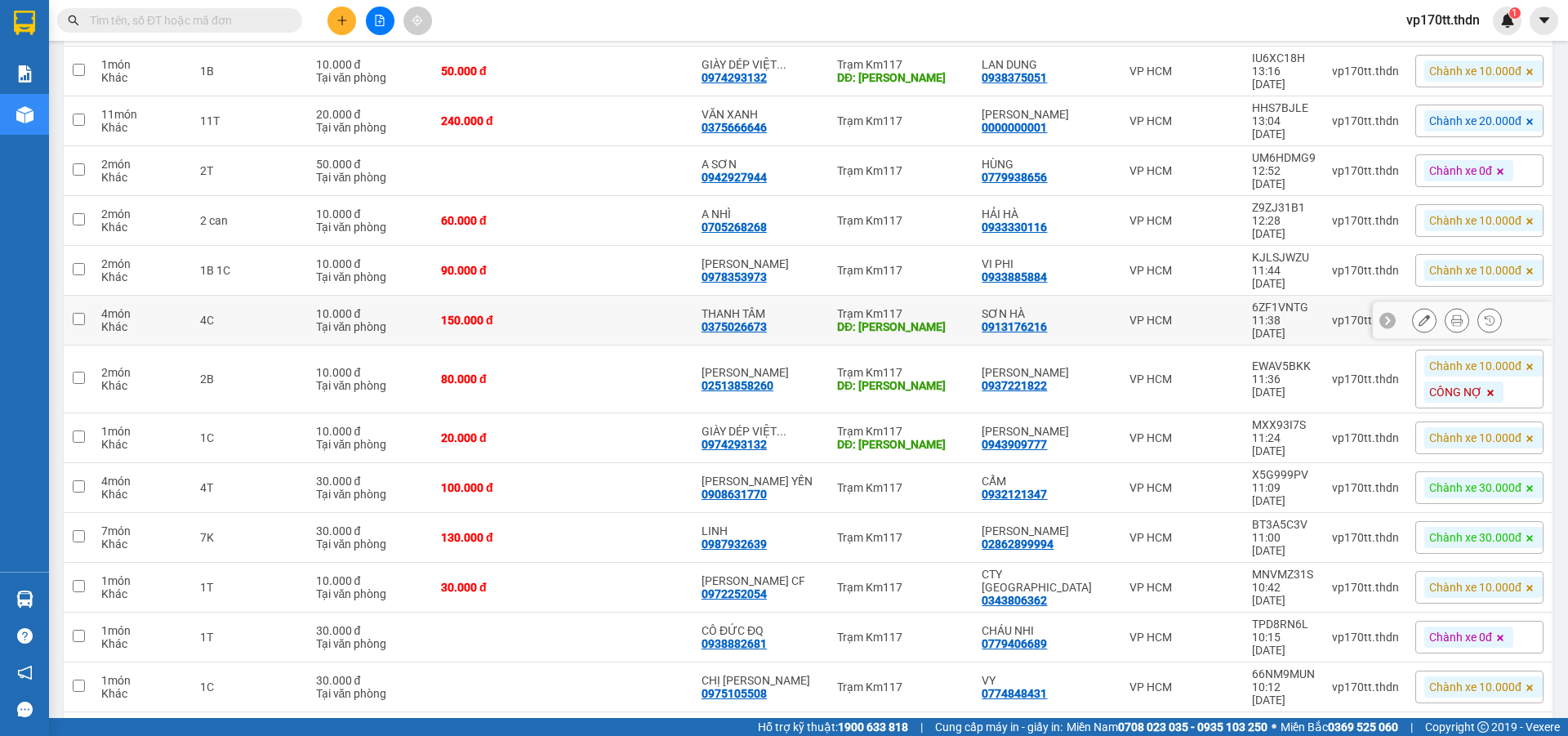
scroll to position [524, 0]
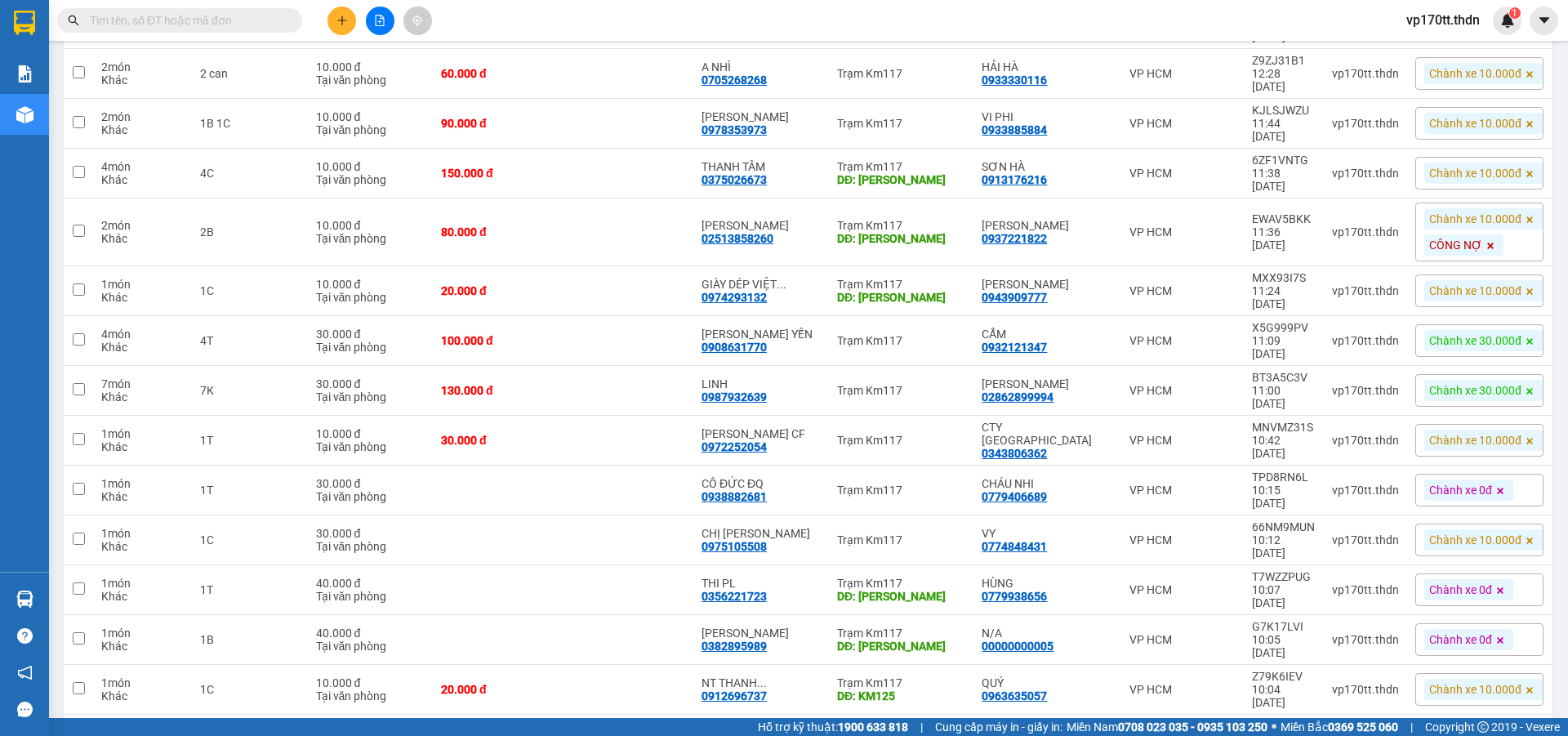
click at [348, 13] on button at bounding box center [342, 21] width 29 height 29
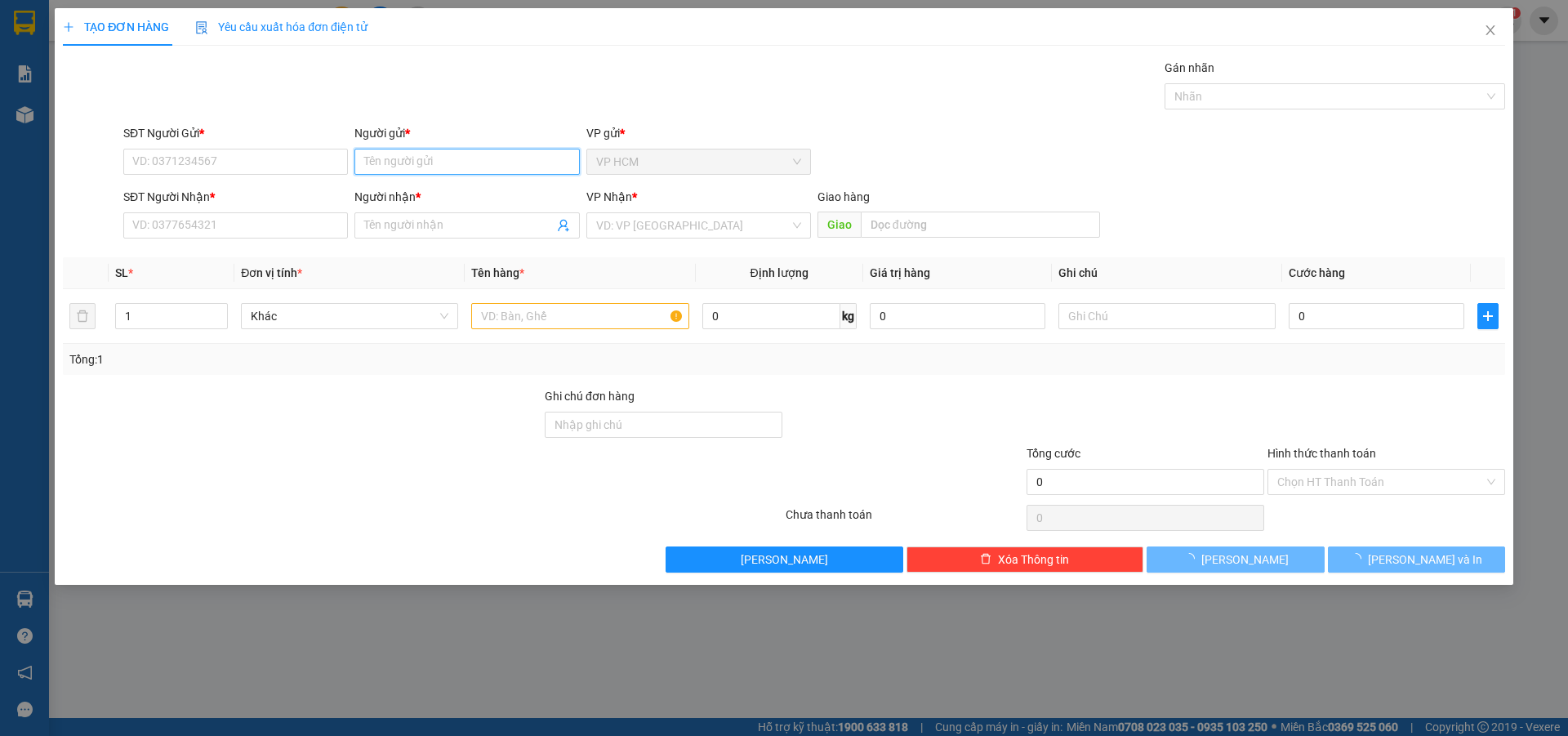
click at [423, 151] on input "Người gửi *" at bounding box center [467, 162] width 225 height 26
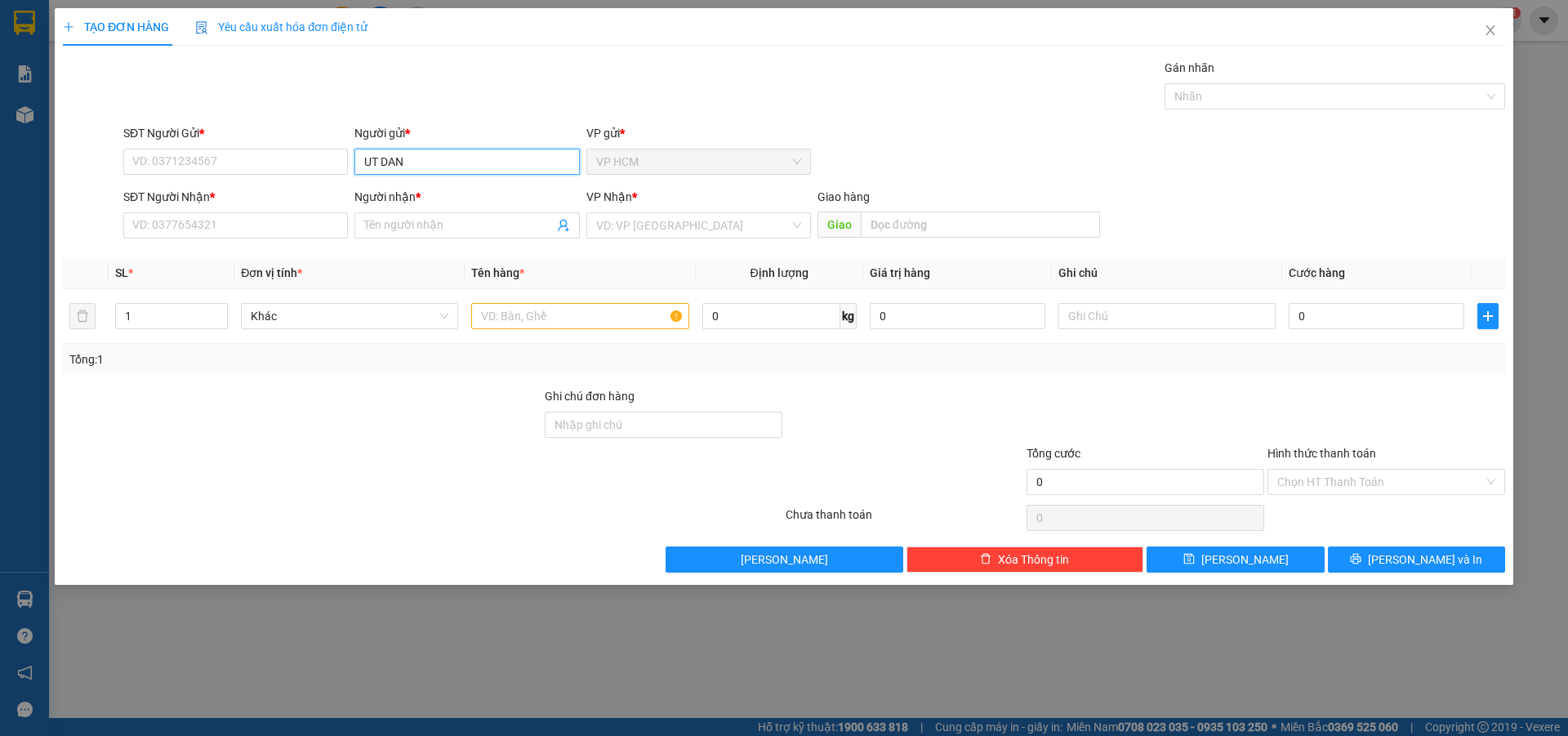
type input "UT DANH"
click at [436, 186] on div "ÚT DÀNH - 0908161333" at bounding box center [467, 194] width 205 height 18
type input "0908161333"
type input "ÚT DÀNH"
click at [563, 221] on icon "user-add" at bounding box center [563, 226] width 11 height 12
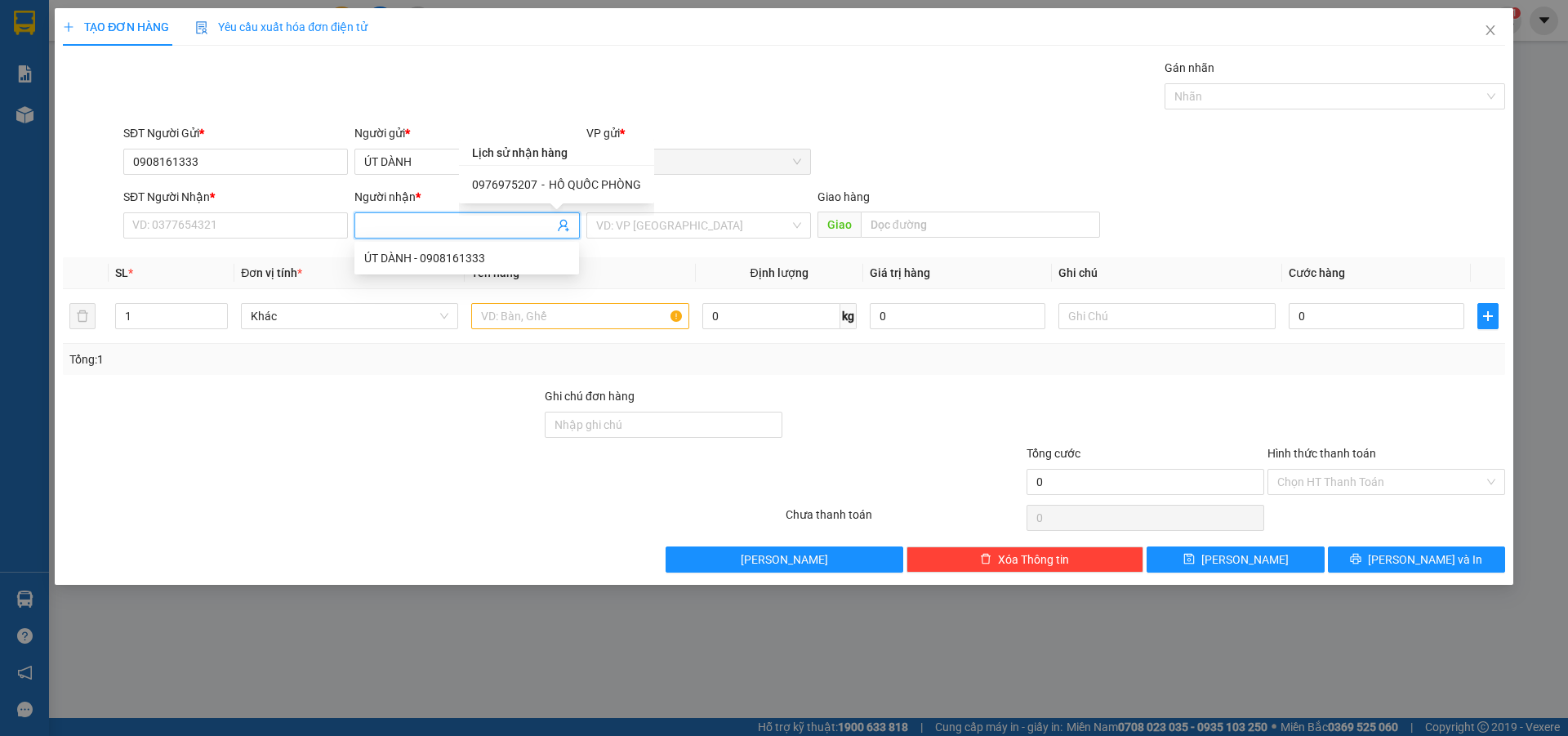
click at [589, 179] on span "HỒ QUỐC PHÒNG" at bounding box center [595, 184] width 92 height 13
type input "0976975207"
type input "HỒ QUỐC PHÒNG"
type input "KM110"
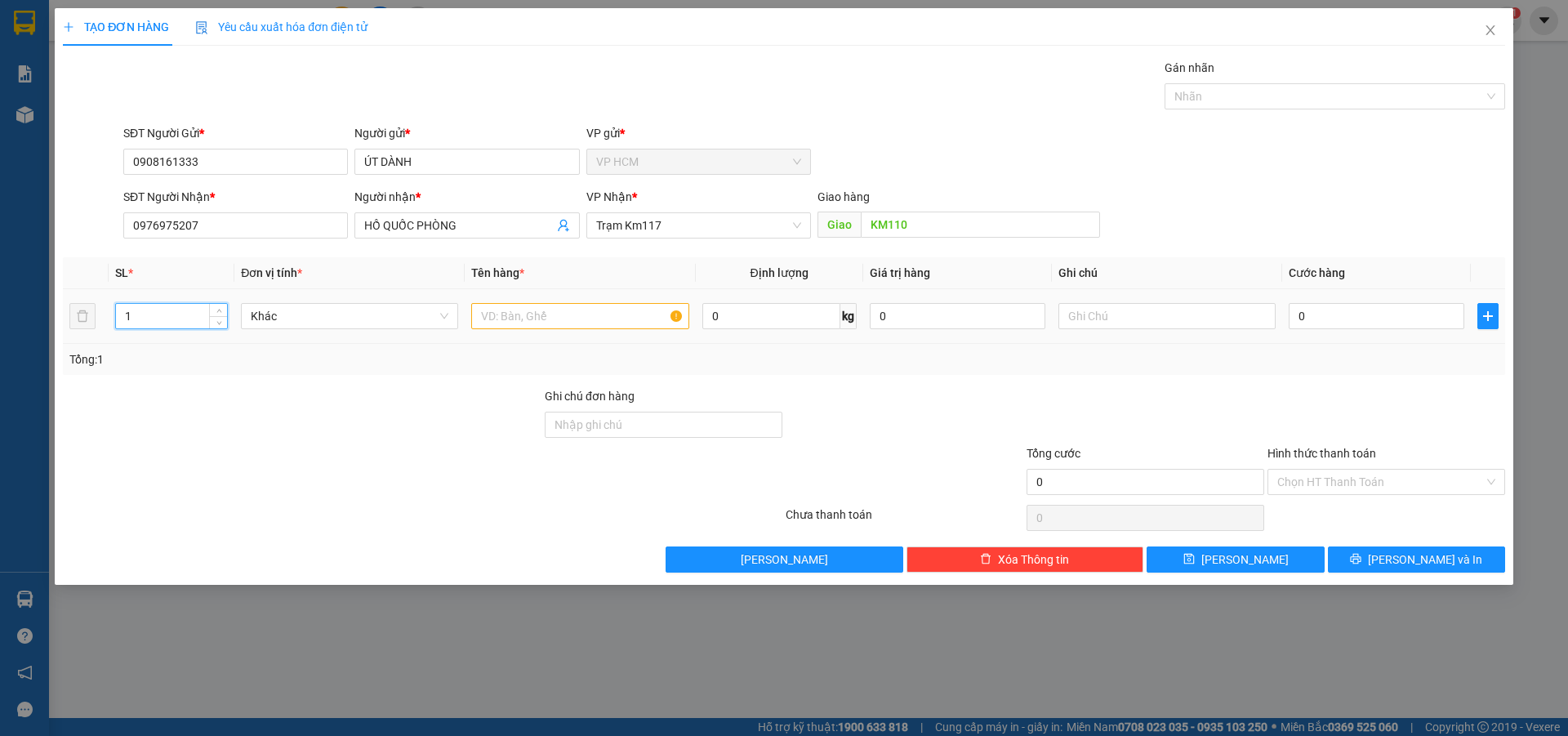
drag, startPoint x: 143, startPoint y: 318, endPoint x: 21, endPoint y: 327, distance: 122.3
click at [24, 326] on div "TẠO ĐƠN HÀNG Yêu cầu xuất hóa đơn điện tử Transit Pickup Surcharge Ids Transit …" at bounding box center [784, 368] width 1568 height 736
type input "3"
click at [540, 318] on input "text" at bounding box center [579, 316] width 217 height 26
type input "1B 1T 1K"
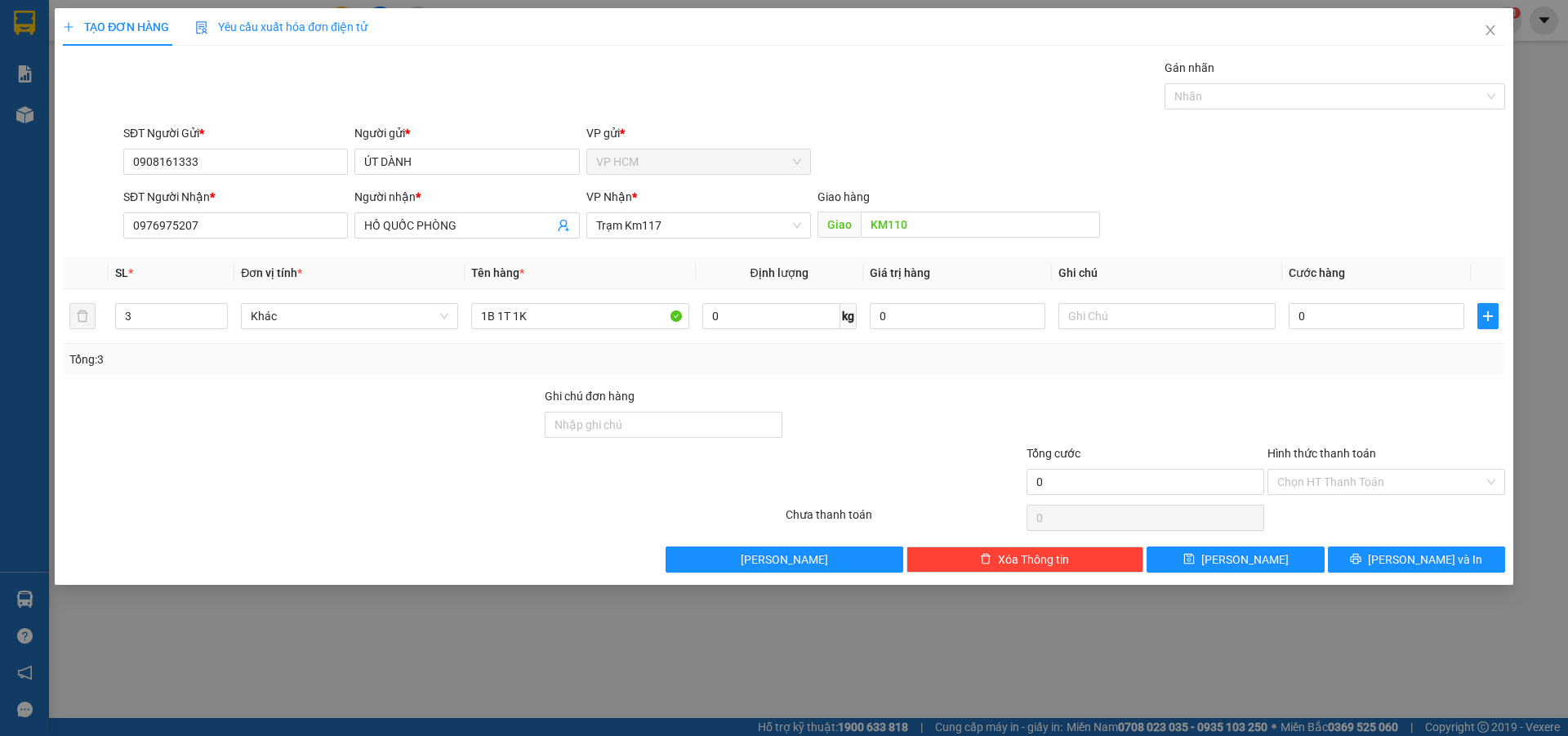
click at [1297, 83] on div "Gán nhãn" at bounding box center [1335, 71] width 341 height 25
click at [1261, 101] on div at bounding box center [1327, 96] width 316 height 19
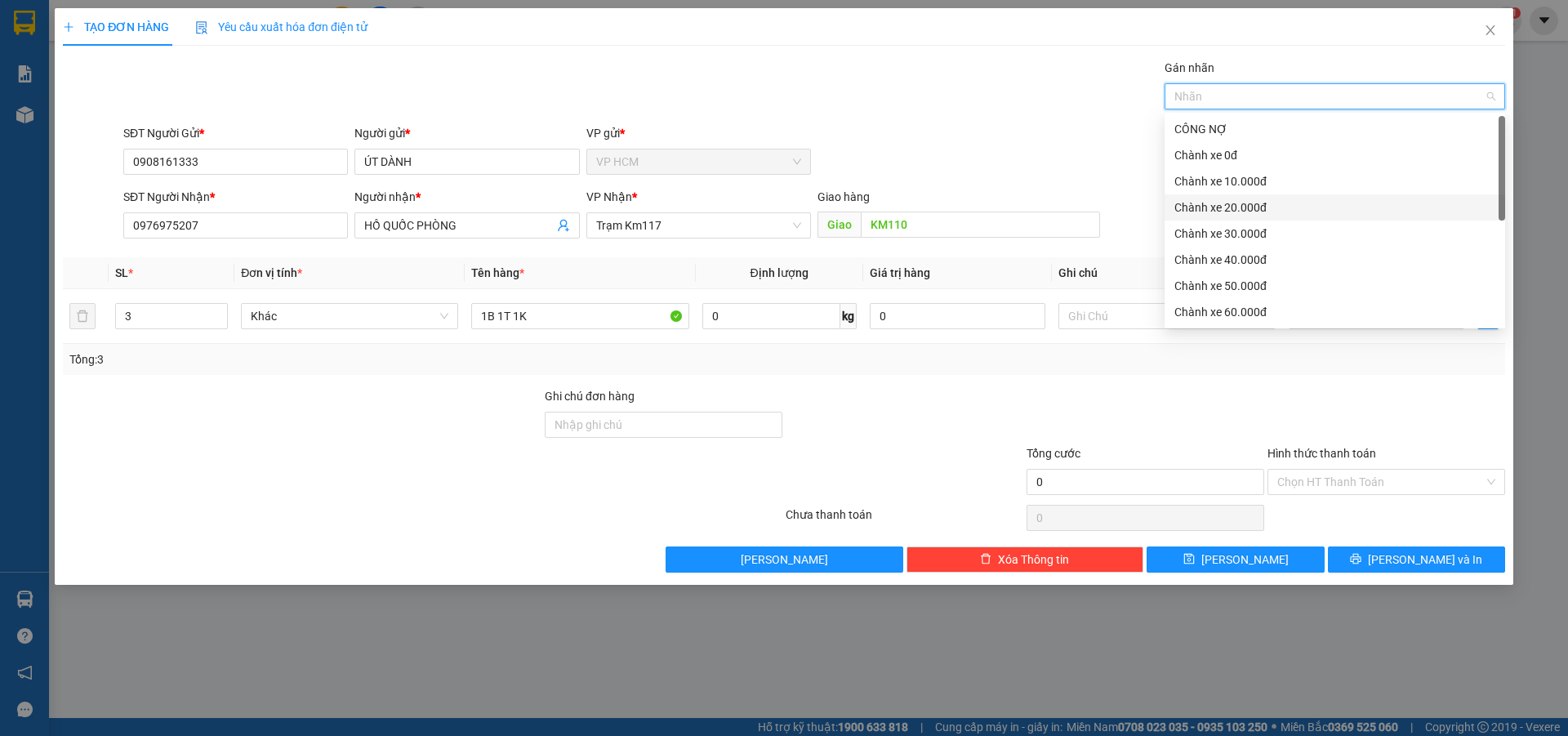
click at [1249, 175] on div "Chành xe 10.000đ" at bounding box center [1335, 181] width 321 height 18
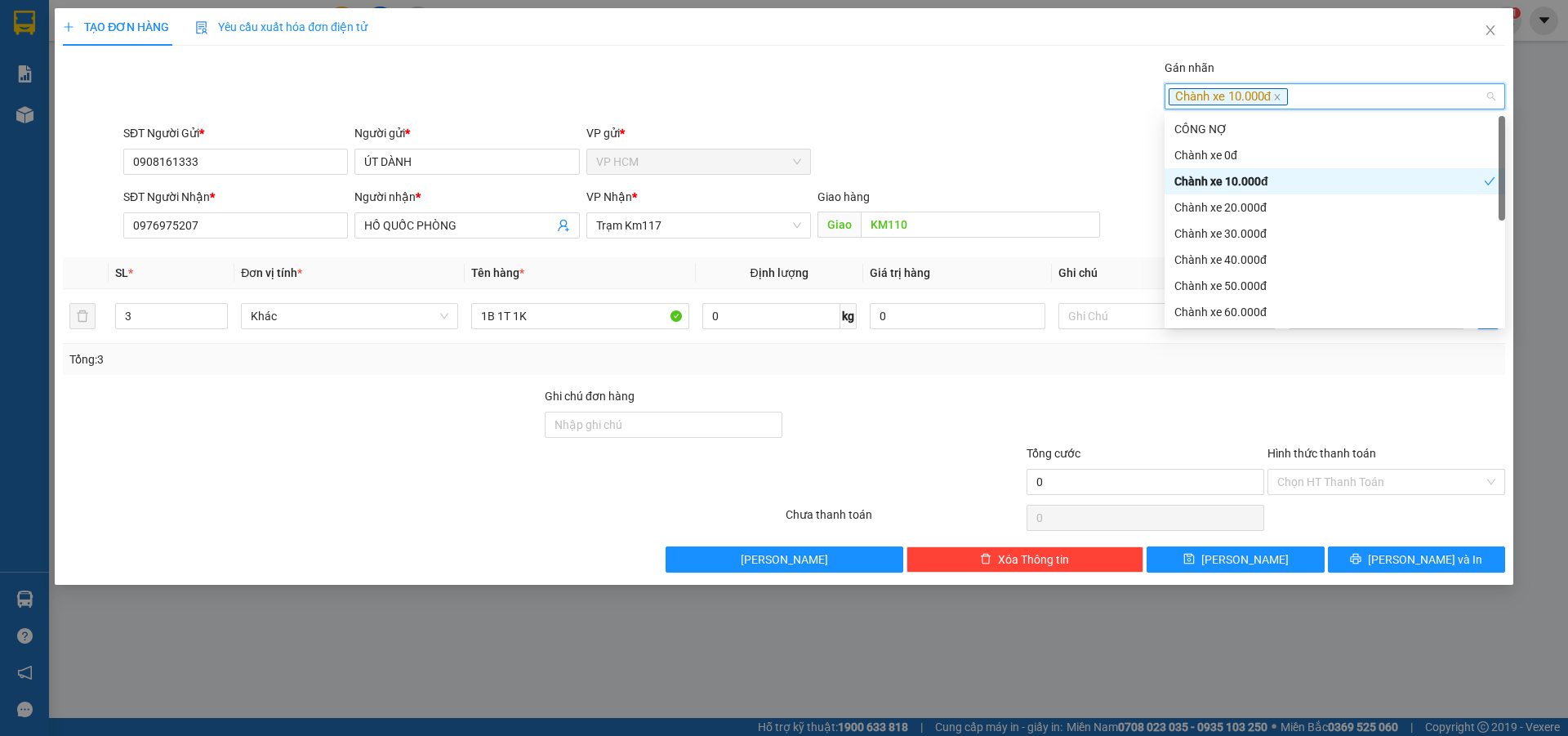
click at [945, 129] on div "SĐT Người Gửi * 0908161333 Người gửi * ÚT DÀNH VP gửi * VP HCM" at bounding box center [814, 153] width 1389 height 58
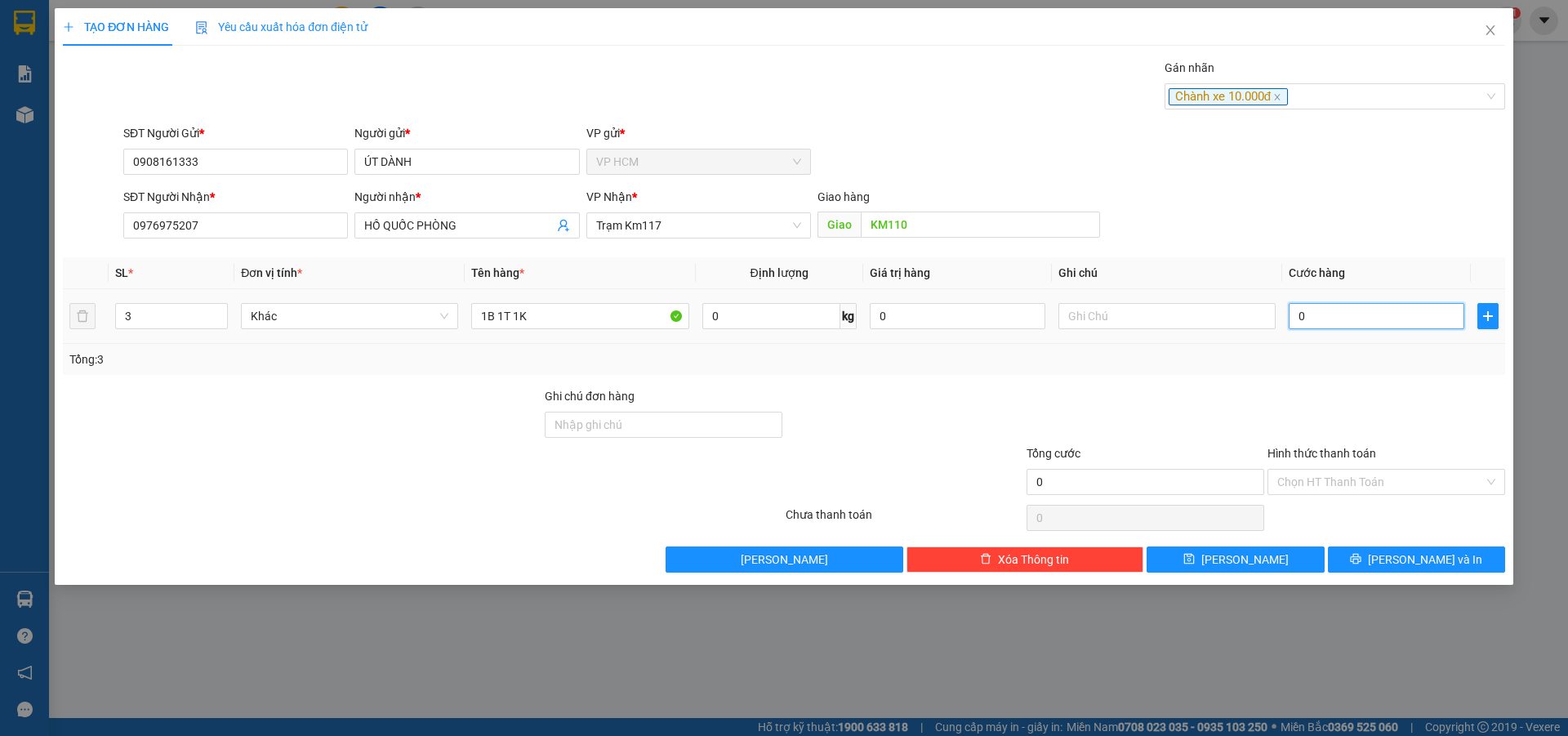
click at [1352, 310] on input "0" at bounding box center [1377, 316] width 176 height 26
type input "7"
type input "70"
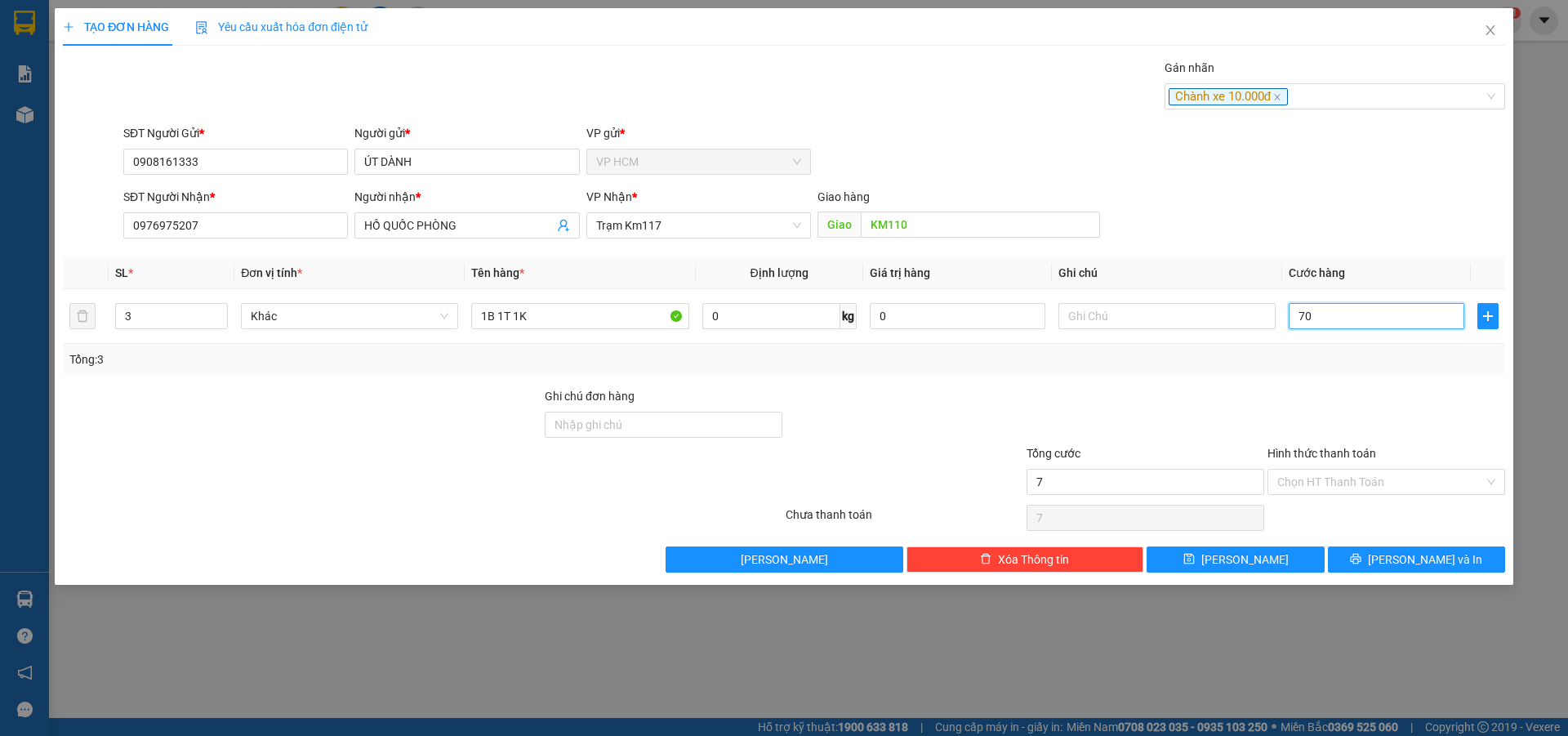
type input "70"
type input "70.000"
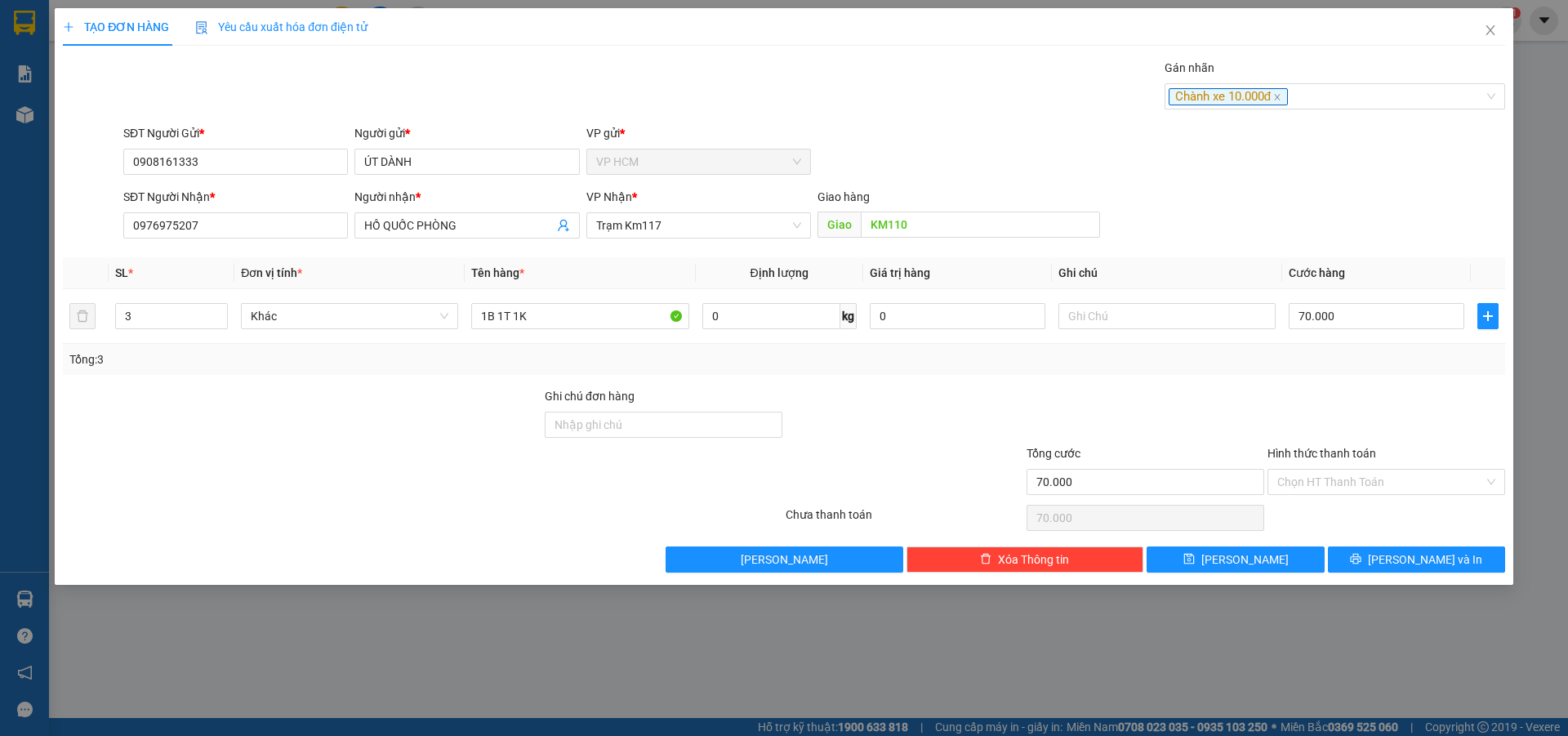
click at [1331, 393] on div at bounding box center [1386, 416] width 241 height 58
click at [1325, 476] on input "Hình thức thanh toán" at bounding box center [1381, 481] width 206 height 25
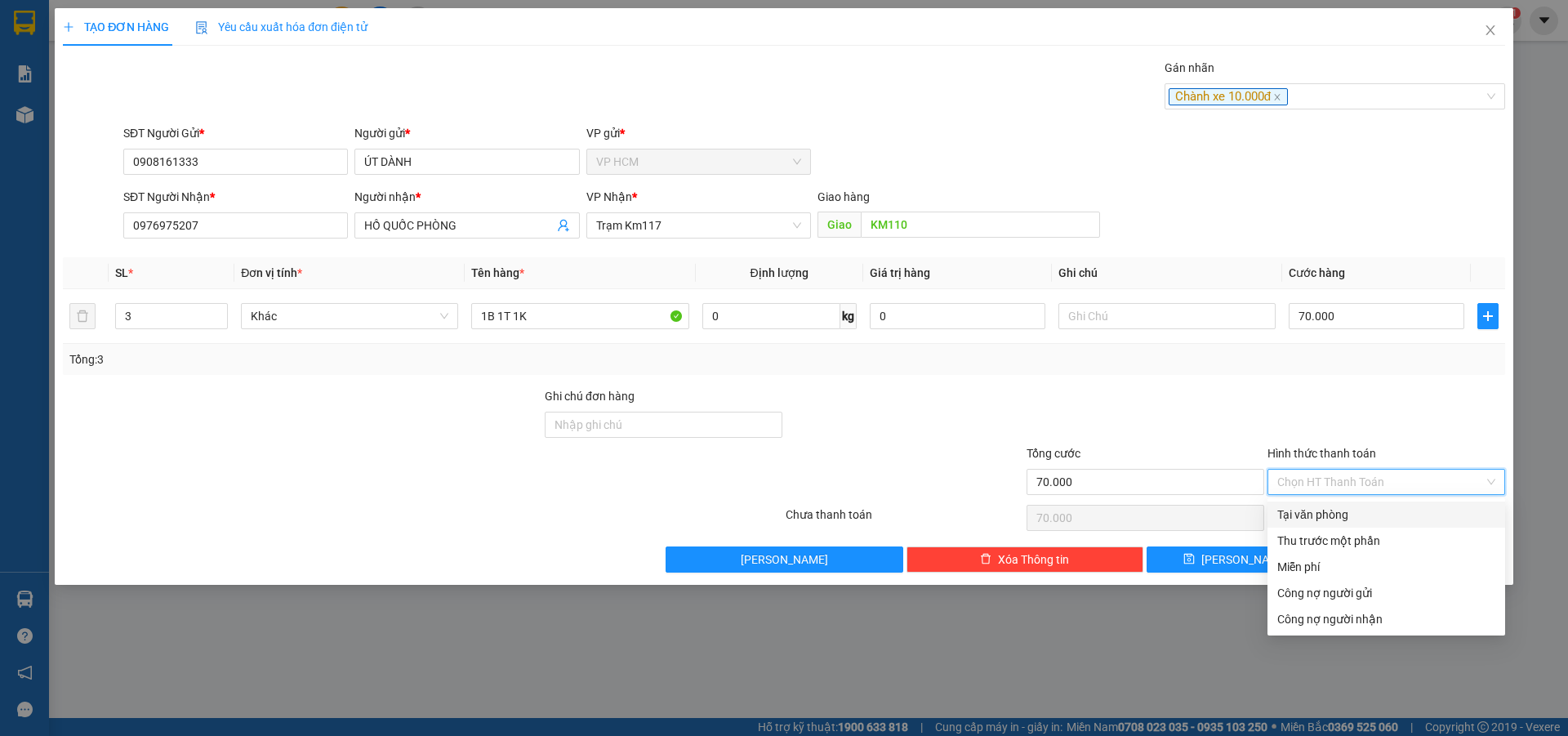
click at [1313, 547] on div "Thu trước một phần" at bounding box center [1387, 541] width 218 height 18
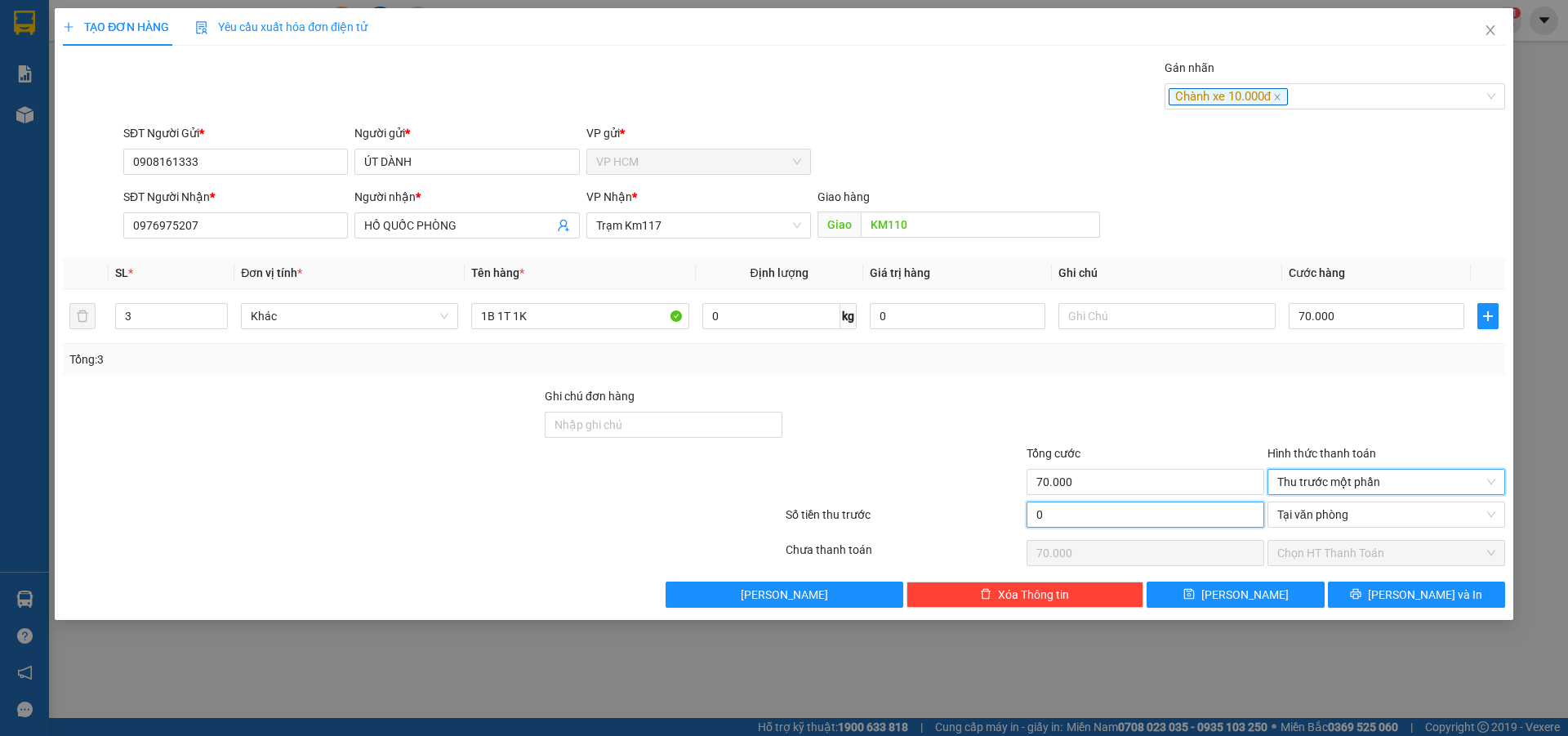
click at [1173, 525] on input "0" at bounding box center [1145, 514] width 238 height 26
type input "1"
type input "69.999"
type input "10"
type input "69.990"
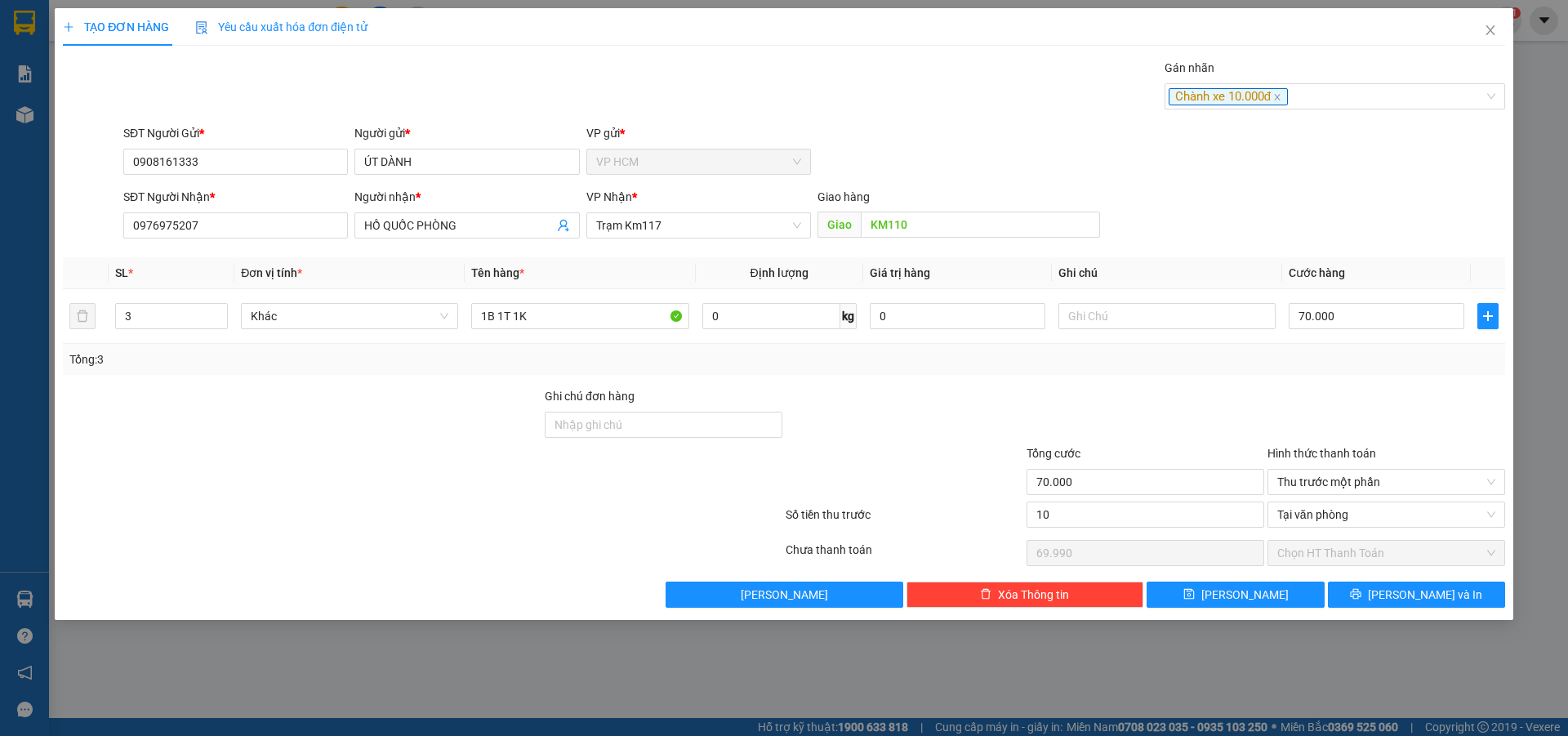
type input "10.000"
type input "60.000"
click at [1237, 404] on div at bounding box center [1145, 416] width 241 height 58
click at [1378, 594] on button "[PERSON_NAME] và In" at bounding box center [1417, 595] width 178 height 26
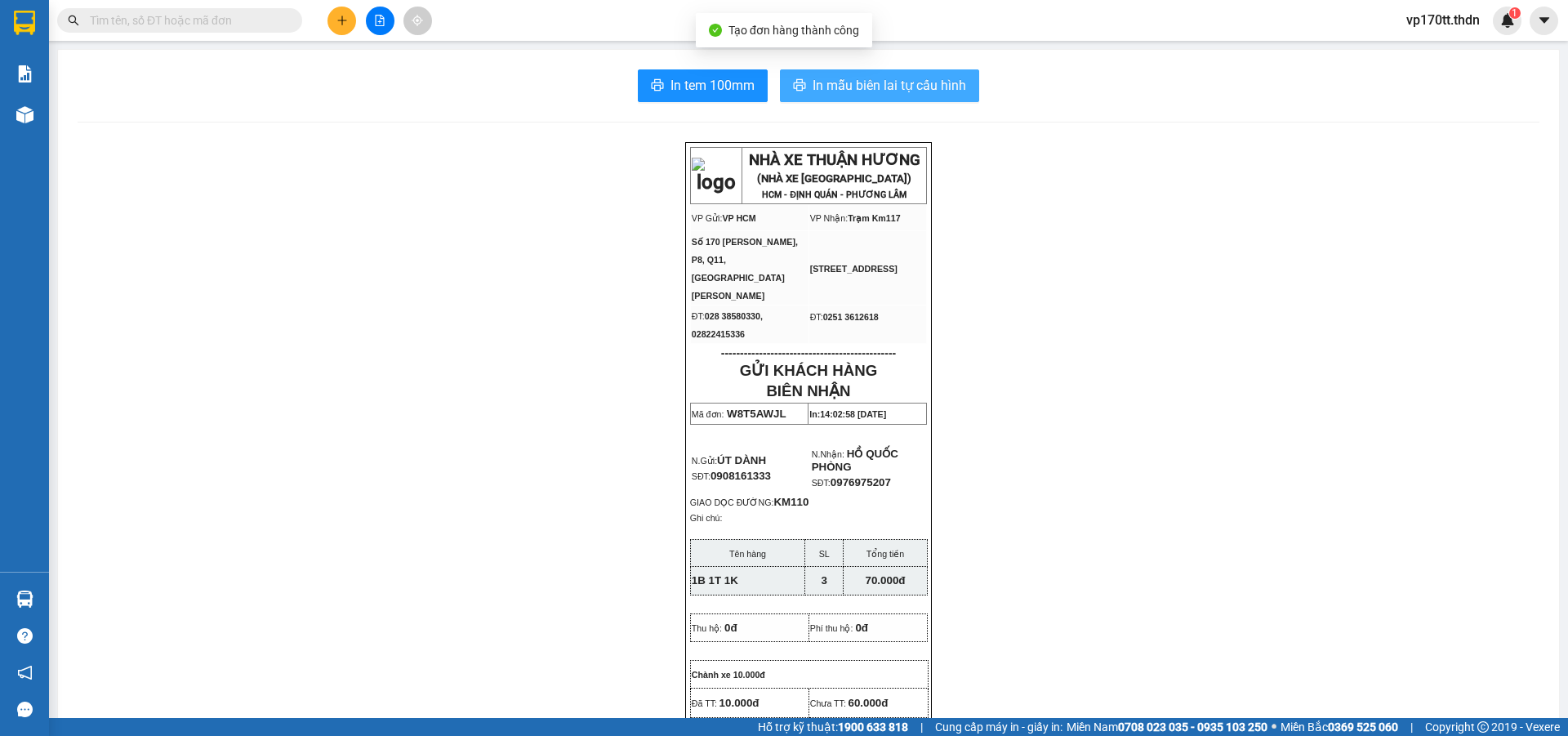
click at [882, 96] on button "In mẫu biên lai tự cấu hình" at bounding box center [880, 85] width 200 height 33
